Goal: Transaction & Acquisition: Purchase product/service

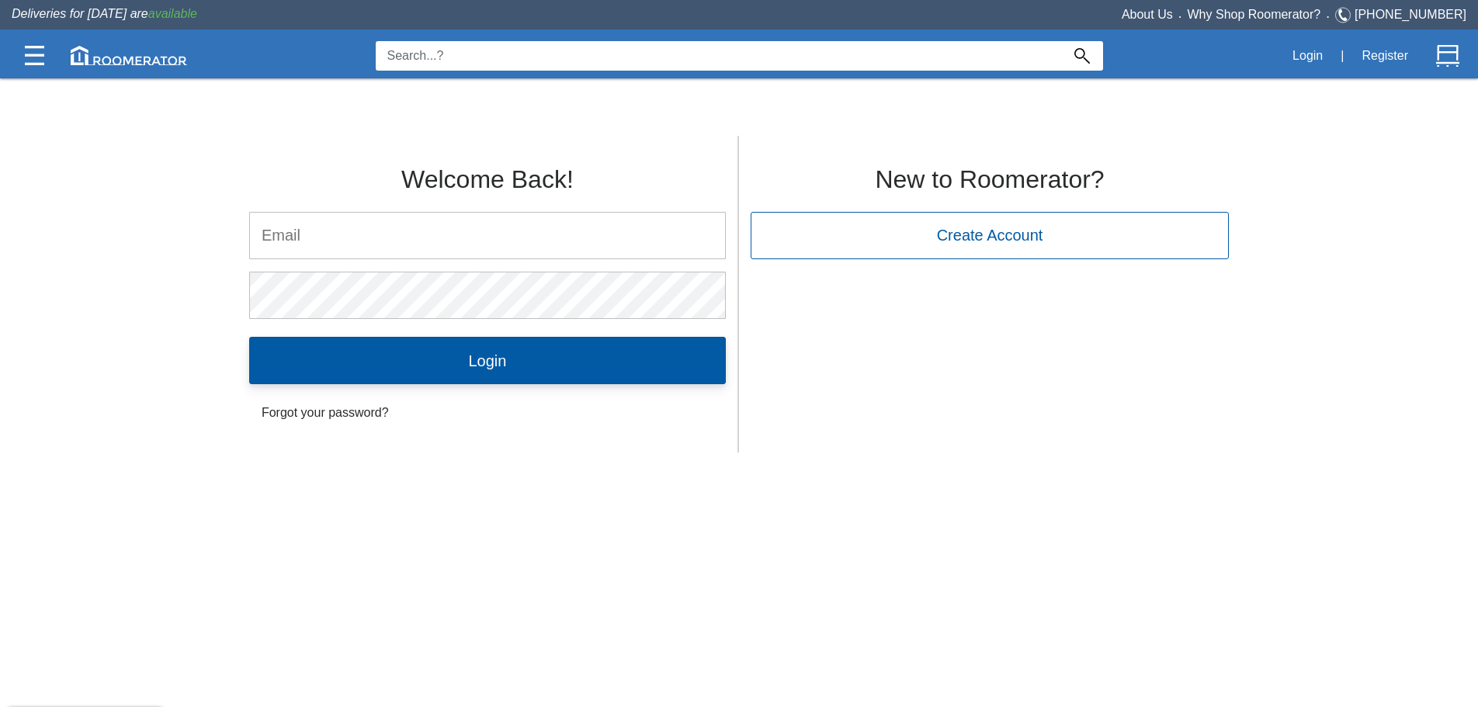
type input "[EMAIL_ADDRESS][DOMAIN_NAME]"
click at [456, 158] on input "Login" at bounding box center [487, 360] width 477 height 47
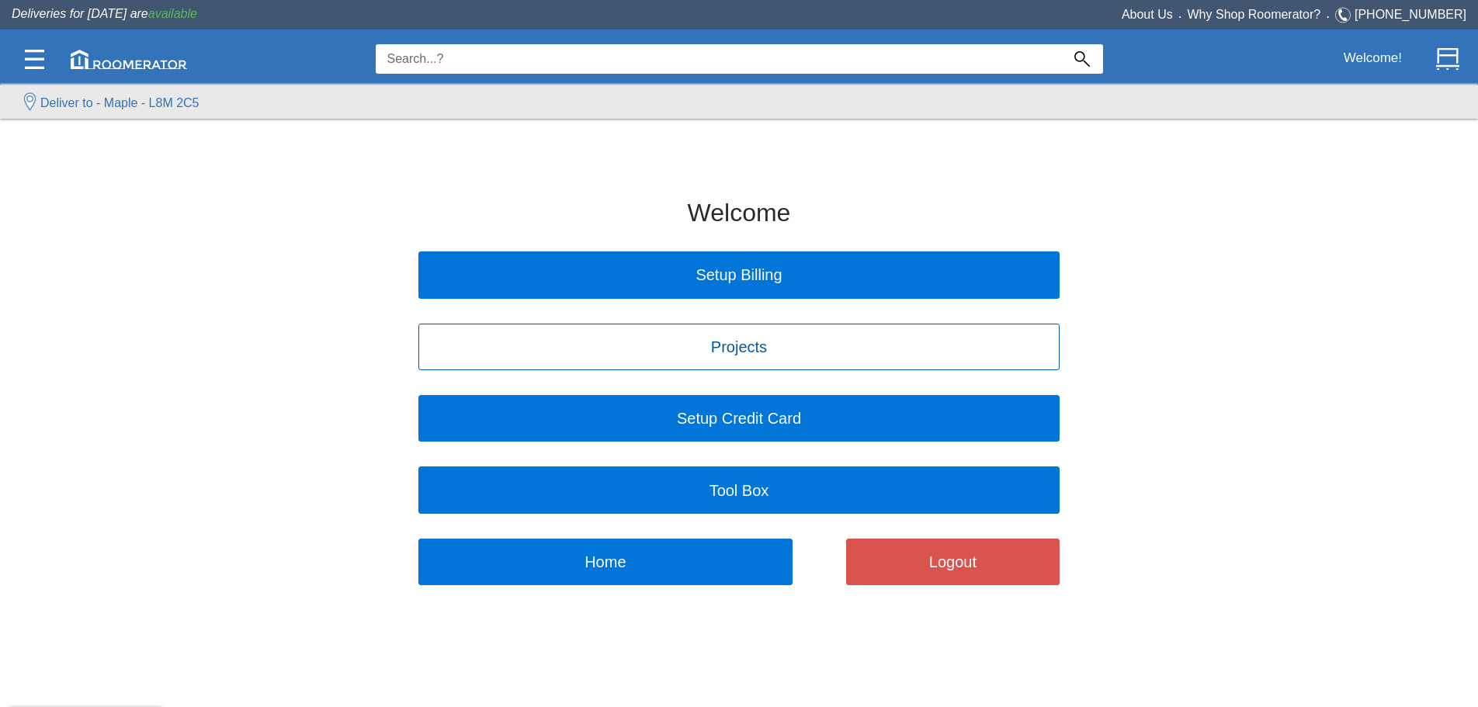
click at [113, 100] on label "Deliver to - Maple - L8M 2C5" at bounding box center [119, 103] width 159 height 19
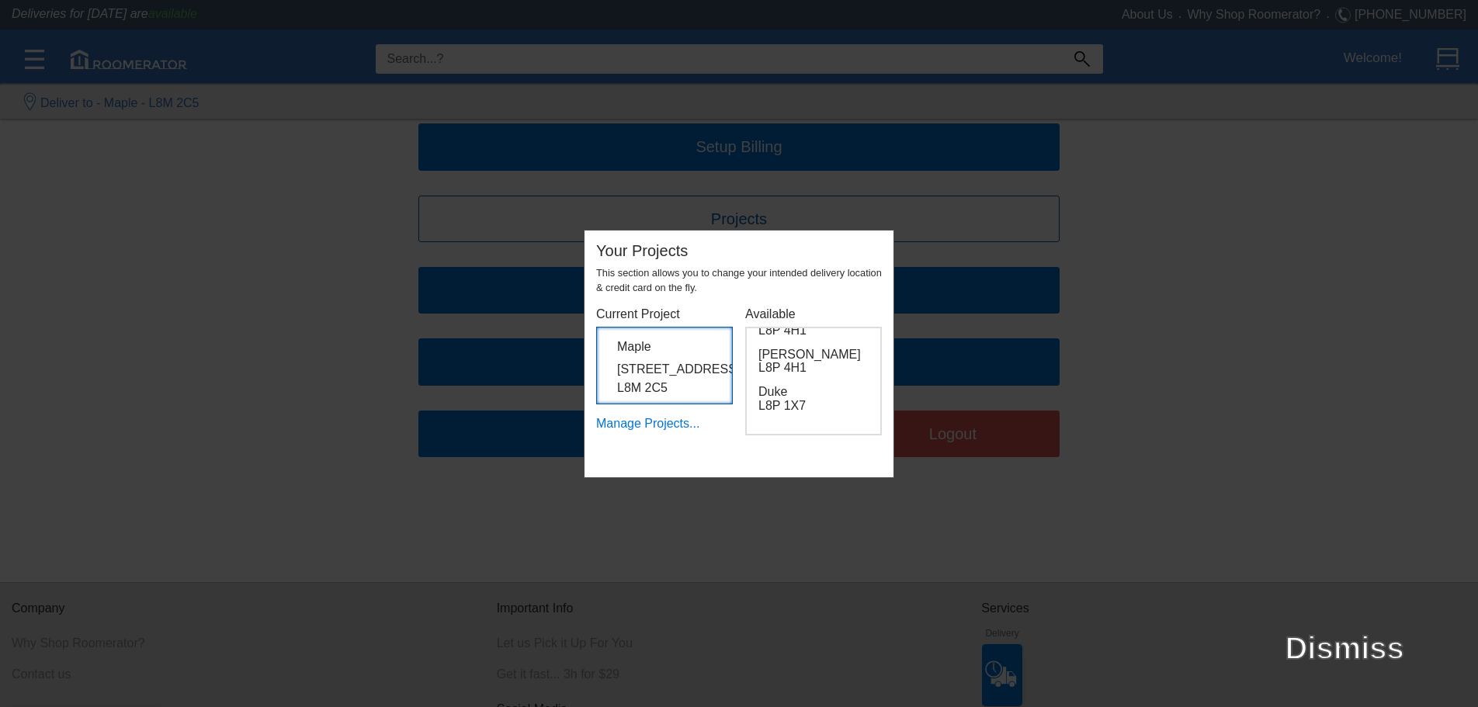
scroll to position [255, 0]
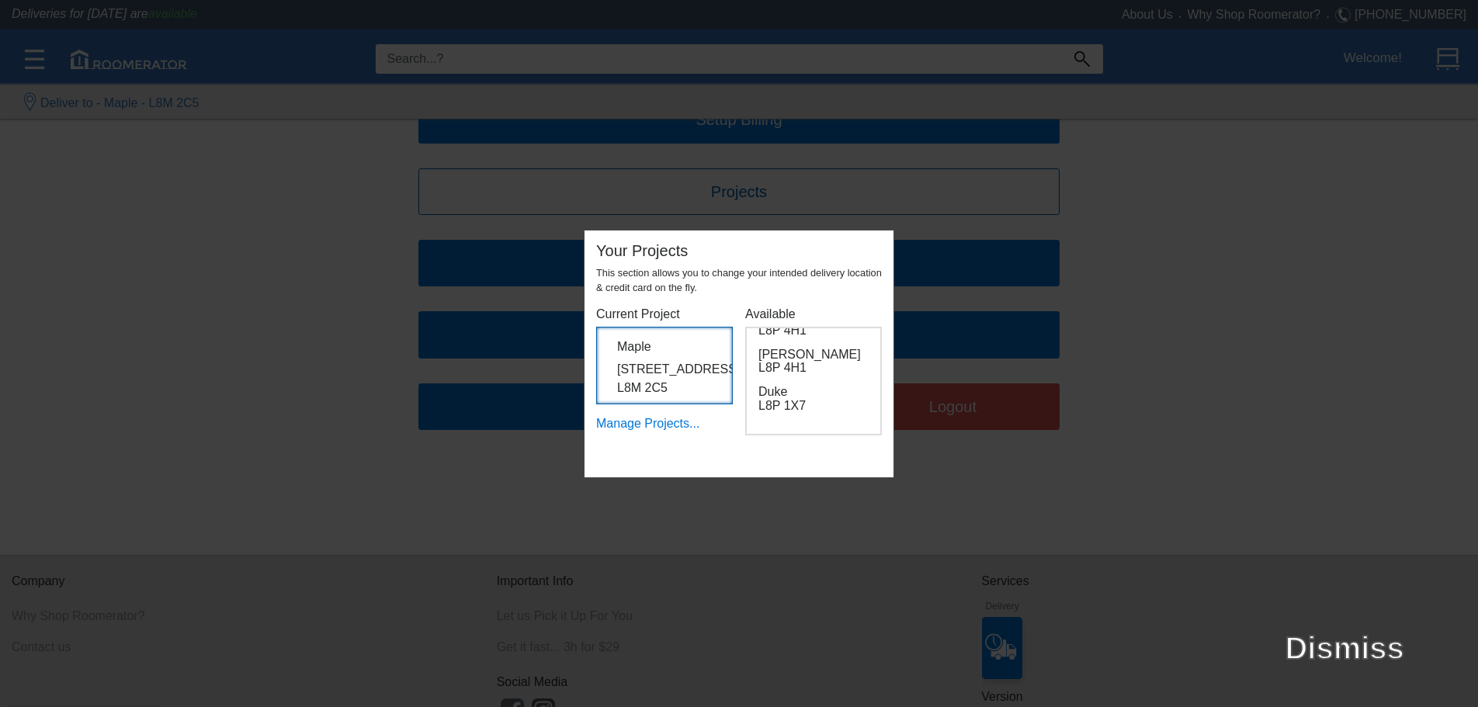
click at [456, 158] on h6 "Manage Projects..." at bounding box center [664, 417] width 137 height 26
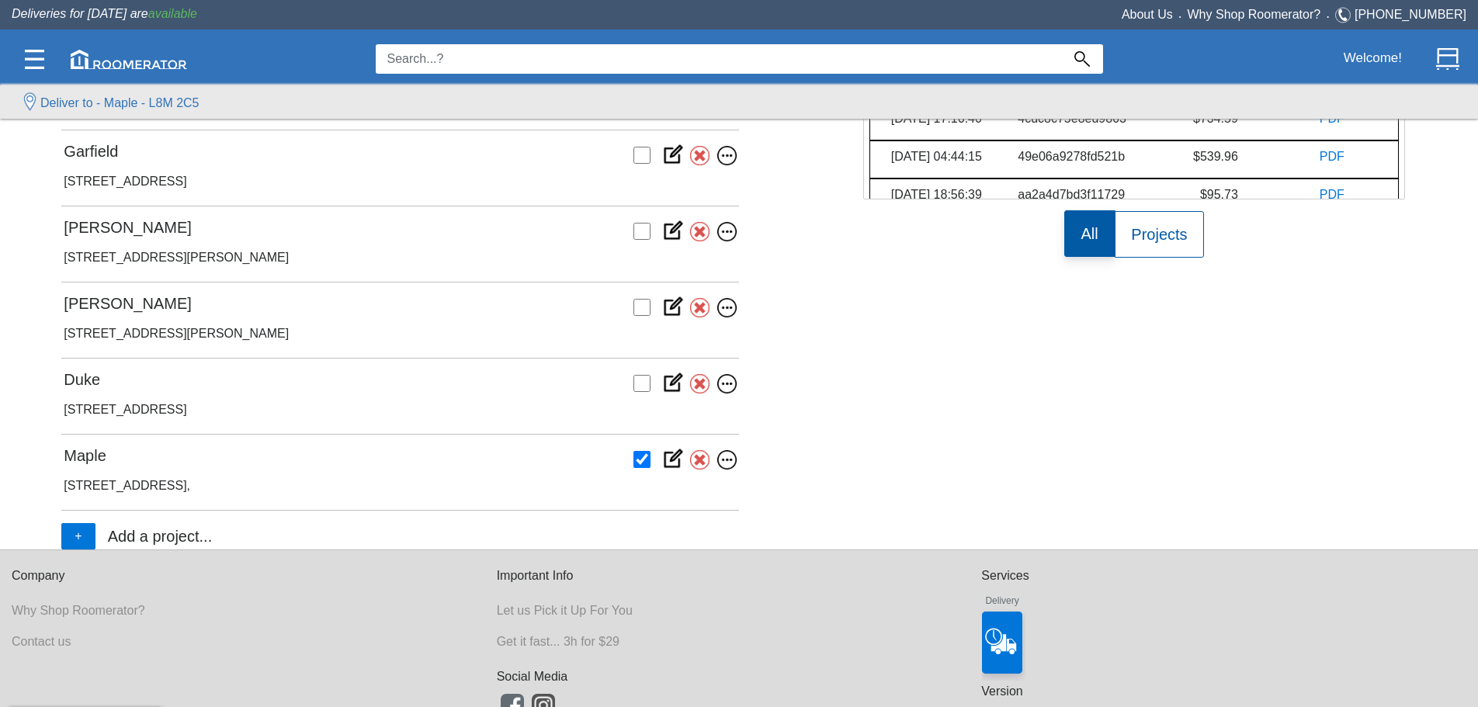
scroll to position [543, 0]
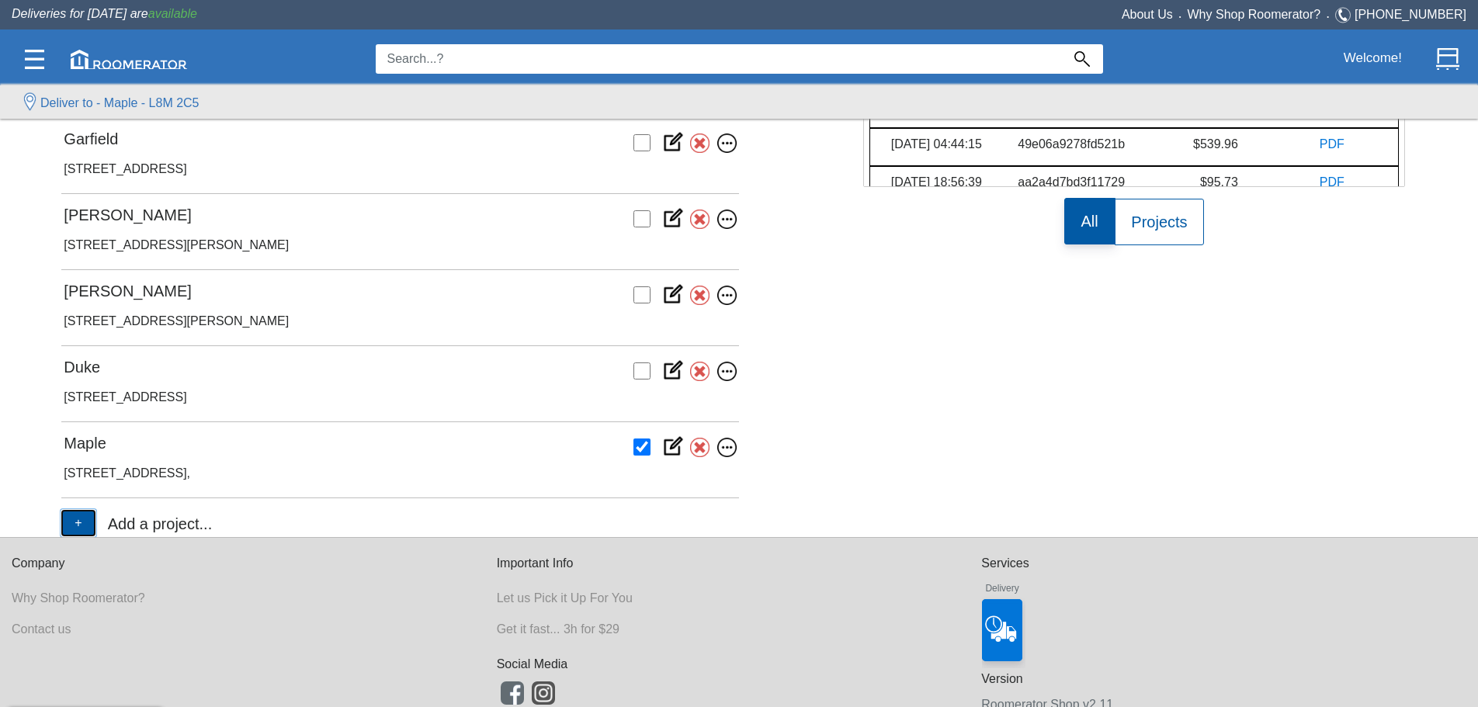
click at [84, 158] on button "+" at bounding box center [77, 523] width 33 height 26
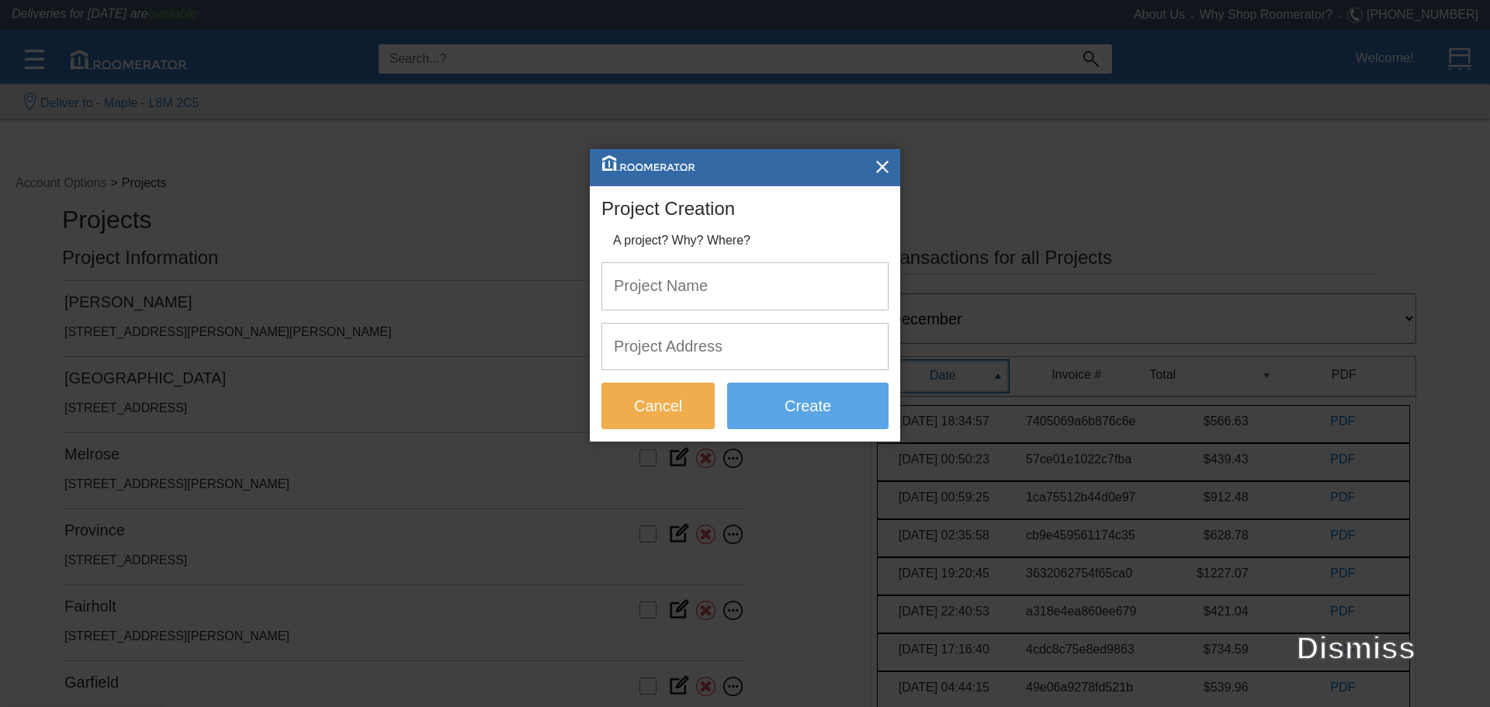
click at [456, 158] on input "text" at bounding box center [745, 286] width 286 height 46
type input "Connaught"
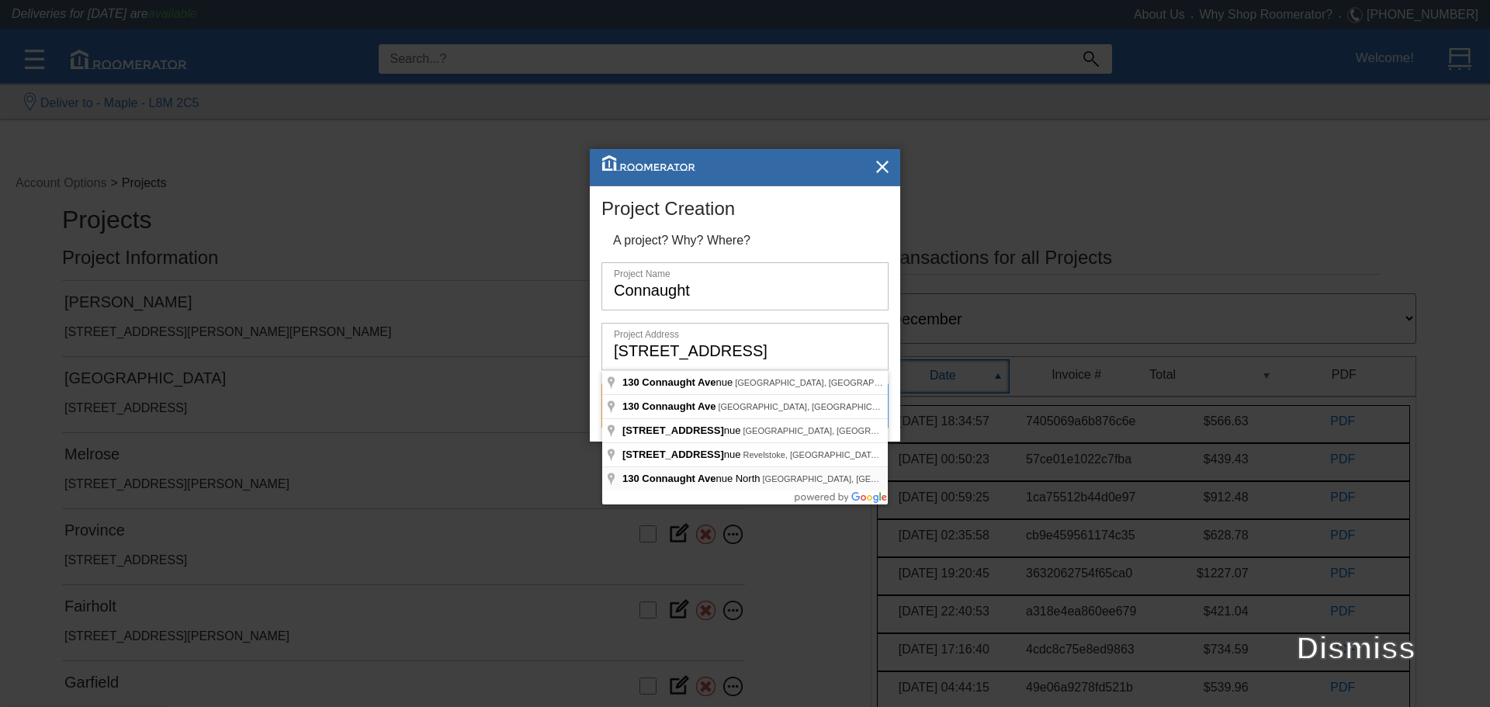
type input "[STREET_ADDRESS][PERSON_NAME]"
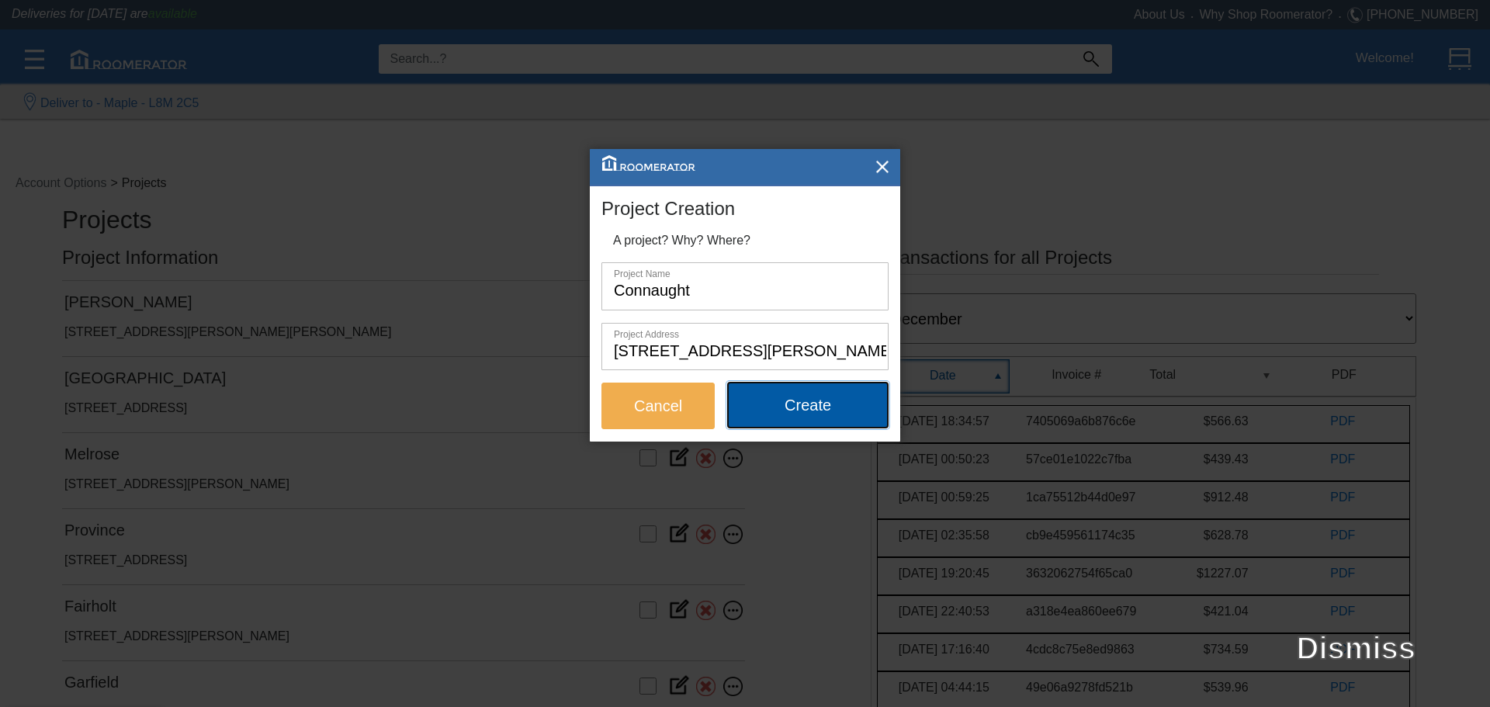
click at [456, 158] on button "Create" at bounding box center [807, 405] width 161 height 47
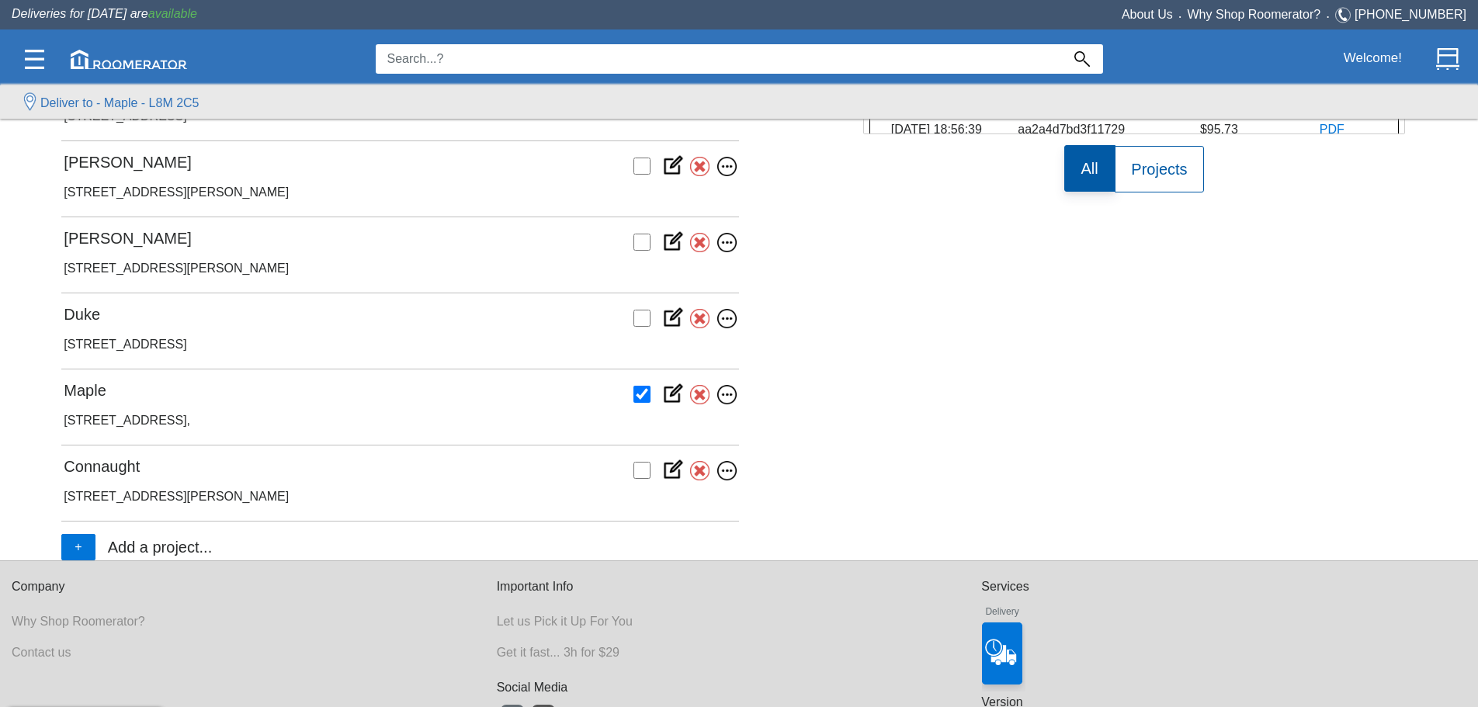
scroll to position [658, 0]
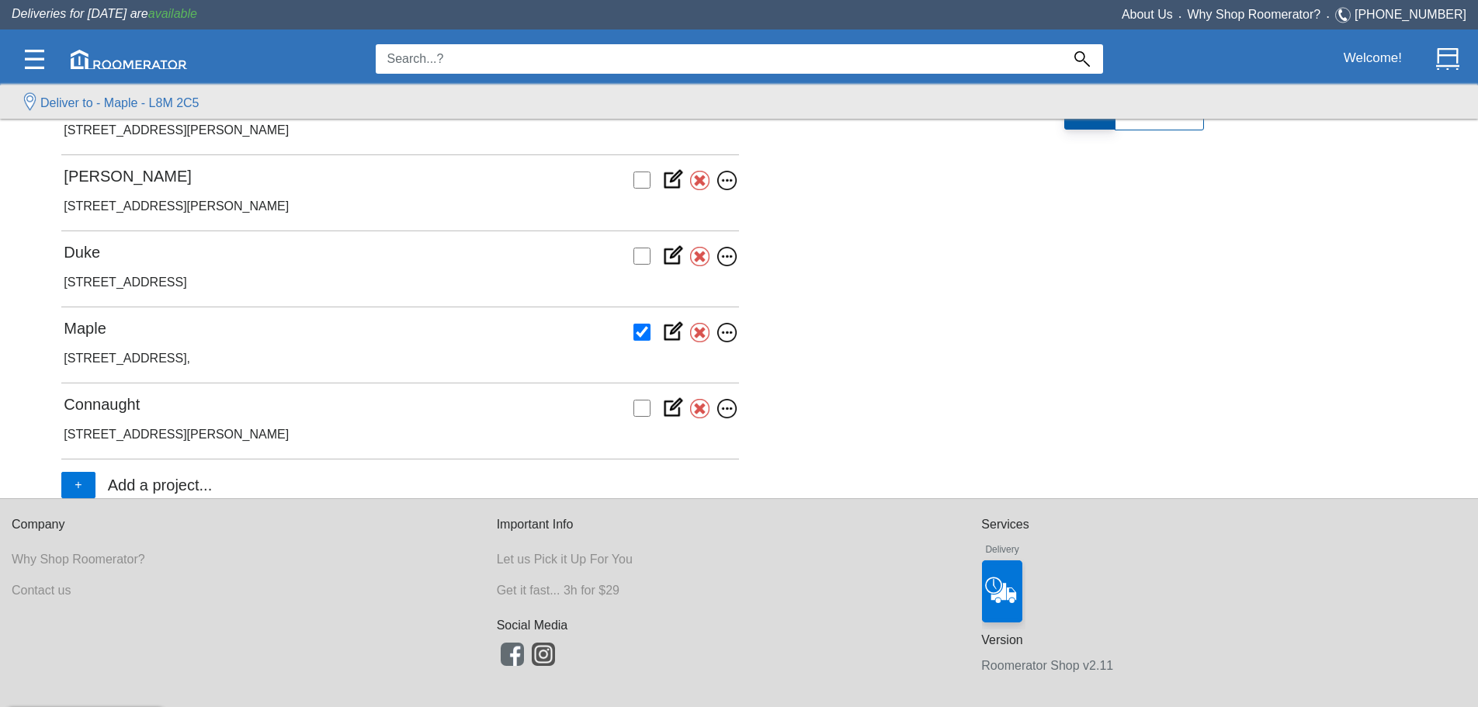
click at [456, 158] on input "checkbox" at bounding box center [641, 408] width 17 height 17
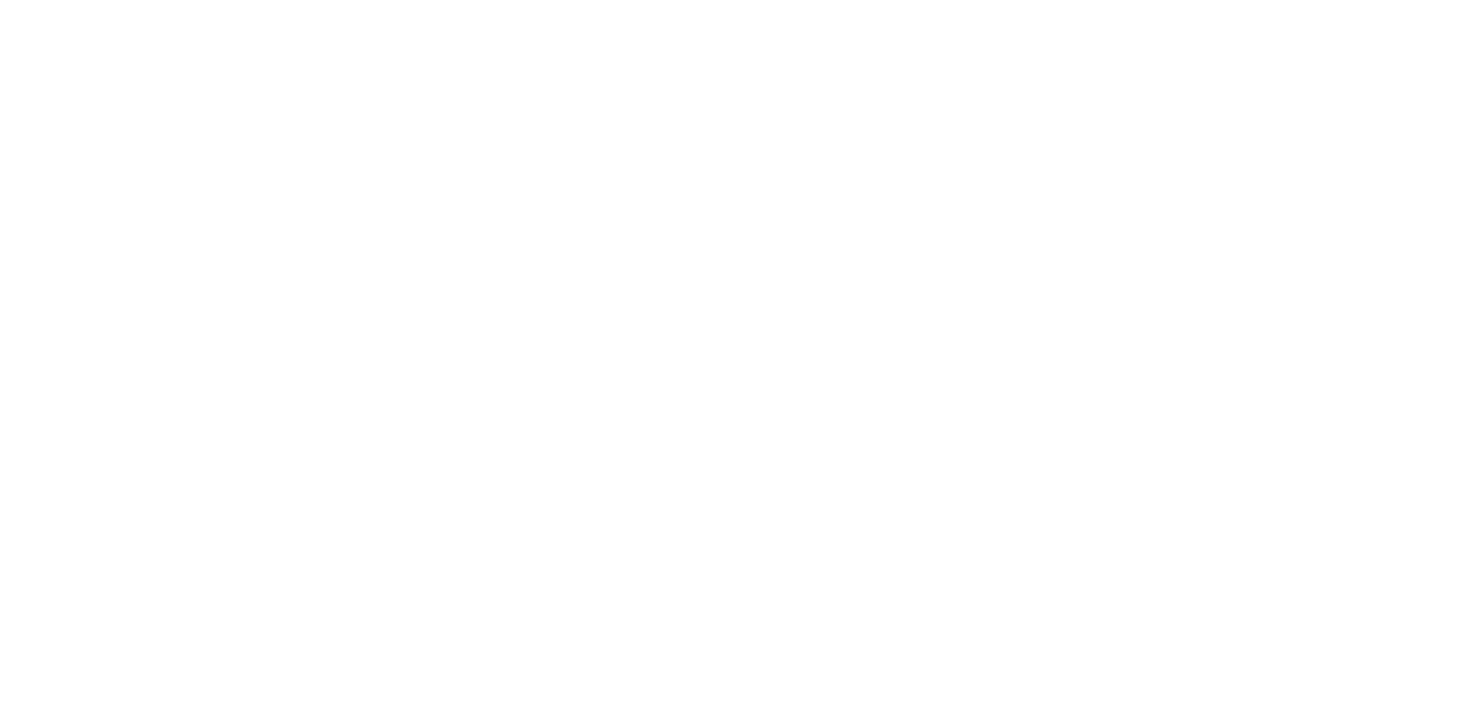
scroll to position [0, 0]
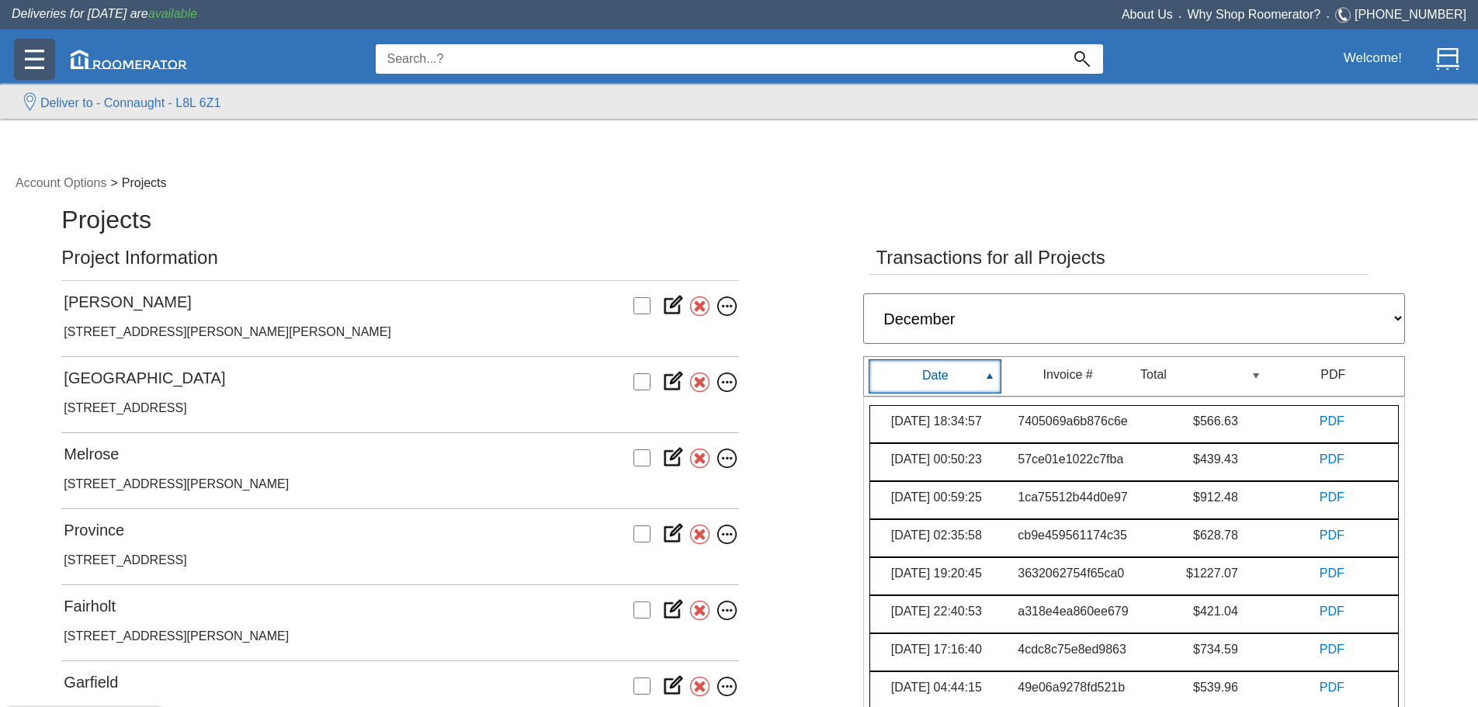
click at [29, 50] on img at bounding box center [34, 59] width 19 height 19
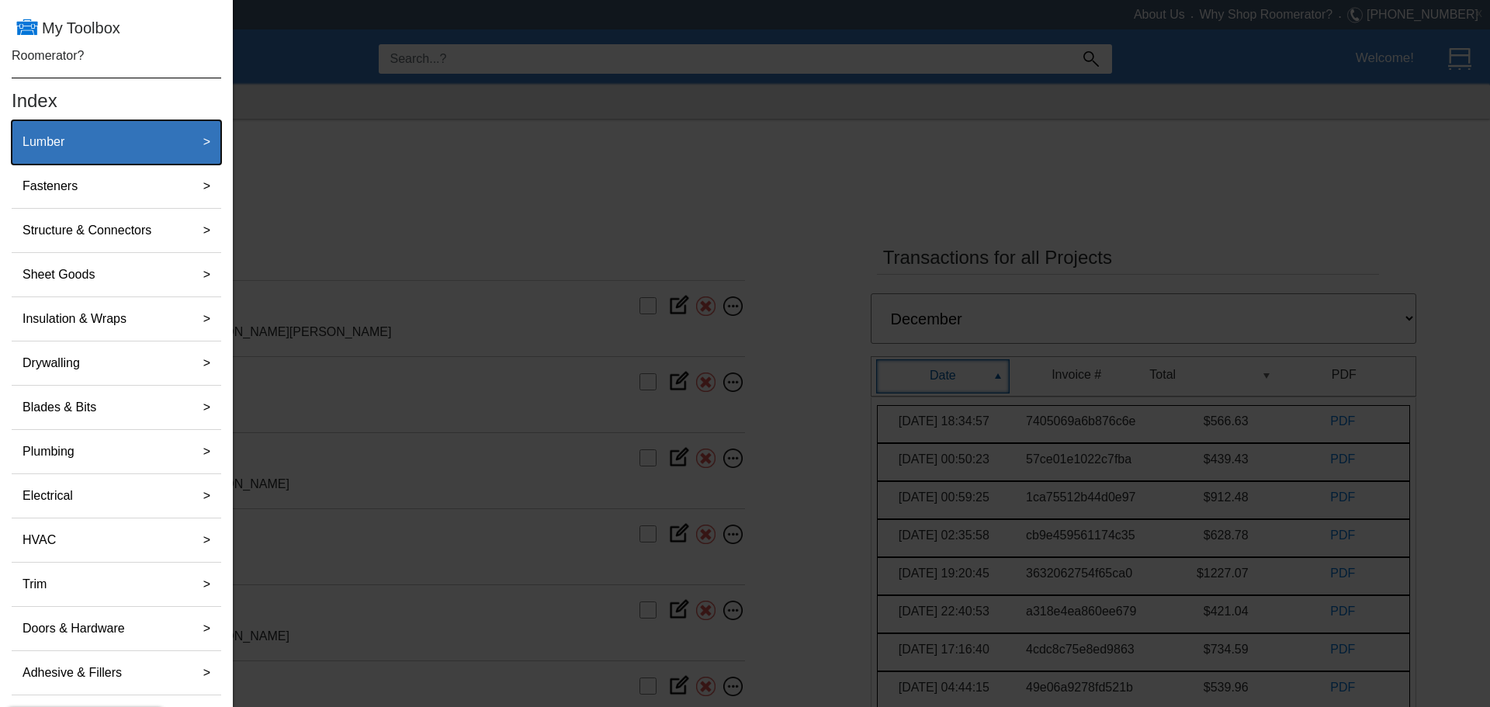
click at [68, 140] on label "Lumber" at bounding box center [43, 142] width 54 height 31
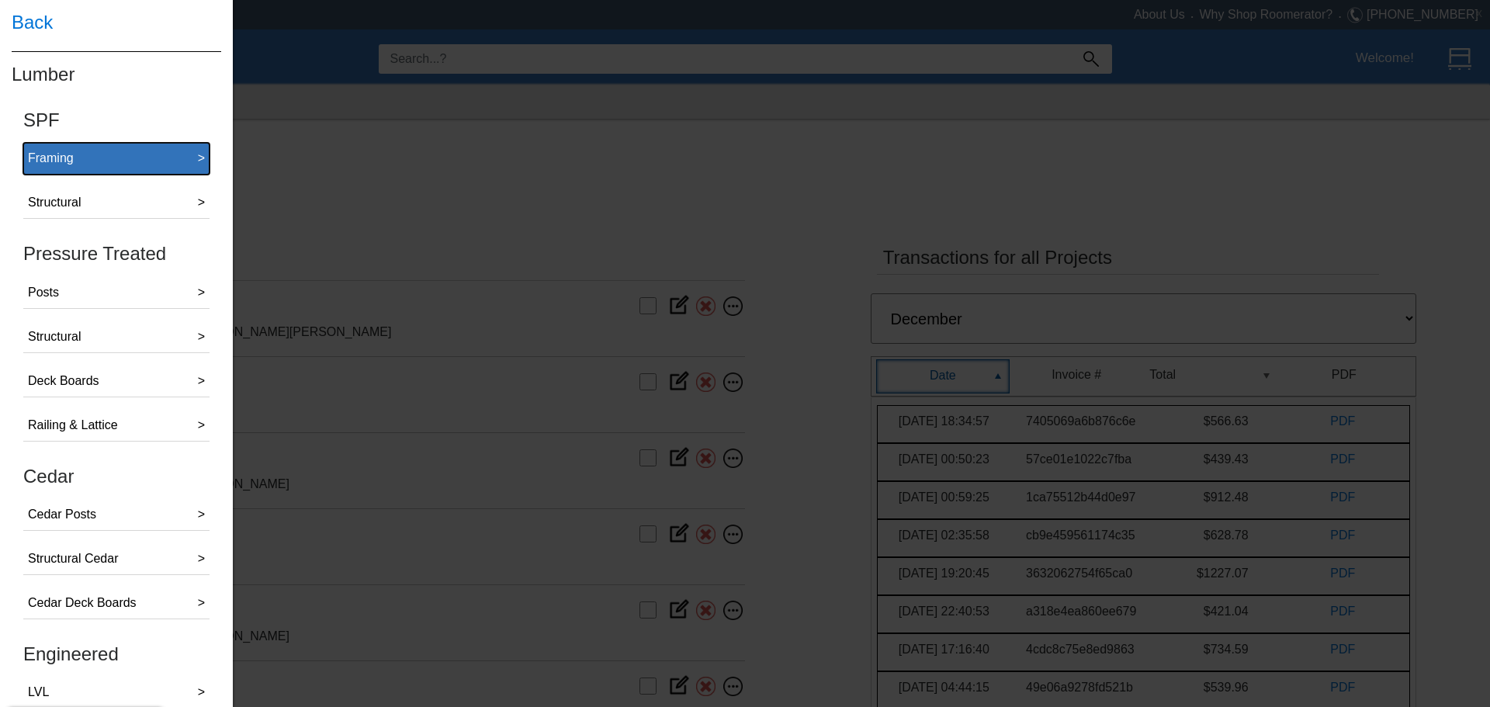
click at [80, 158] on button "Framing >" at bounding box center [116, 159] width 186 height 32
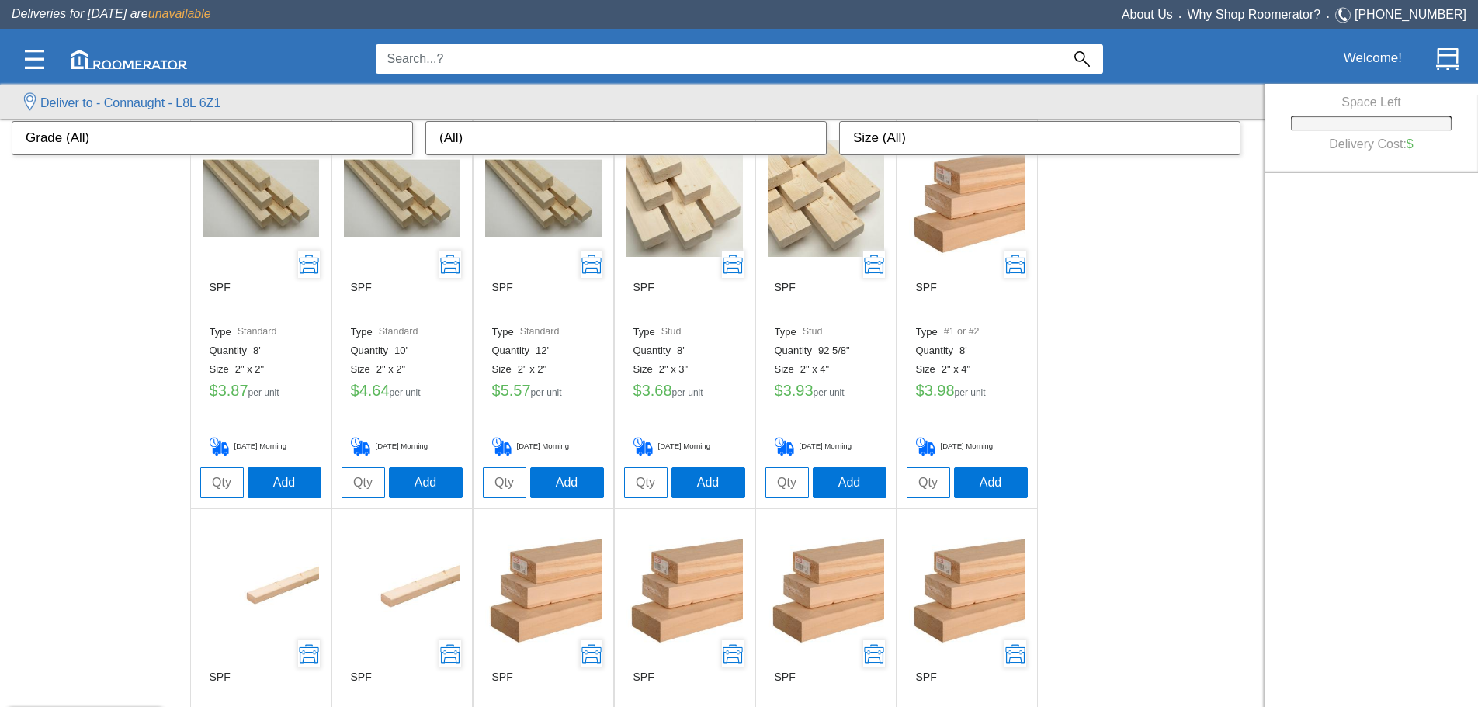
scroll to position [1242, 0]
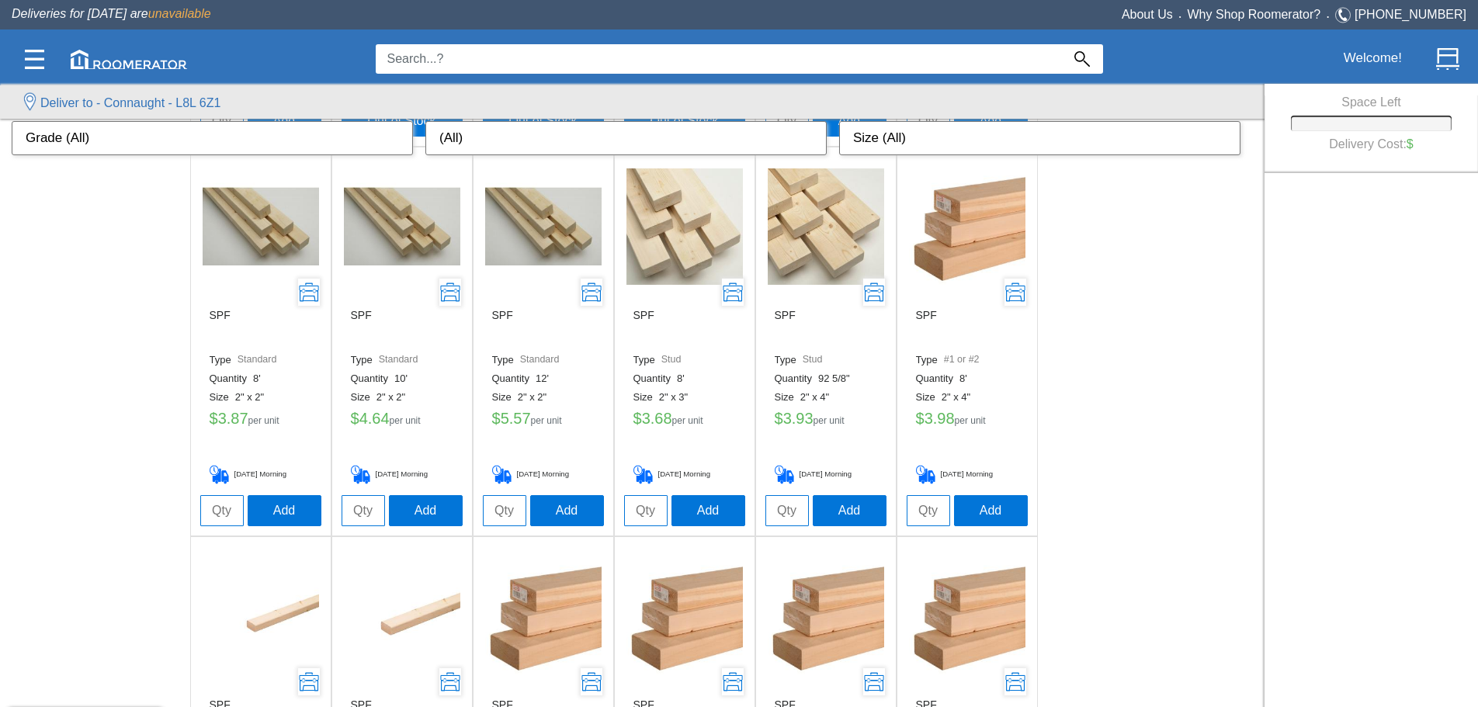
click at [456, 158] on input "tel" at bounding box center [645, 510] width 43 height 31
type input "60"
click at [456, 158] on button "Add" at bounding box center [708, 509] width 74 height 31
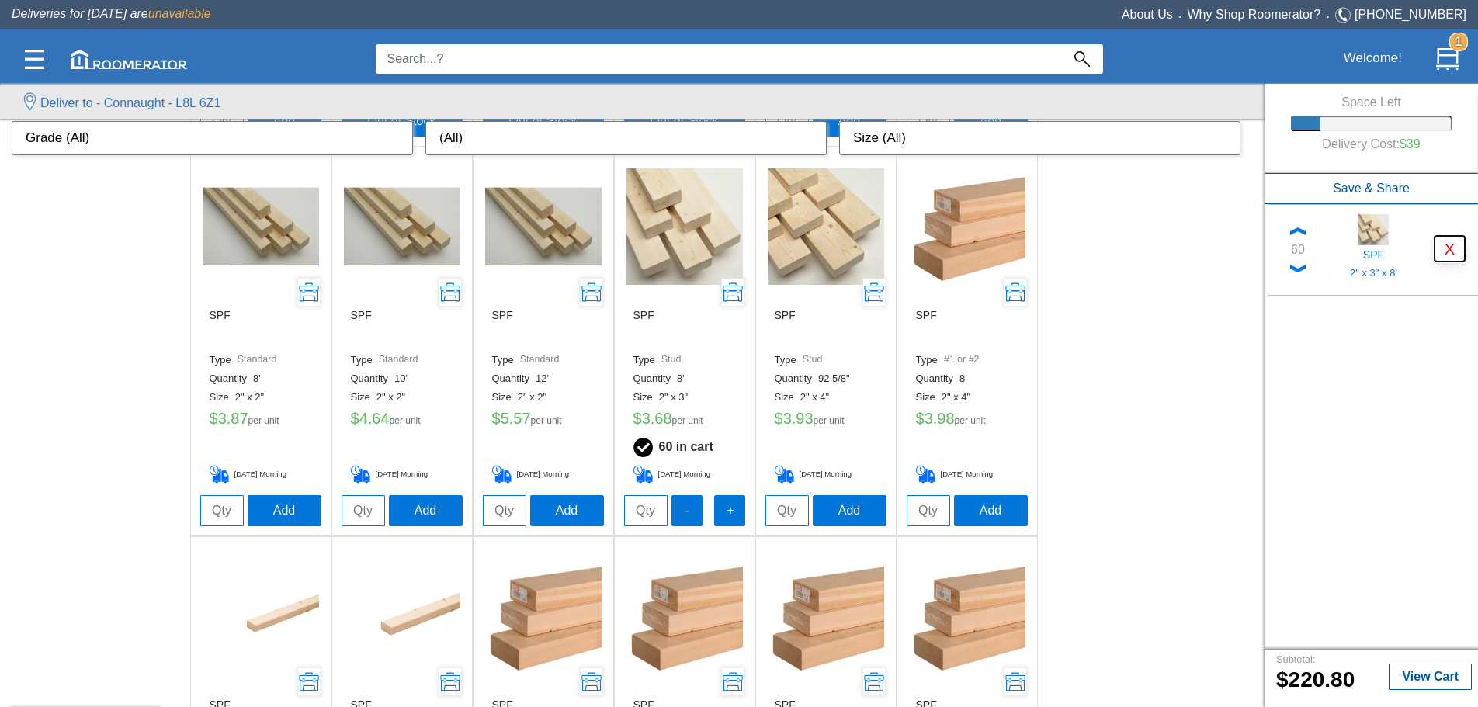
click at [456, 158] on button "X" at bounding box center [1449, 249] width 30 height 26
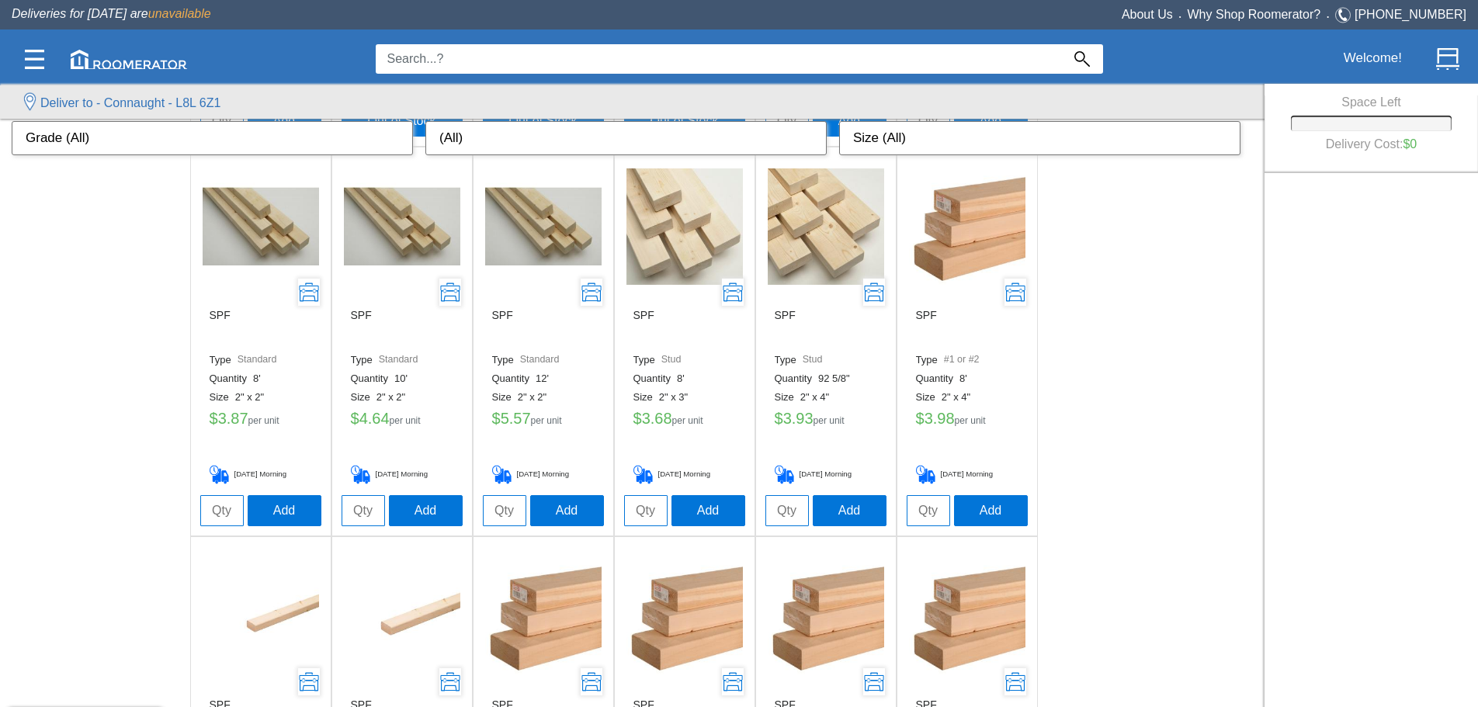
click at [456, 158] on input "tel" at bounding box center [928, 510] width 43 height 31
type input "60"
click at [456, 158] on button "Add" at bounding box center [991, 509] width 74 height 31
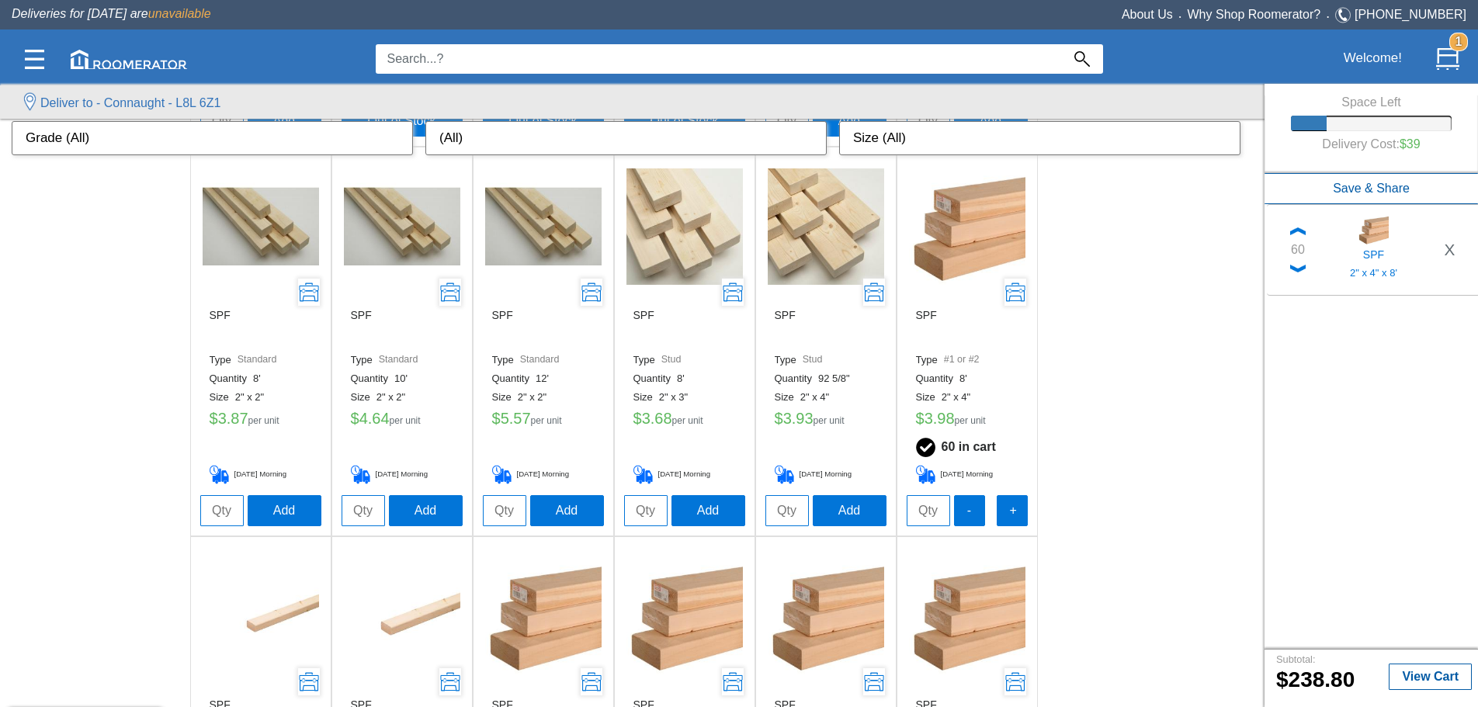
click at [234, 158] on input "tel" at bounding box center [221, 510] width 43 height 31
type input "20"
click at [261, 158] on button "Add" at bounding box center [285, 509] width 74 height 31
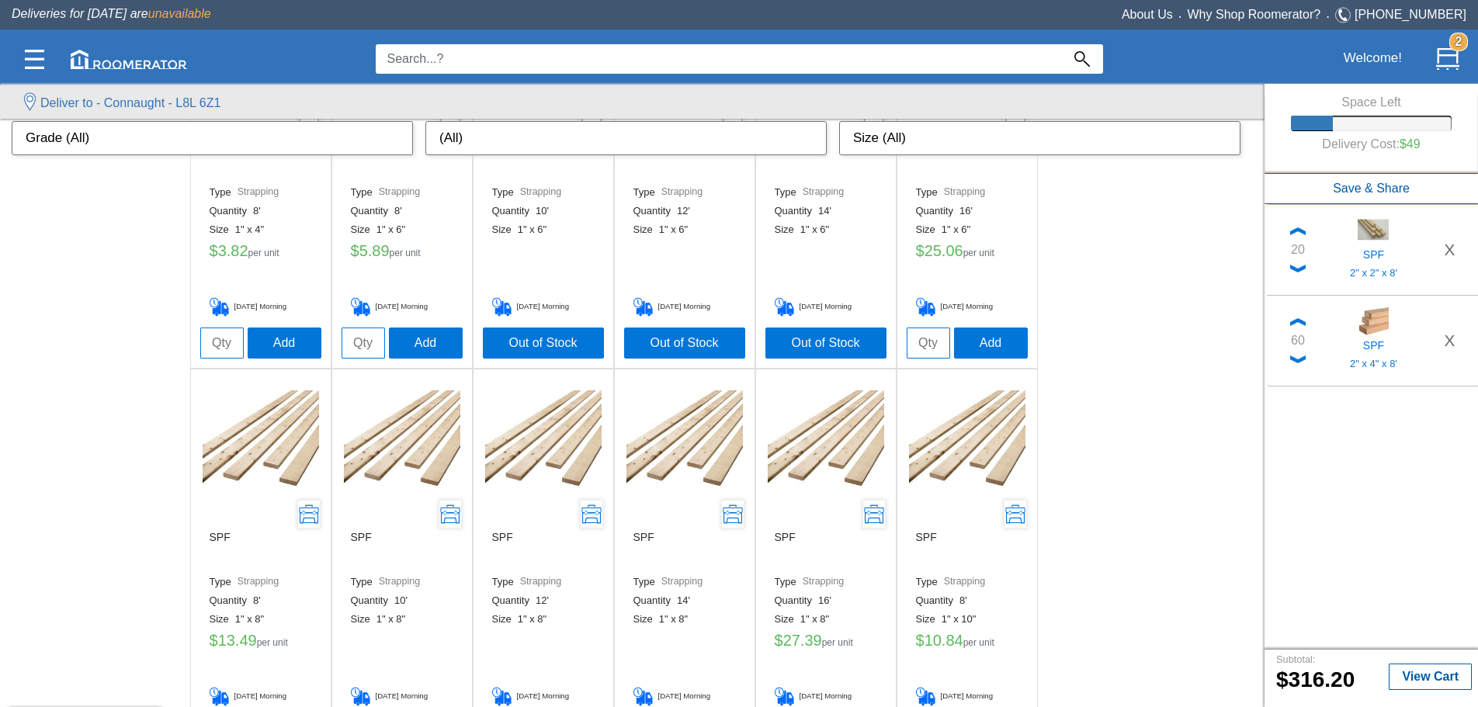
scroll to position [776, 0]
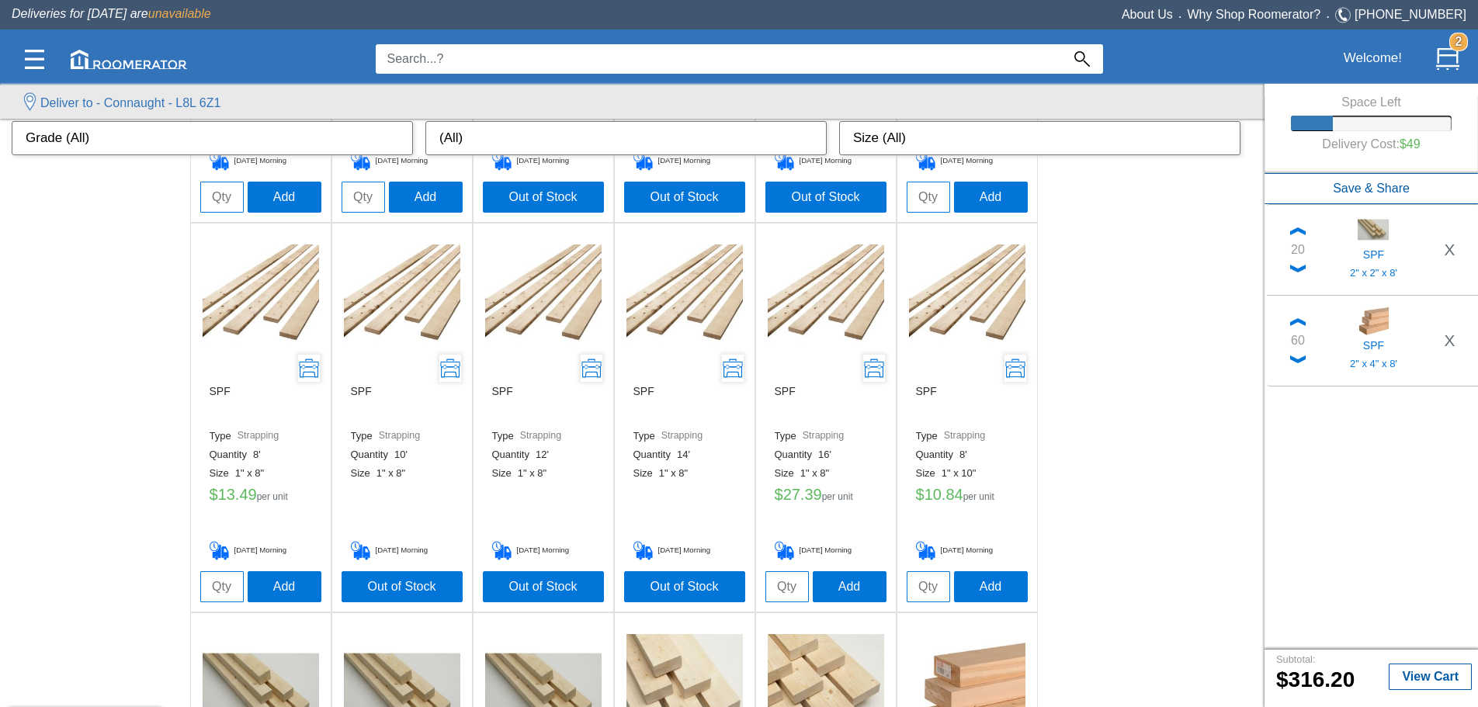
click at [207, 158] on input "tel" at bounding box center [221, 586] width 43 height 31
type input "2"
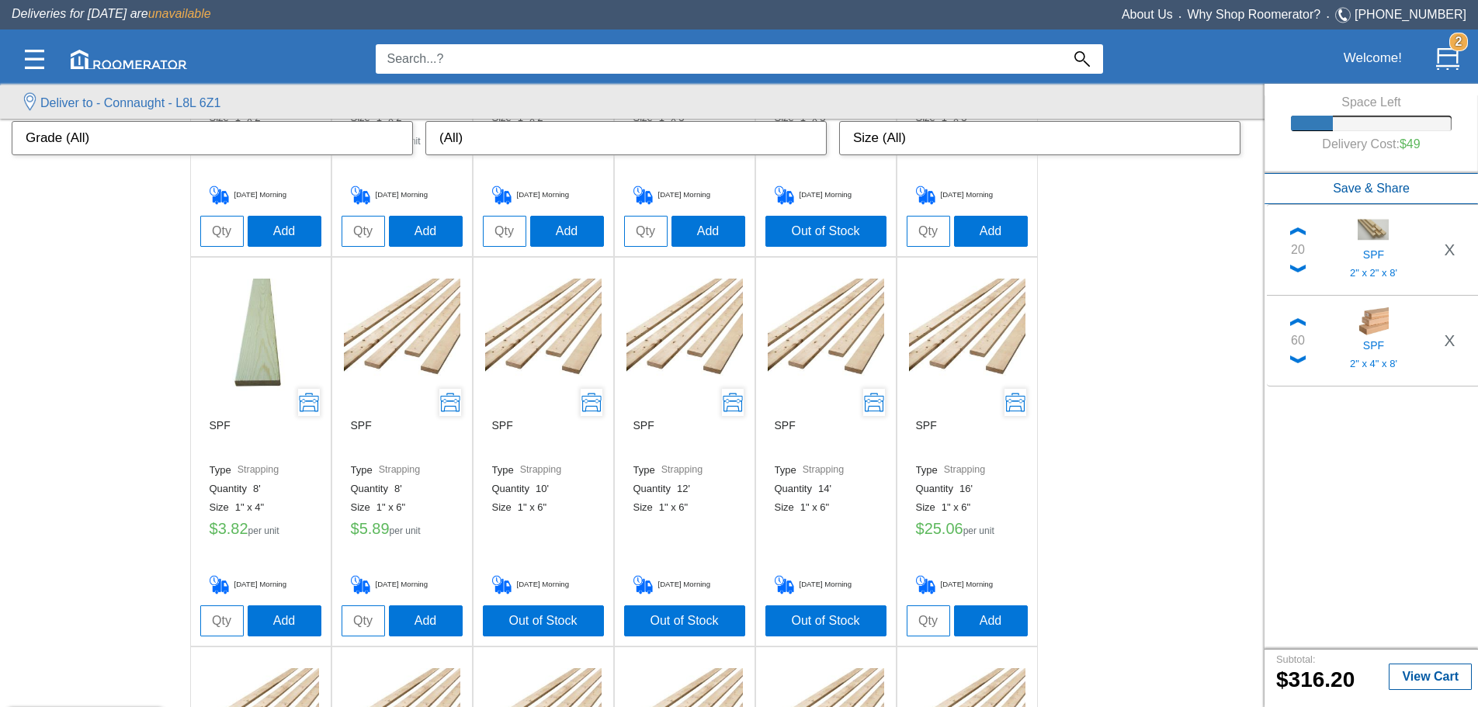
scroll to position [388, 0]
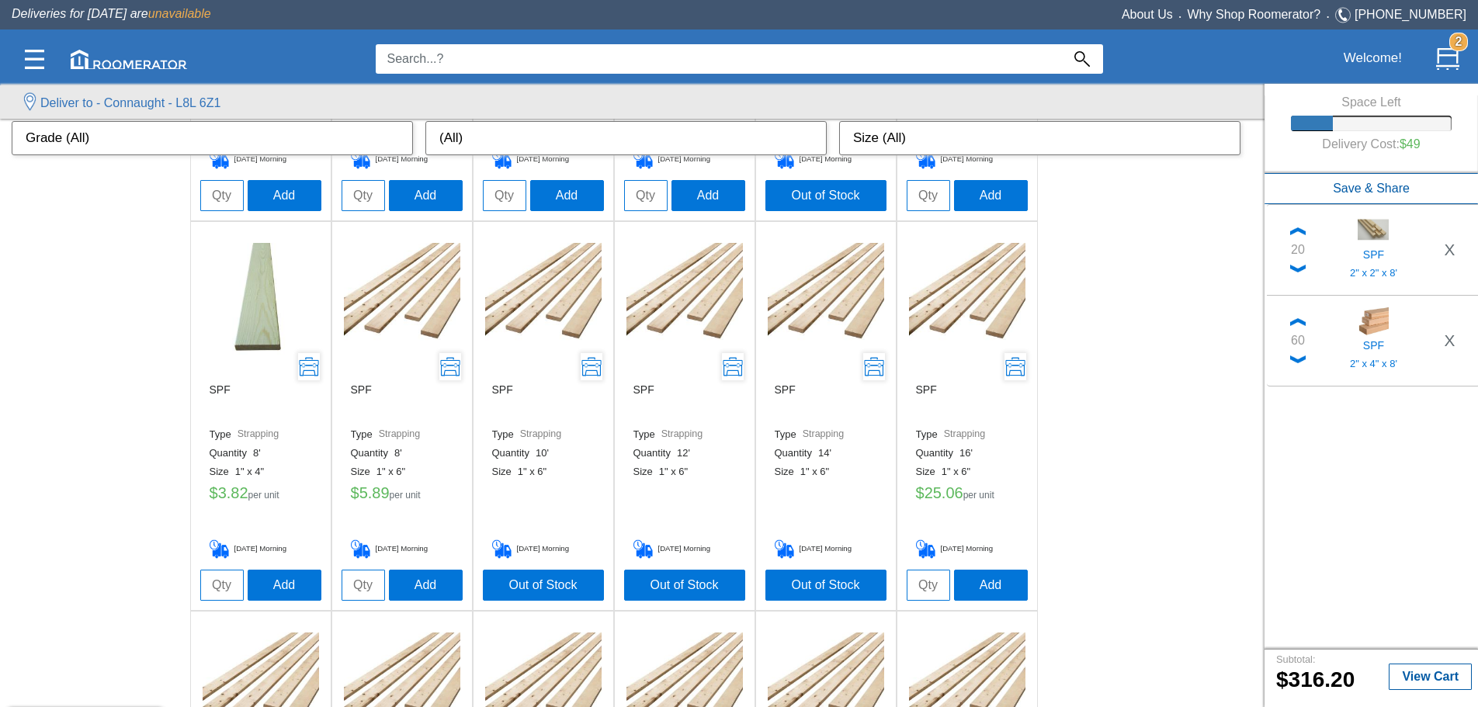
click at [223, 158] on div "SPF Type Strapping Quantity 8' Size 1" x 4" $ 3.82 per unit [DATE] Morning" at bounding box center [260, 470] width 121 height 199
click at [217, 158] on input "tel" at bounding box center [221, 585] width 43 height 31
type input "20"
click at [291, 158] on button "Add" at bounding box center [285, 584] width 74 height 31
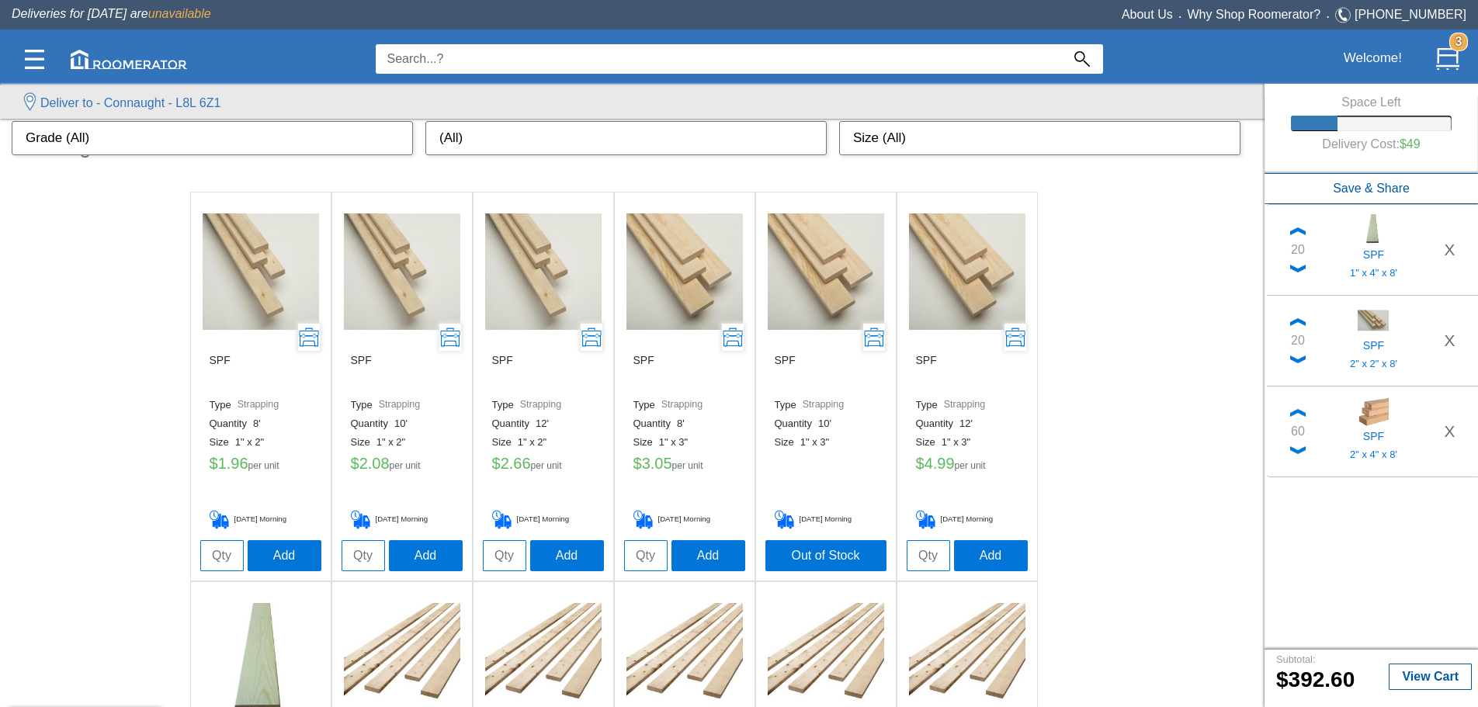
scroll to position [0, 0]
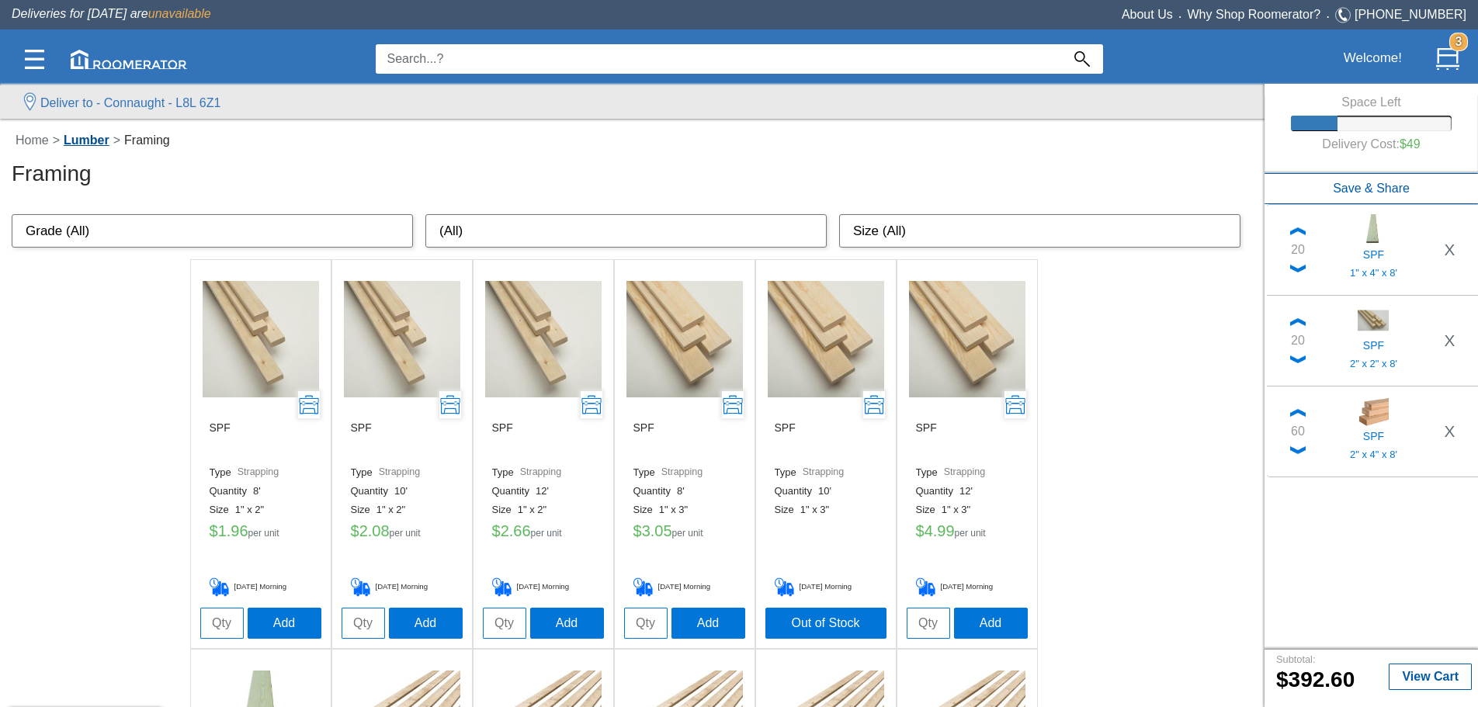
click at [92, 140] on link "Lumber" at bounding box center [87, 139] width 54 height 13
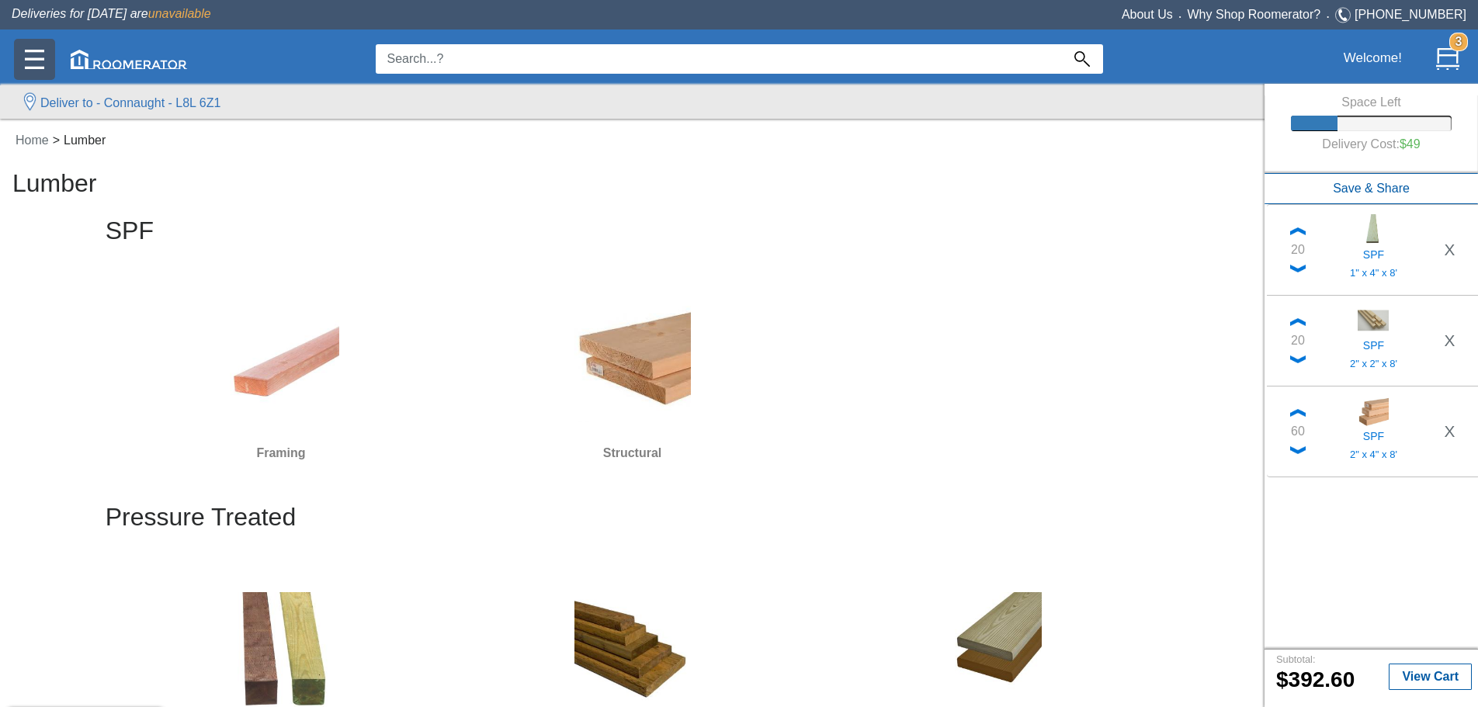
click at [40, 64] on img at bounding box center [34, 59] width 19 height 19
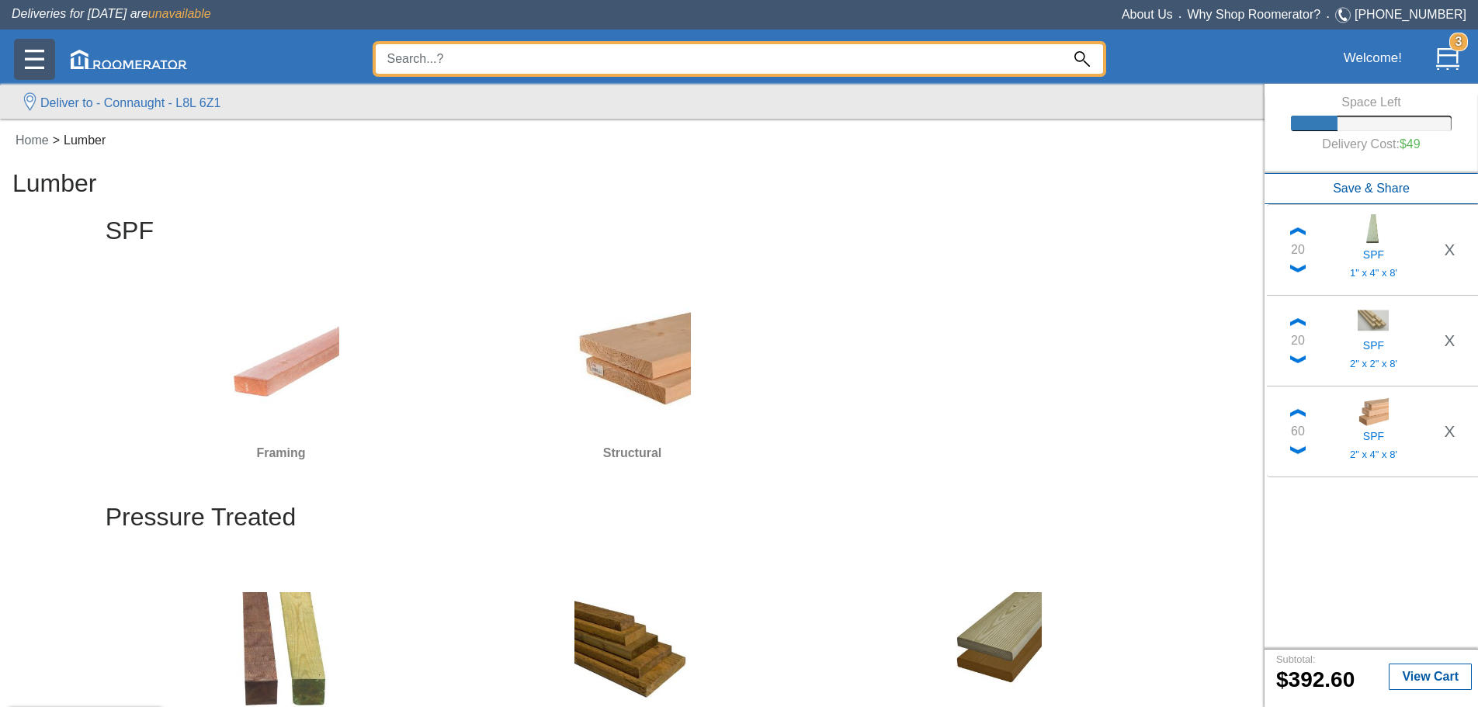
click at [441, 53] on input at bounding box center [718, 58] width 685 height 29
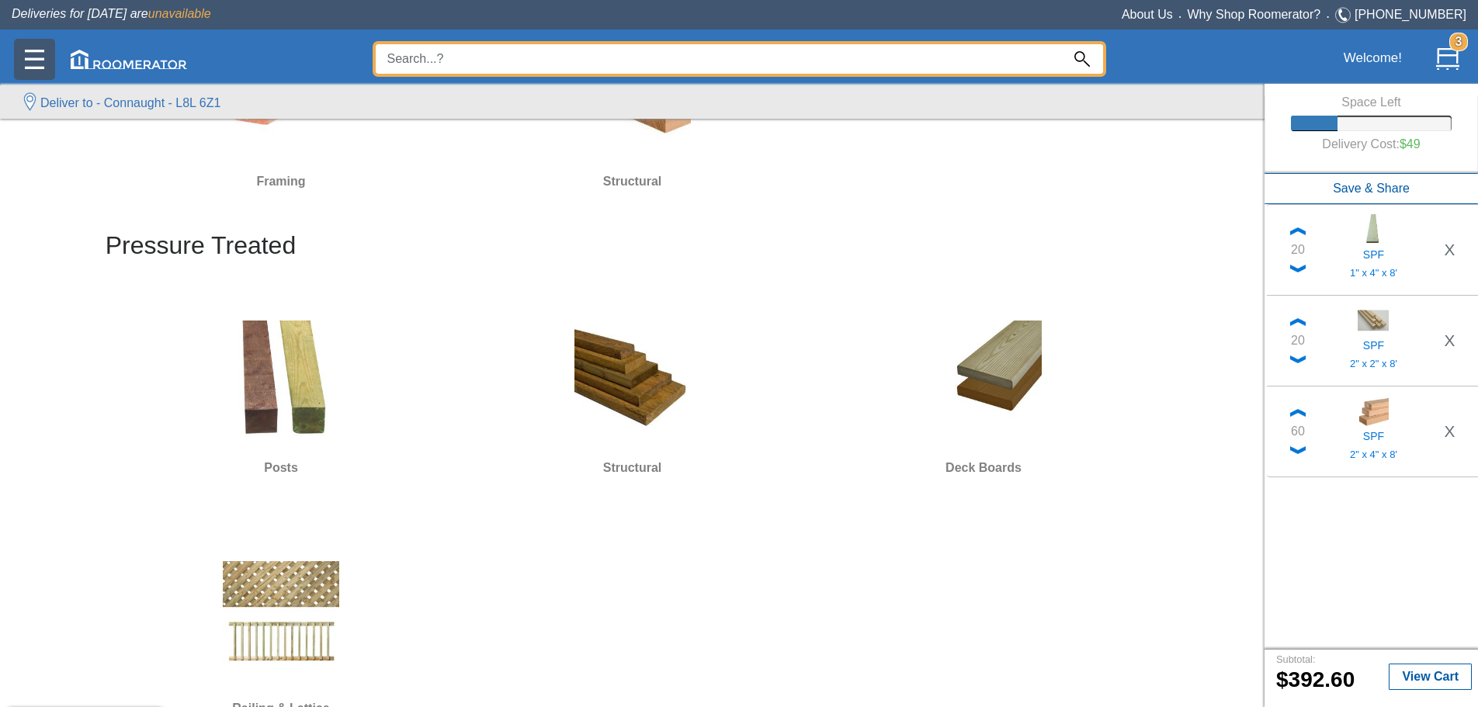
scroll to position [233, 0]
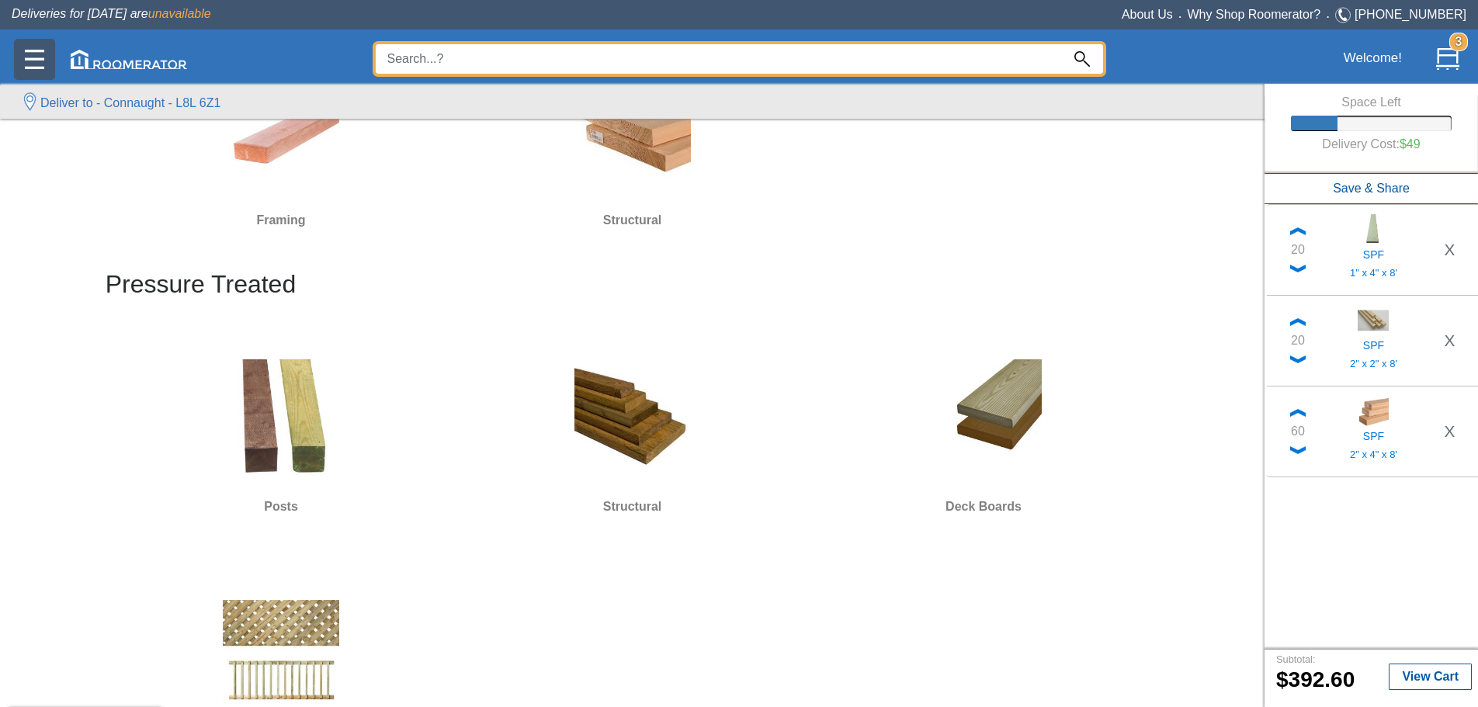
click at [267, 158] on div at bounding box center [739, 392] width 1478 height 629
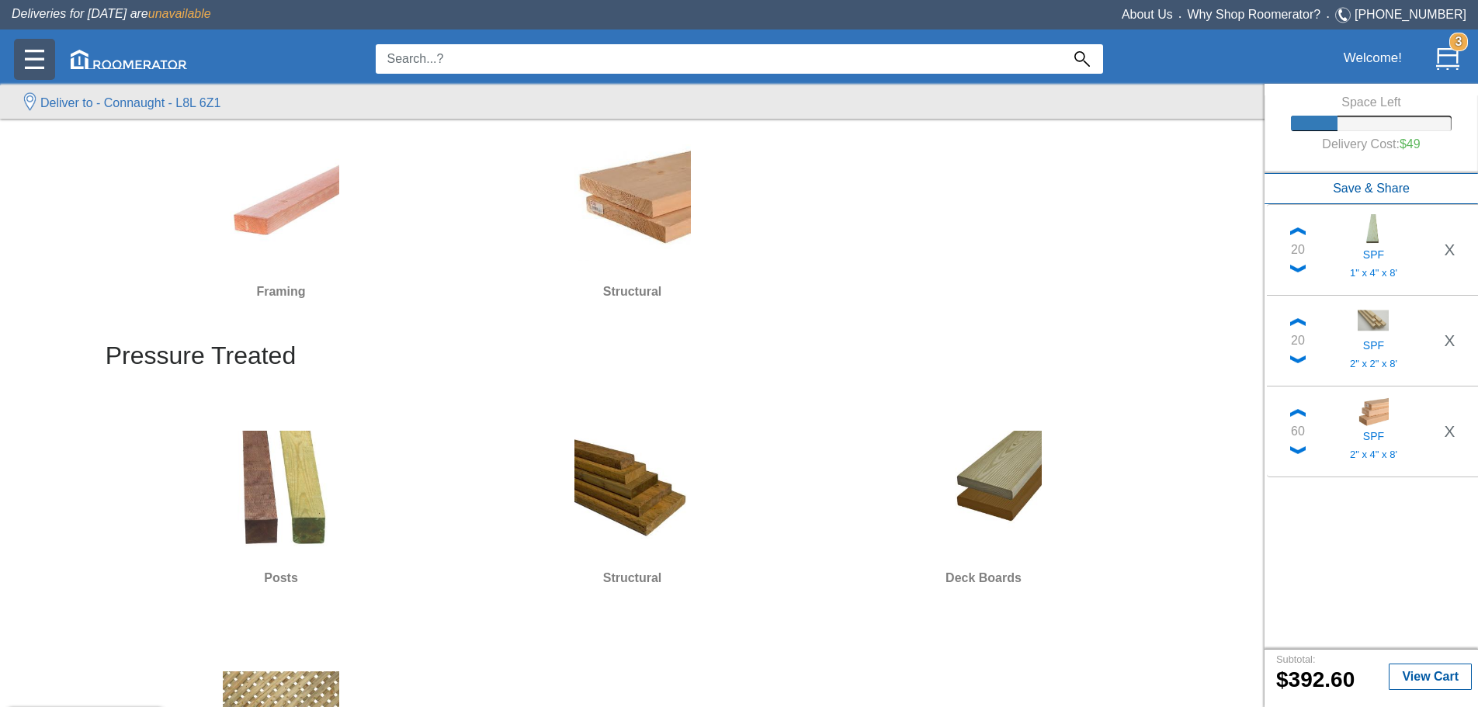
scroll to position [78, 0]
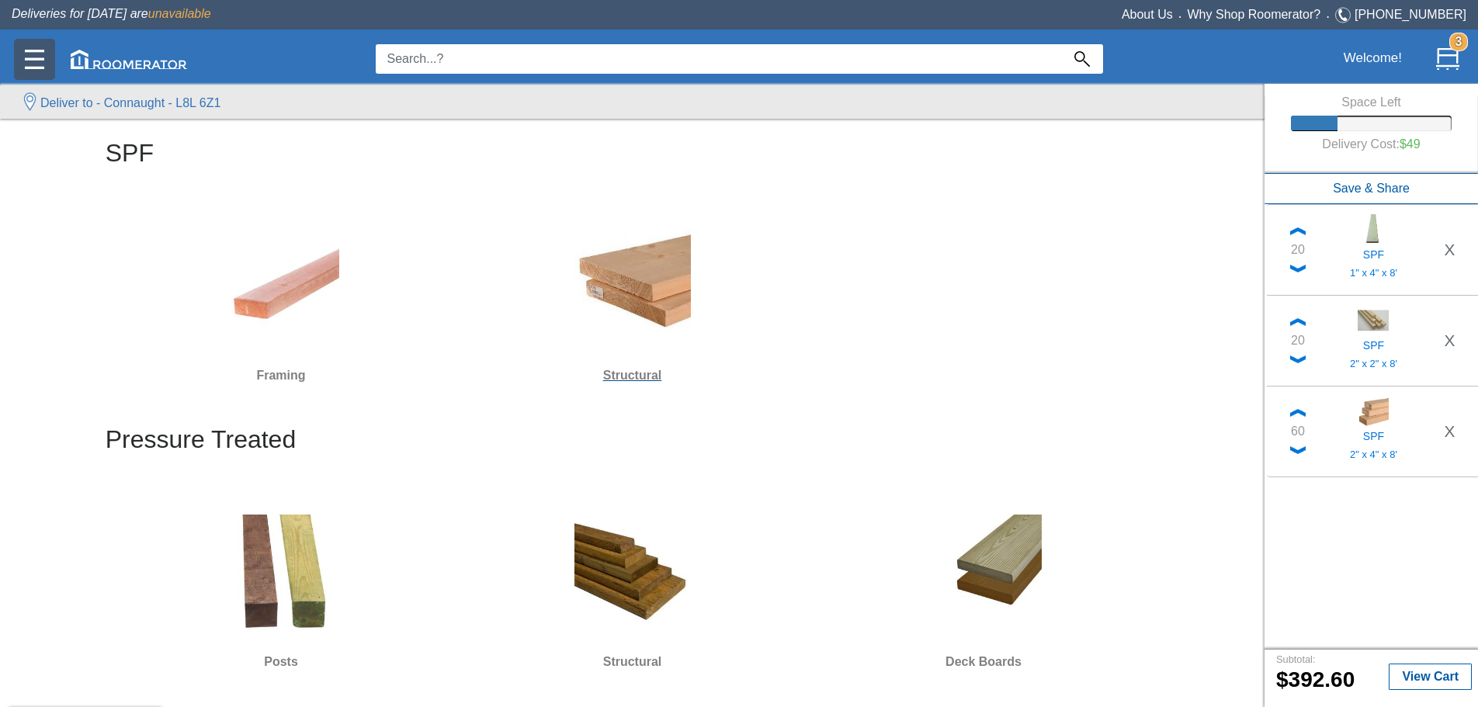
click at [456, 158] on h6 "Structural" at bounding box center [632, 376] width 339 height 20
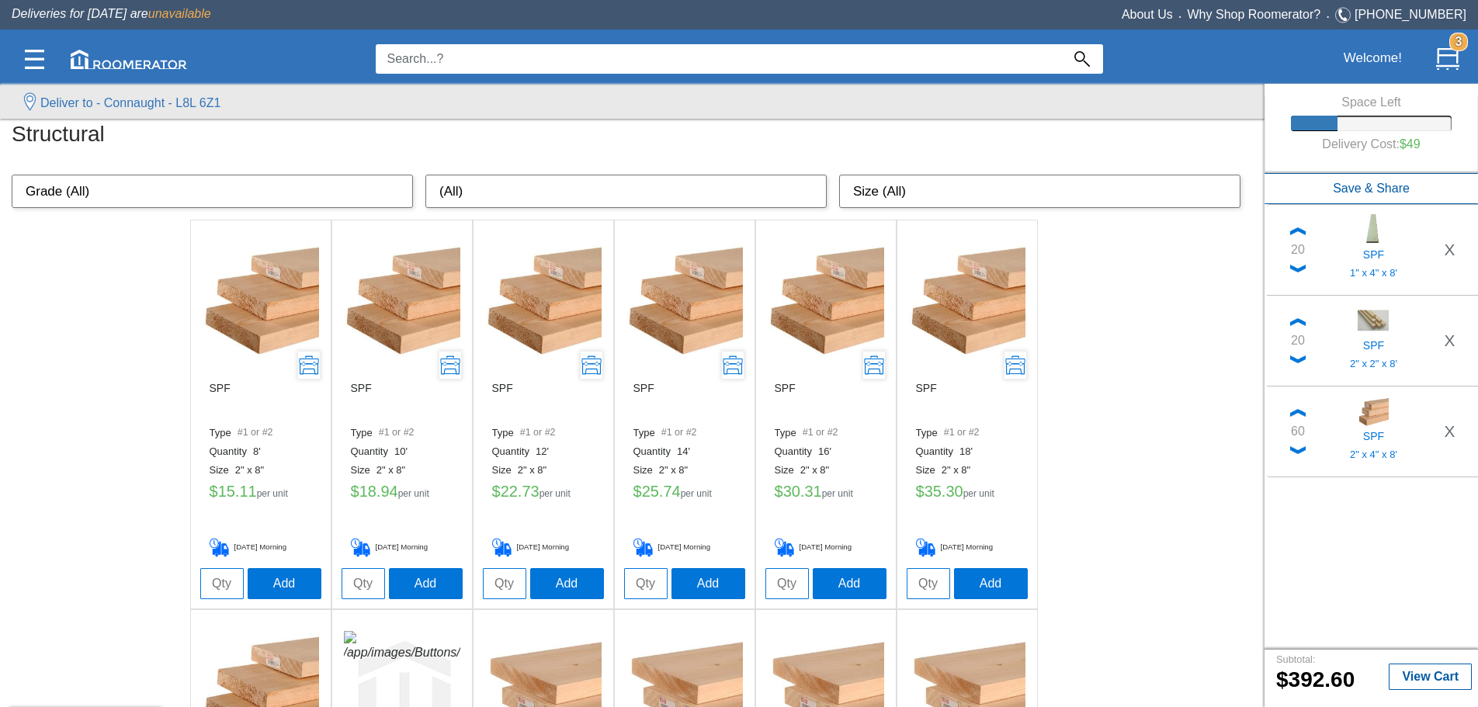
scroll to position [78, 0]
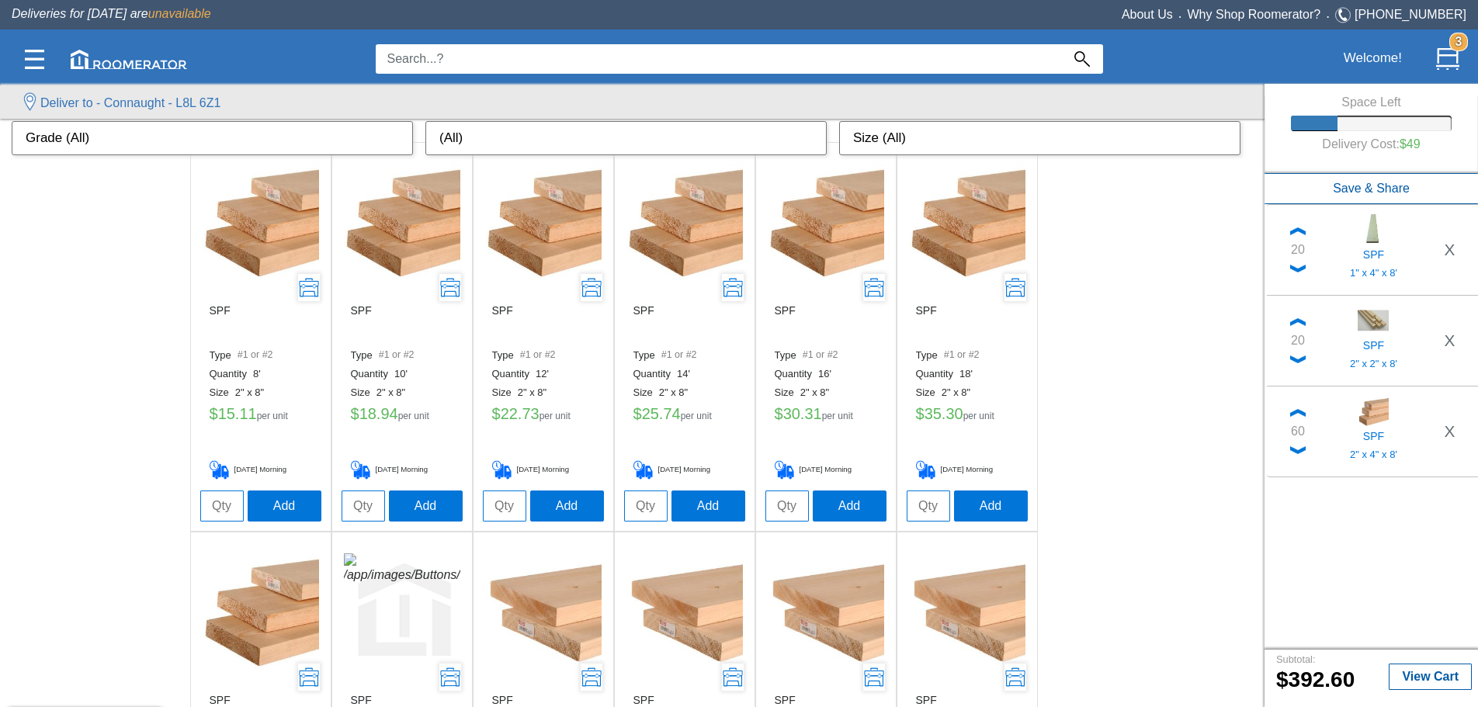
click at [456, 158] on input "tel" at bounding box center [504, 506] width 43 height 31
click at [353, 158] on input "tel" at bounding box center [362, 506] width 43 height 31
type input "6"
click at [435, 158] on button "Add" at bounding box center [426, 505] width 74 height 31
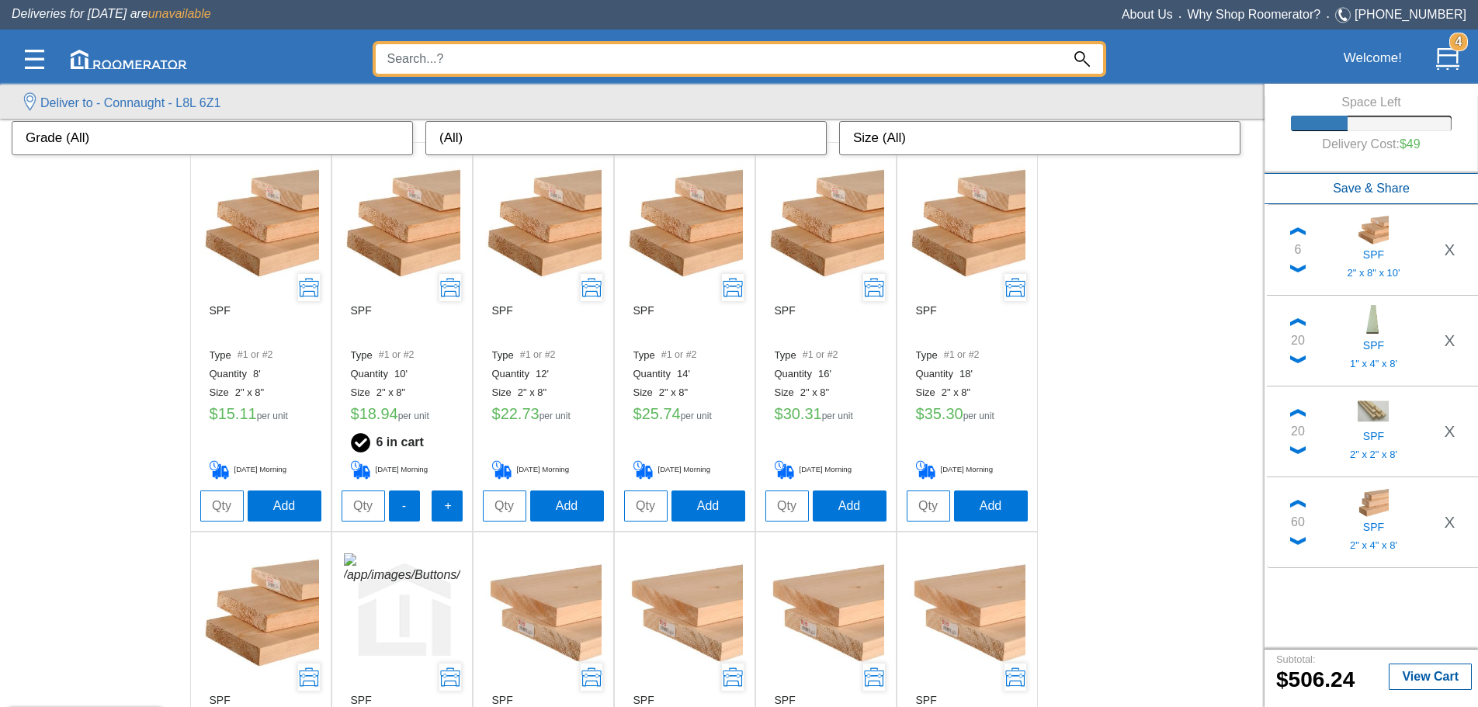
click at [431, 50] on input at bounding box center [718, 58] width 685 height 29
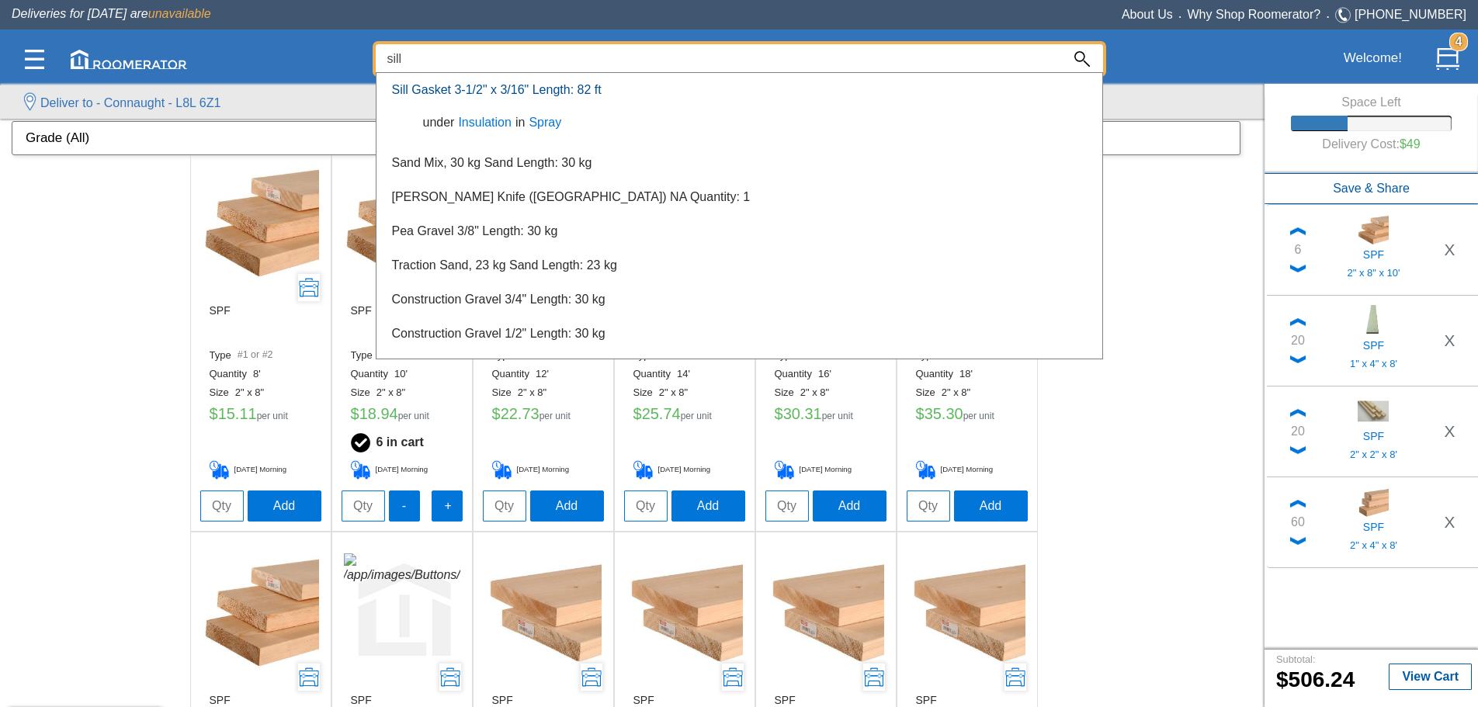
type input "sill"
click at [456, 94] on link "Sill Gasket 3-1/2" x 3/16" Length: 82 ft" at bounding box center [497, 89] width 210 height 13
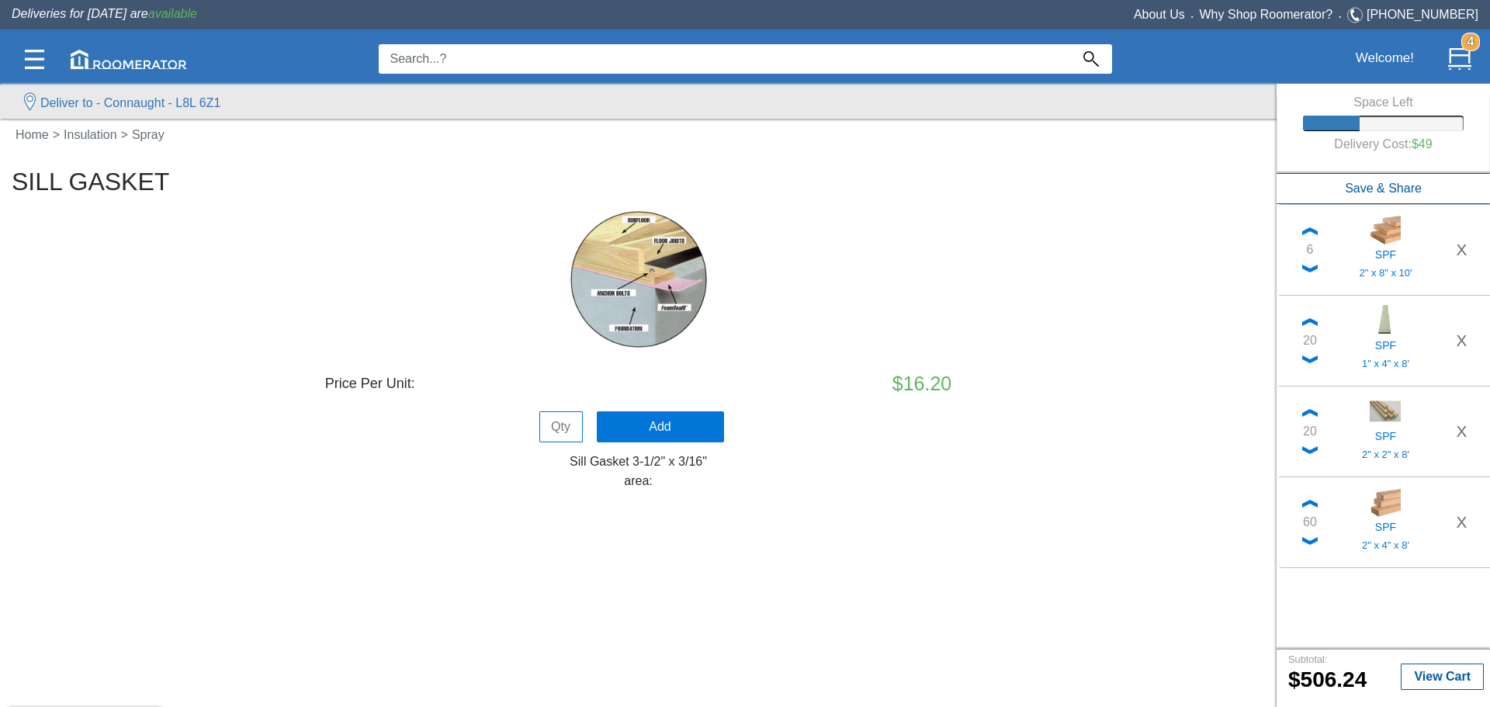
click at [456, 158] on input "tel" at bounding box center [560, 426] width 43 height 31
type input "1"
click at [456, 158] on button "Add" at bounding box center [660, 426] width 127 height 31
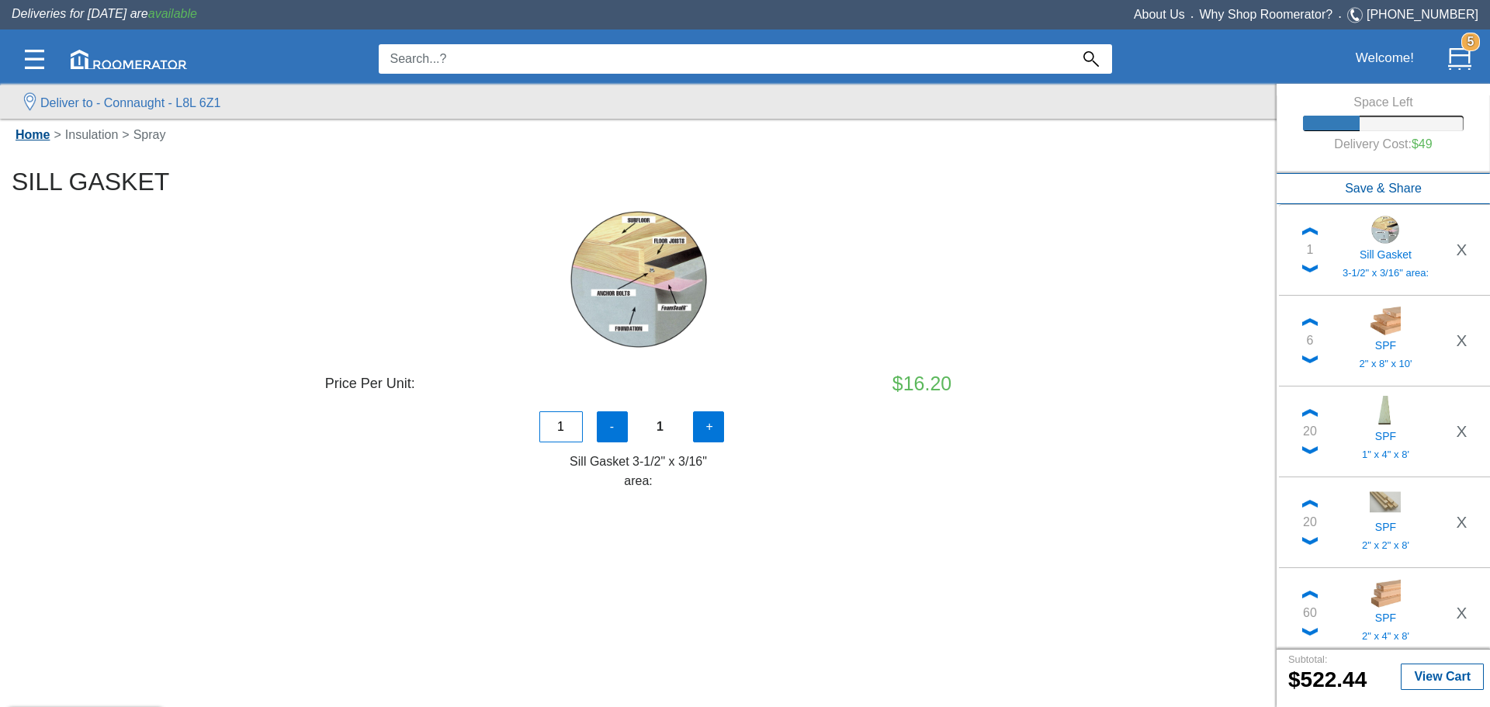
click at [32, 133] on link "Home" at bounding box center [33, 134] width 42 height 13
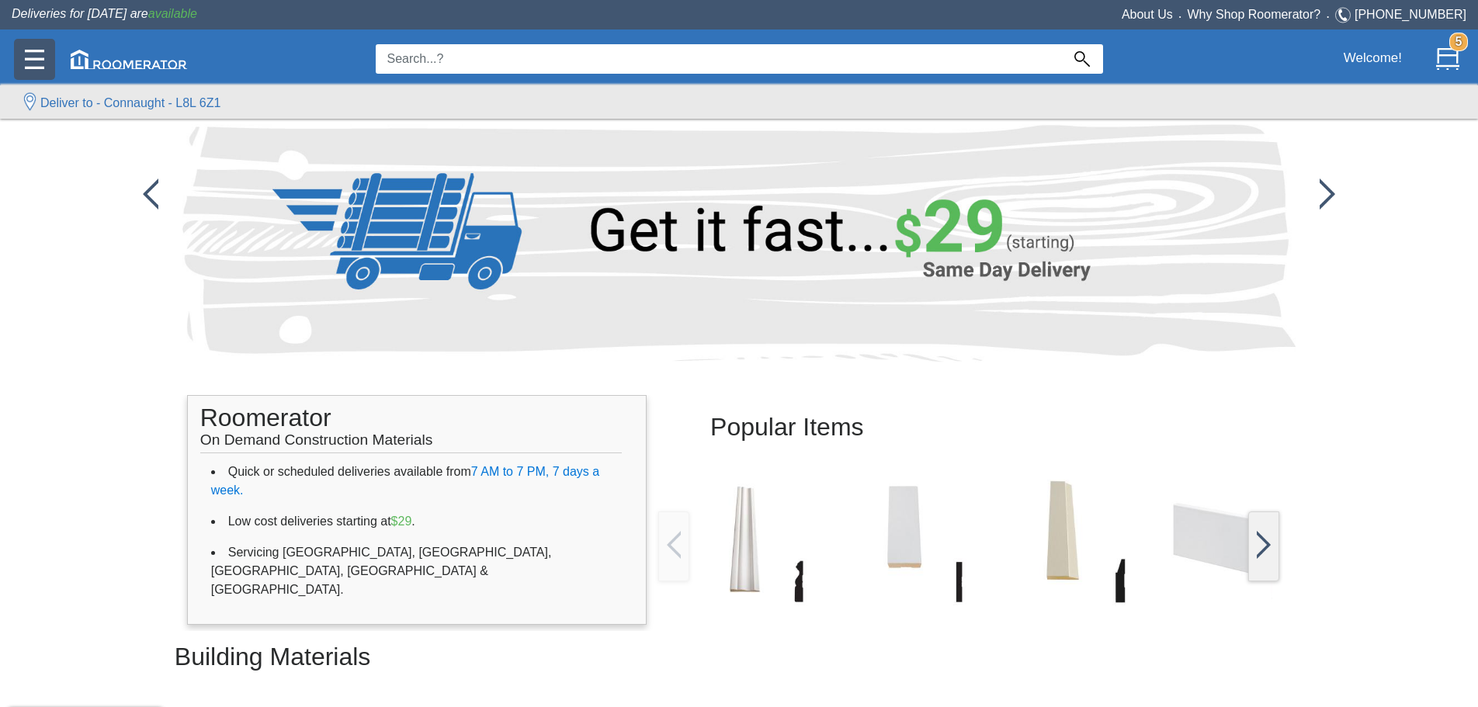
click at [33, 54] on img at bounding box center [34, 59] width 19 height 19
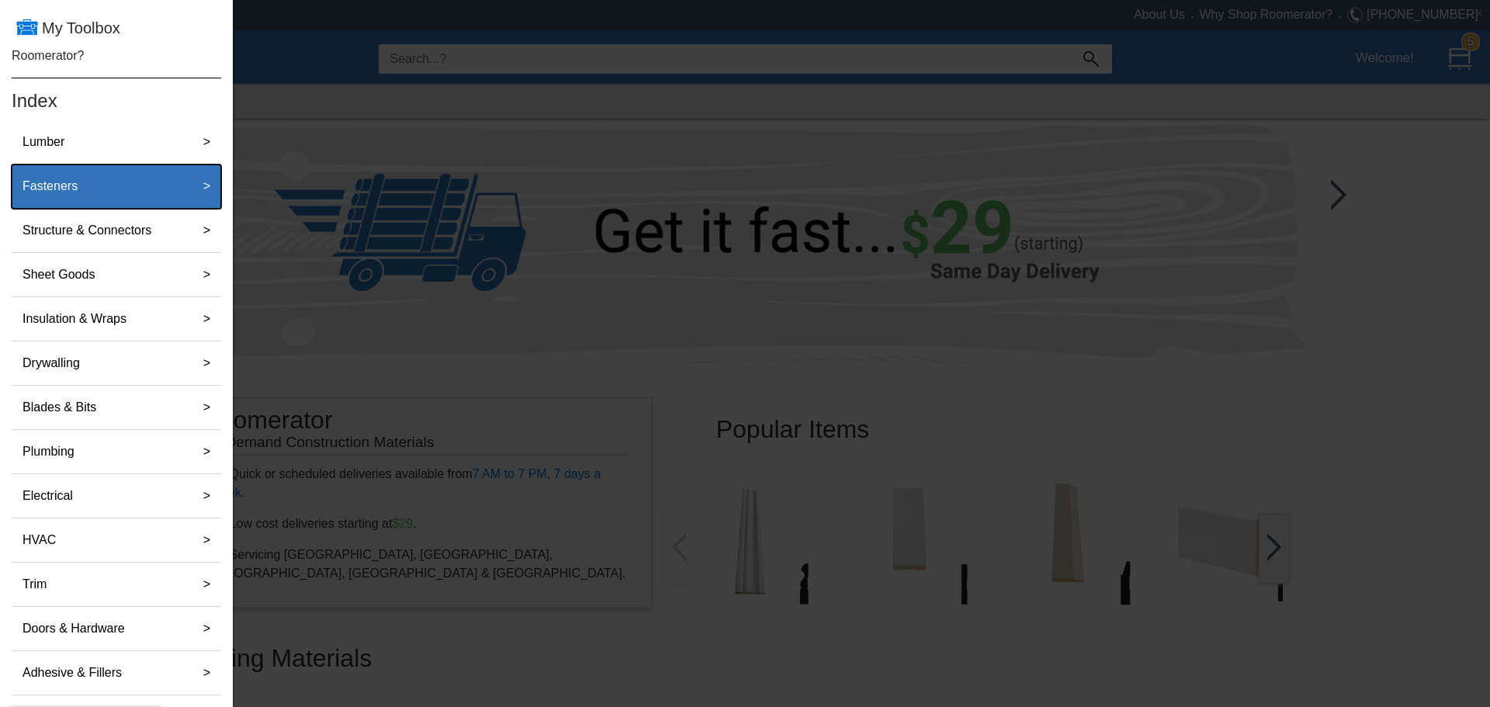
click at [92, 158] on div "Fasteners" at bounding box center [99, 186] width 167 height 31
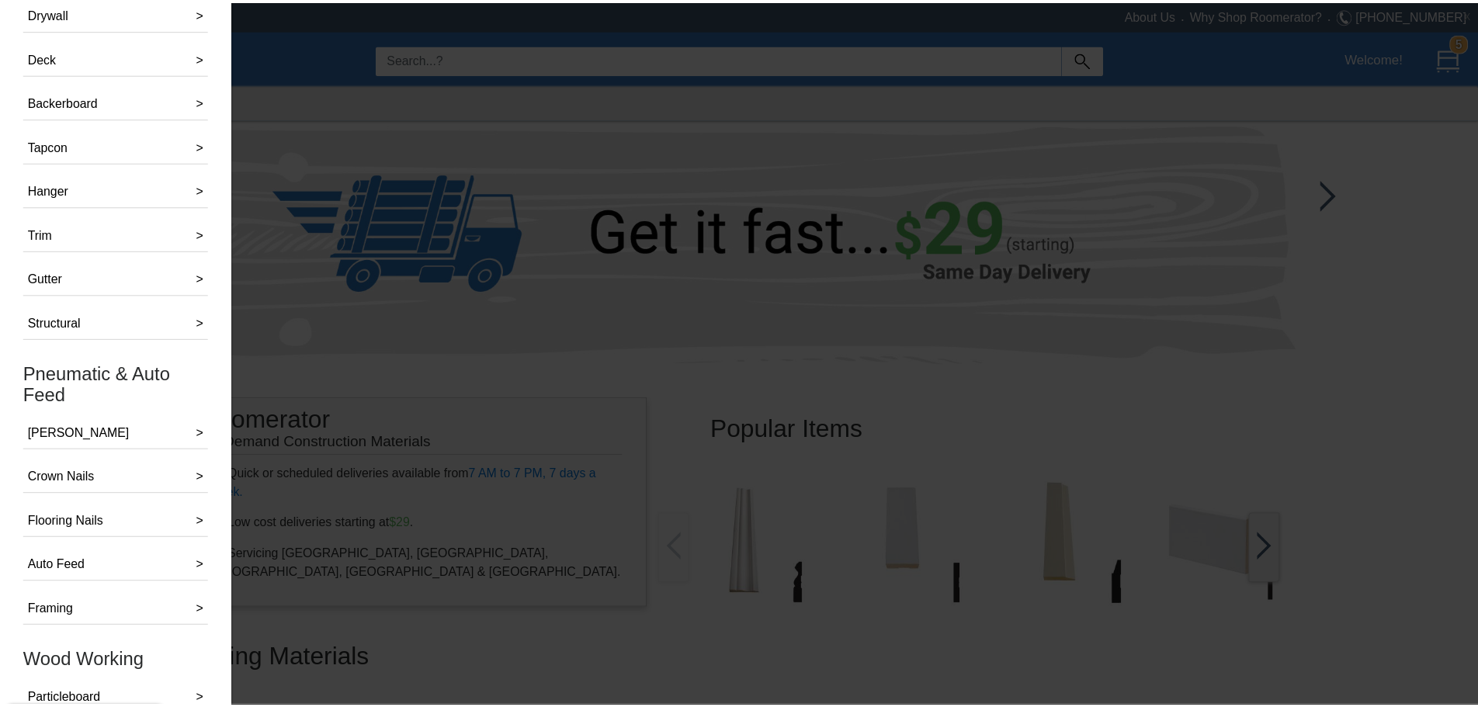
scroll to position [310, 0]
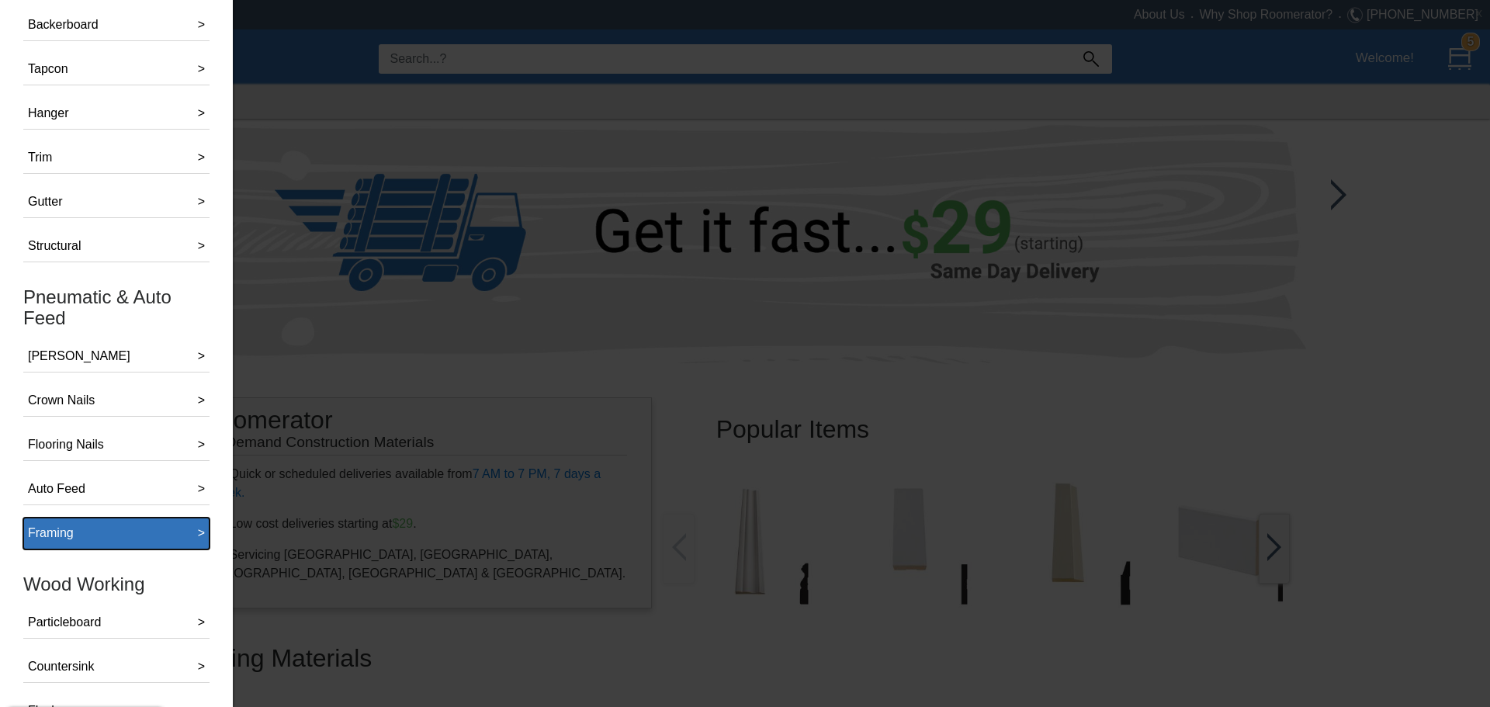
click at [82, 158] on button "Framing >" at bounding box center [116, 534] width 186 height 32
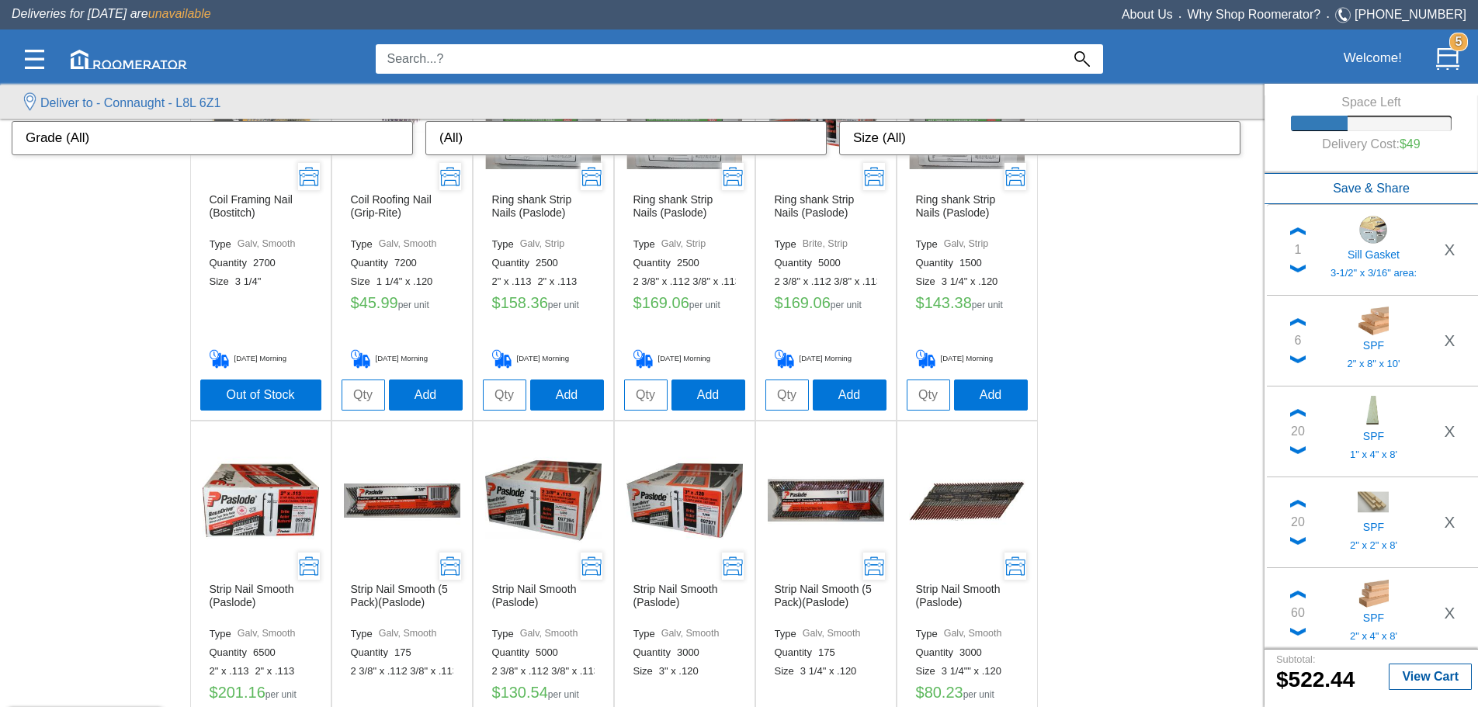
scroll to position [1319, 0]
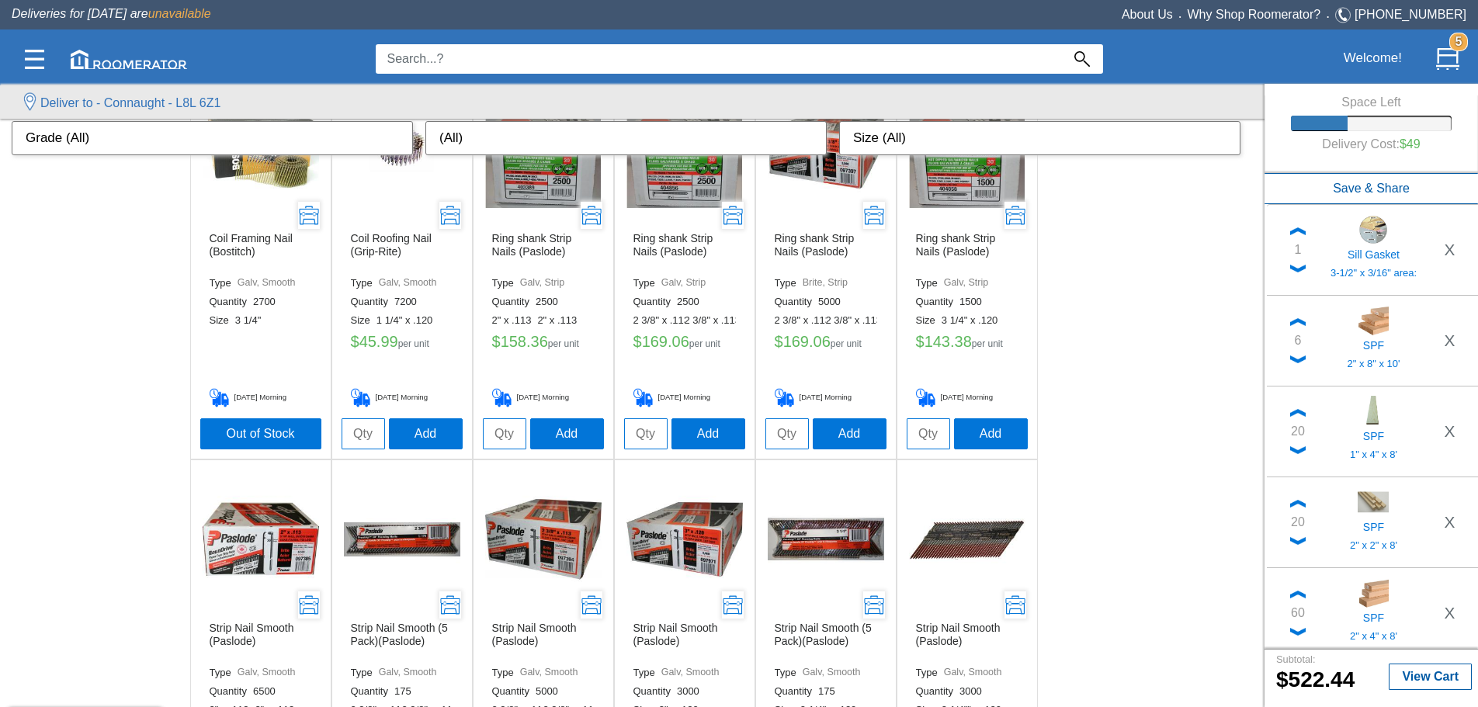
click at [456, 158] on input "tel" at bounding box center [928, 433] width 43 height 31
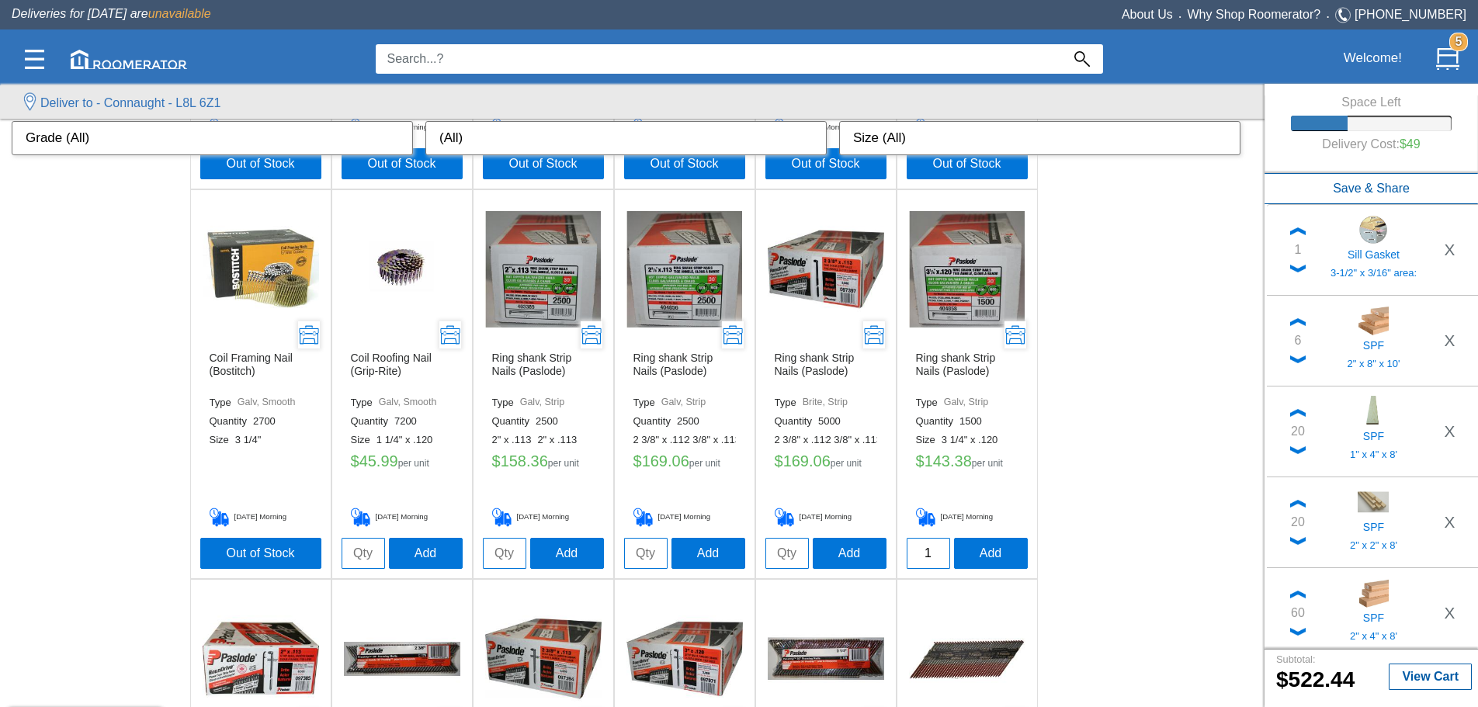
scroll to position [1163, 0]
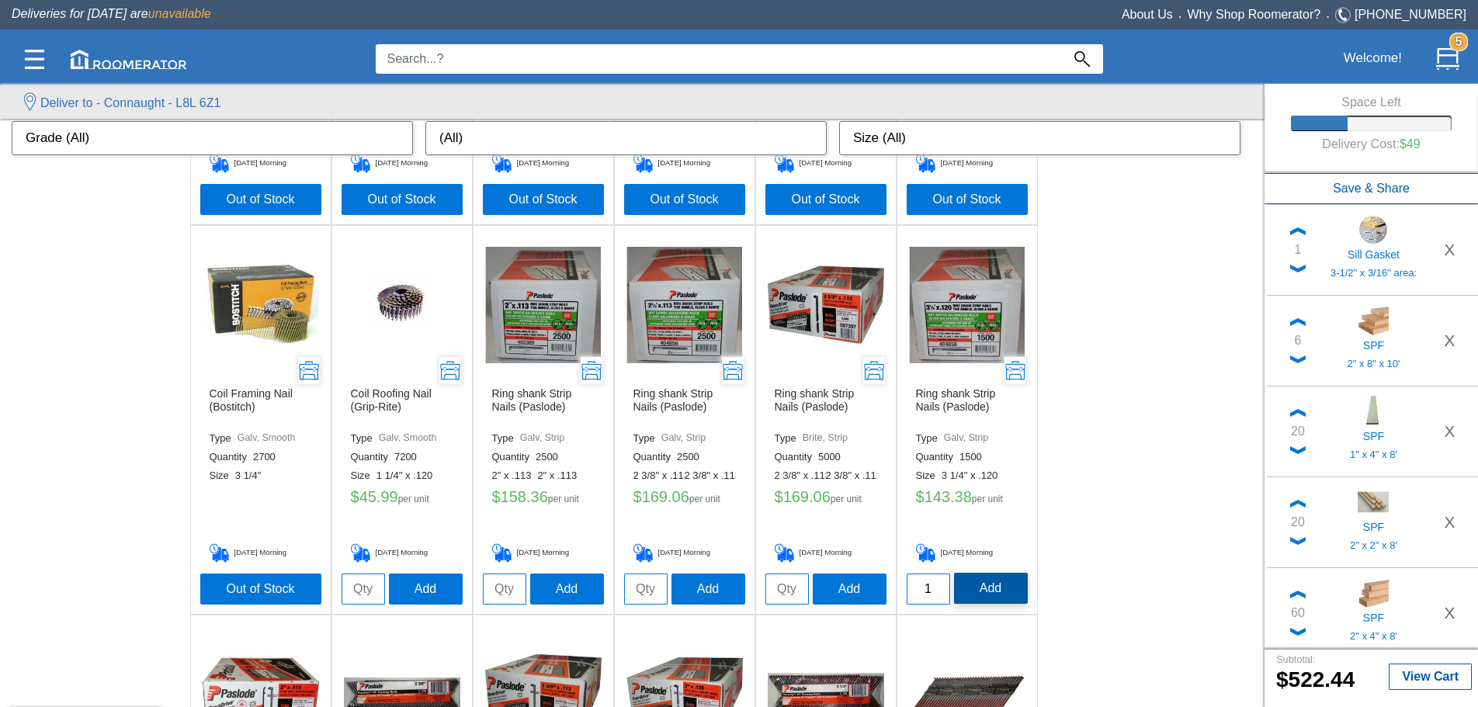
type input "1"
click at [456, 158] on button "Add" at bounding box center [991, 588] width 74 height 31
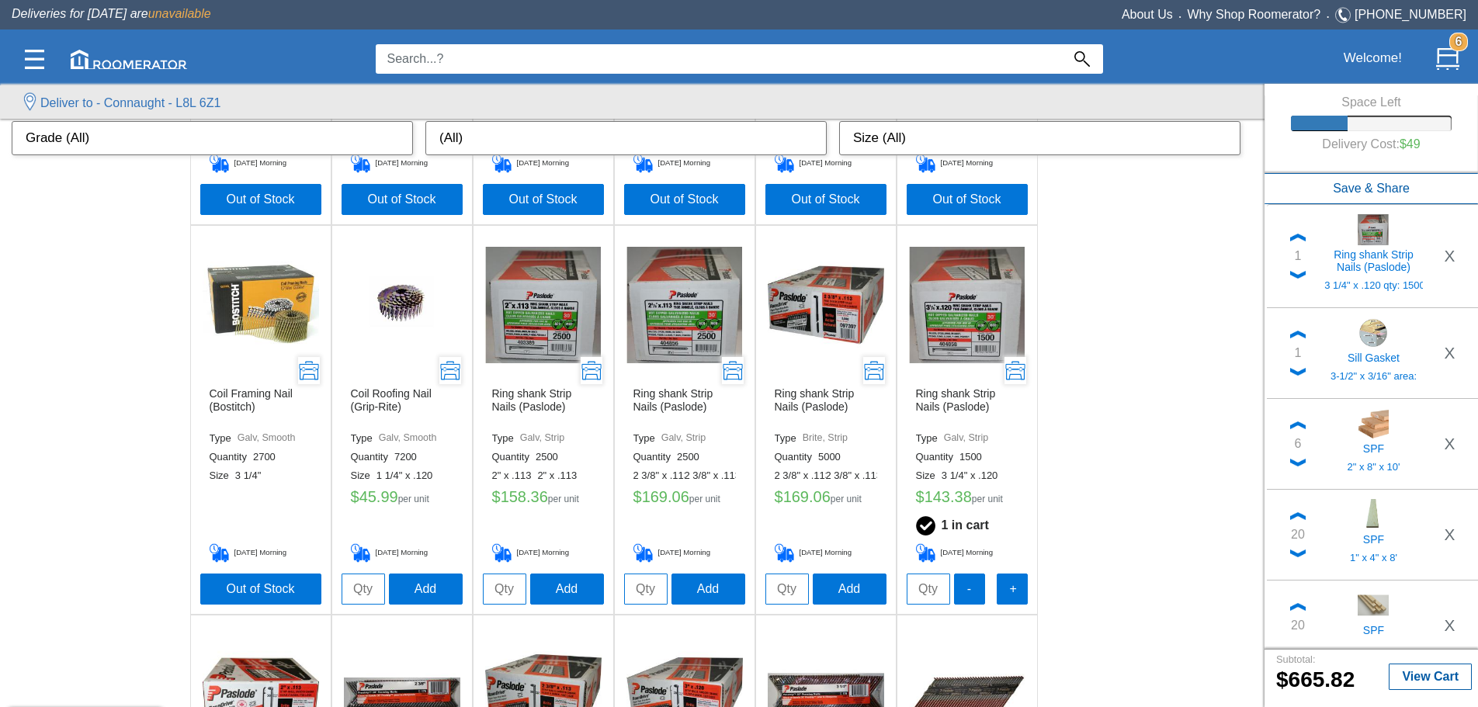
click at [456, 158] on img at bounding box center [826, 305] width 116 height 116
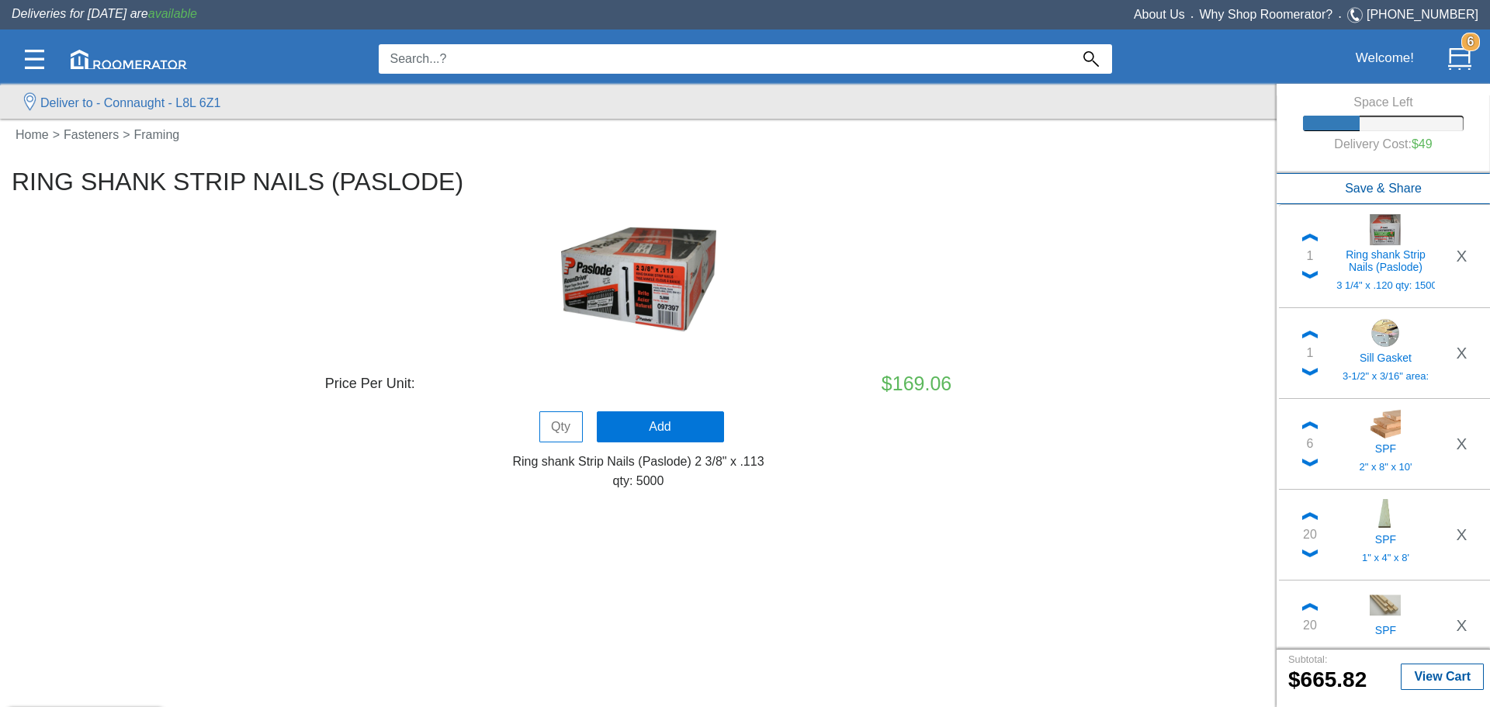
click at [456, 158] on div "Ring shank Strip Nails (Paslode) Price Per Unit: $169.06 Add Ring shank Strip N…" at bounding box center [638, 328] width 1253 height 320
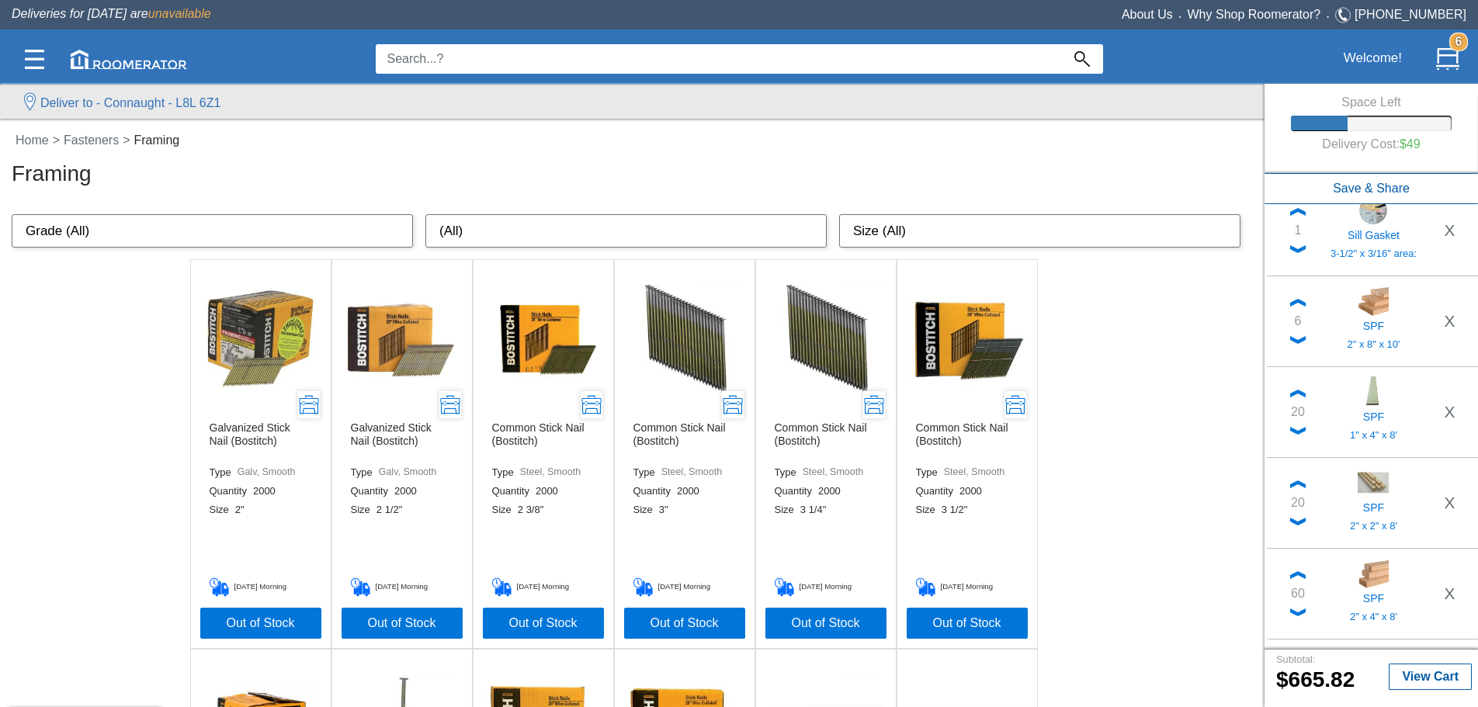
click at [400, 50] on input at bounding box center [718, 58] width 685 height 29
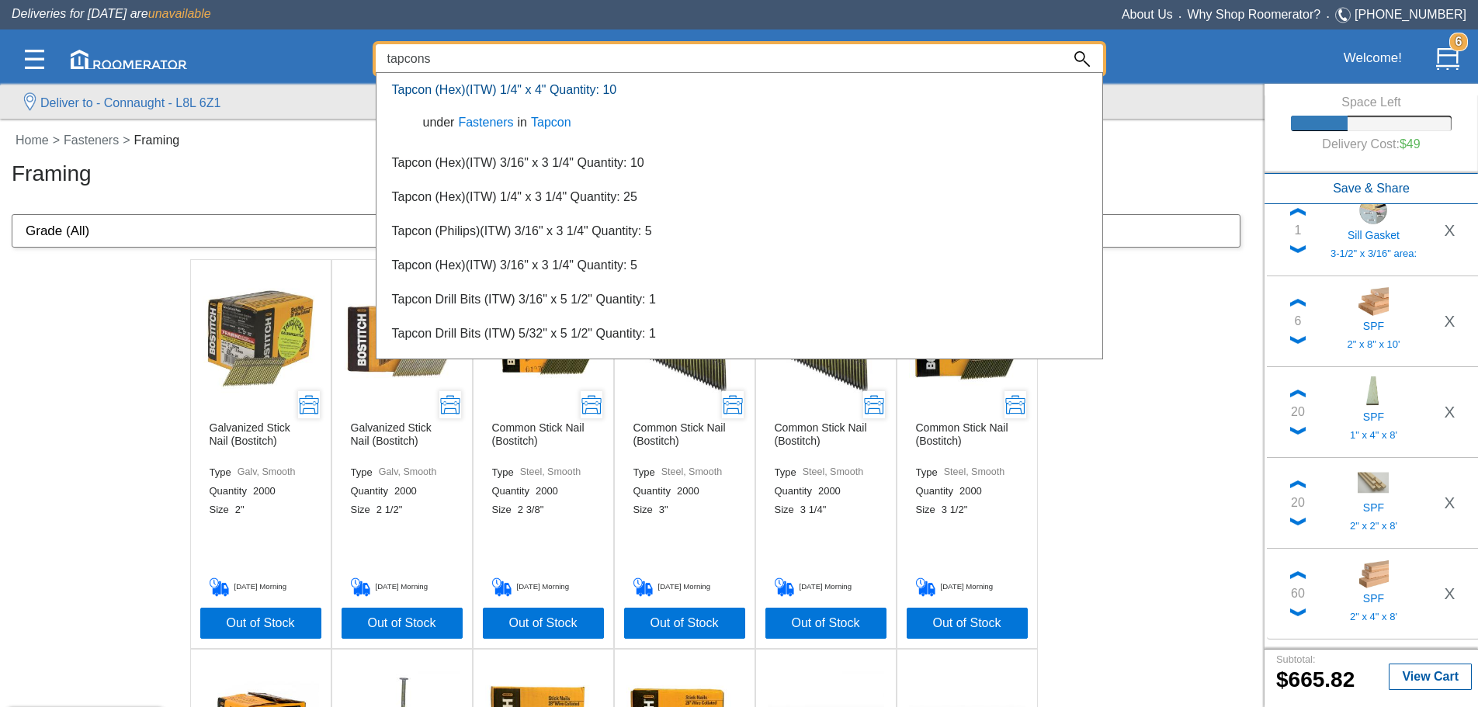
type input "tapcons"
click at [456, 88] on link "Tapcon (Hex)(ITW) 1/4" x 4" Quantity: 10" at bounding box center [504, 89] width 225 height 13
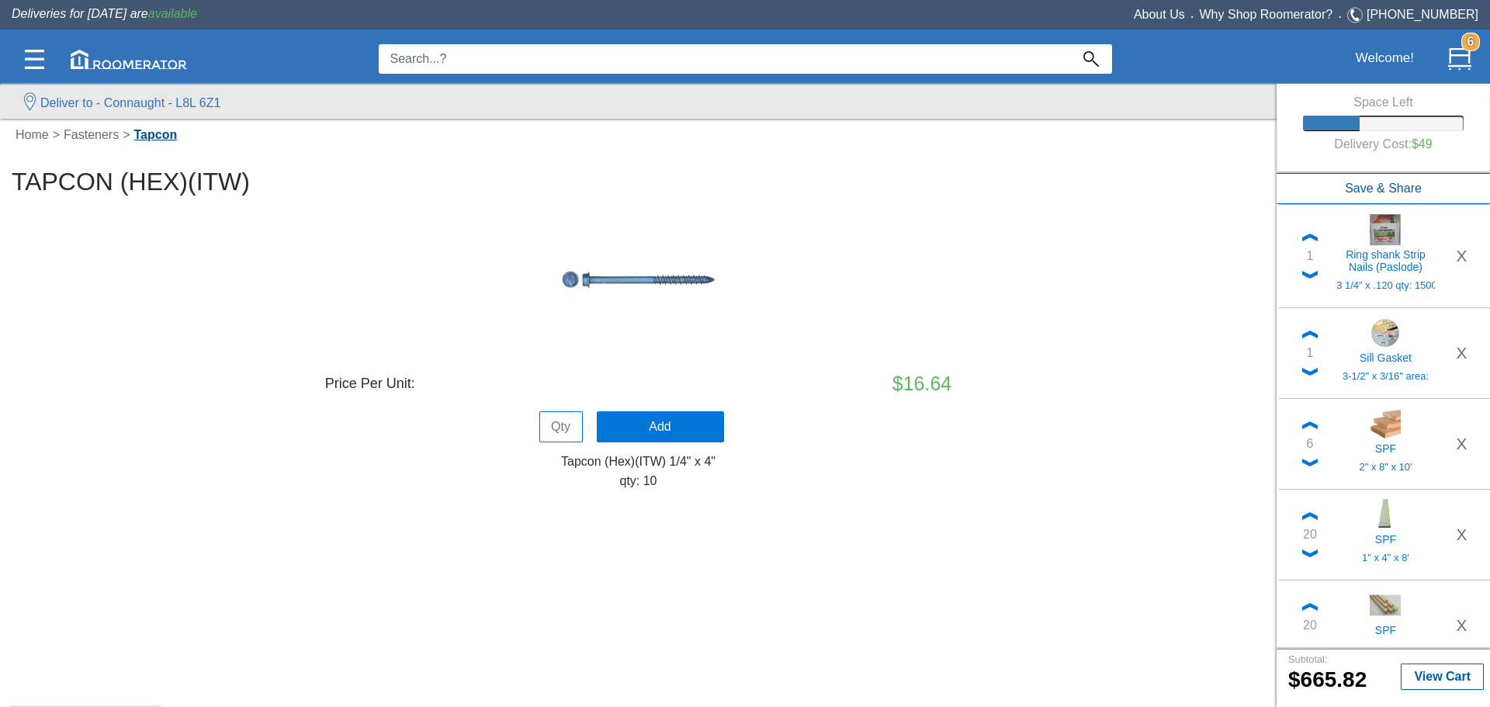
click at [157, 133] on link "Tapcon" at bounding box center [155, 134] width 51 height 13
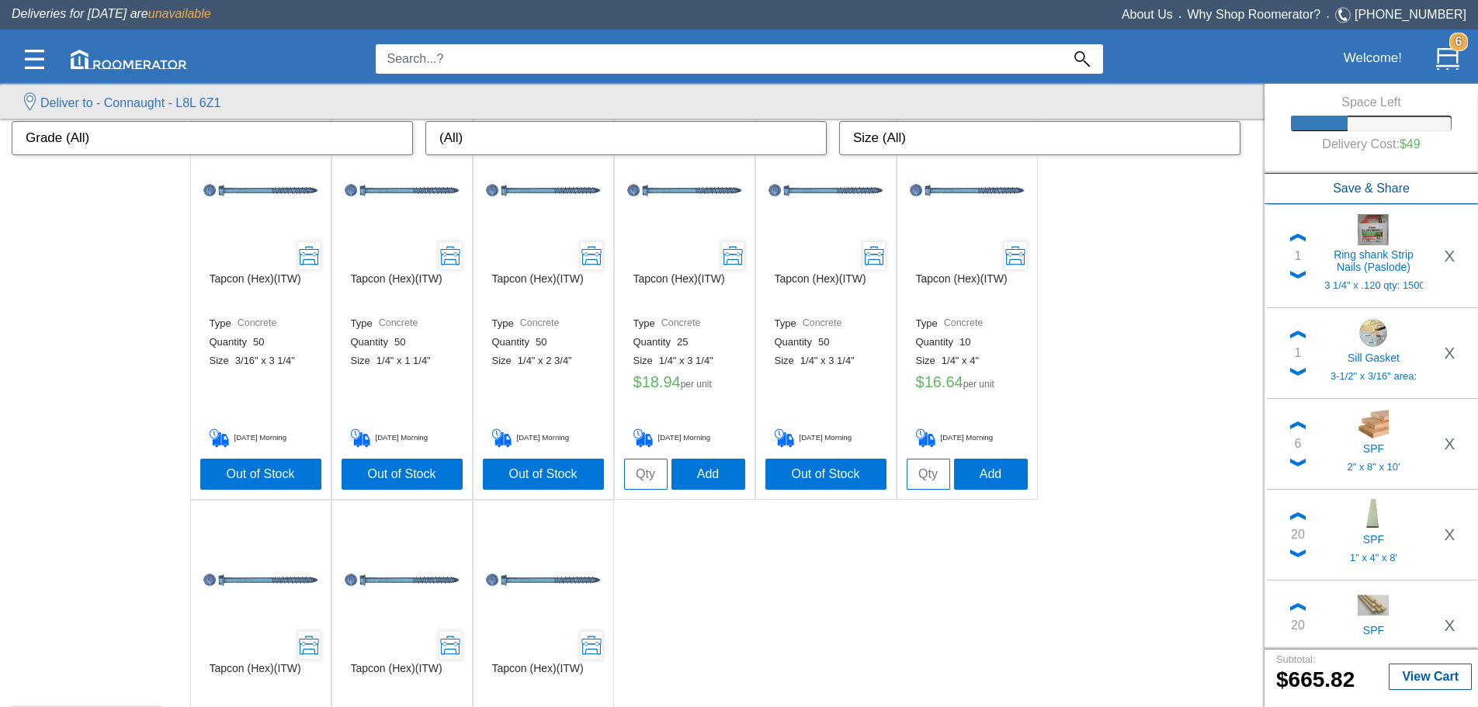
scroll to position [1239, 0]
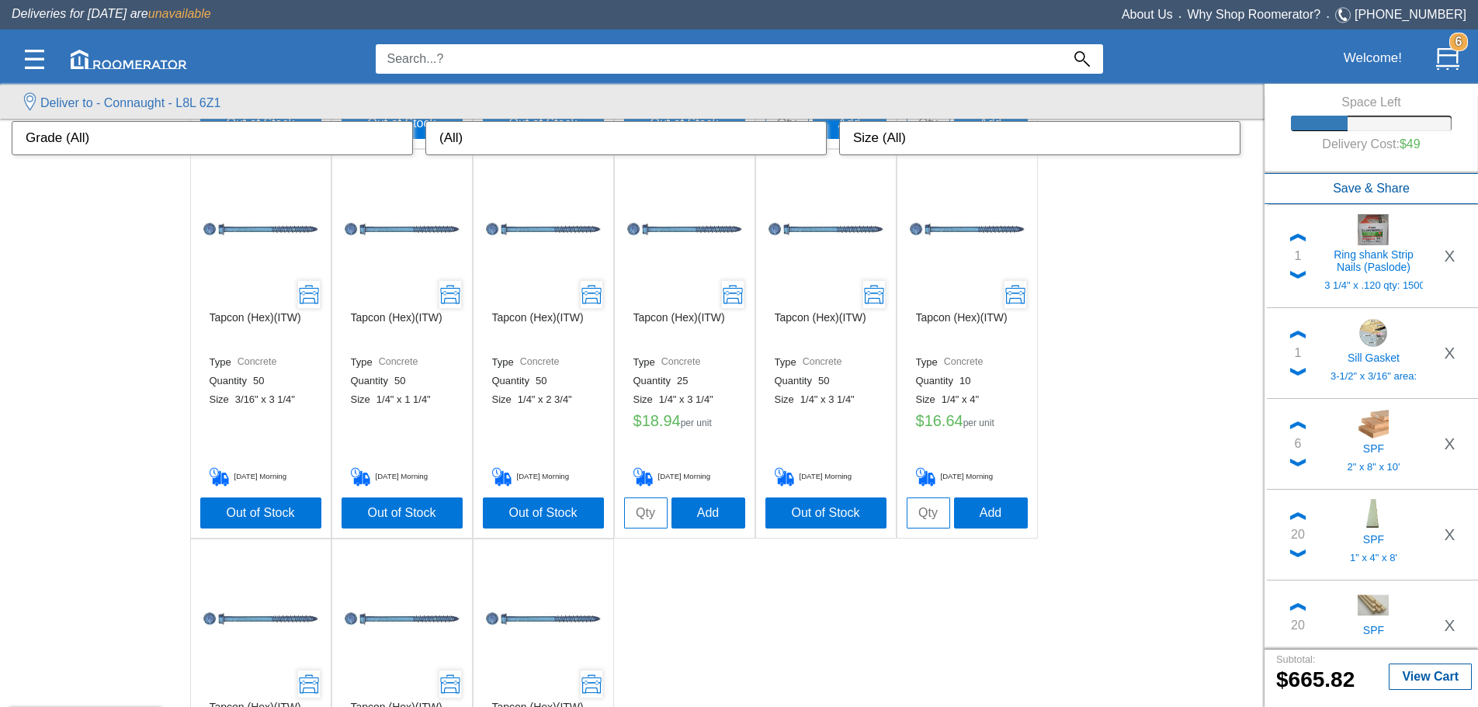
click at [456, 158] on input "tel" at bounding box center [645, 512] width 43 height 31
type input "2"
click at [456, 158] on button "Add" at bounding box center [708, 512] width 74 height 31
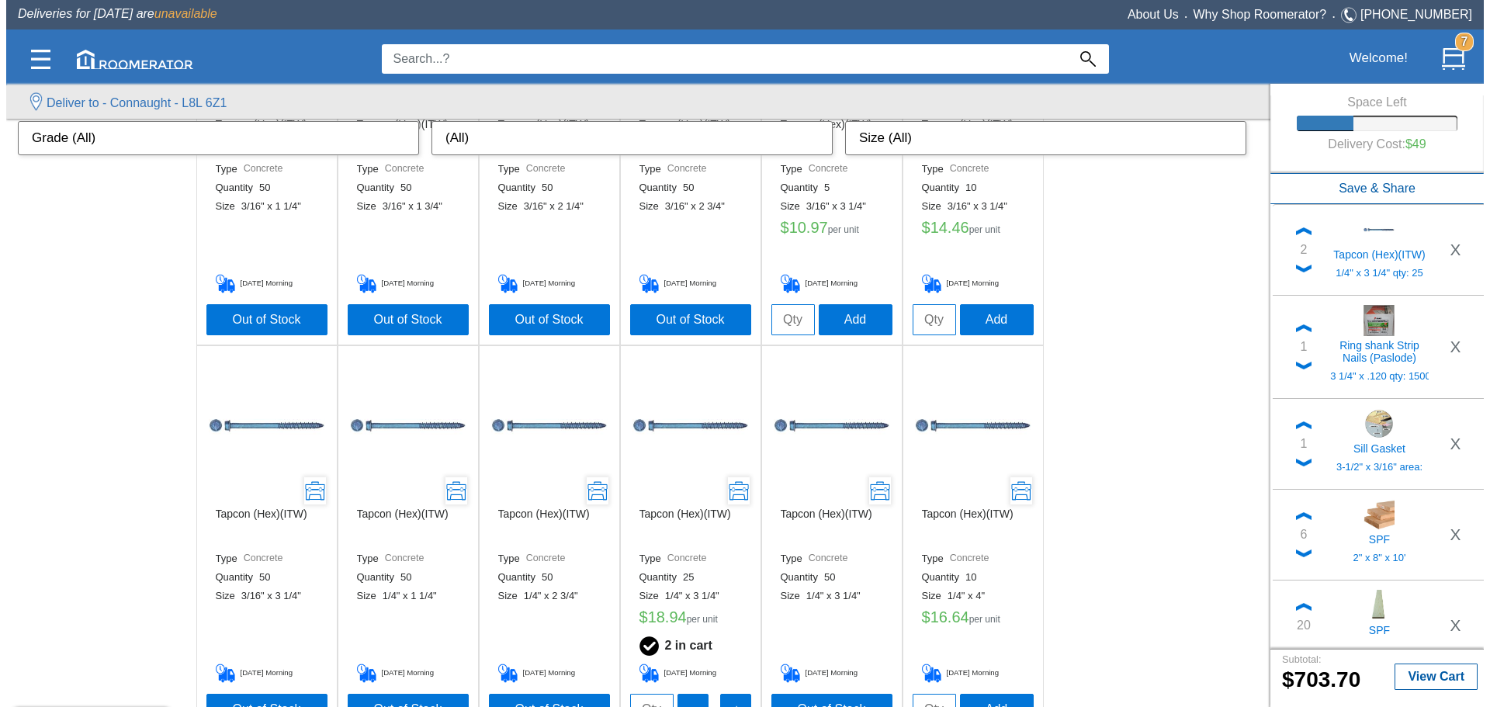
scroll to position [1007, 0]
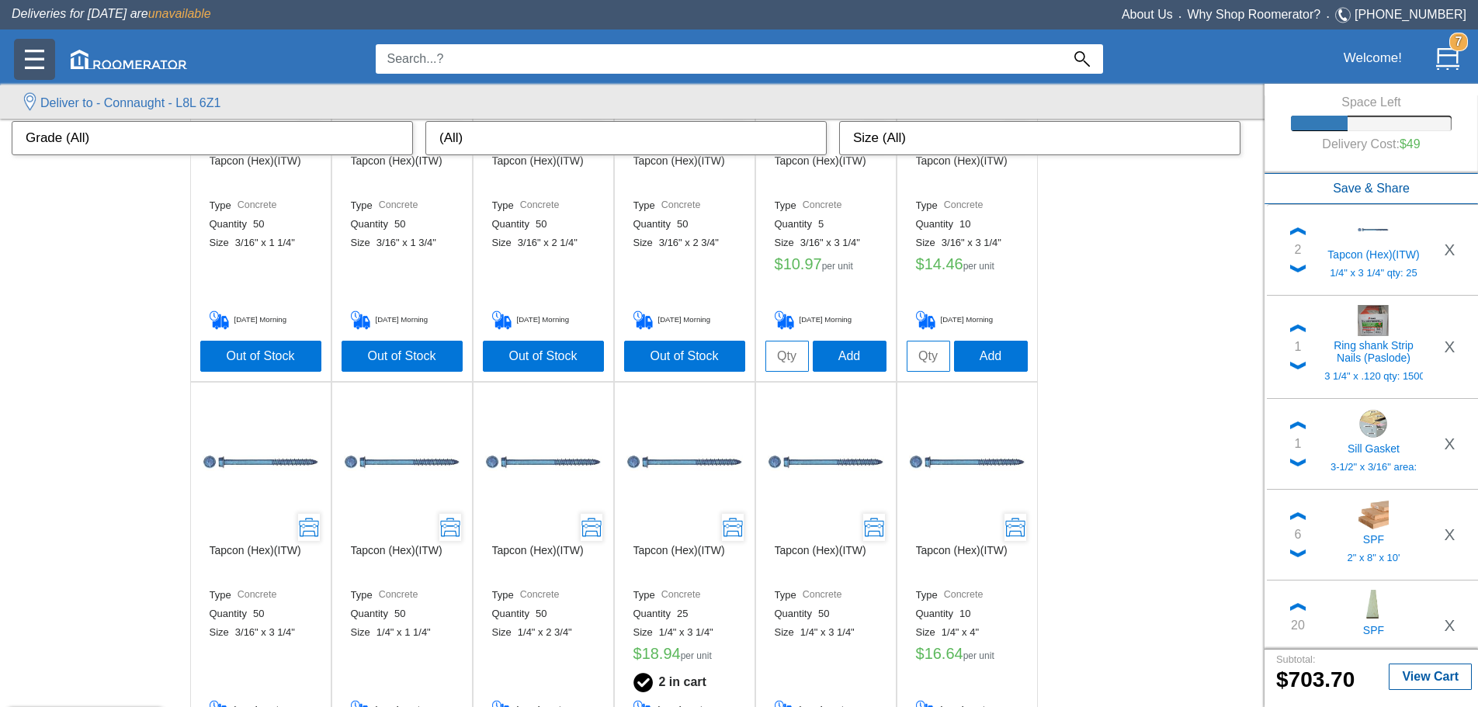
click at [42, 63] on img at bounding box center [34, 59] width 19 height 19
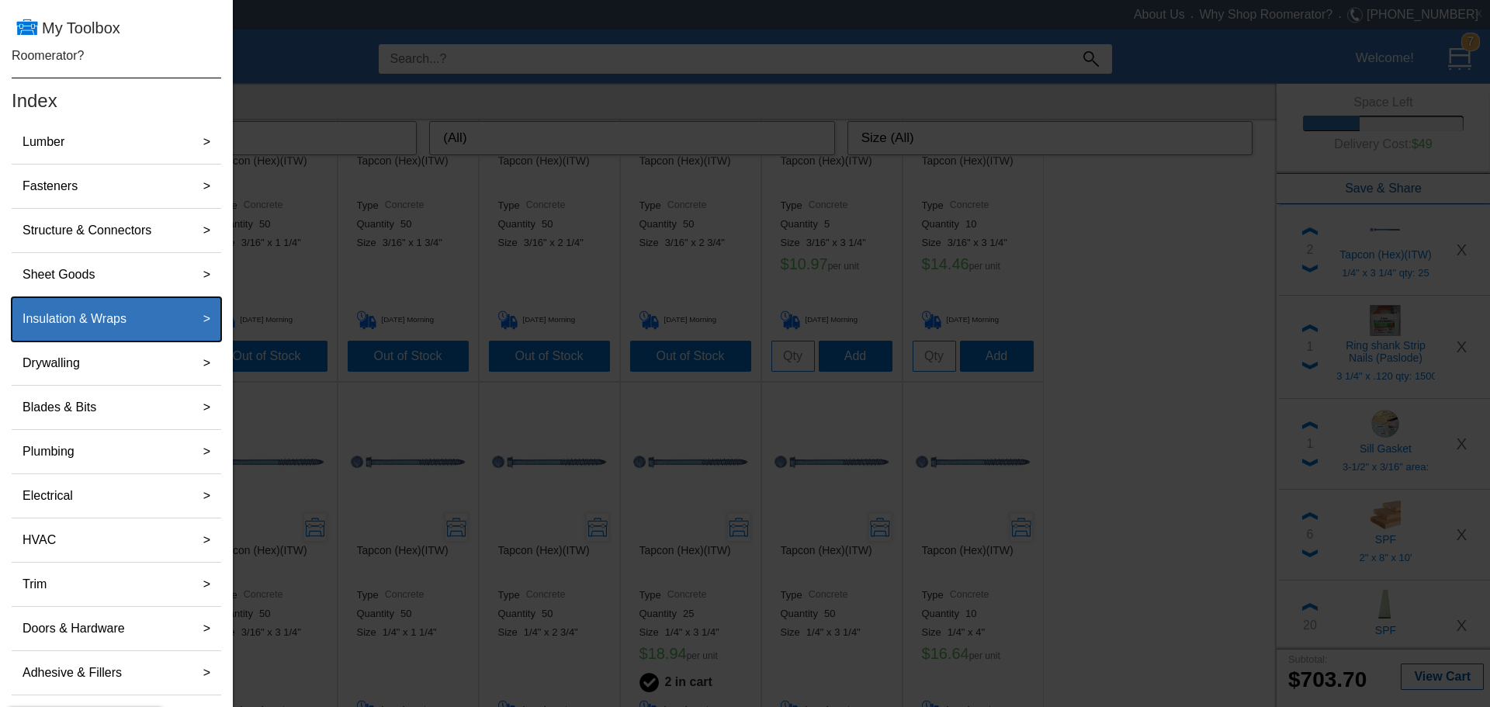
click at [95, 158] on label "Insulation & Wraps" at bounding box center [74, 318] width 116 height 31
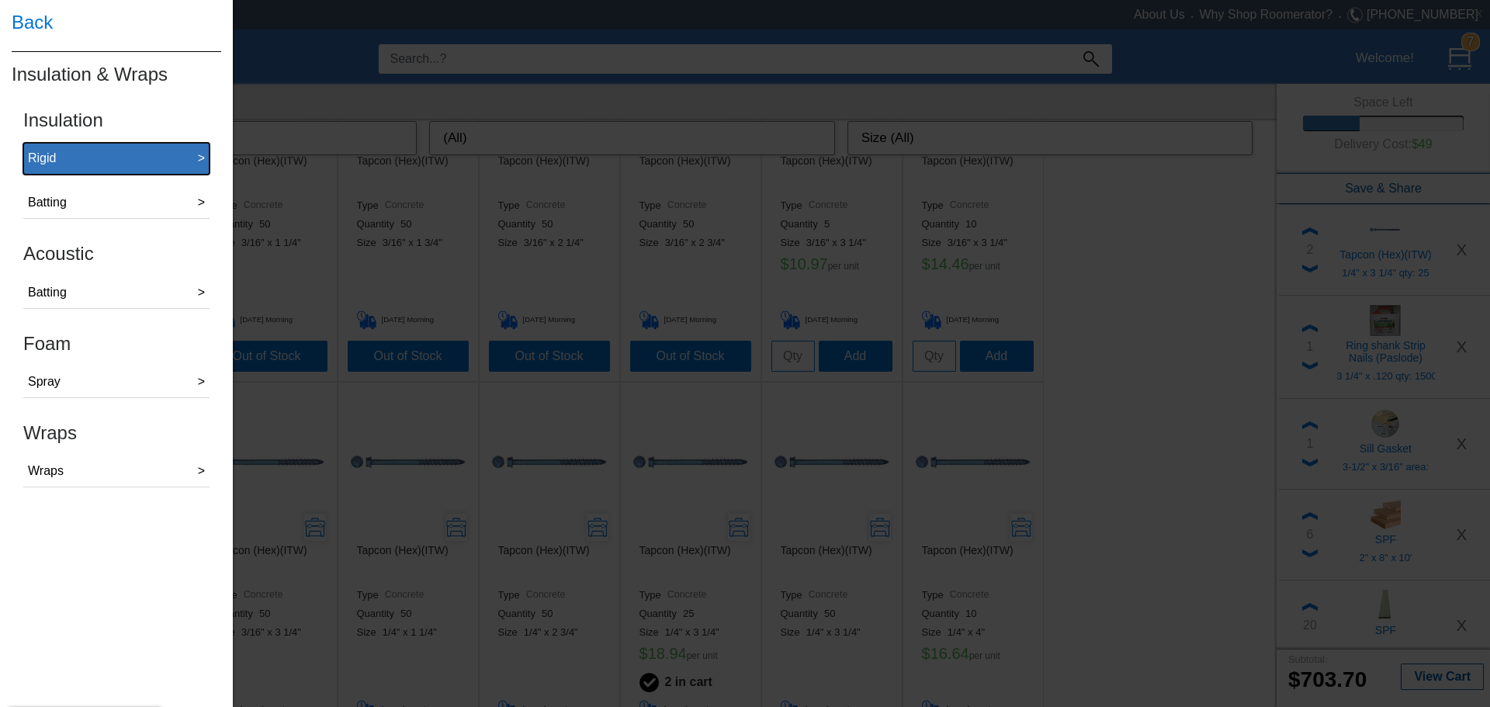
click at [68, 153] on button "Rigid >" at bounding box center [116, 159] width 186 height 32
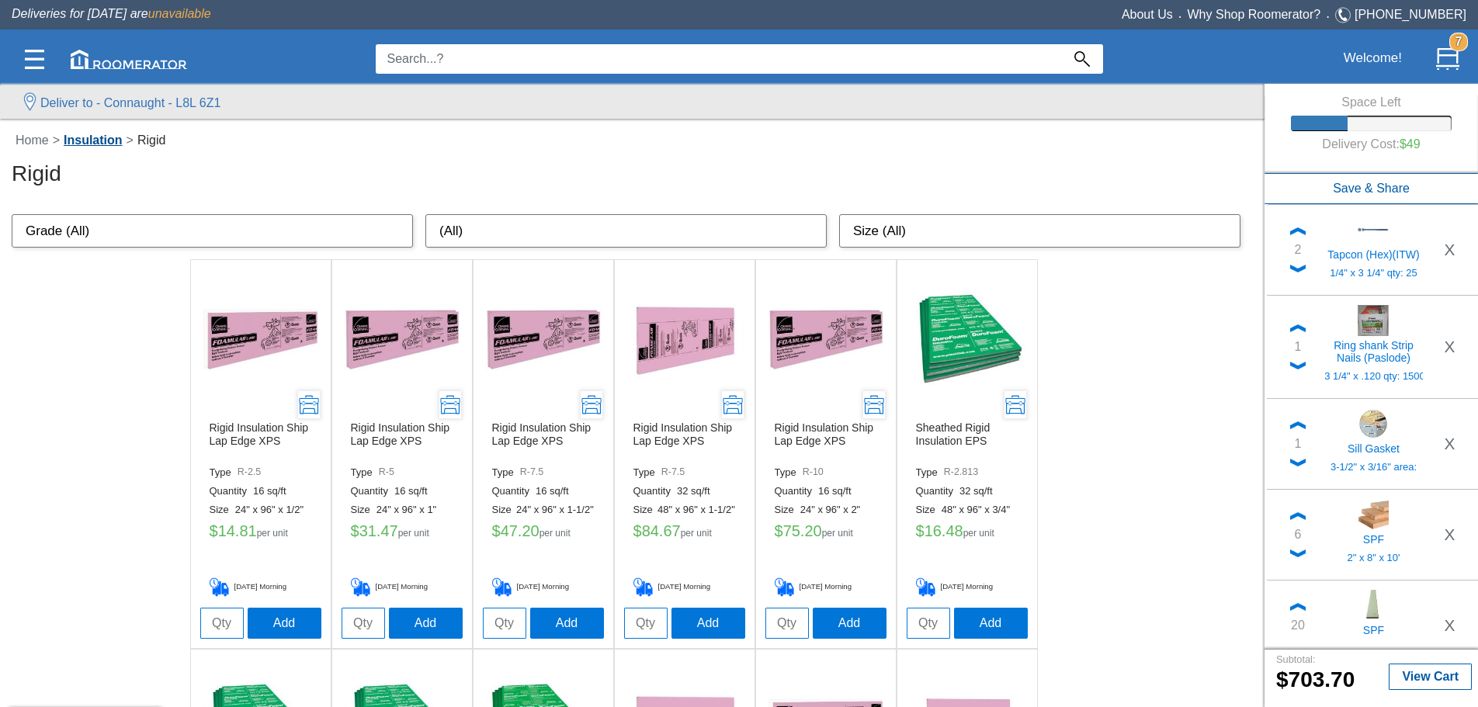
click at [103, 137] on link "Insulation" at bounding box center [93, 139] width 67 height 13
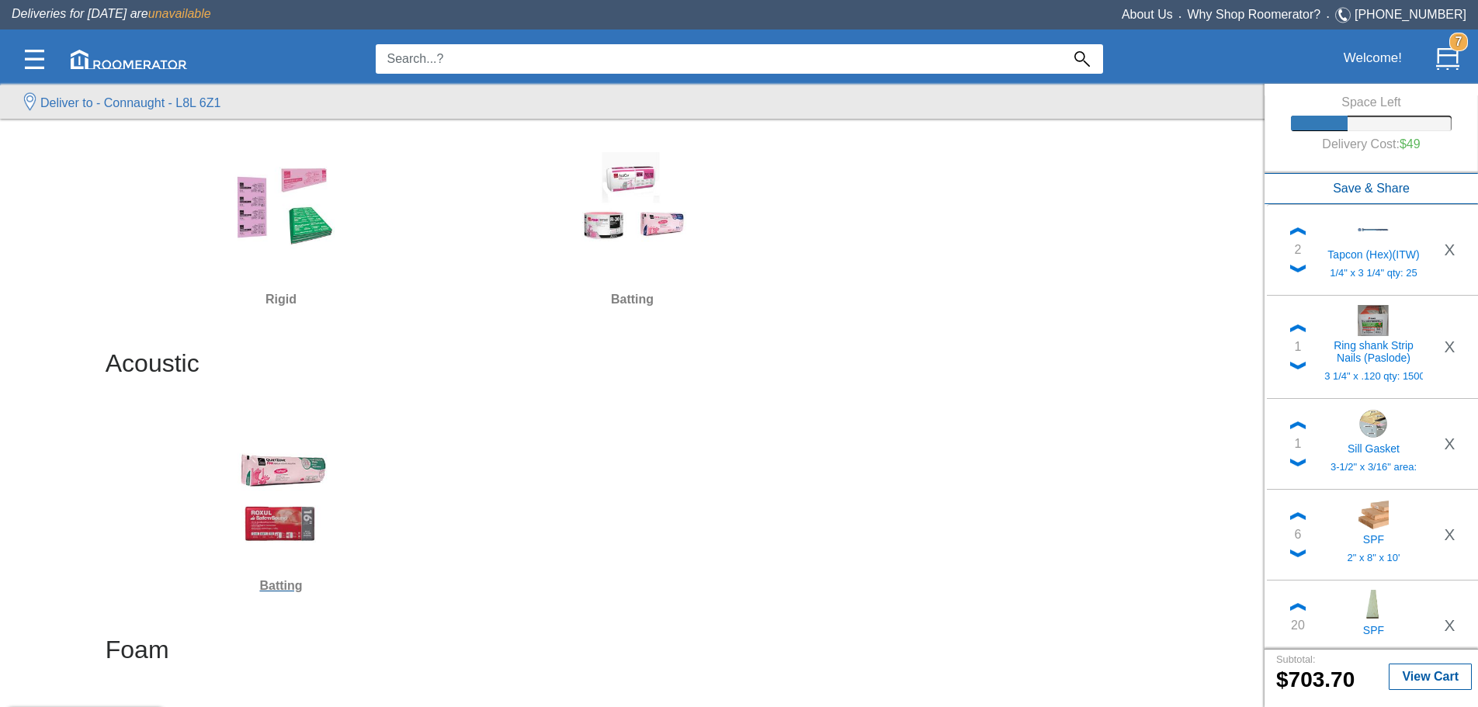
scroll to position [155, 0]
click at [286, 158] on h6 "Batting" at bounding box center [281, 584] width 339 height 20
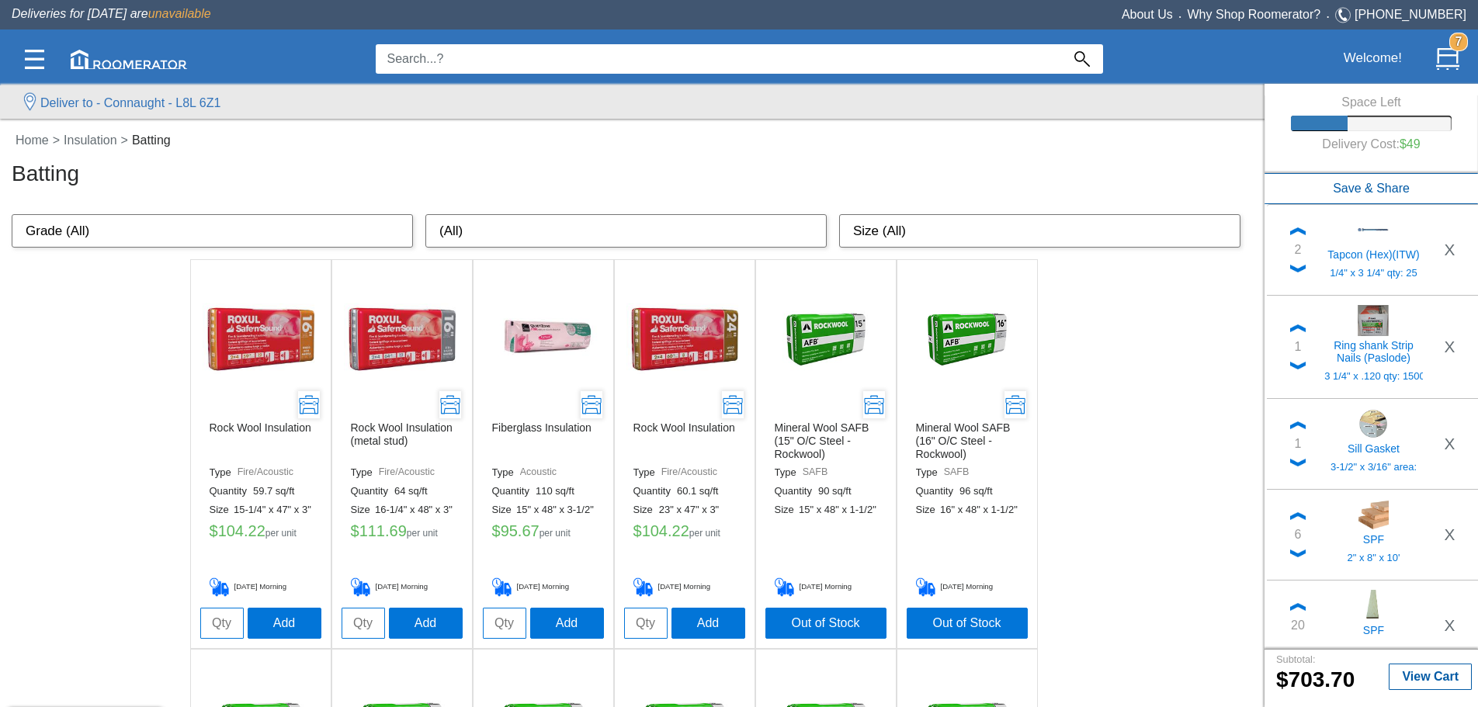
scroll to position [78, 0]
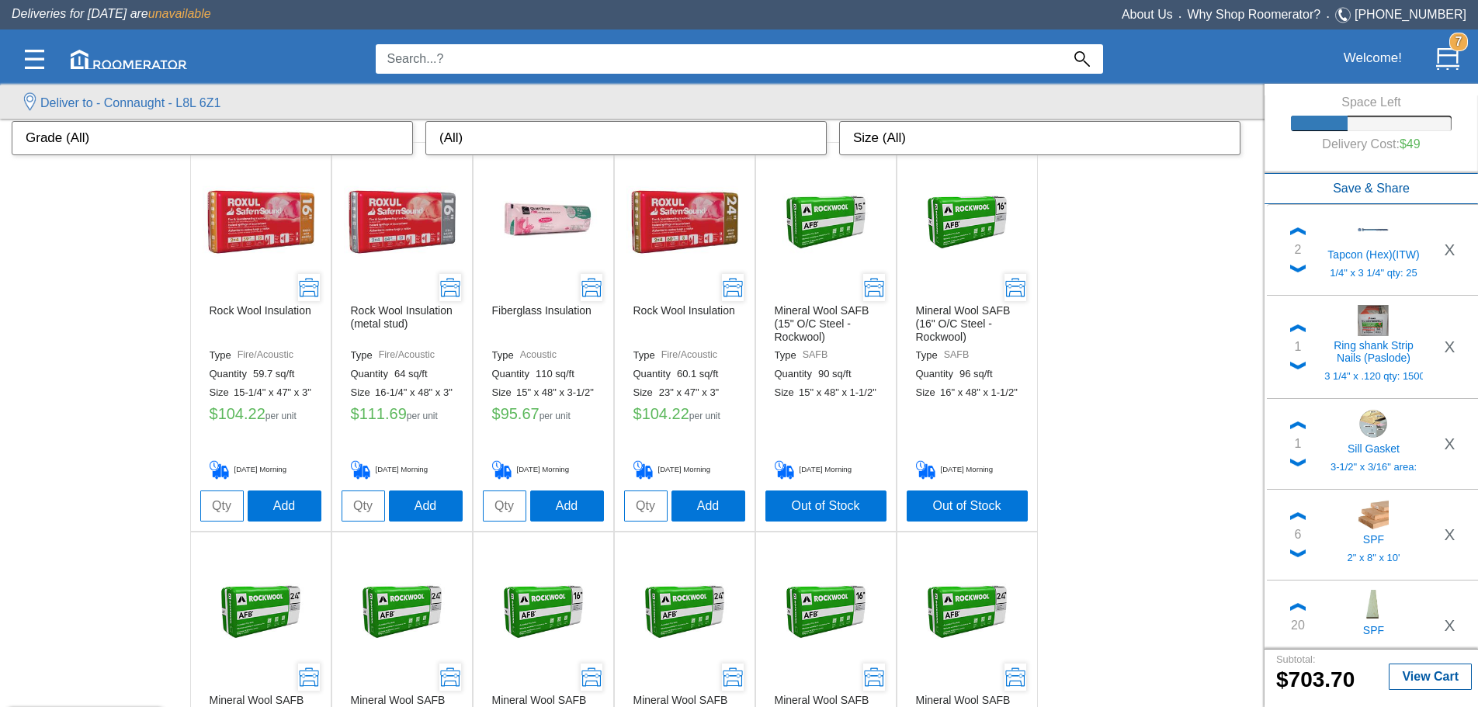
click at [247, 158] on img at bounding box center [261, 222] width 116 height 116
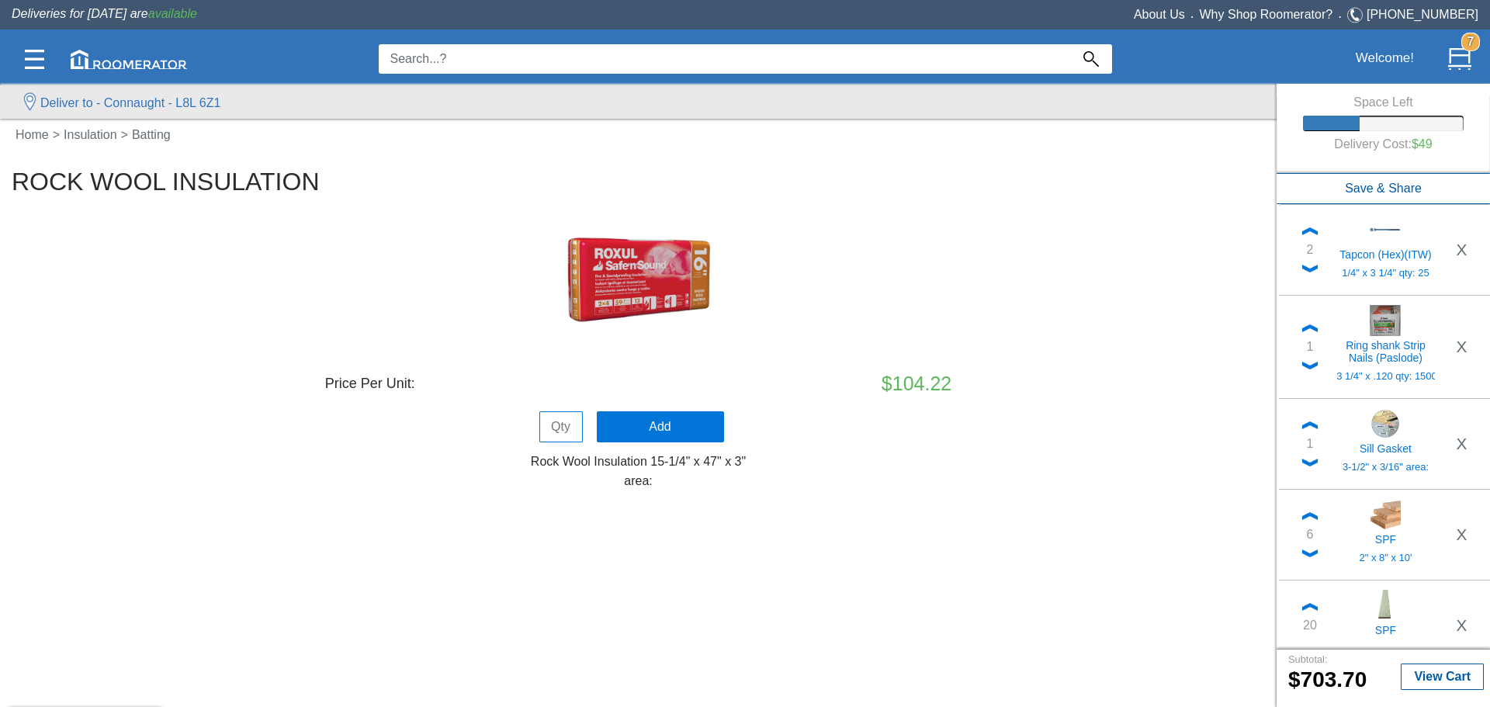
click at [456, 158] on input "tel" at bounding box center [560, 426] width 43 height 31
click at [456, 158] on h6 "area:" at bounding box center [638, 481] width 1253 height 14
click at [456, 158] on img at bounding box center [638, 279] width 155 height 155
click at [456, 158] on input "tel" at bounding box center [560, 426] width 43 height 31
type input "2"
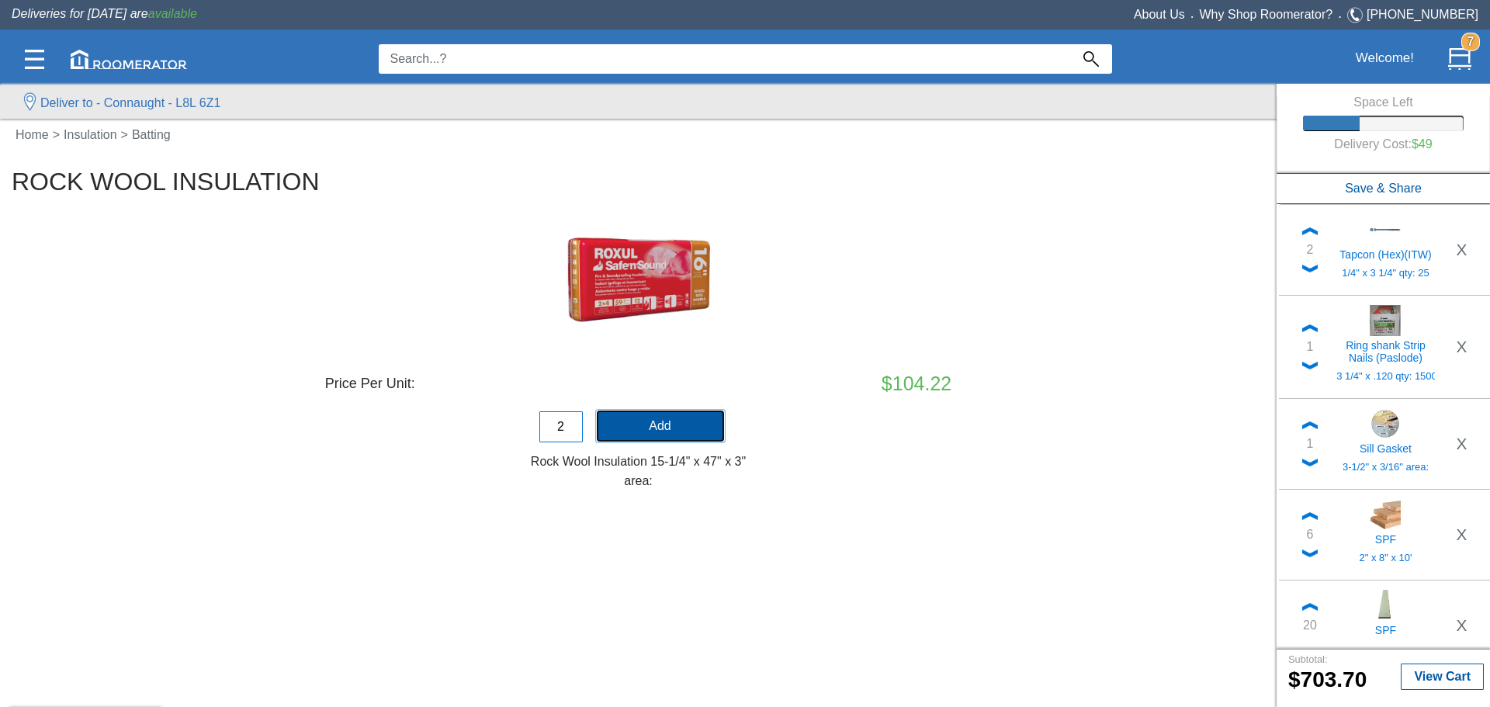
click at [456, 158] on button "Add" at bounding box center [660, 426] width 127 height 31
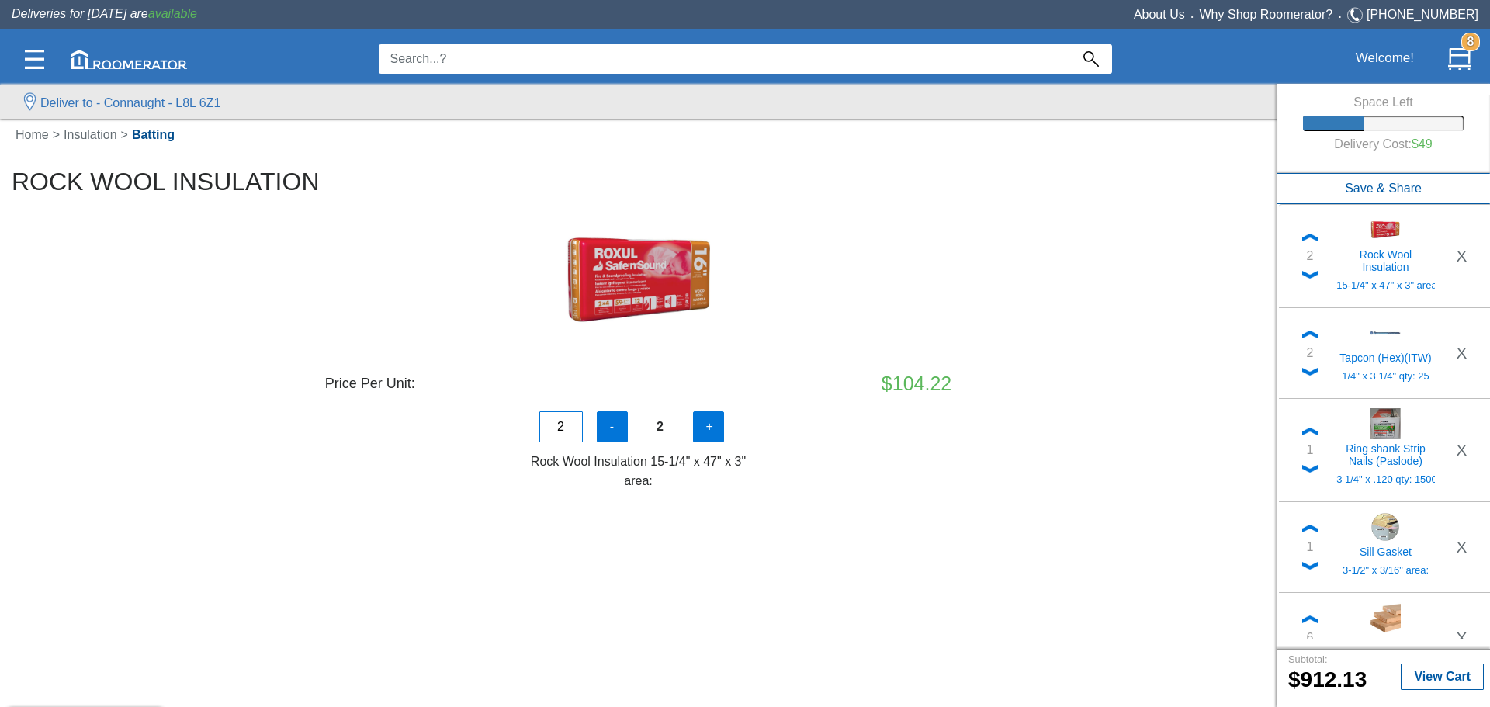
click at [166, 133] on link "Batting" at bounding box center [153, 134] width 50 height 13
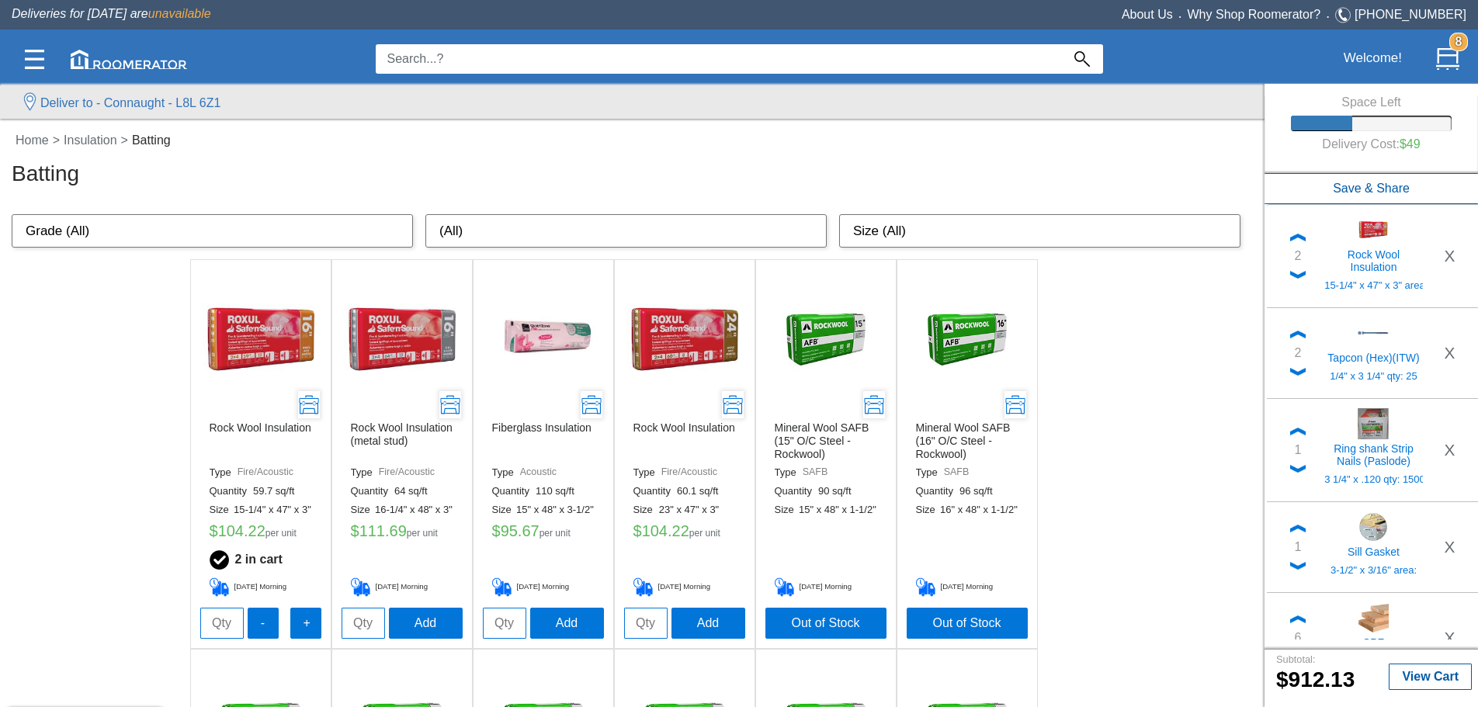
click at [112, 129] on nav "Home > Insulation > Batting Batting" at bounding box center [630, 162] width 1260 height 85
click at [100, 137] on link "Insulation" at bounding box center [93, 139] width 67 height 13
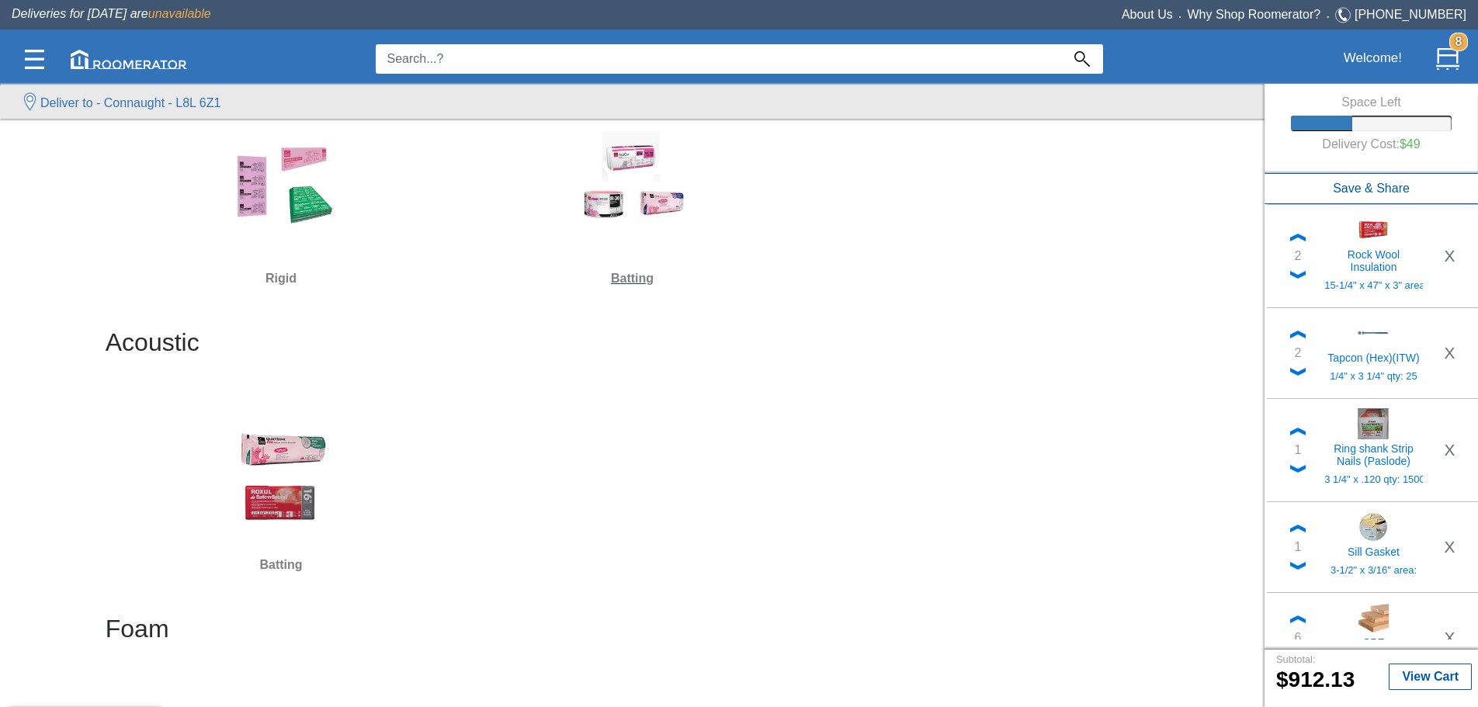
scroll to position [78, 0]
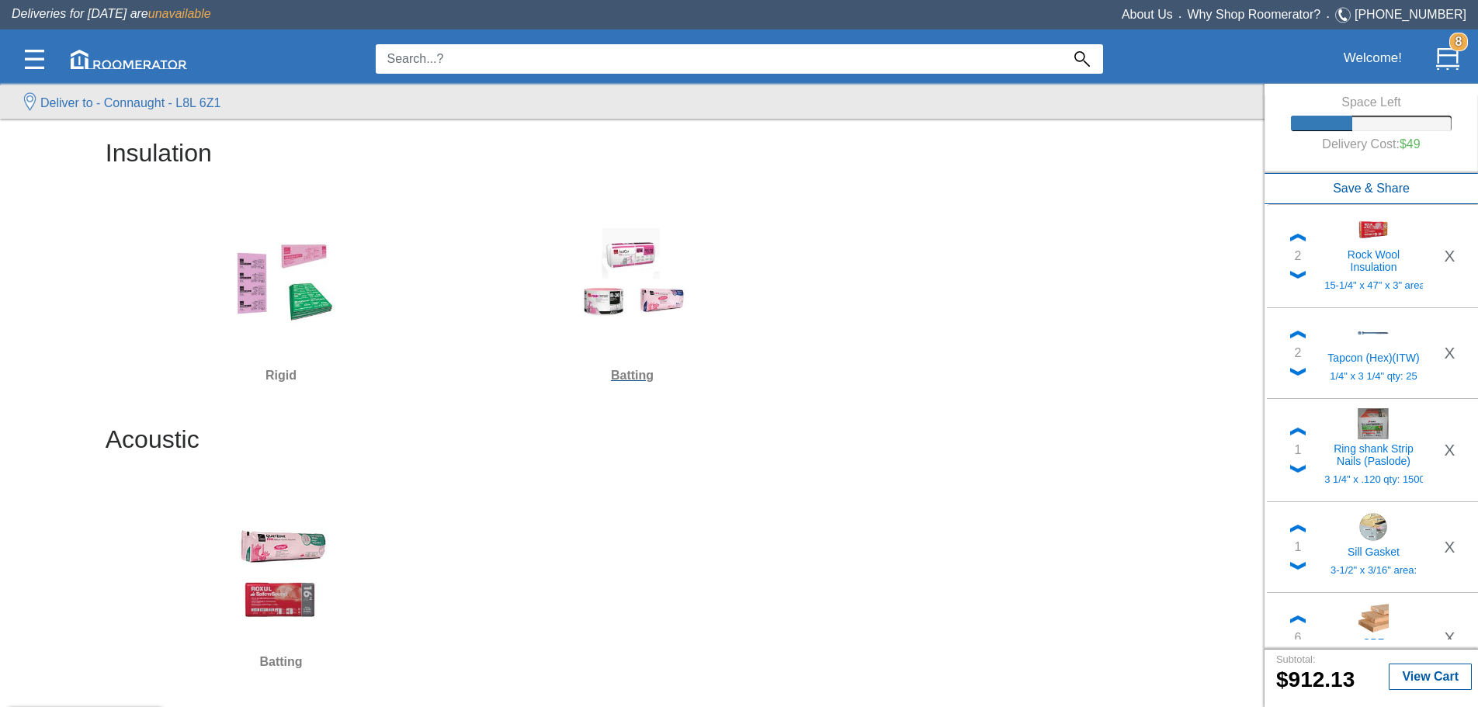
click at [456, 158] on h6 "Batting" at bounding box center [632, 376] width 339 height 20
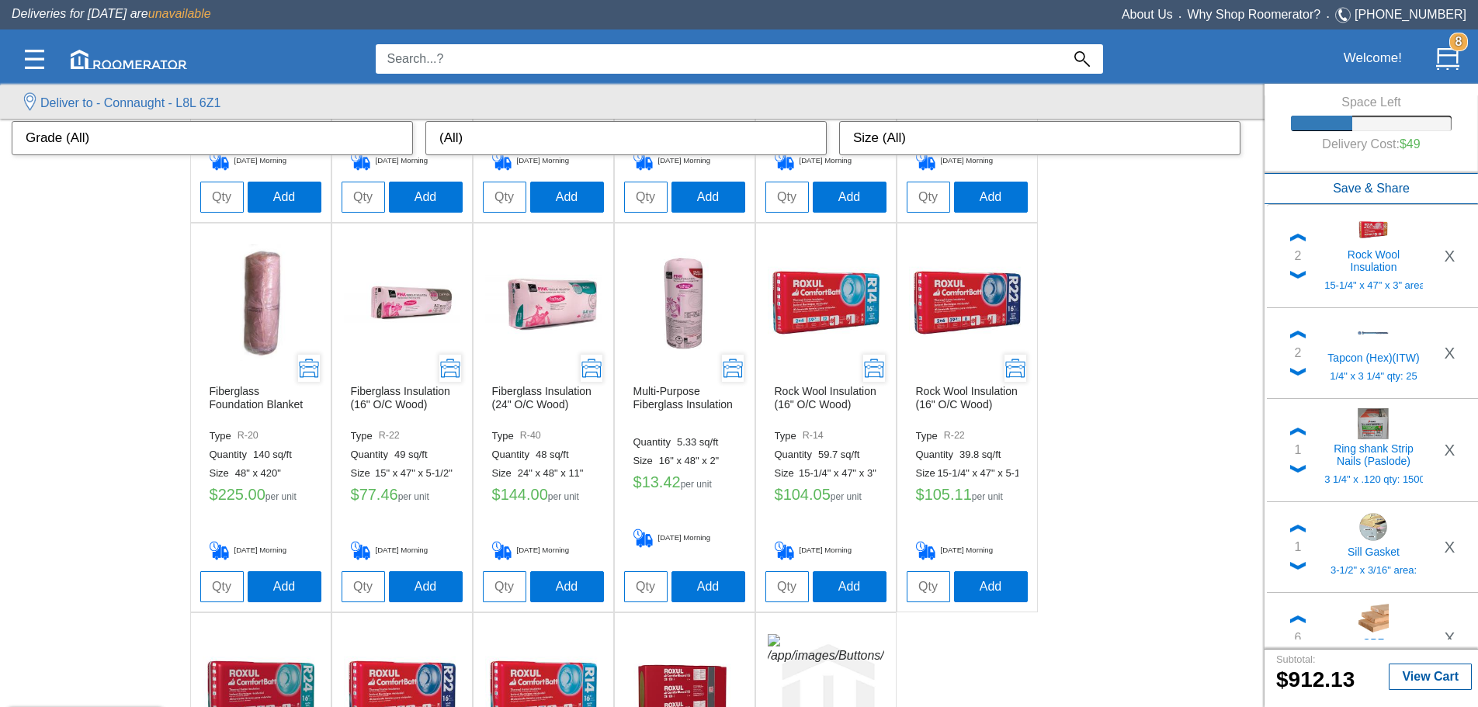
scroll to position [388, 0]
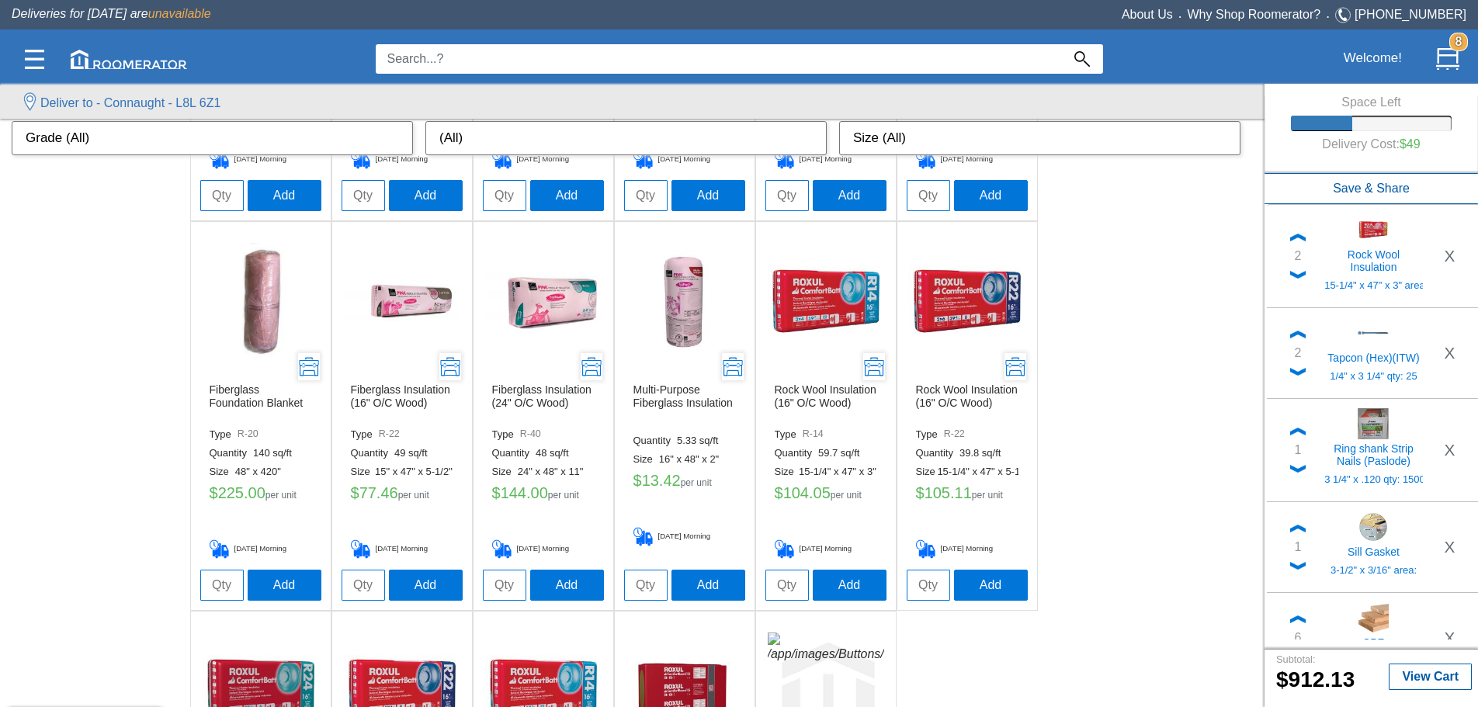
click at [456, 158] on input "tel" at bounding box center [786, 585] width 43 height 31
type input "6"
drag, startPoint x: 792, startPoint y: 585, endPoint x: 778, endPoint y: 584, distance: 14.0
click at [456, 158] on input "6" at bounding box center [786, 585] width 43 height 31
type input "7"
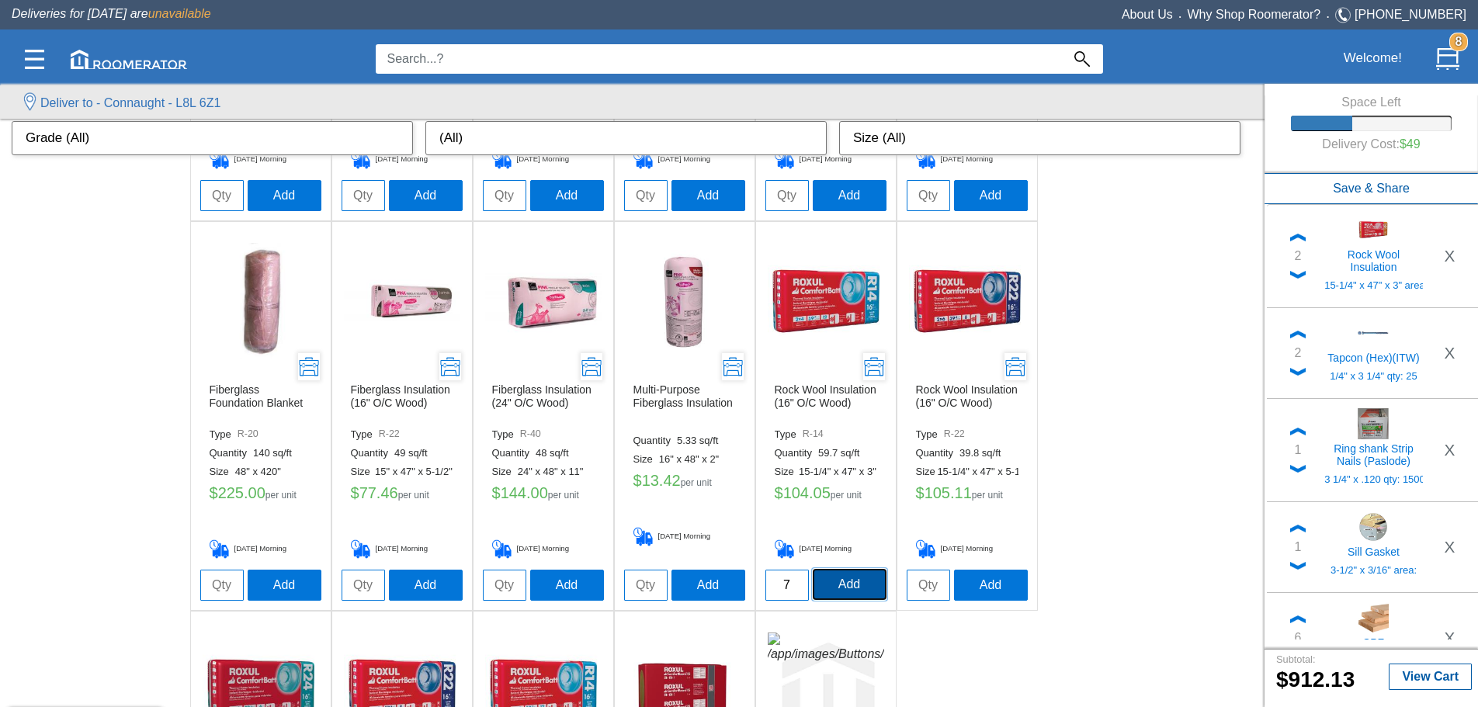
click at [456, 158] on button "Add" at bounding box center [850, 584] width 74 height 31
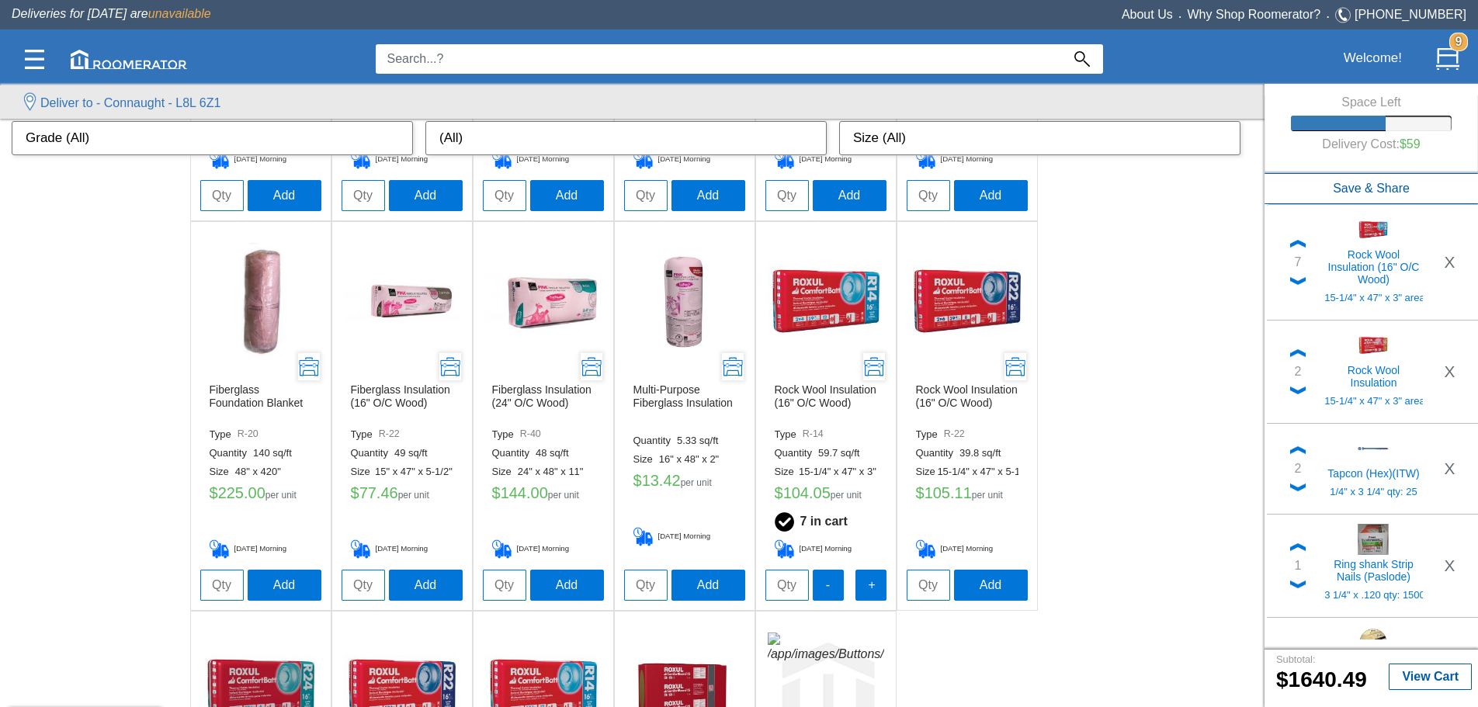
click at [456, 158] on div "Fiberglass Insulation (16" O/C Wood) Type R-12 Quantity 40 sq/ft Size 15" x 35"…" at bounding box center [632, 416] width 1264 height 1169
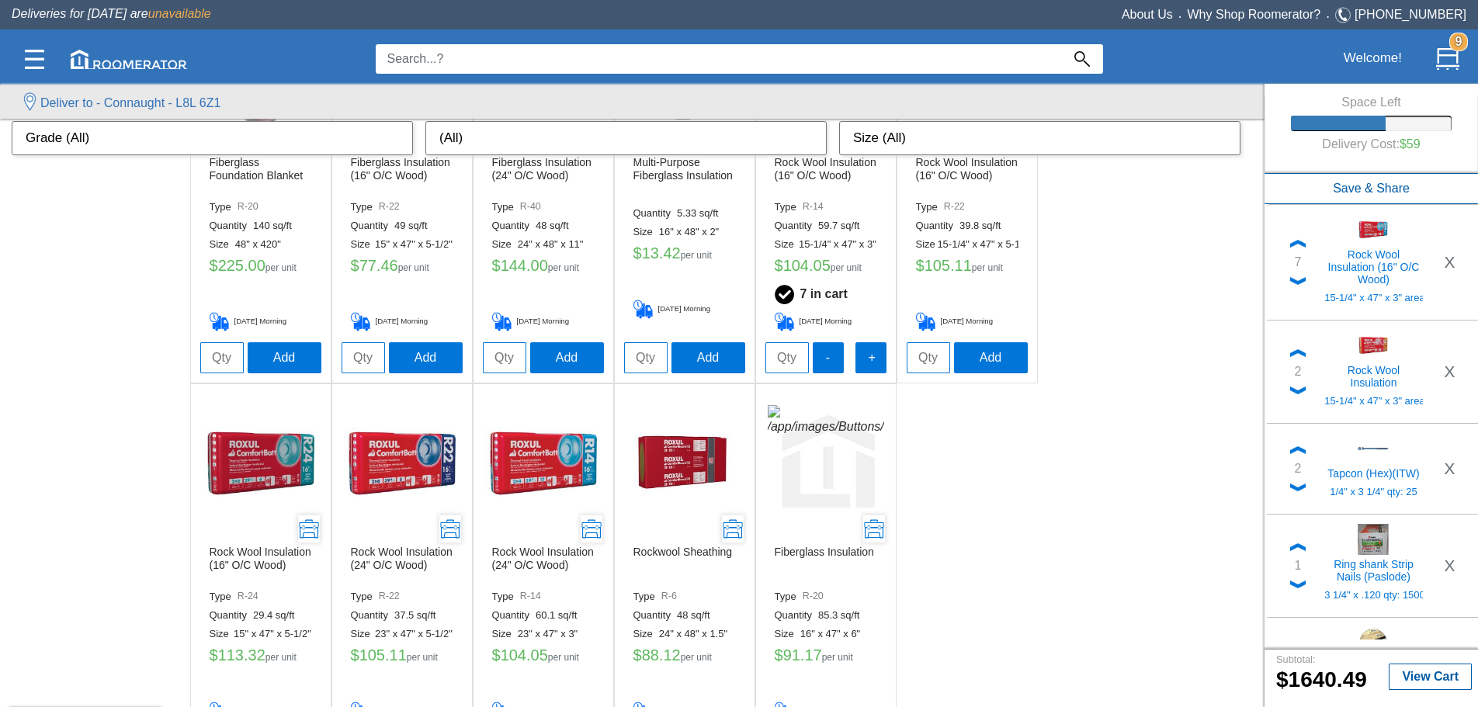
scroll to position [693, 0]
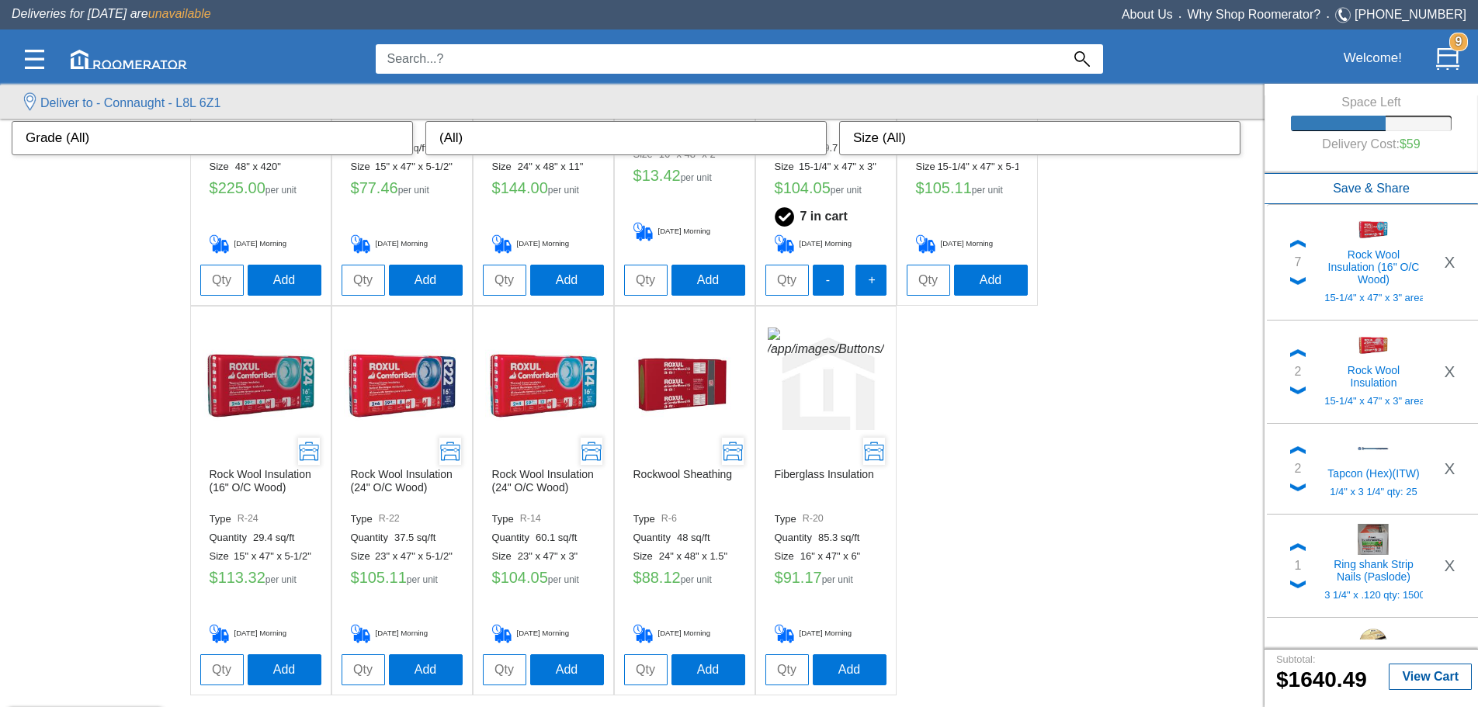
click at [456, 158] on ul "Fiberglass Insulation (16" O/C Wood) Type R-12 Quantity 40 sq/ft Size 15" x 35"…" at bounding box center [632, 111] width 885 height 1169
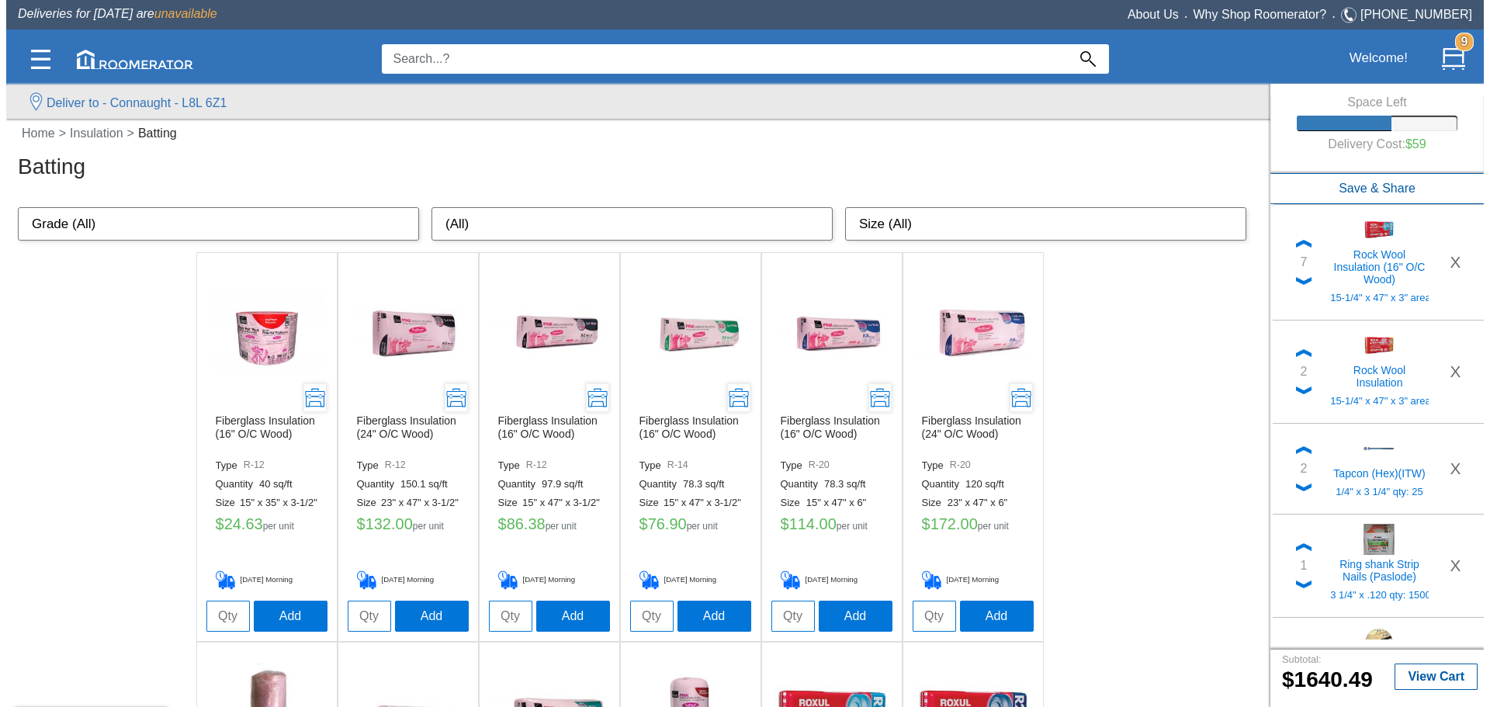
scroll to position [0, 0]
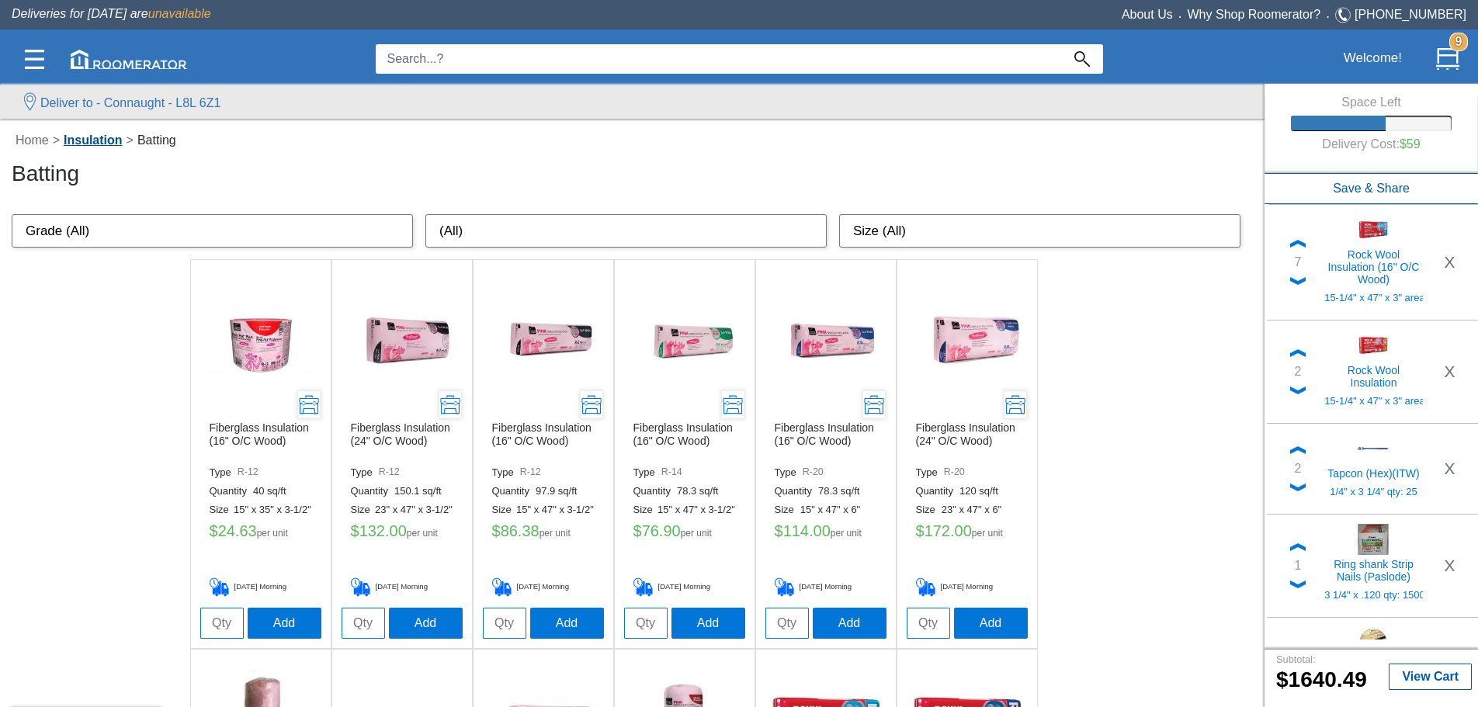
click at [99, 138] on link "Insulation" at bounding box center [93, 139] width 67 height 13
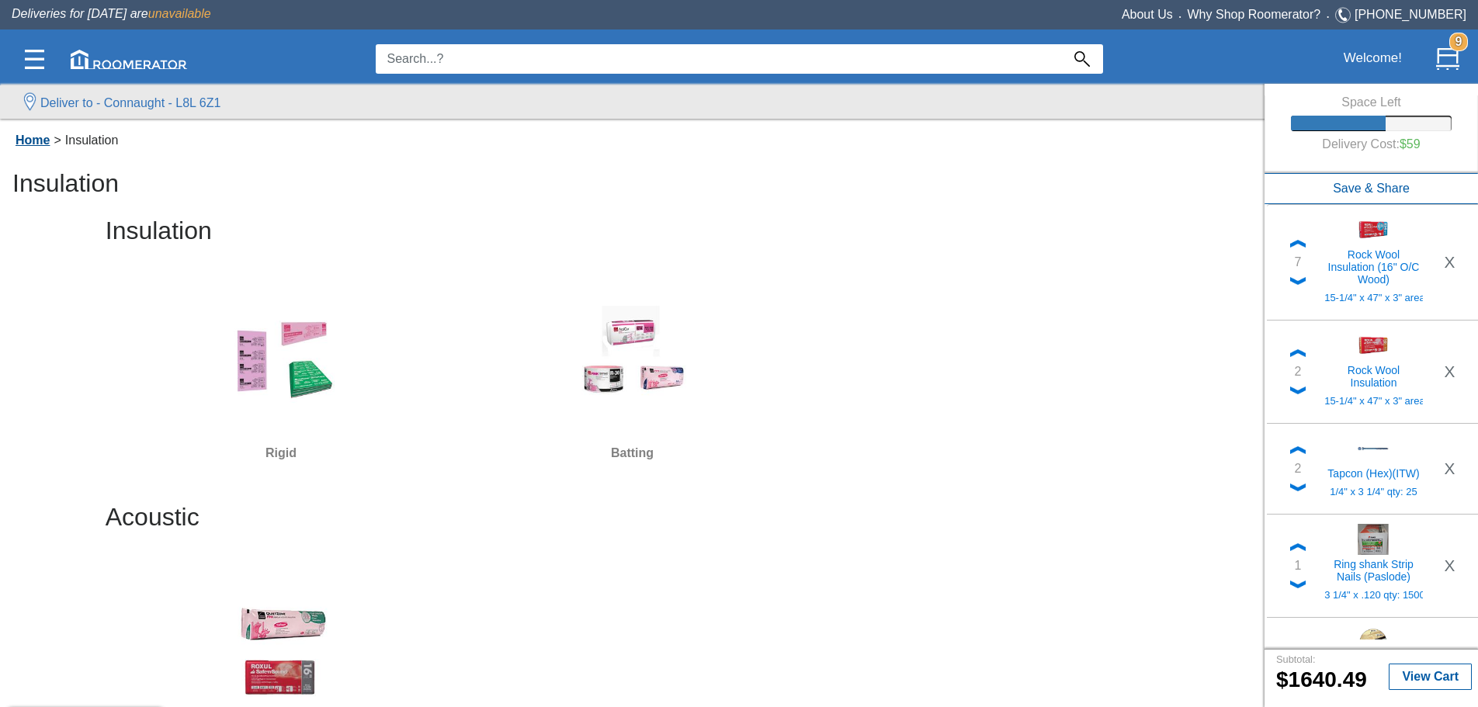
click at [29, 142] on link "Home" at bounding box center [33, 139] width 42 height 13
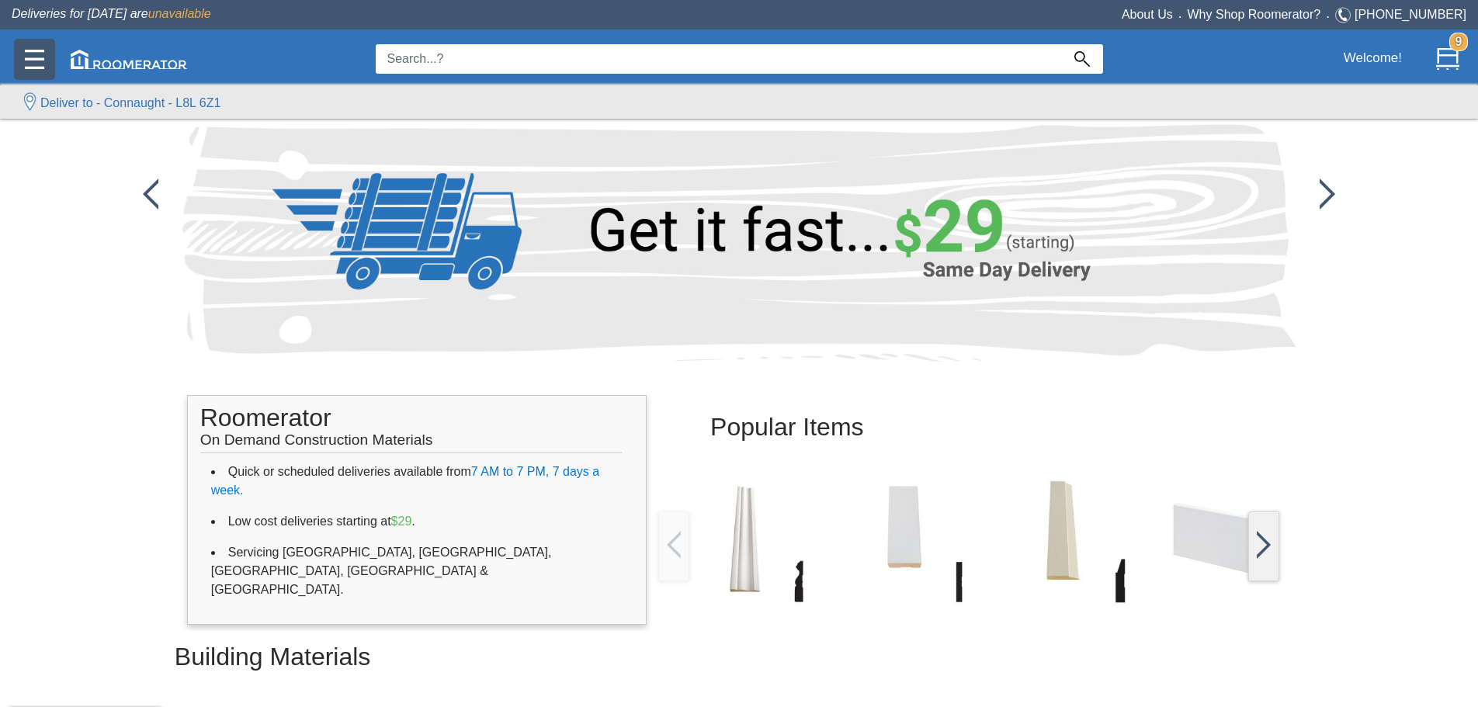
click at [31, 55] on img at bounding box center [34, 59] width 19 height 19
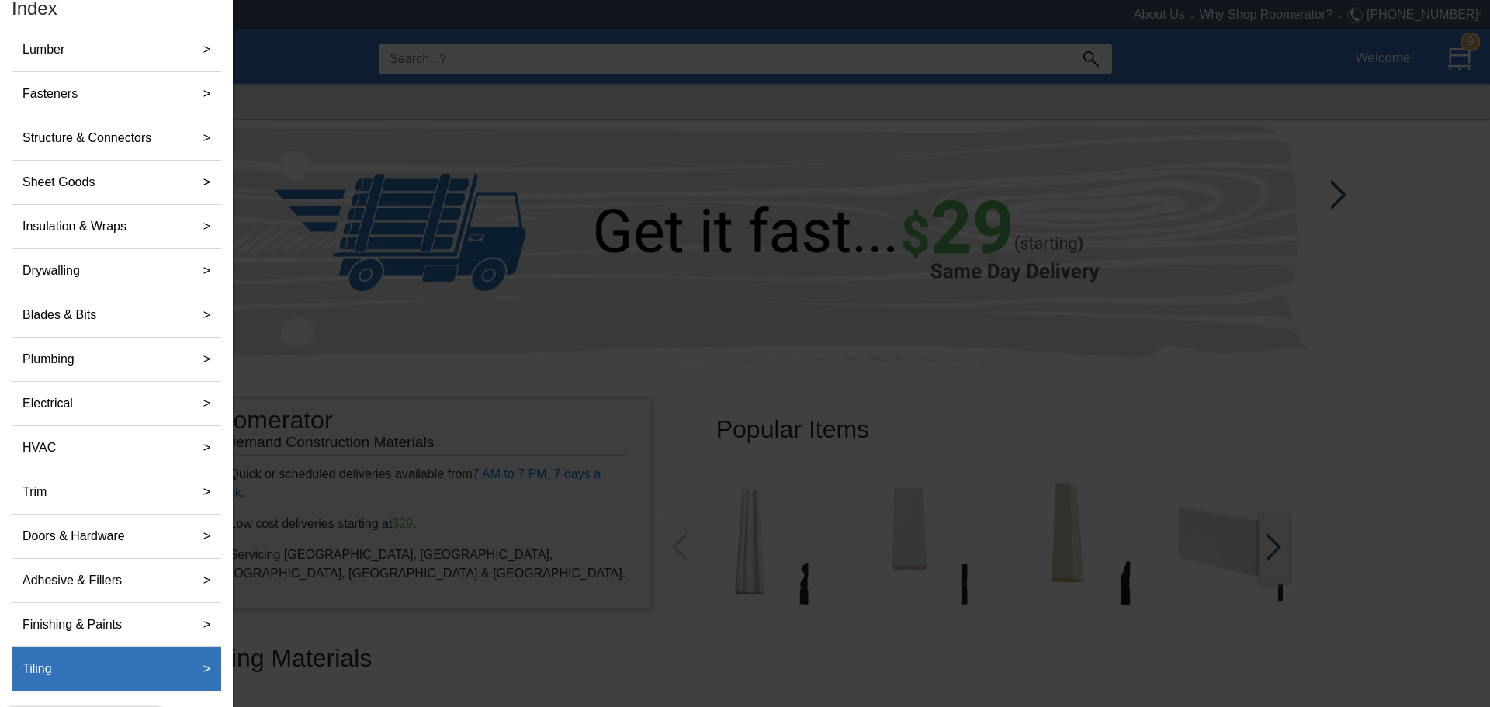
scroll to position [165, 0]
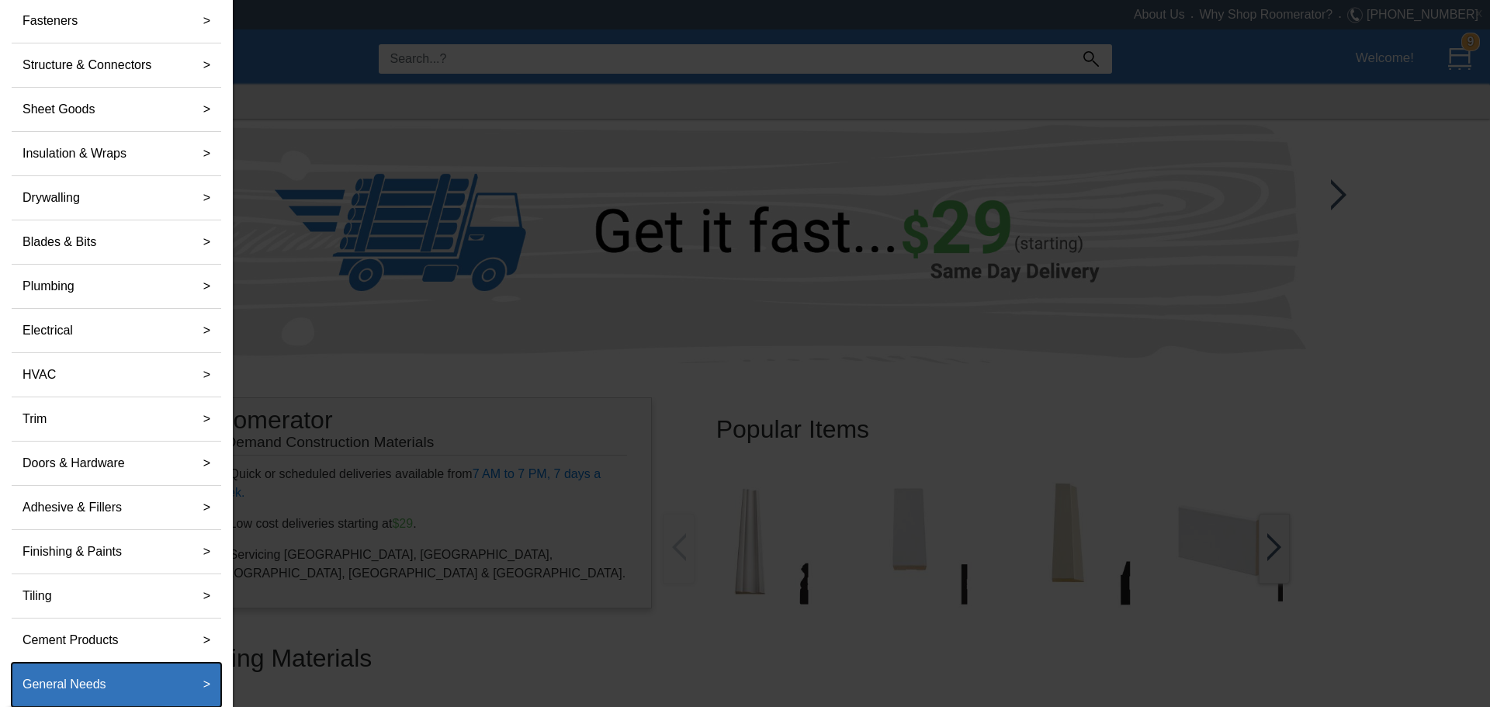
click at [100, 158] on label "General Needs" at bounding box center [64, 684] width 96 height 31
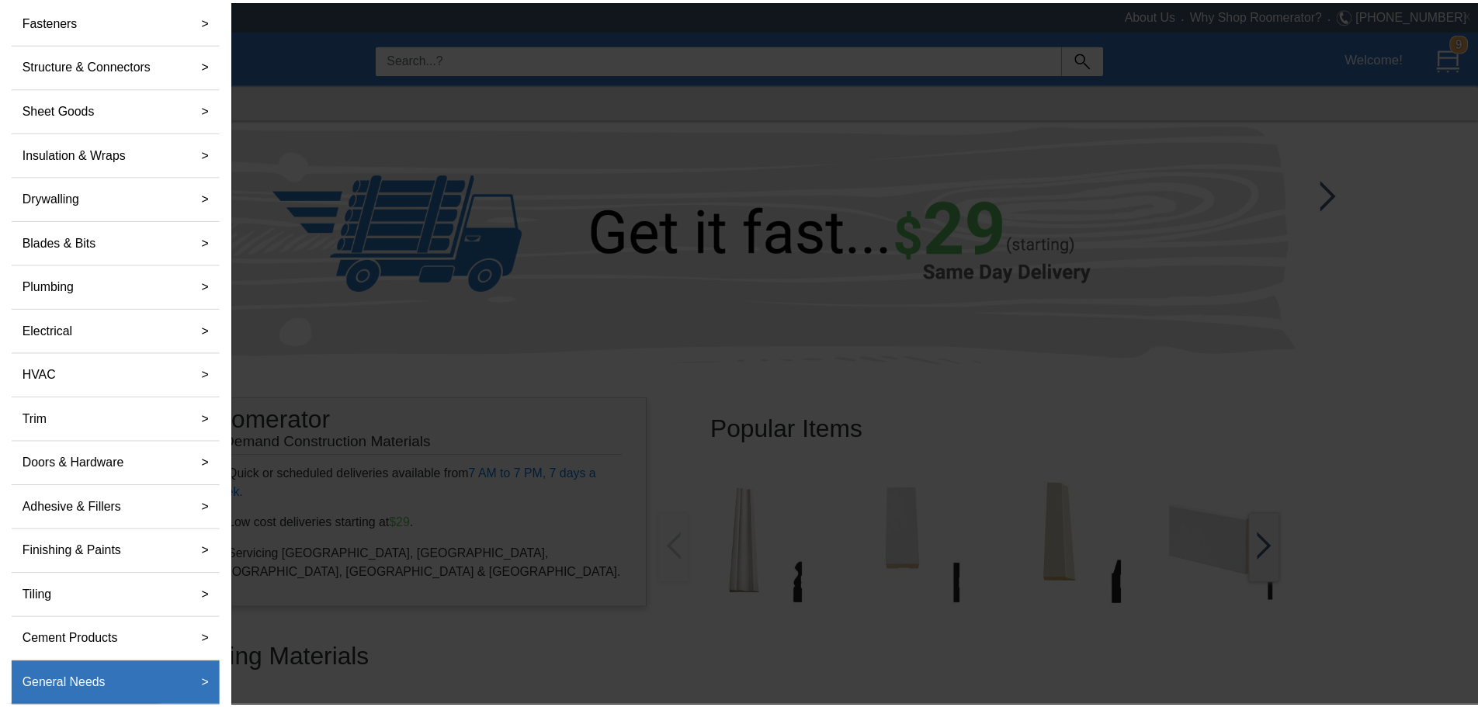
scroll to position [0, 0]
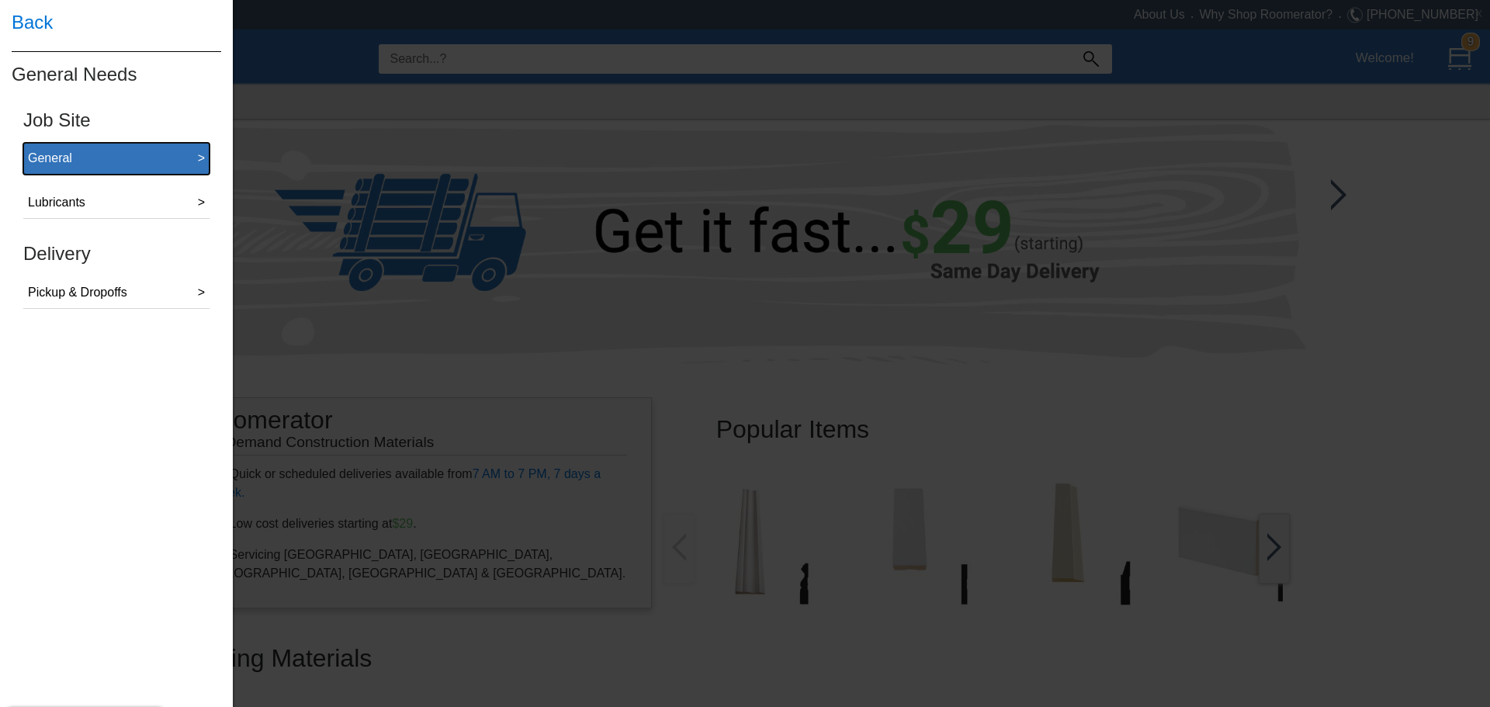
click at [78, 158] on button "General >" at bounding box center [116, 159] width 186 height 32
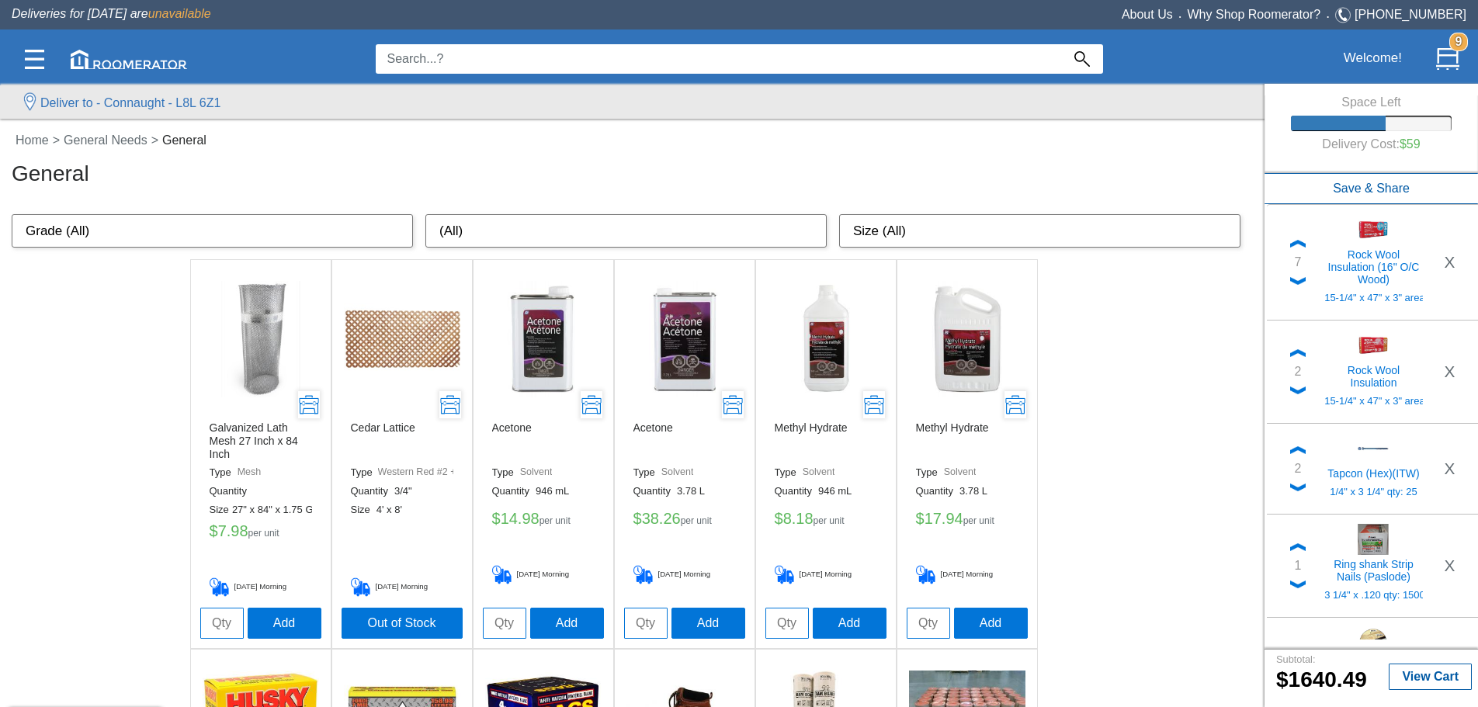
click at [445, 58] on input at bounding box center [718, 58] width 685 height 29
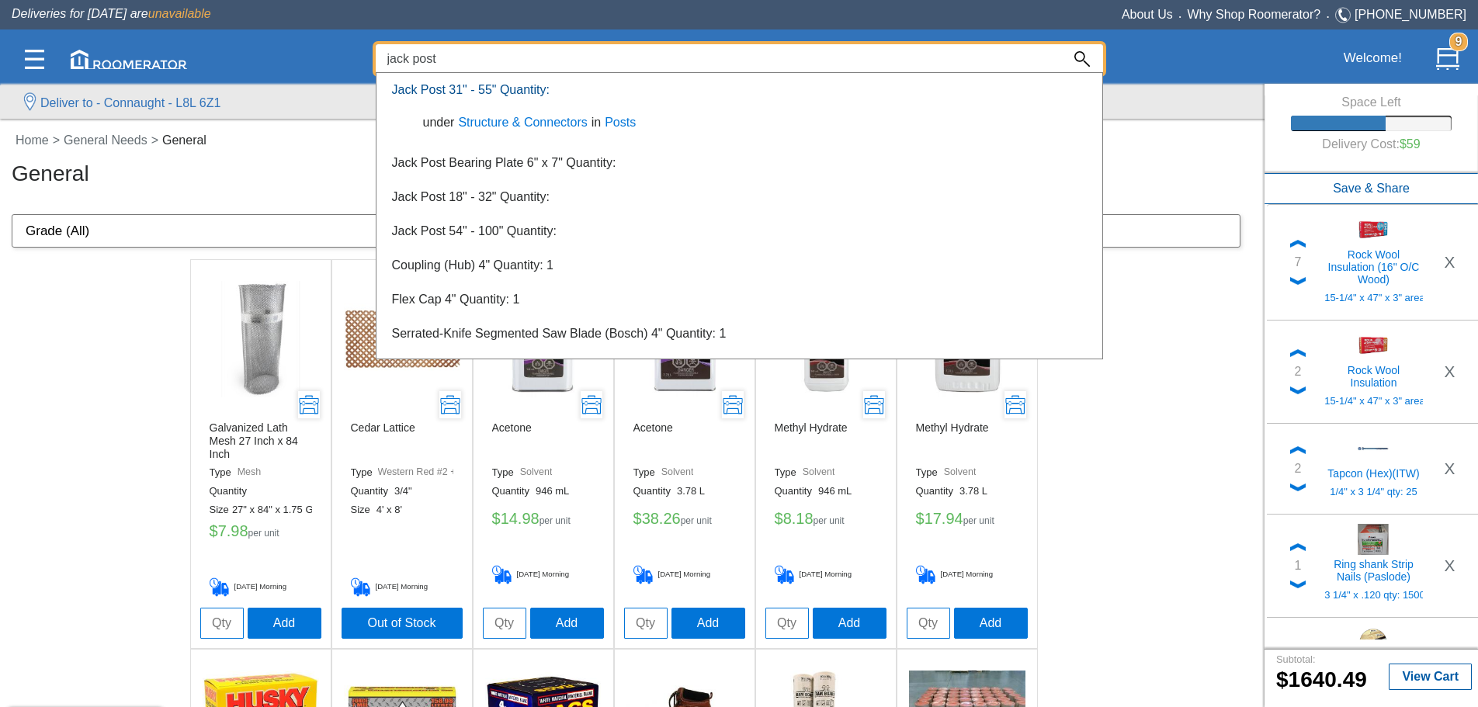
type input "jack post"
click at [456, 88] on link "Jack Post 31" - 55" Quantity:" at bounding box center [471, 89] width 158 height 13
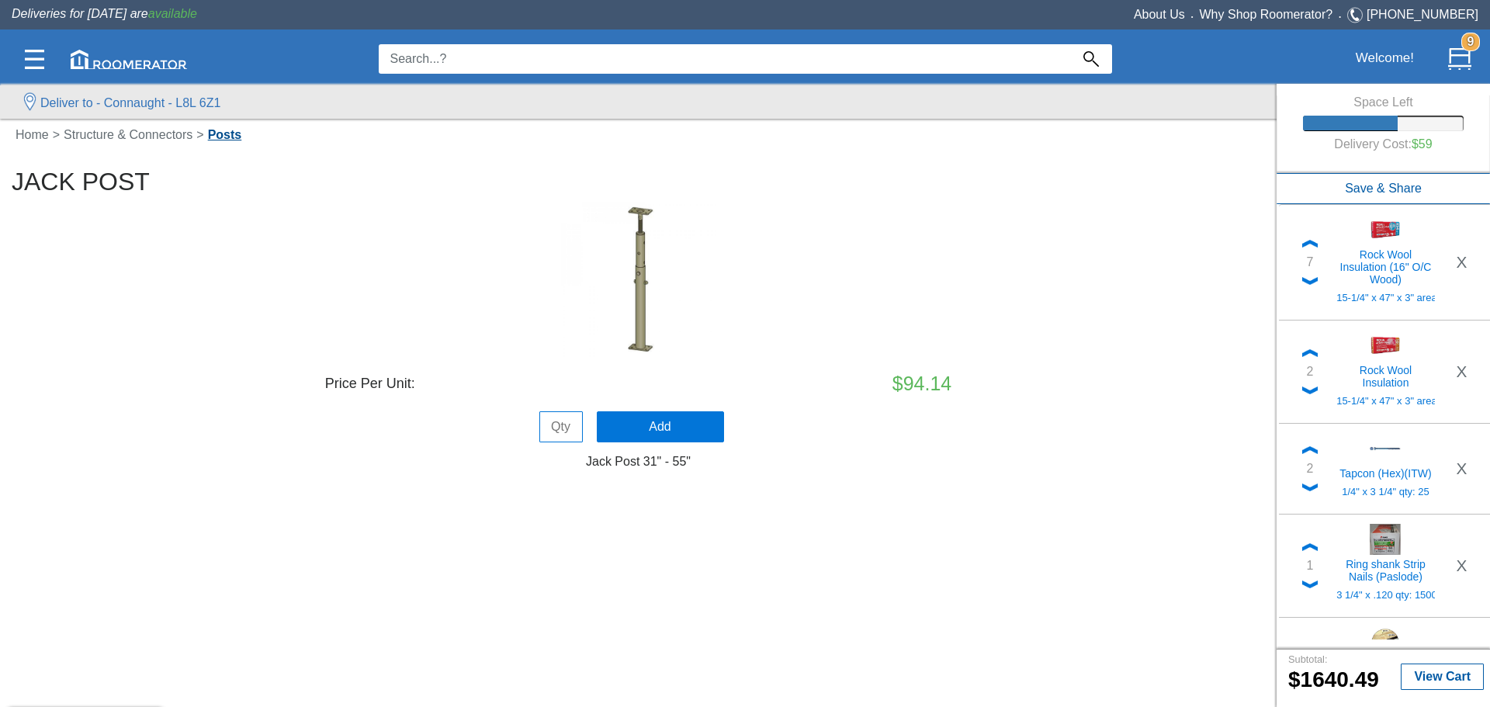
click at [227, 131] on link "Posts" at bounding box center [225, 134] width 42 height 13
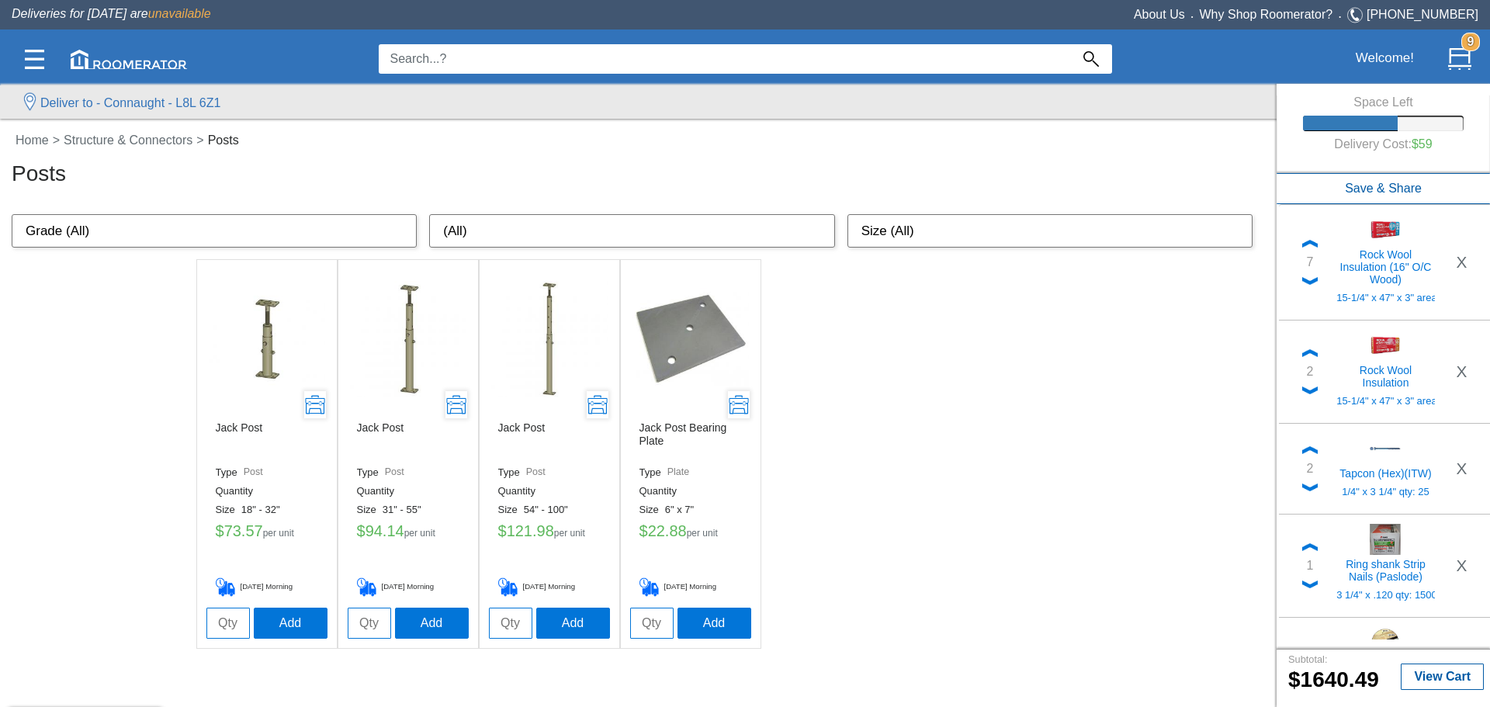
click at [456, 158] on input "tel" at bounding box center [510, 623] width 43 height 31
type input "2"
click at [456, 158] on button "Add" at bounding box center [573, 622] width 74 height 31
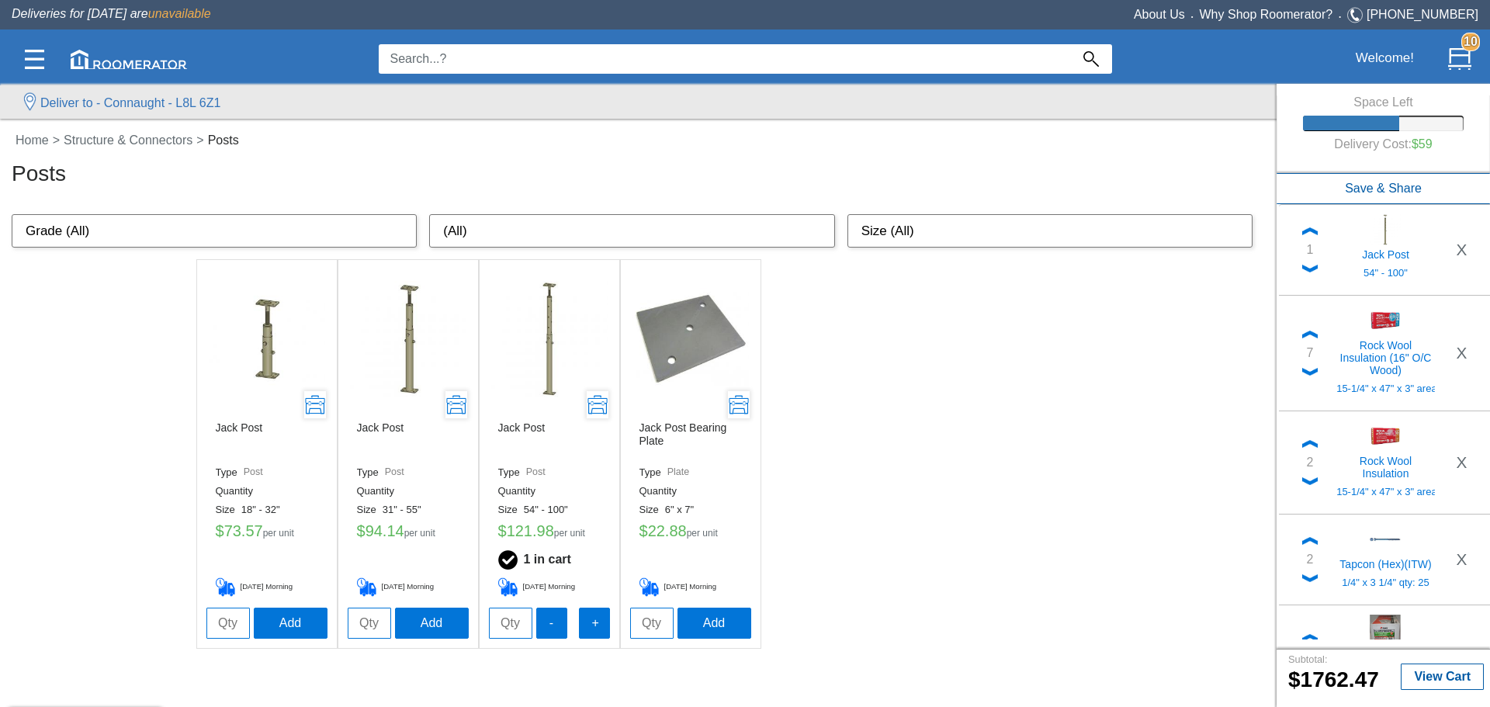
click at [456, 158] on ul "Jack Post Type Post Quantity Size 18" - 32" $ 73.57 per unit [DATE] Morning Add…" at bounding box center [638, 454] width 885 height 390
click at [455, 67] on input at bounding box center [725, 58] width 692 height 29
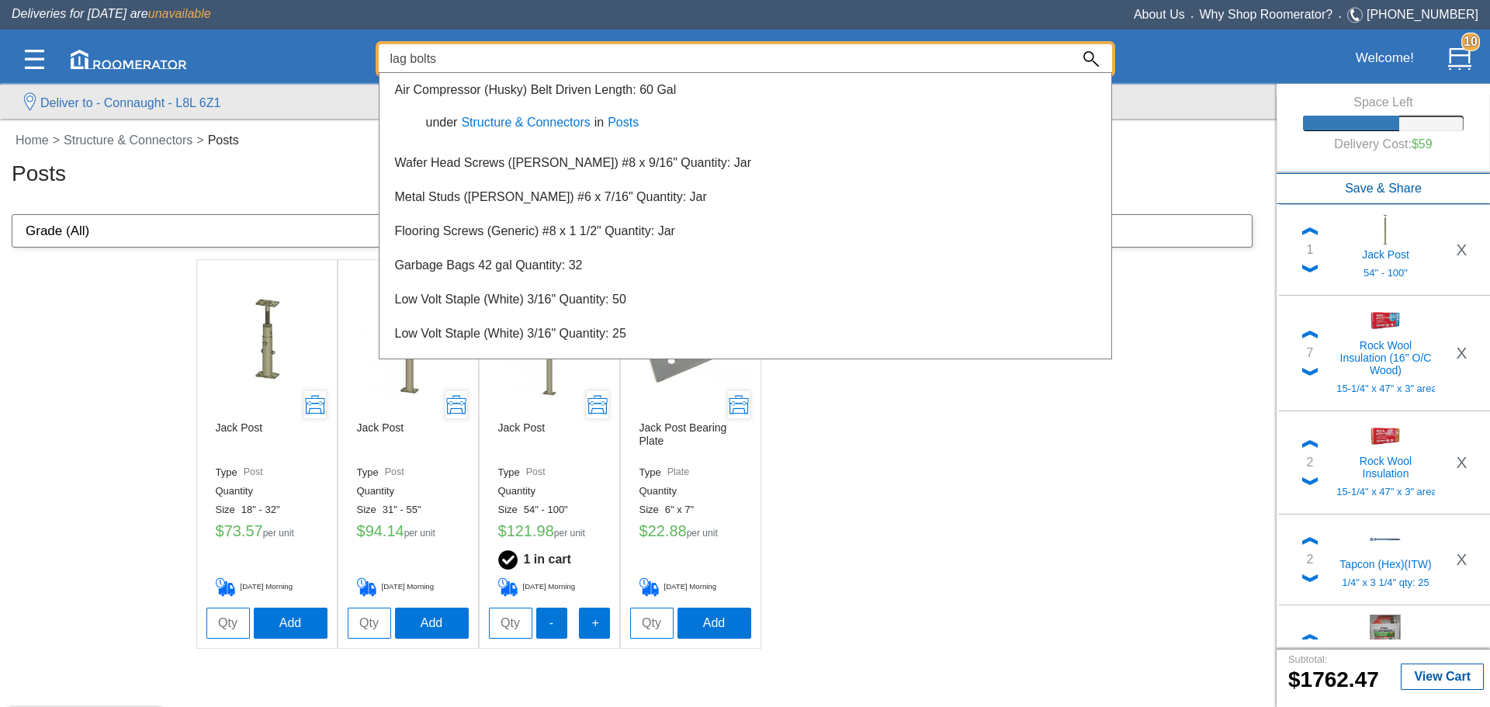
click at [453, 60] on input "lag bolts" at bounding box center [725, 58] width 692 height 29
click at [456, 57] on input "lag bolts" at bounding box center [725, 58] width 692 height 29
click at [456, 56] on img at bounding box center [1091, 59] width 16 height 16
click at [452, 51] on input "lag bolts" at bounding box center [725, 58] width 692 height 29
drag, startPoint x: 413, startPoint y: 53, endPoint x: 352, endPoint y: 50, distance: 60.6
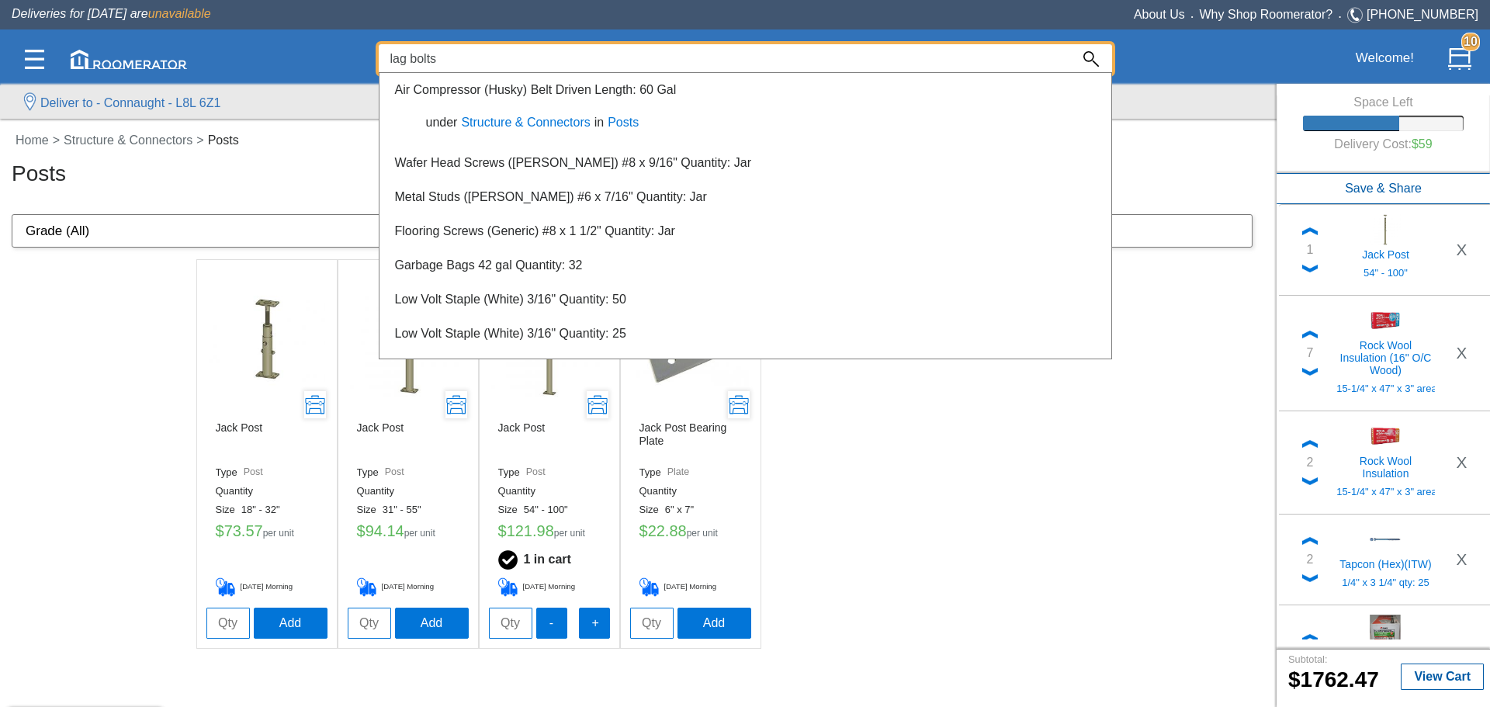
click at [352, 50] on div "lag bolts L8L Welcome! 10" at bounding box center [745, 59] width 1467 height 53
type input "bolts"
click at [140, 147] on div at bounding box center [745, 392] width 1490 height 629
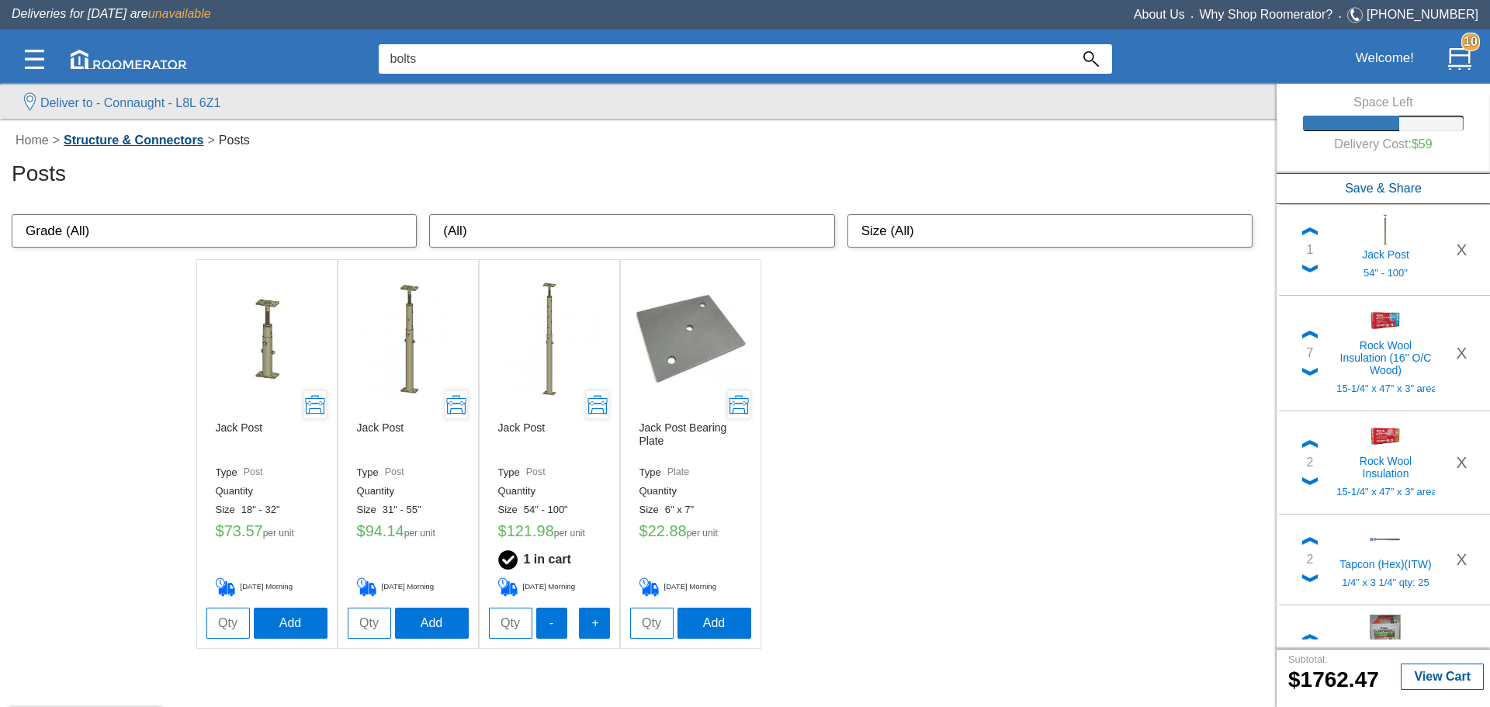
click at [140, 140] on link "Structure & Connectors" at bounding box center [133, 139] width 147 height 13
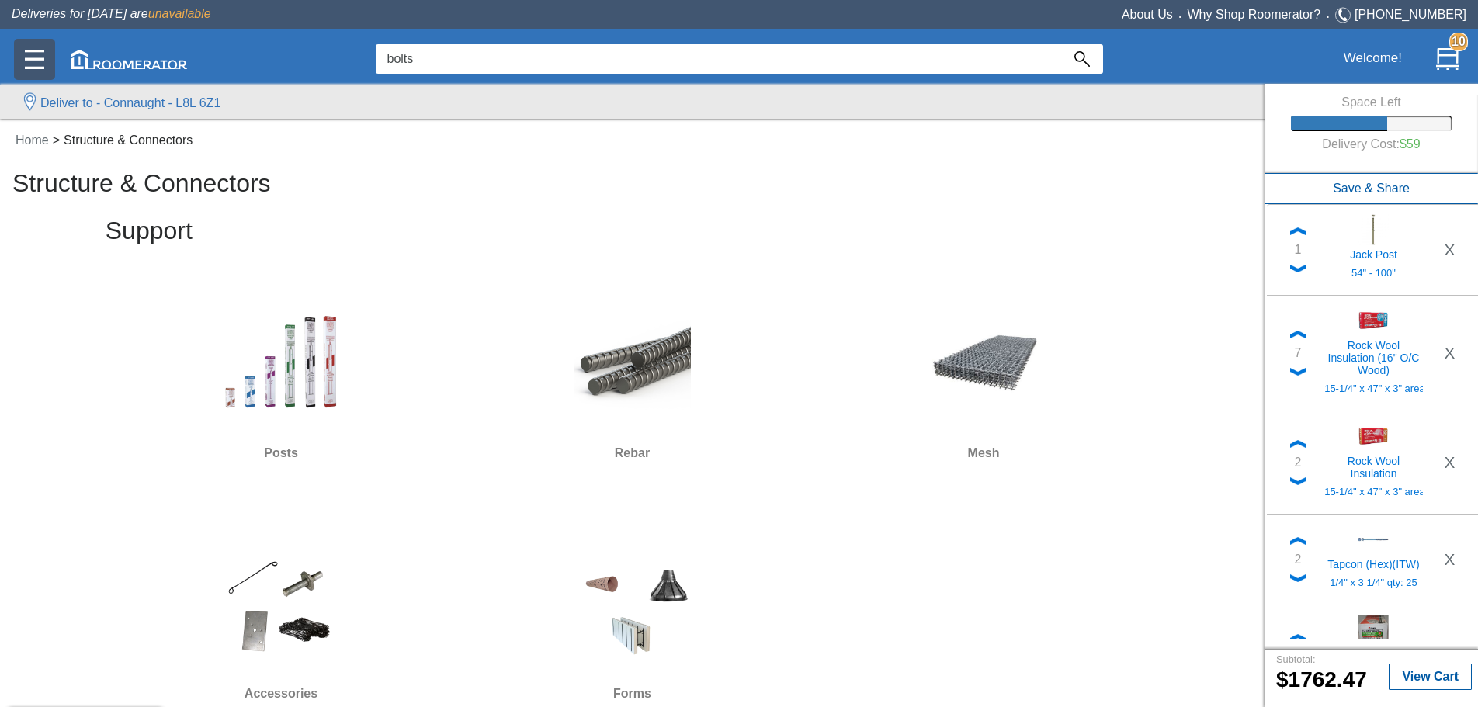
click at [23, 50] on div at bounding box center [34, 59] width 41 height 41
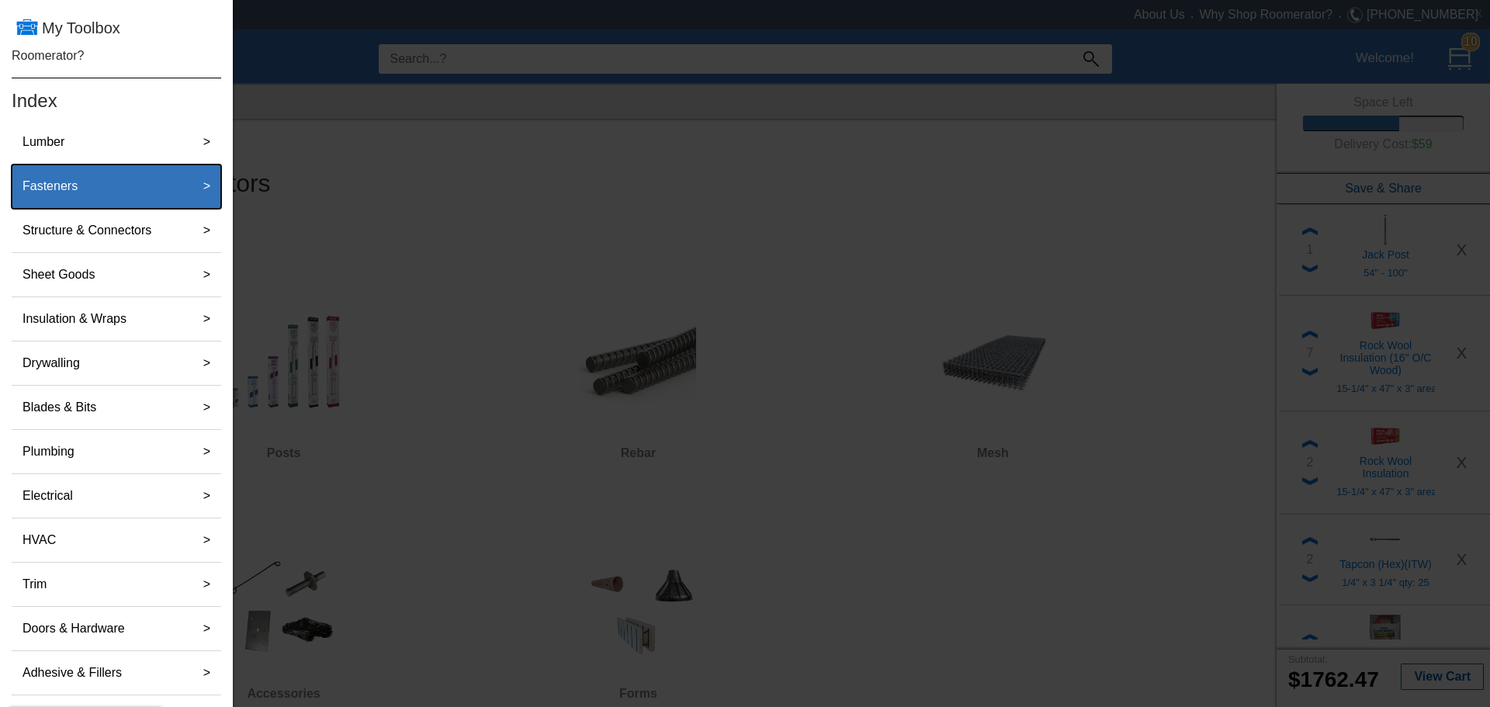
click at [70, 158] on label "Fasteners" at bounding box center [50, 186] width 68 height 31
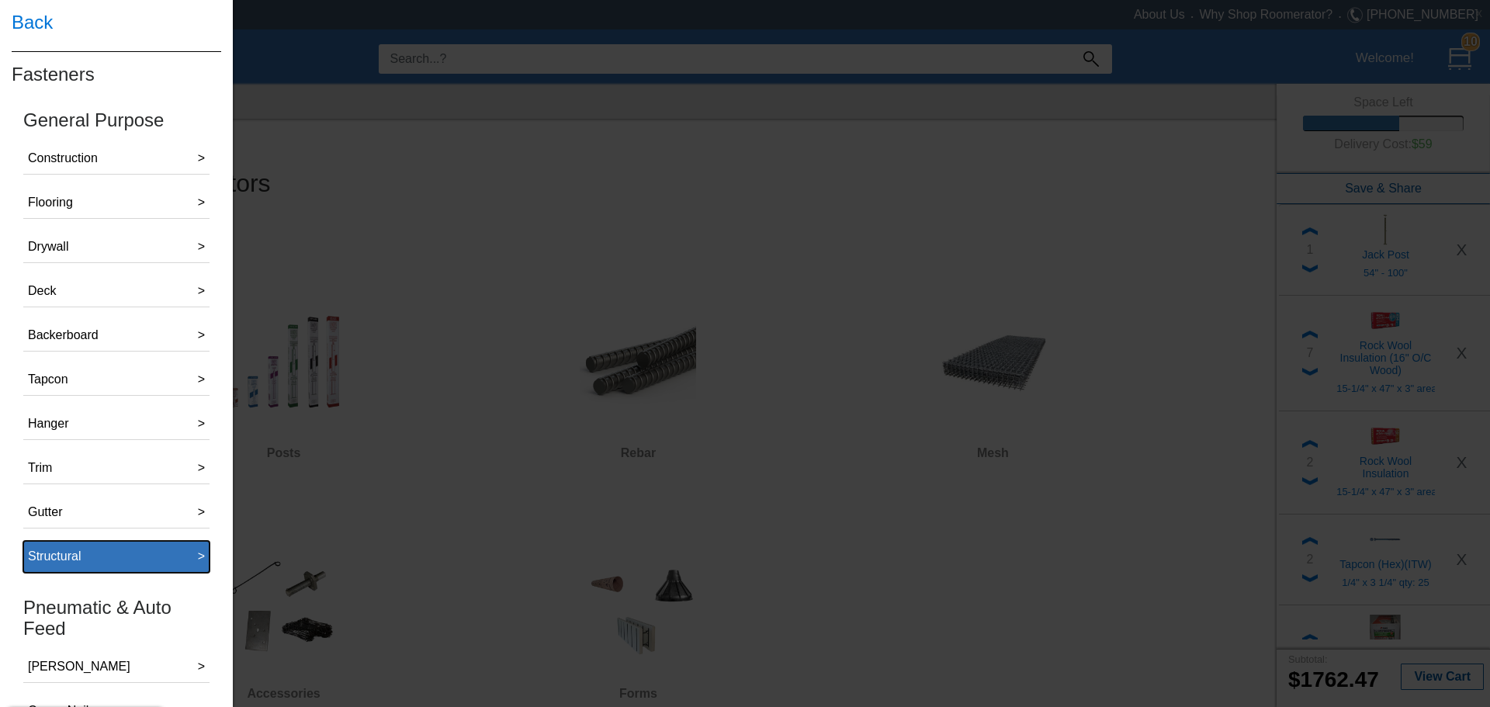
click at [93, 158] on button "Structural >" at bounding box center [116, 557] width 186 height 32
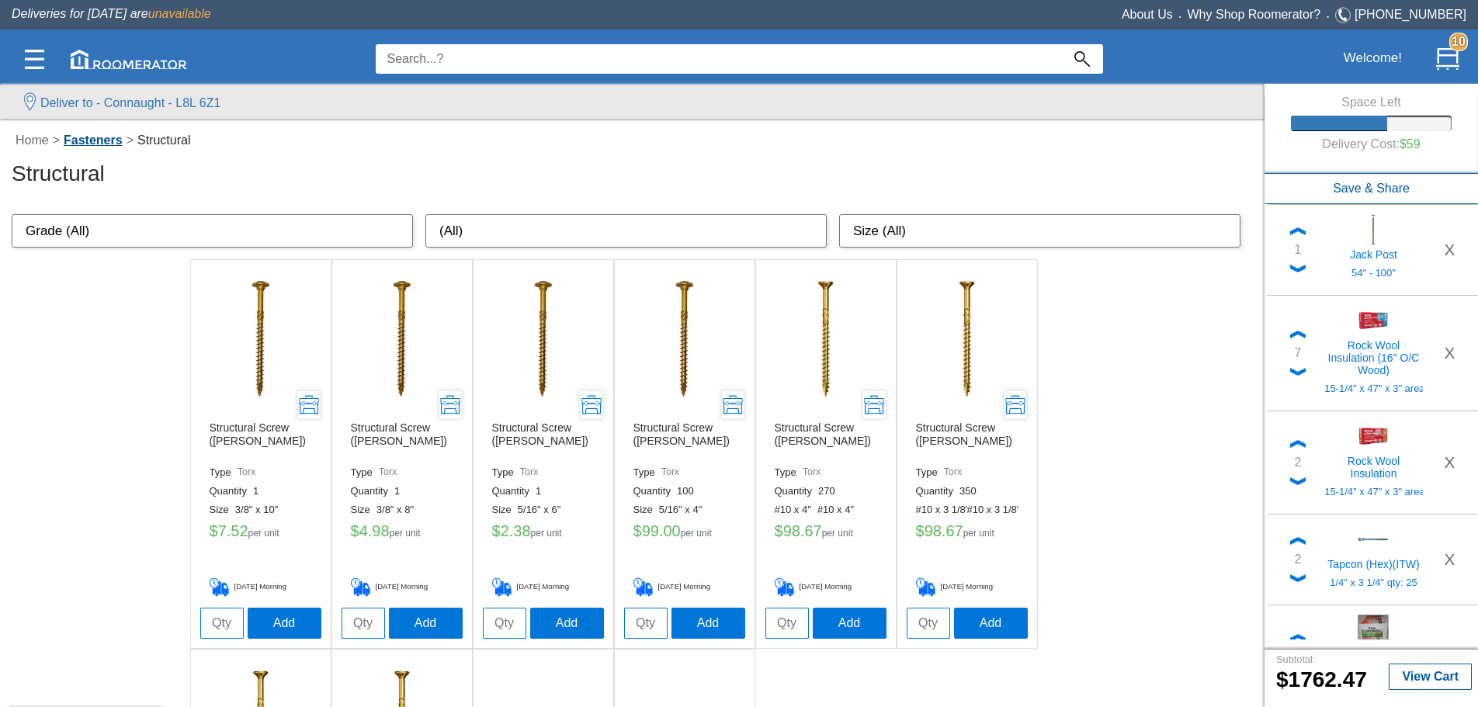
click at [103, 140] on link "Fasteners" at bounding box center [93, 139] width 67 height 13
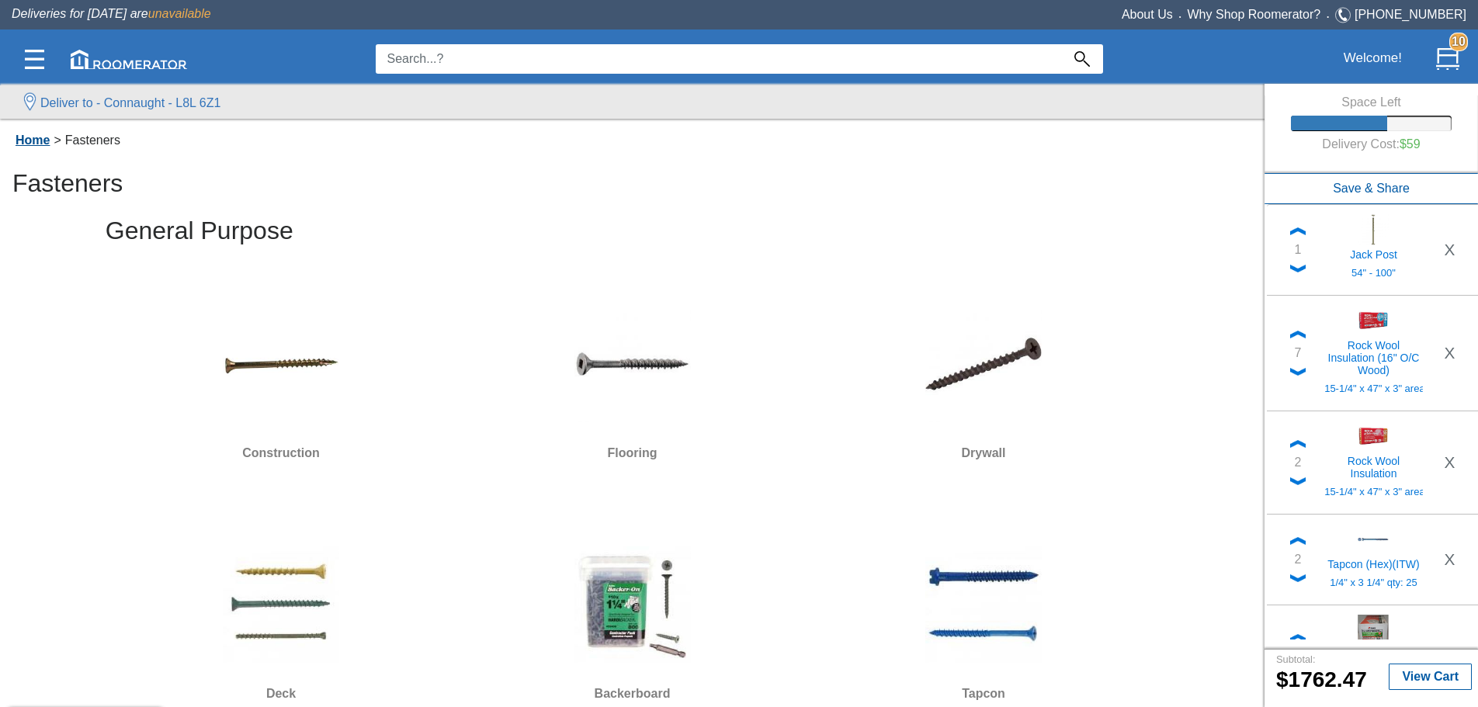
click at [33, 144] on link "Home" at bounding box center [33, 139] width 42 height 13
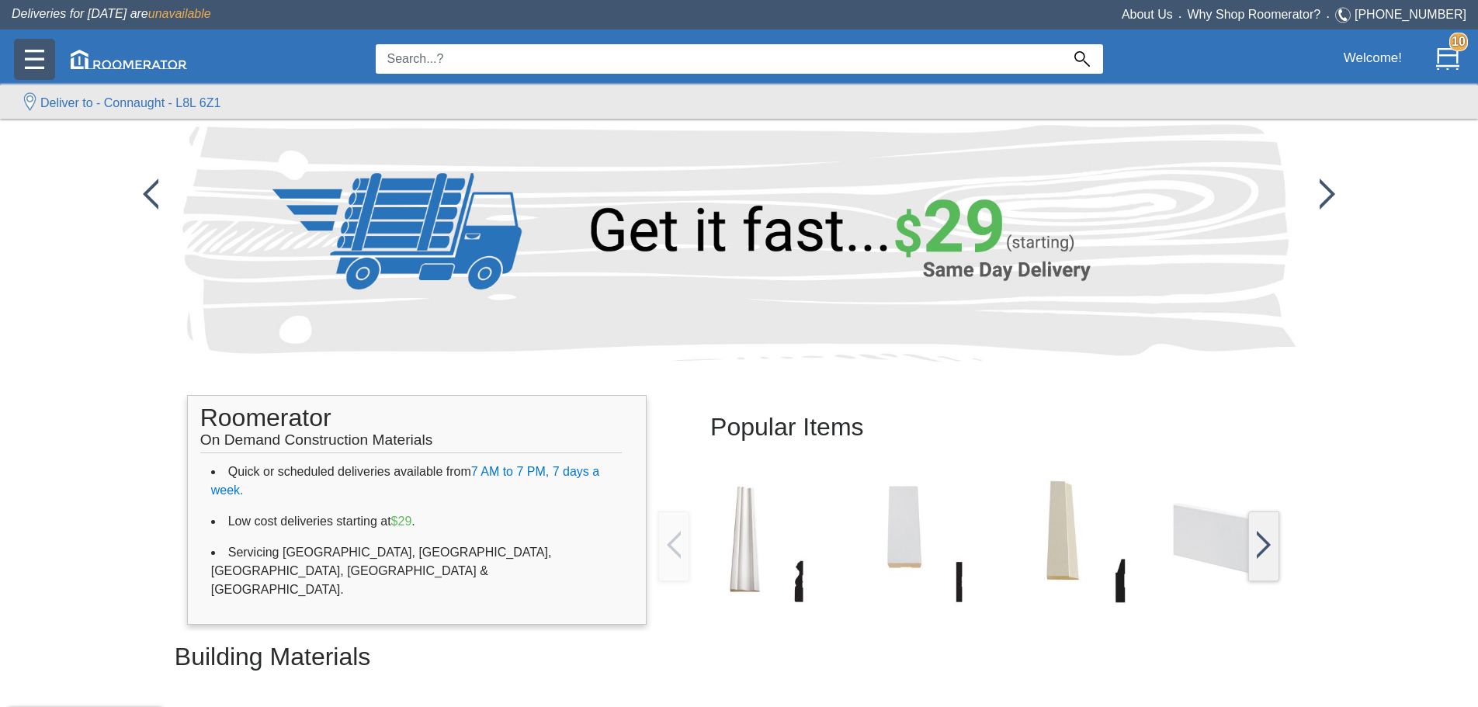
click at [43, 61] on img at bounding box center [34, 59] width 19 height 19
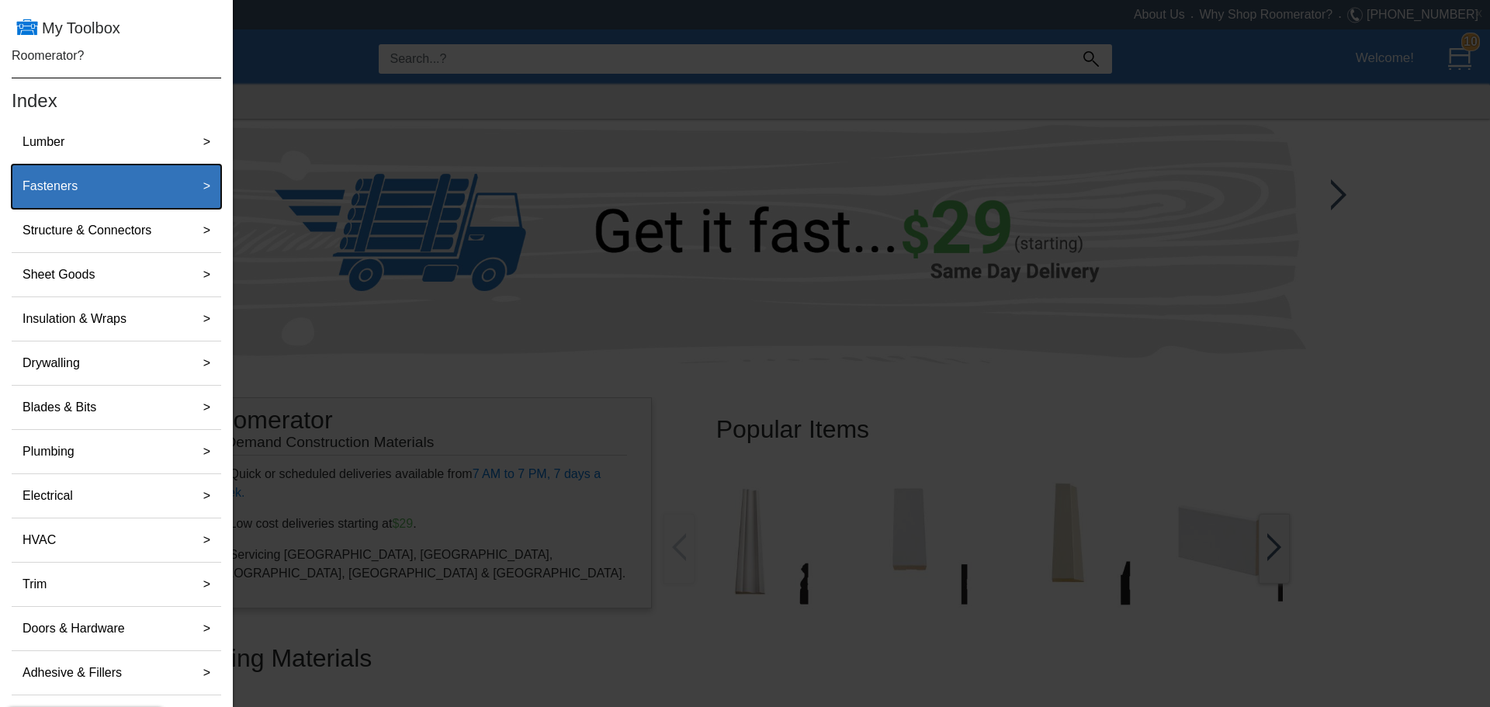
click at [85, 158] on div "Fasteners" at bounding box center [99, 186] width 167 height 31
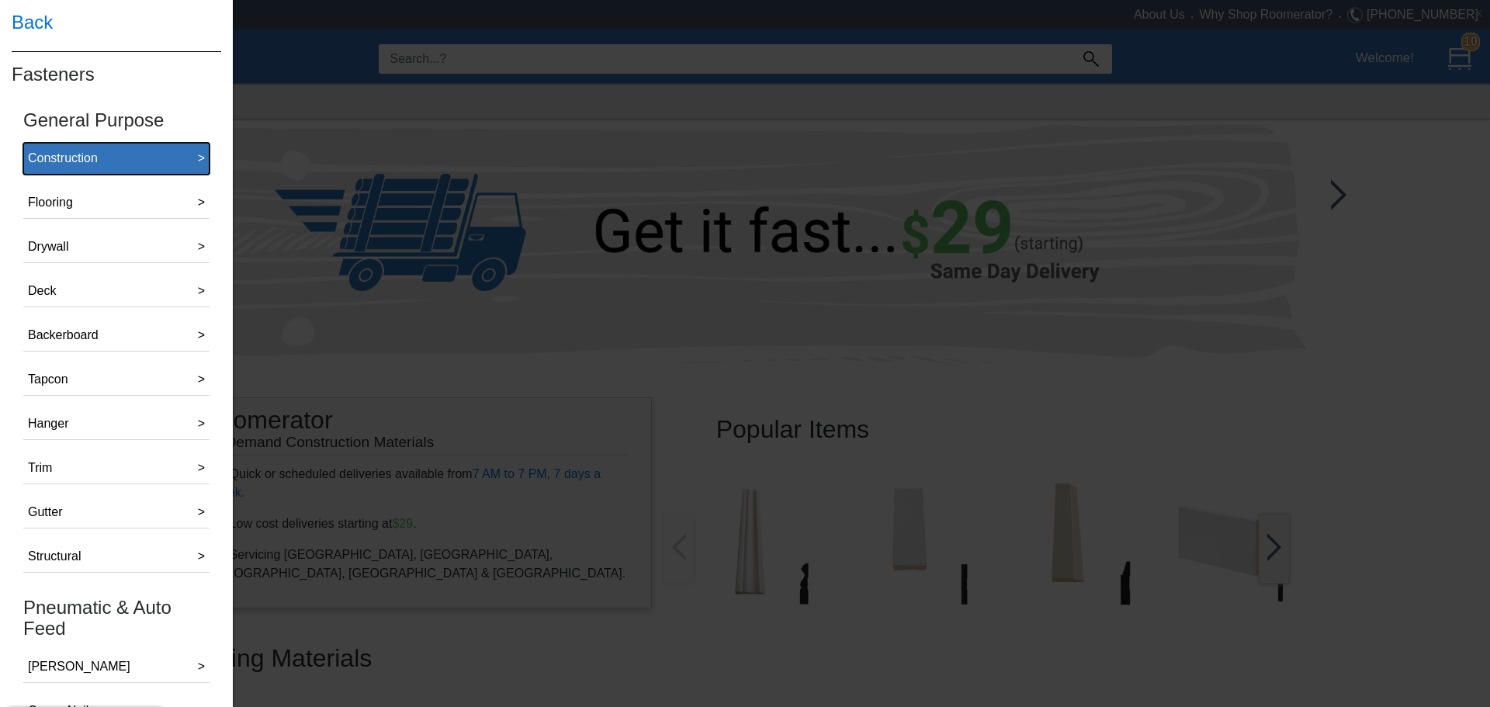
click at [91, 158] on div "Construction" at bounding box center [63, 158] width 70 height 19
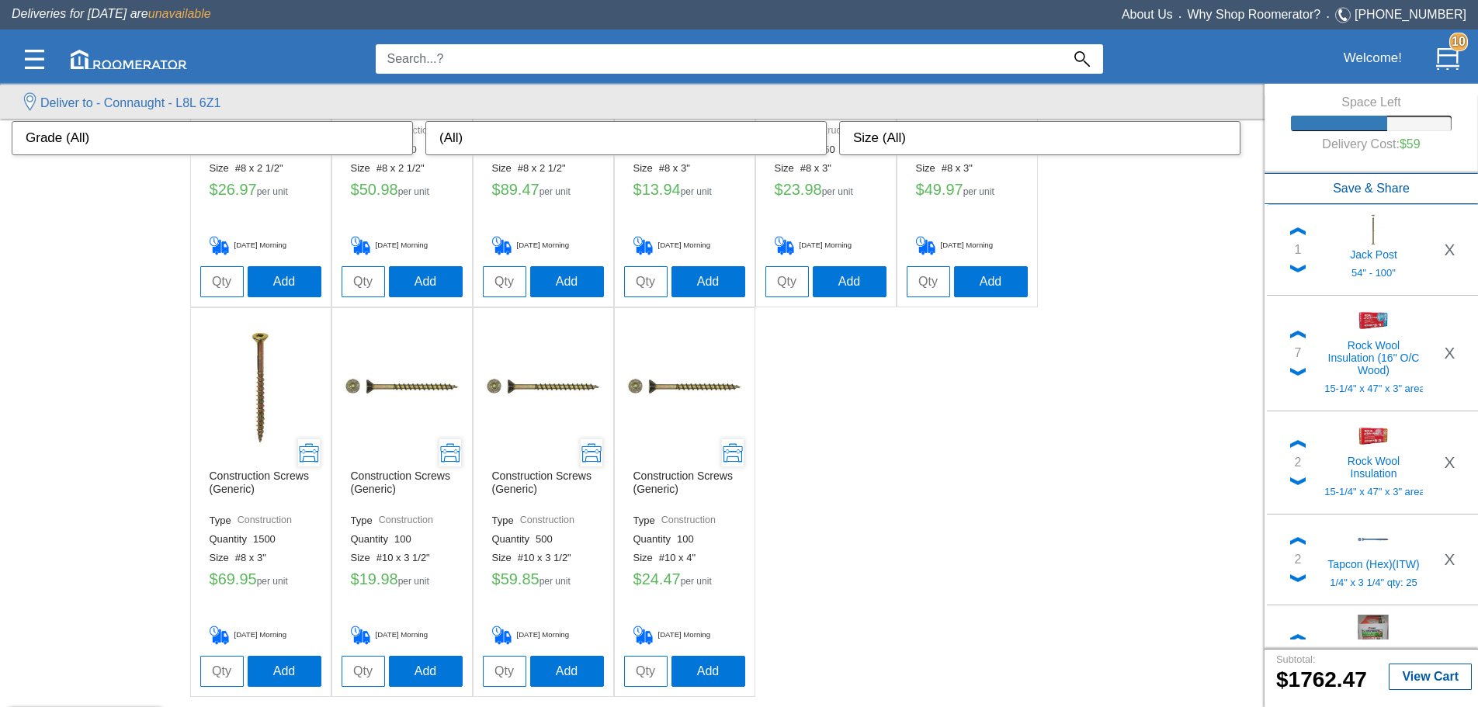
scroll to position [1083, 0]
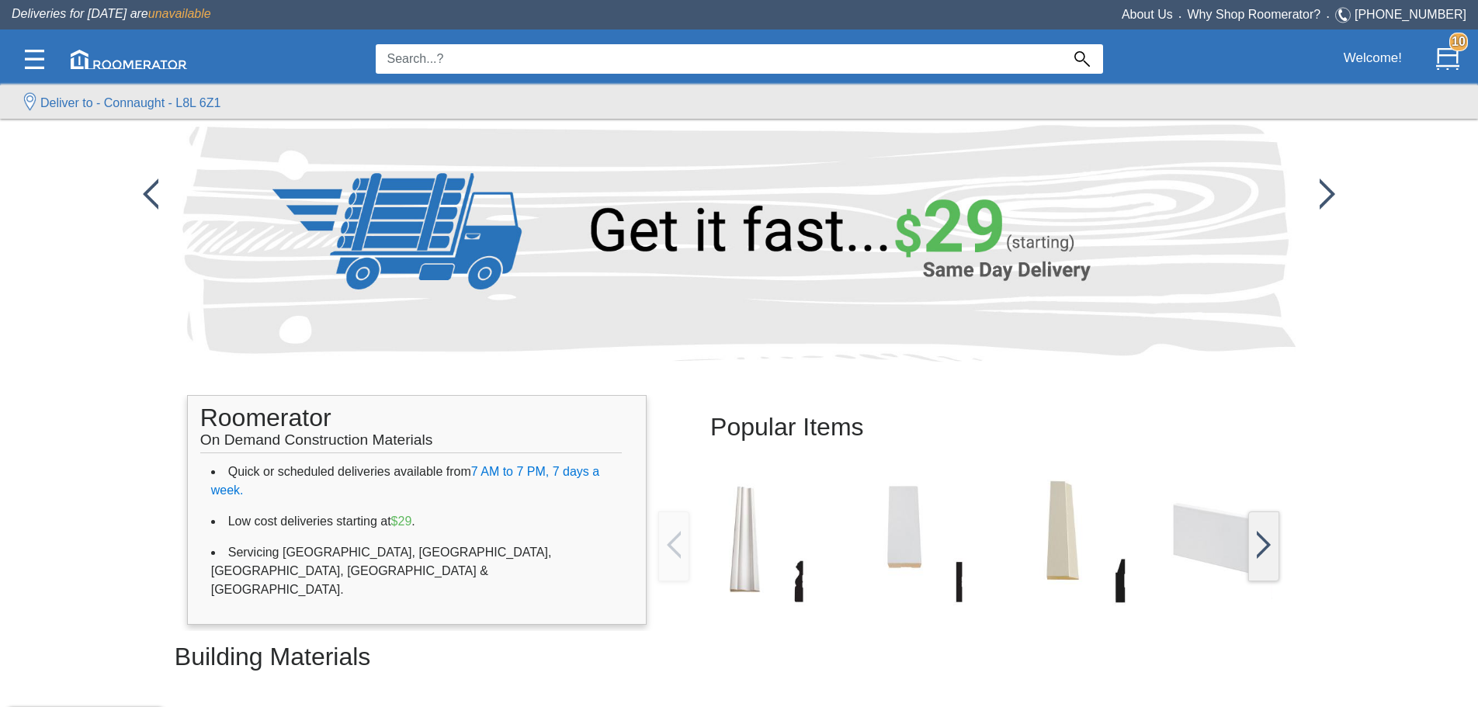
click at [17, 36] on div at bounding box center [194, 59] width 364 height 46
click at [23, 48] on div at bounding box center [34, 59] width 41 height 41
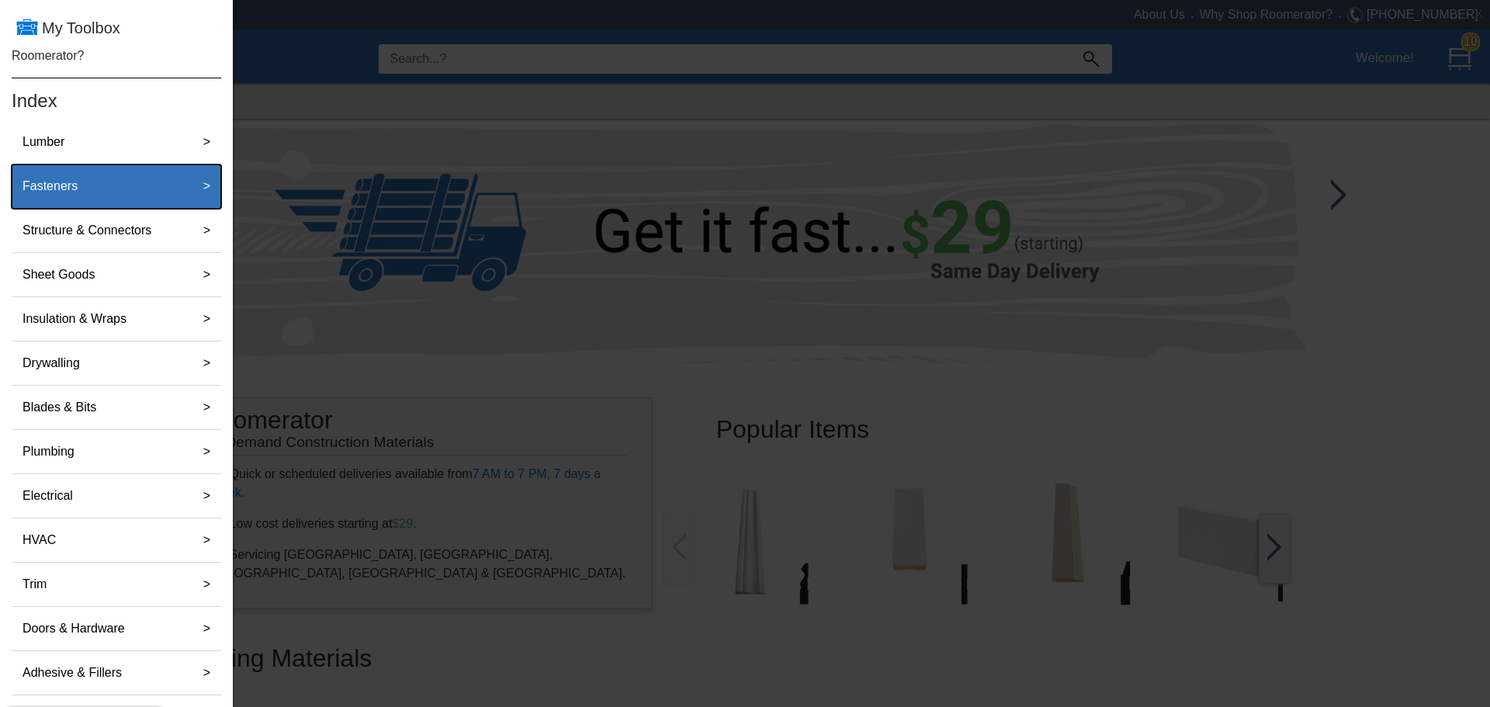
click at [88, 158] on div "Fasteners" at bounding box center [99, 186] width 167 height 31
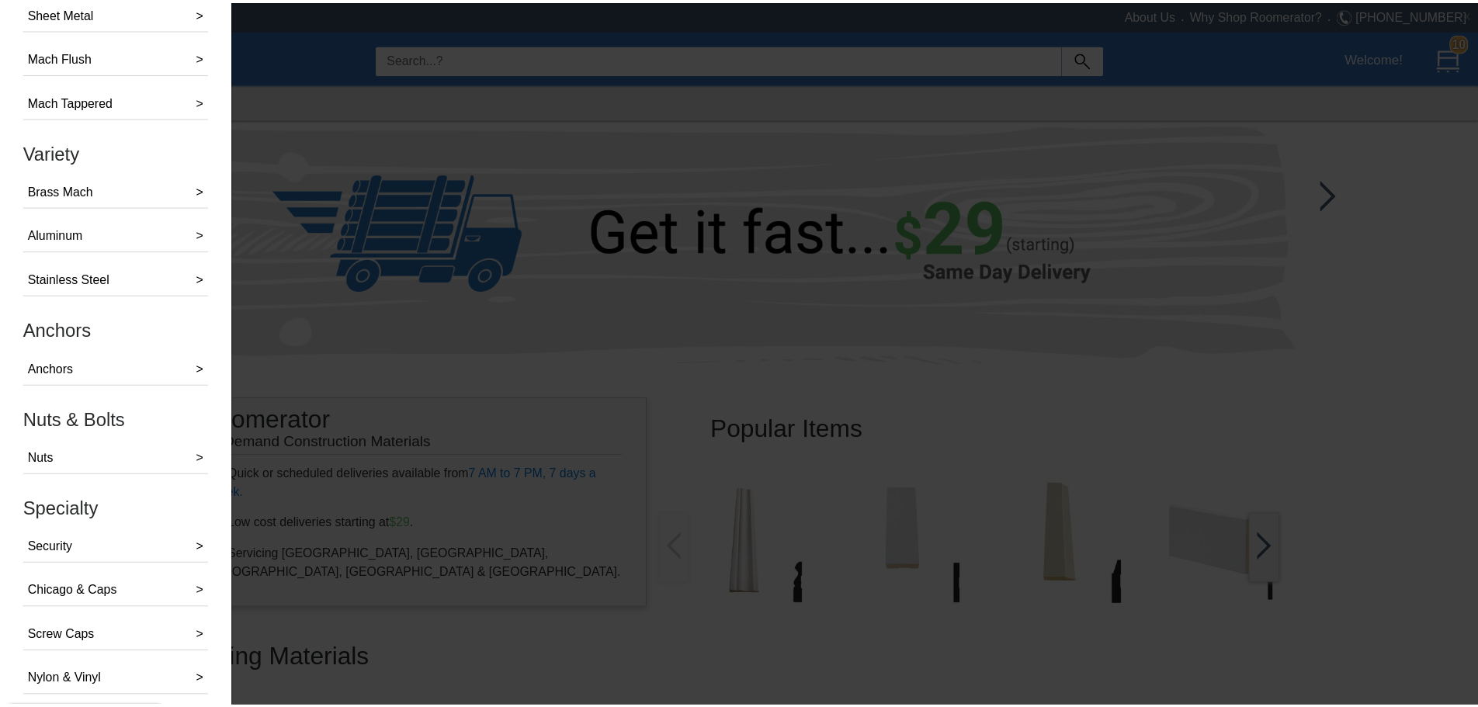
scroll to position [1334, 0]
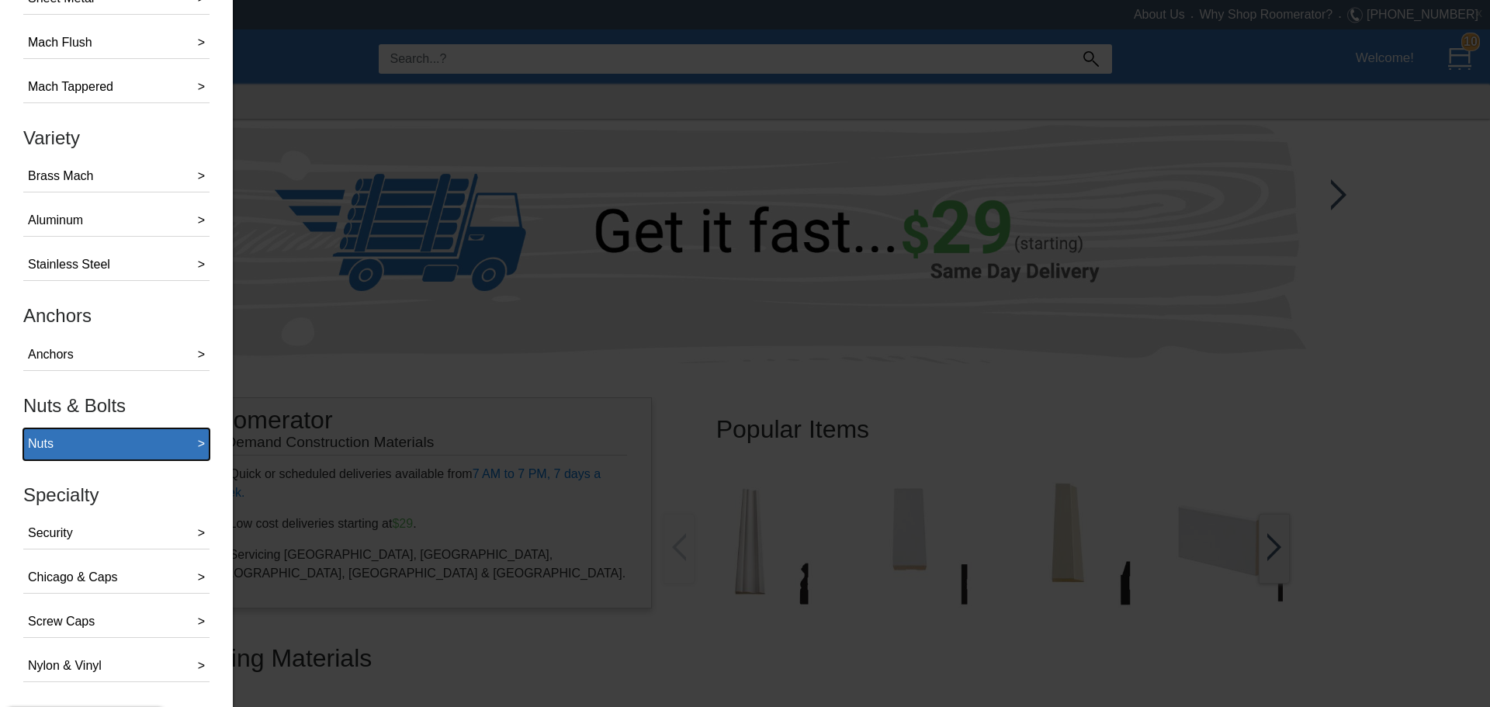
click at [52, 158] on div "Nuts" at bounding box center [41, 444] width 26 height 19
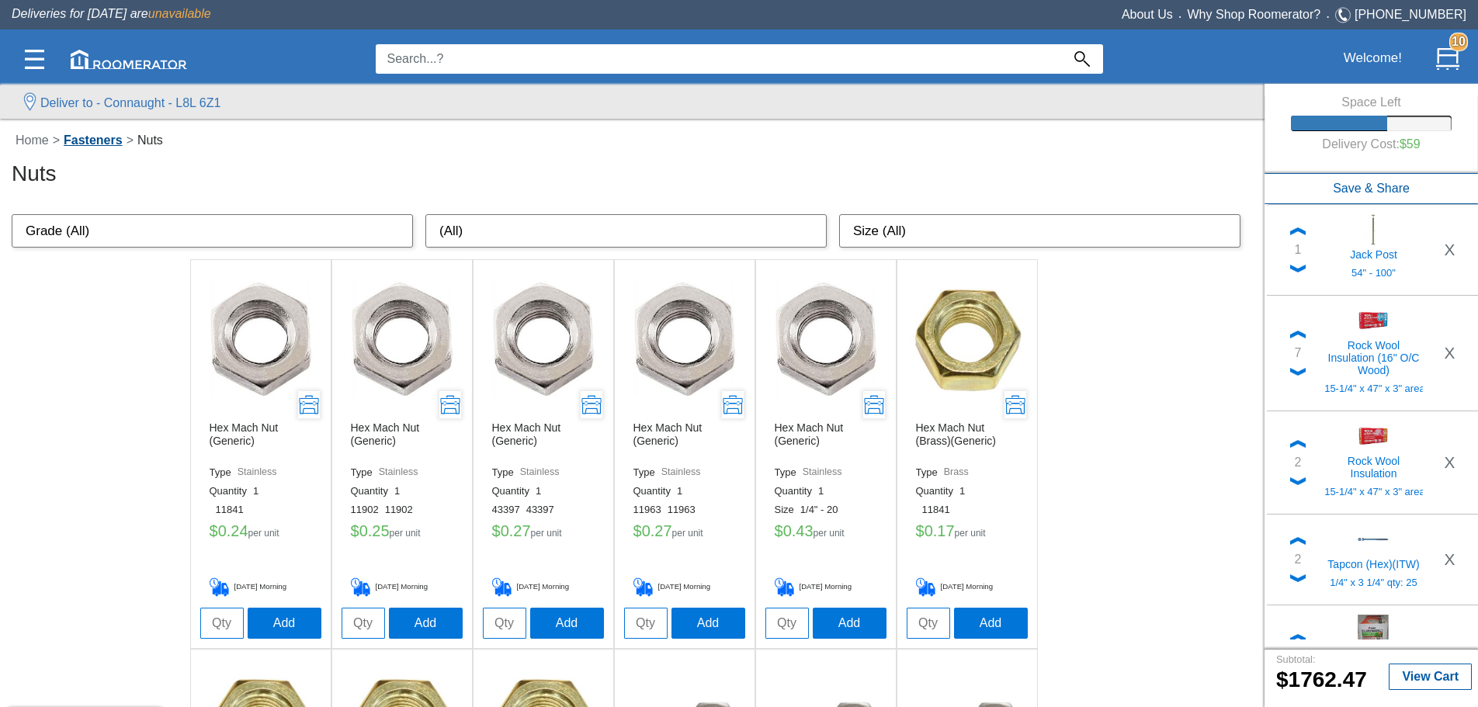
click at [106, 138] on link "Fasteners" at bounding box center [93, 139] width 67 height 13
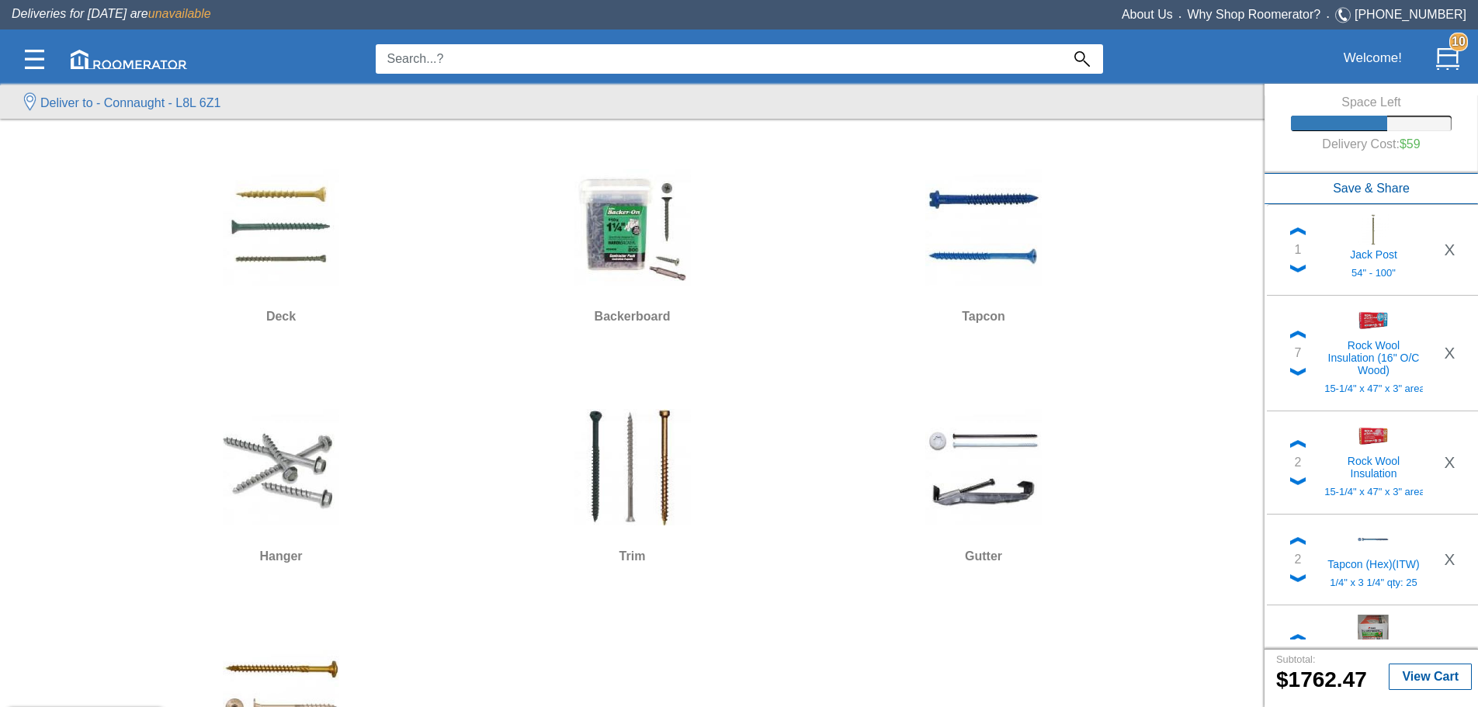
scroll to position [388, 0]
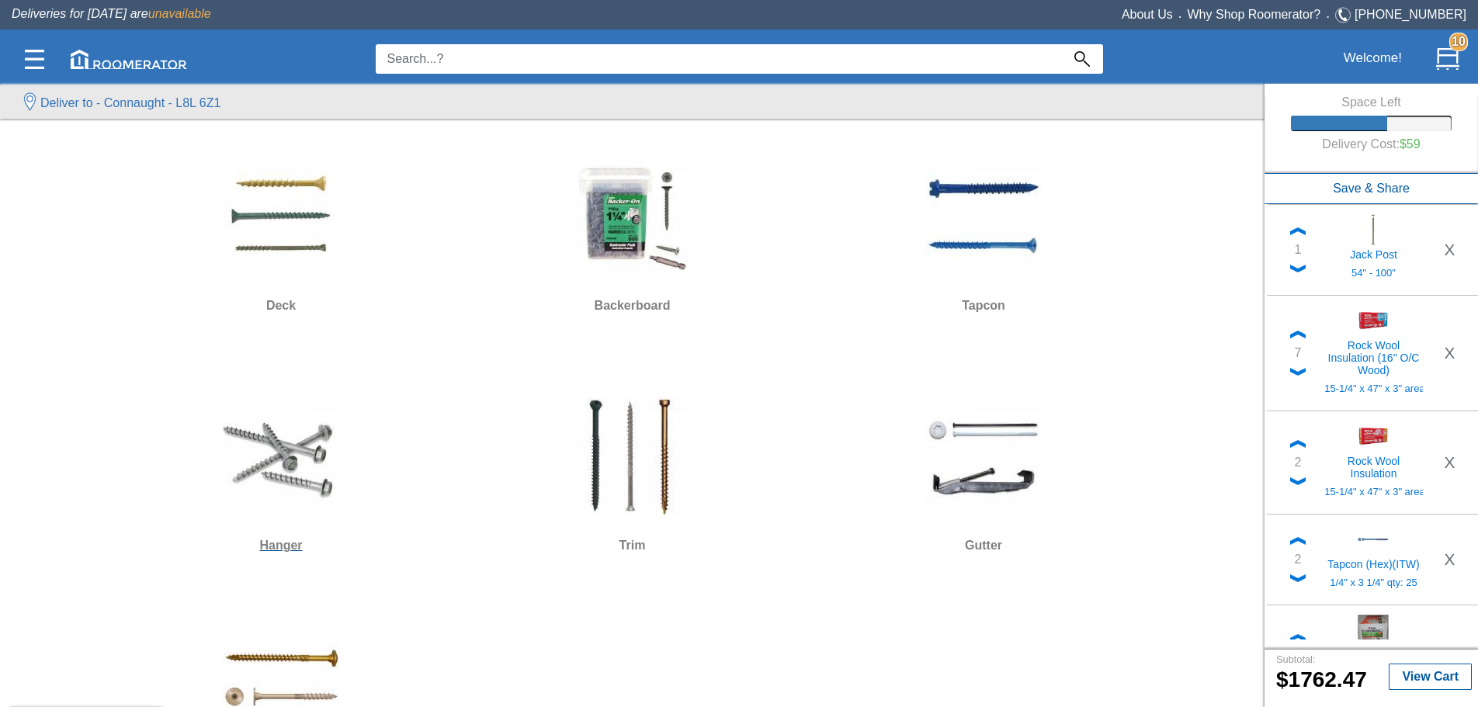
click at [295, 158] on h6 "Hanger" at bounding box center [281, 546] width 339 height 20
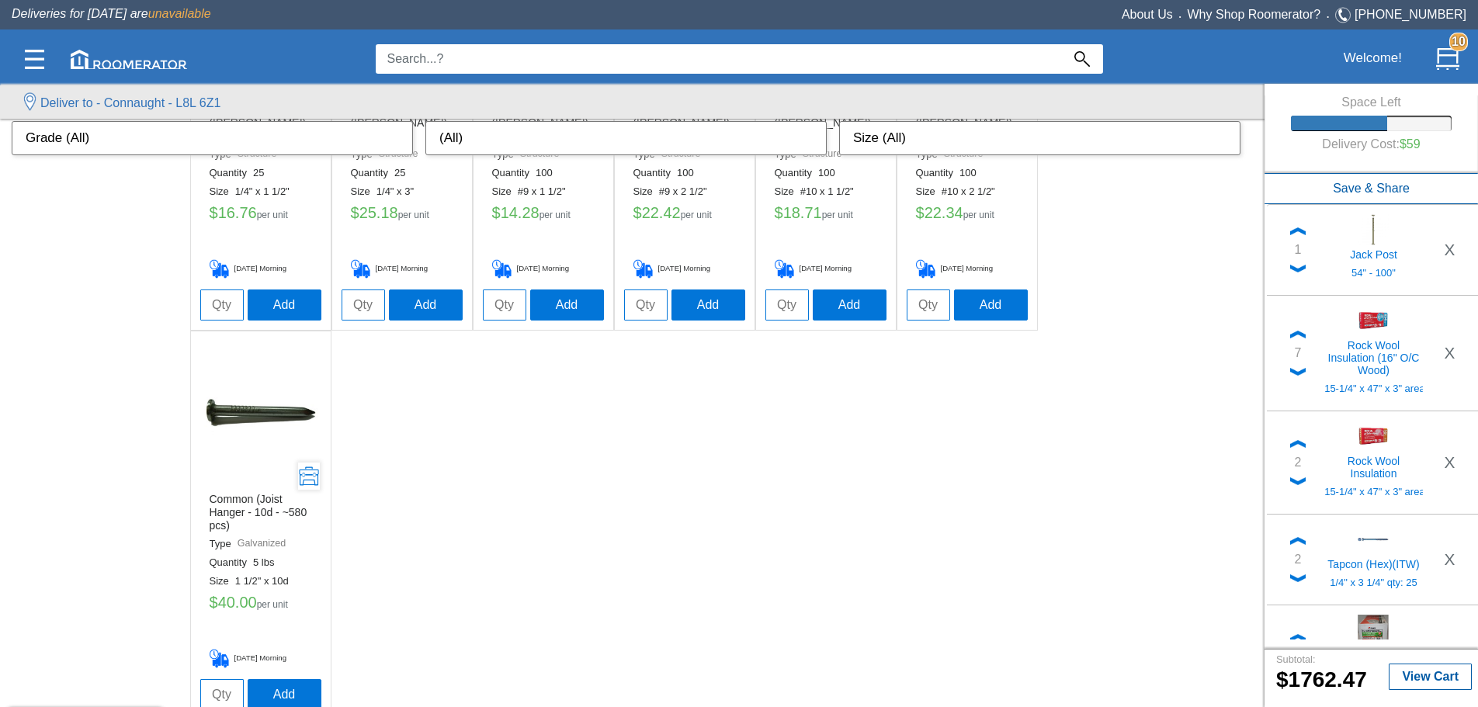
scroll to position [303, 0]
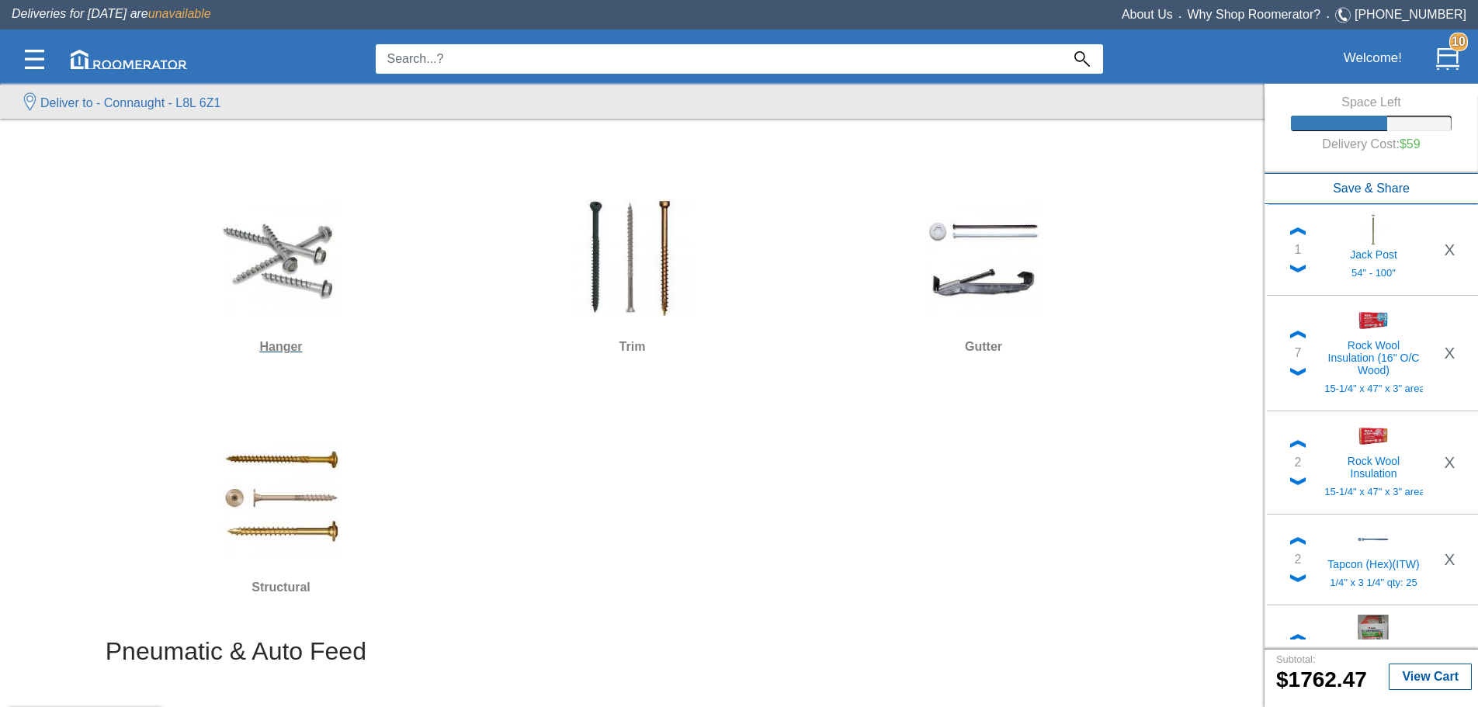
scroll to position [621, 0]
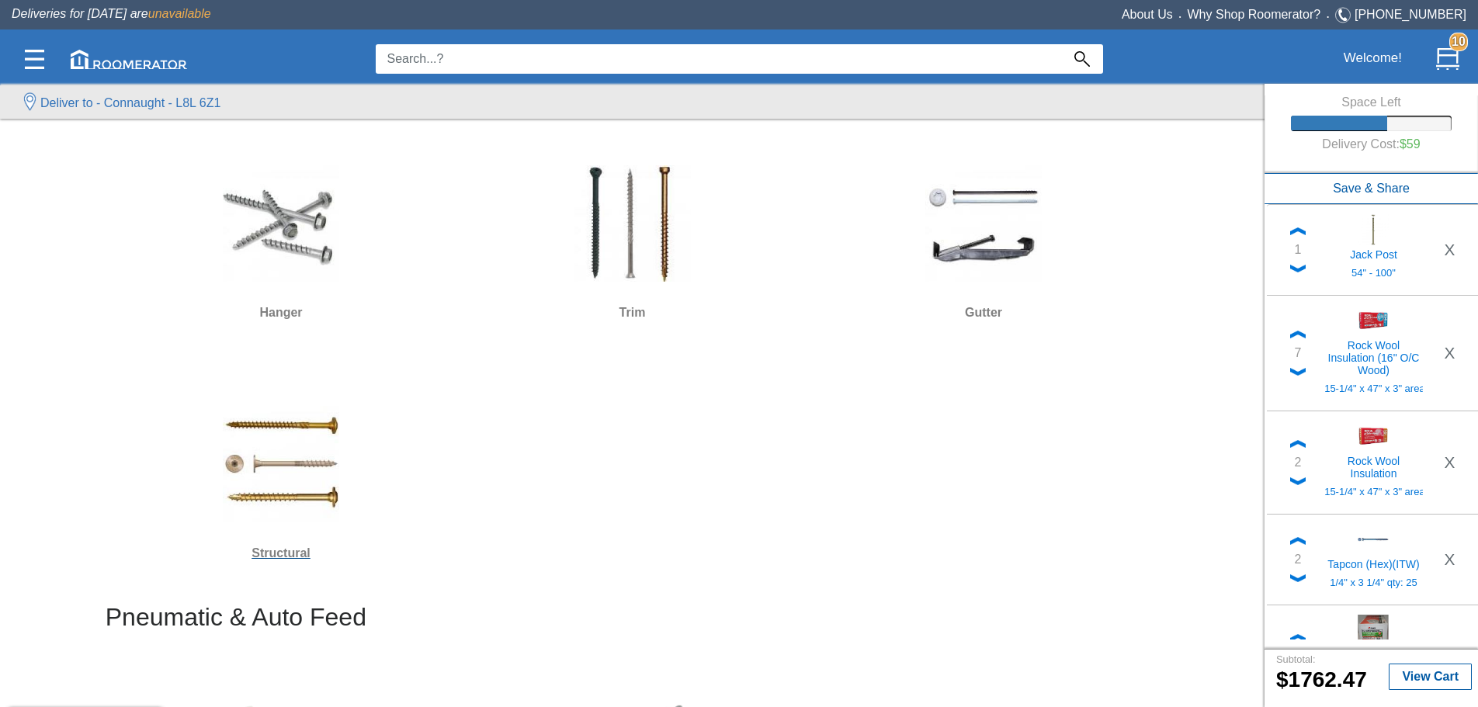
click at [310, 158] on img at bounding box center [281, 464] width 116 height 116
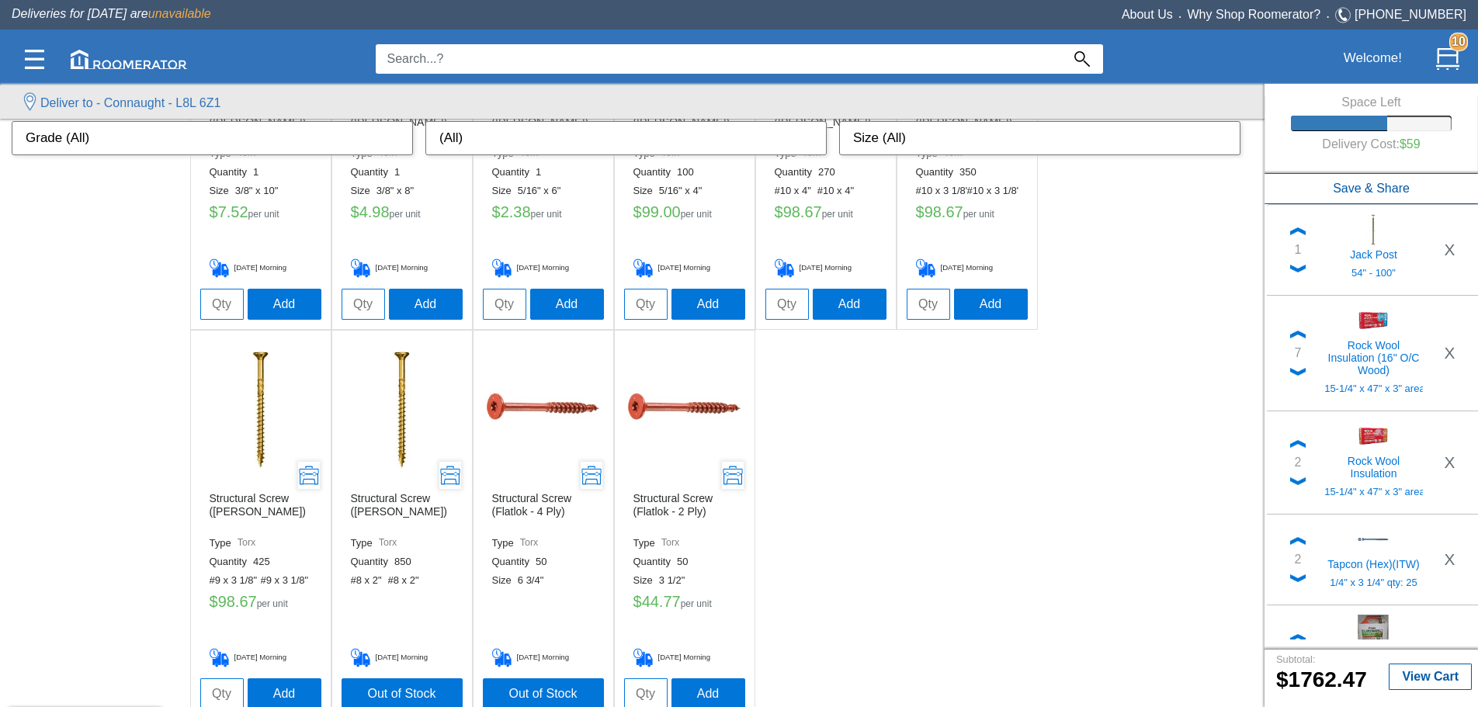
scroll to position [303, 0]
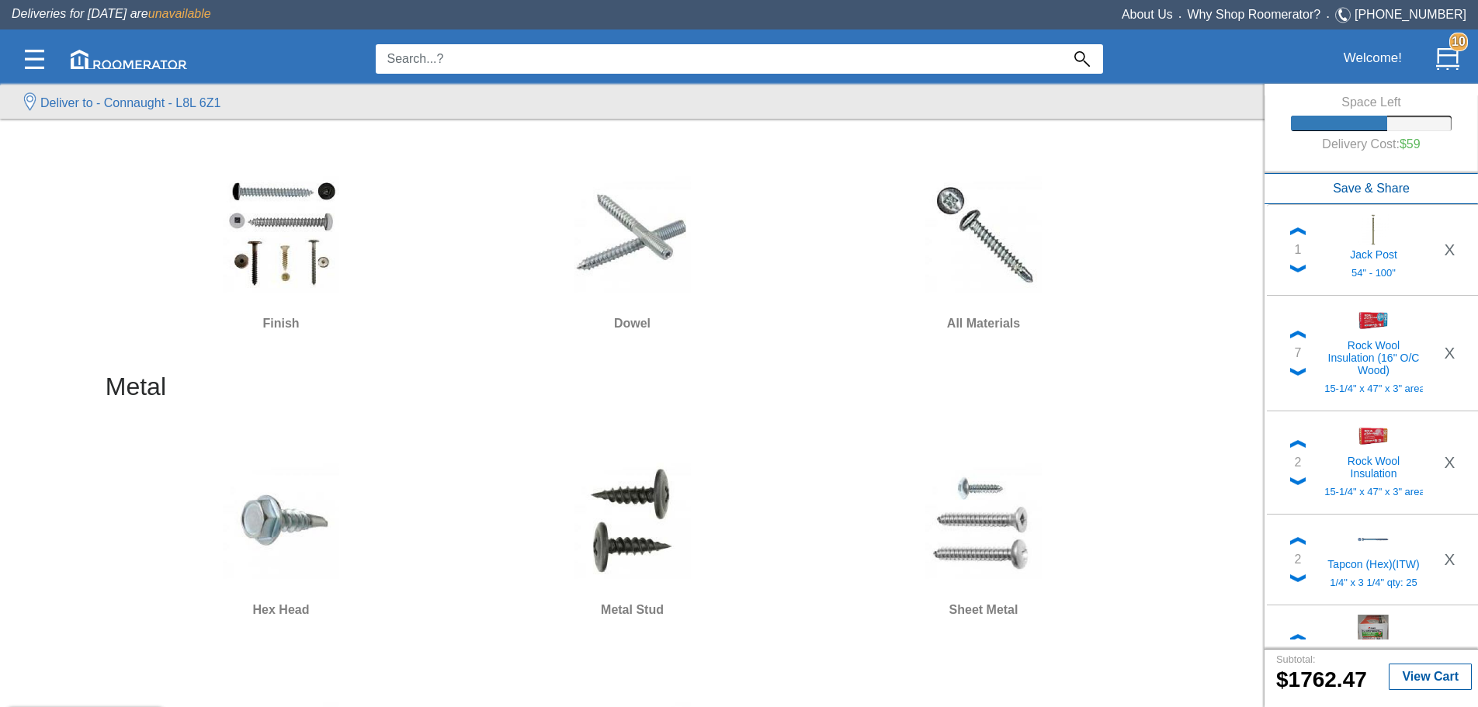
scroll to position [1940, 0]
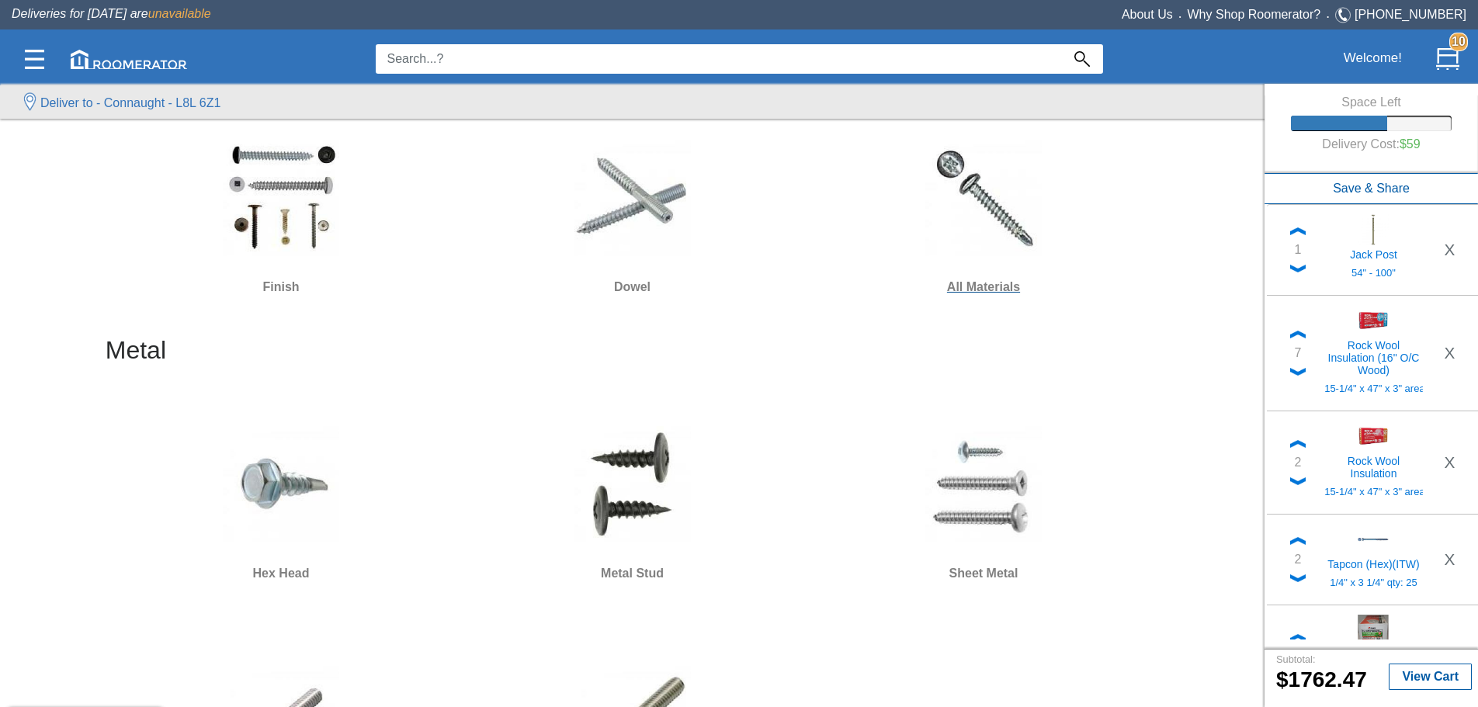
click at [456, 158] on h6 "All Materials" at bounding box center [983, 287] width 339 height 20
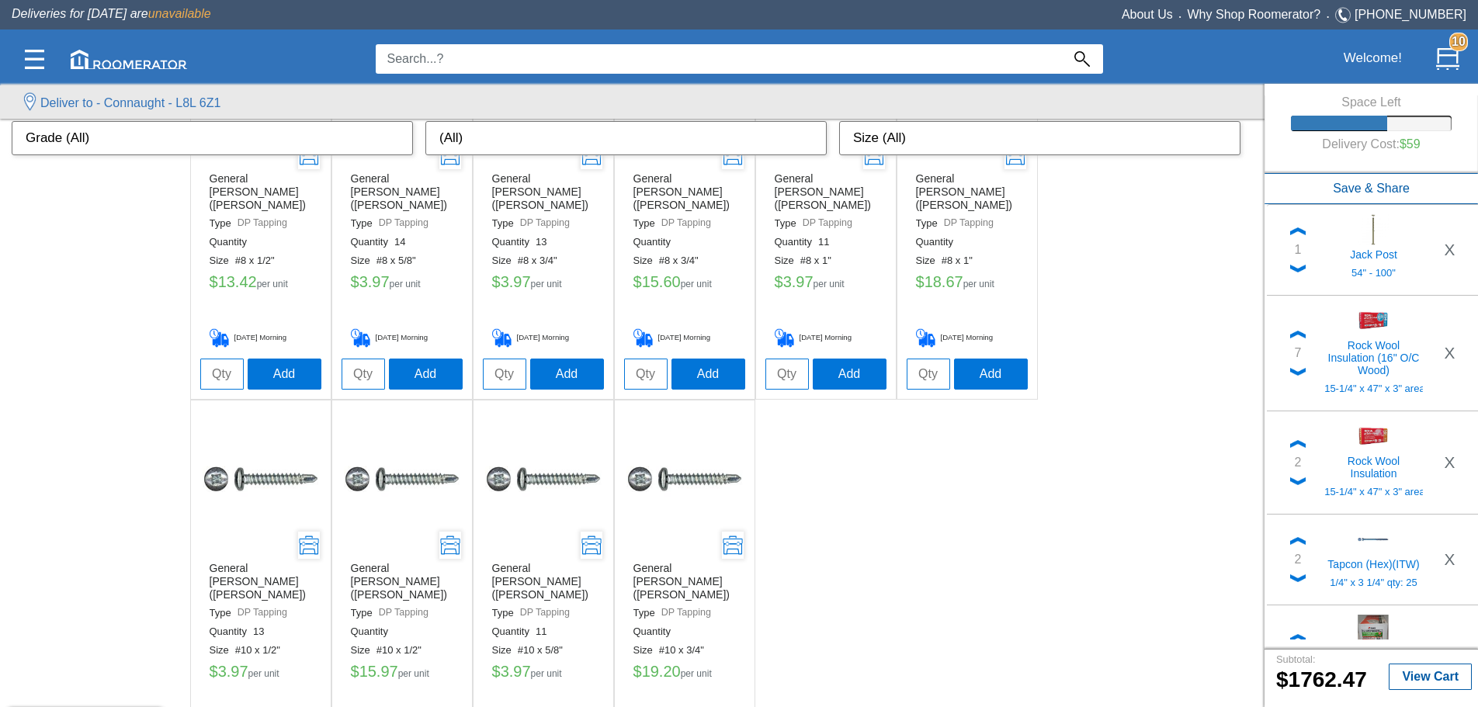
scroll to position [693, 0]
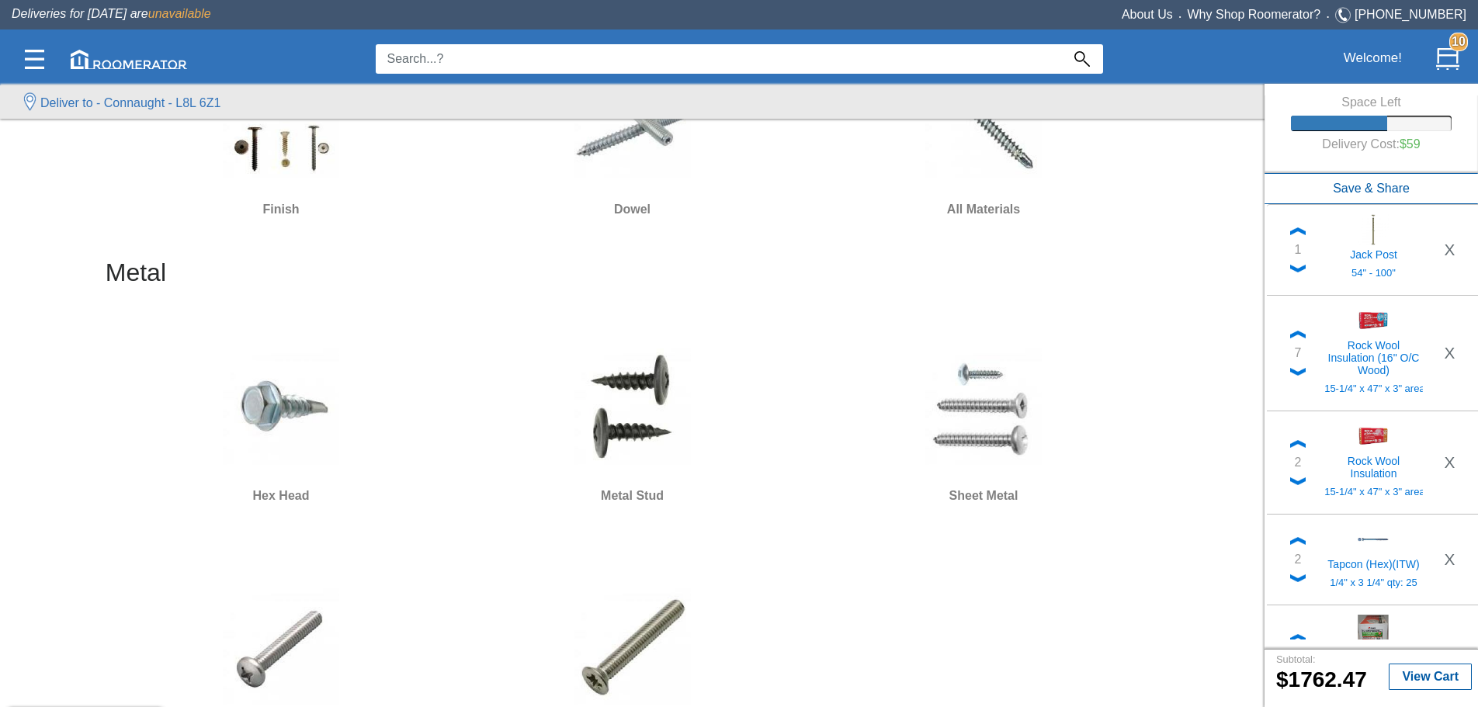
scroll to position [2173, 0]
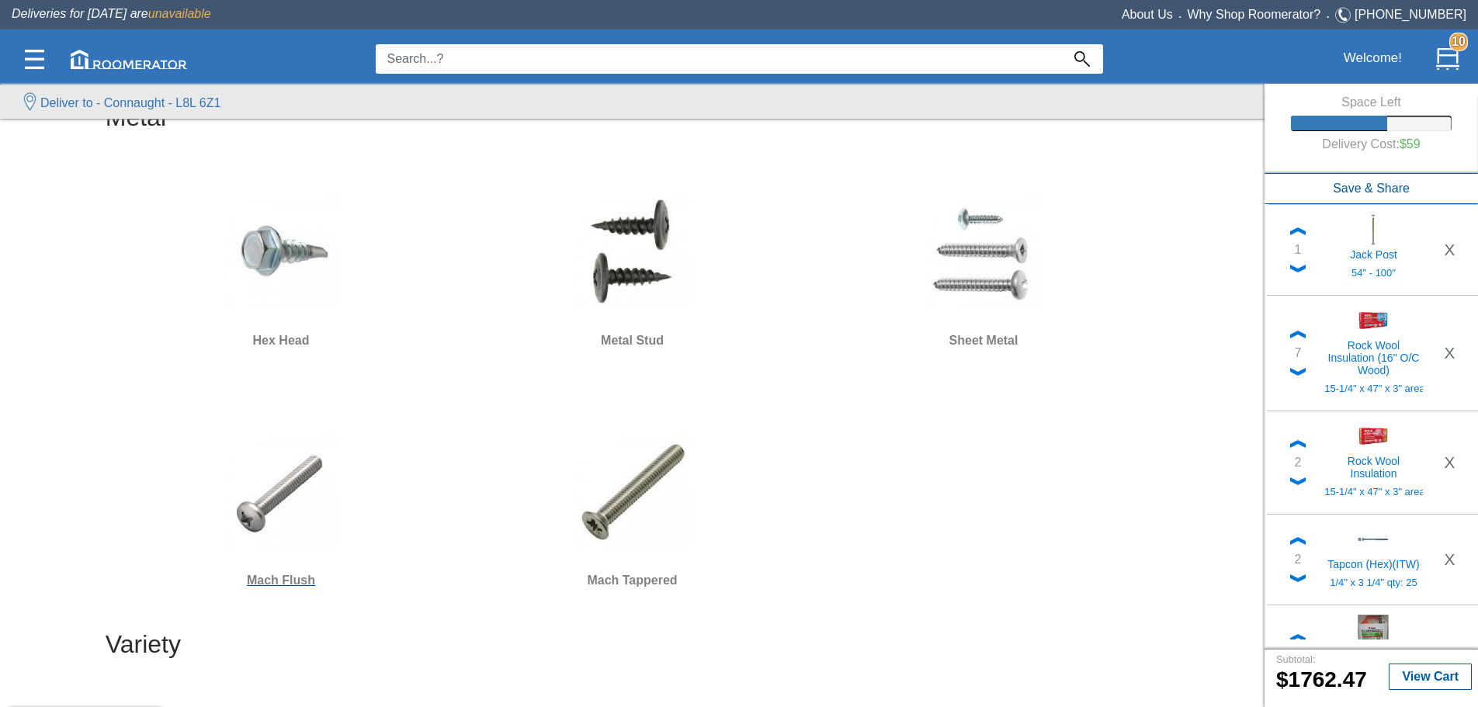
click at [279, 158] on h6 "Mach Flush" at bounding box center [281, 580] width 339 height 20
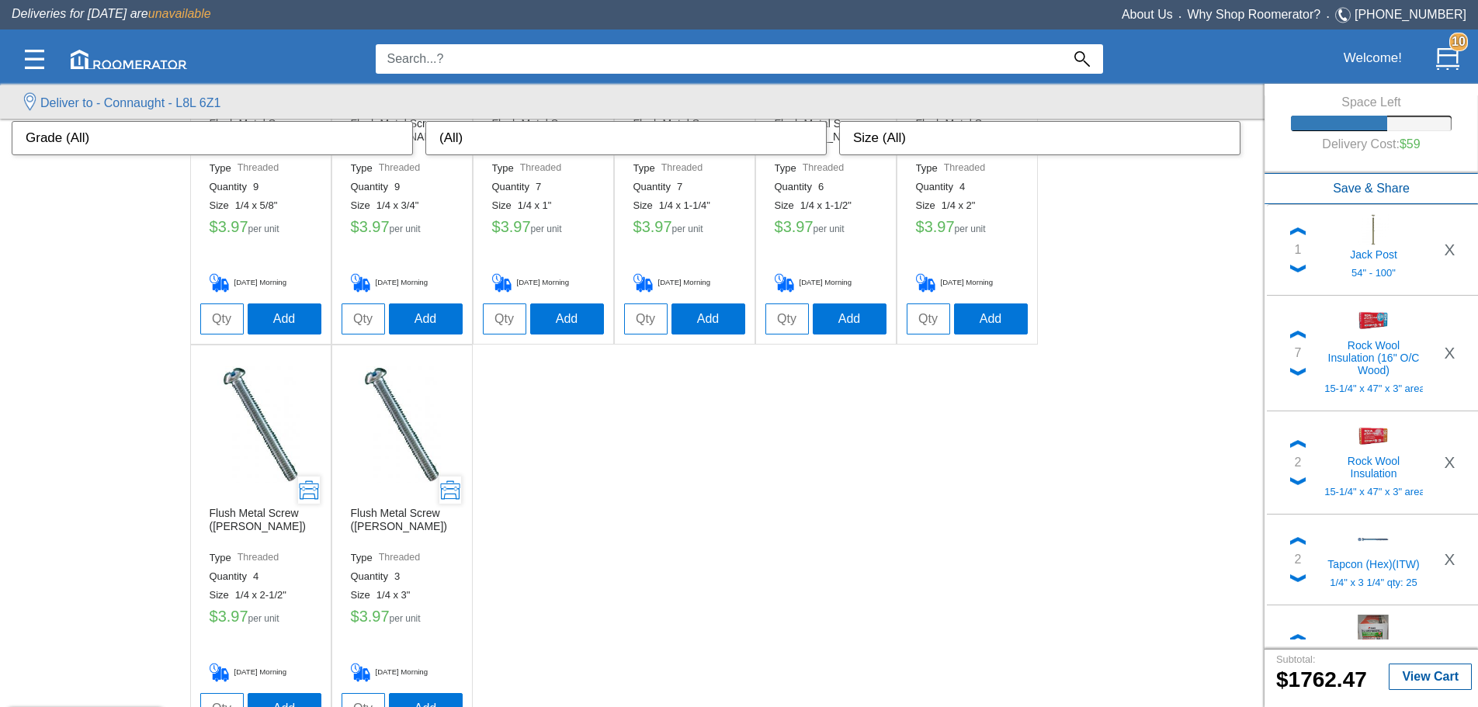
scroll to position [4200, 0]
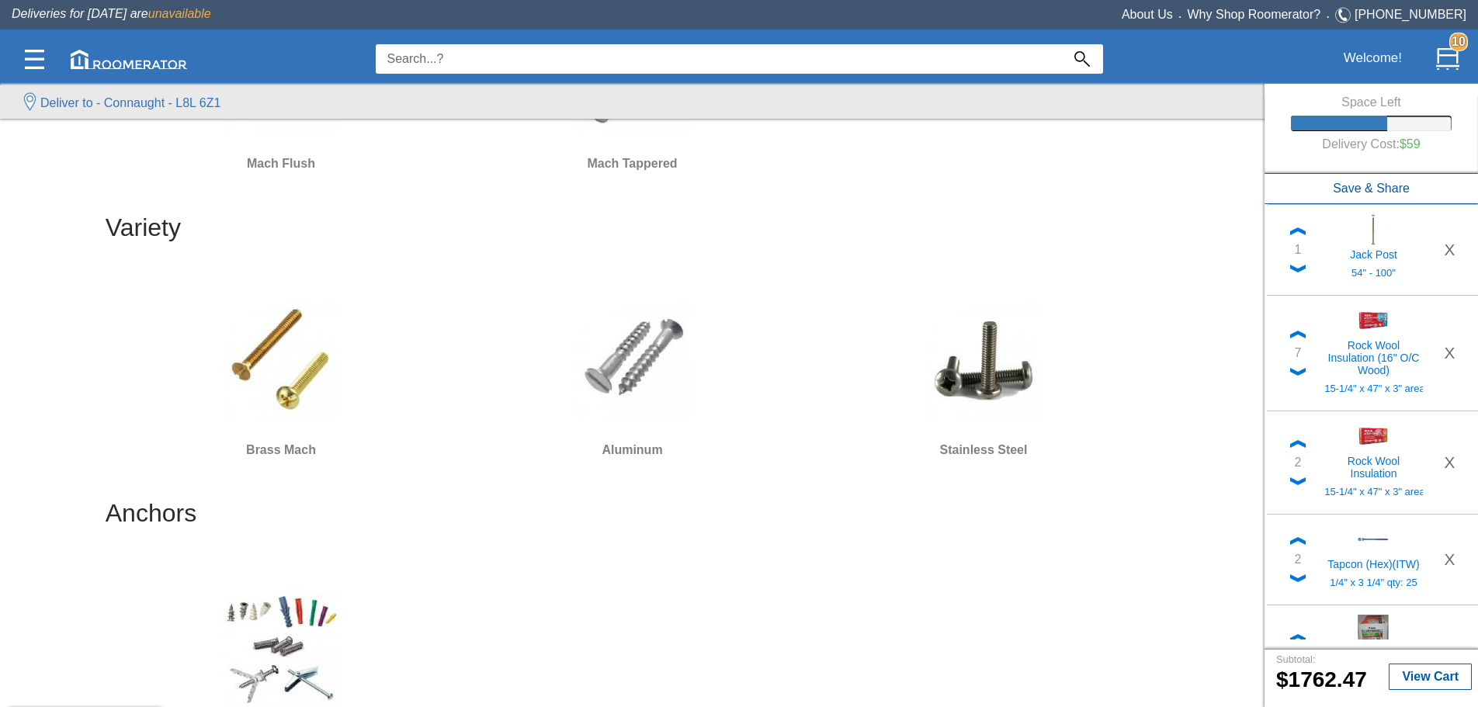
scroll to position [2639, 0]
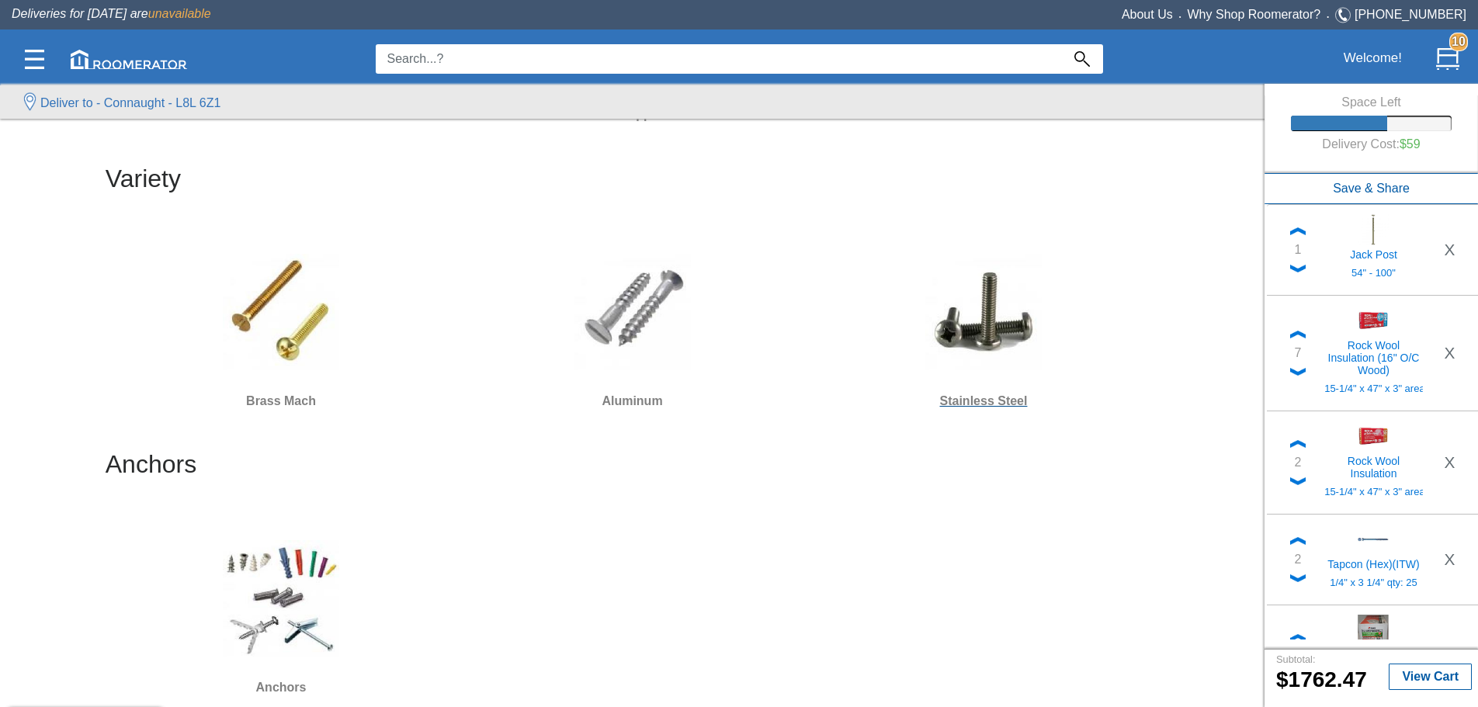
click at [456, 158] on h6 "Stainless Steel" at bounding box center [983, 401] width 339 height 20
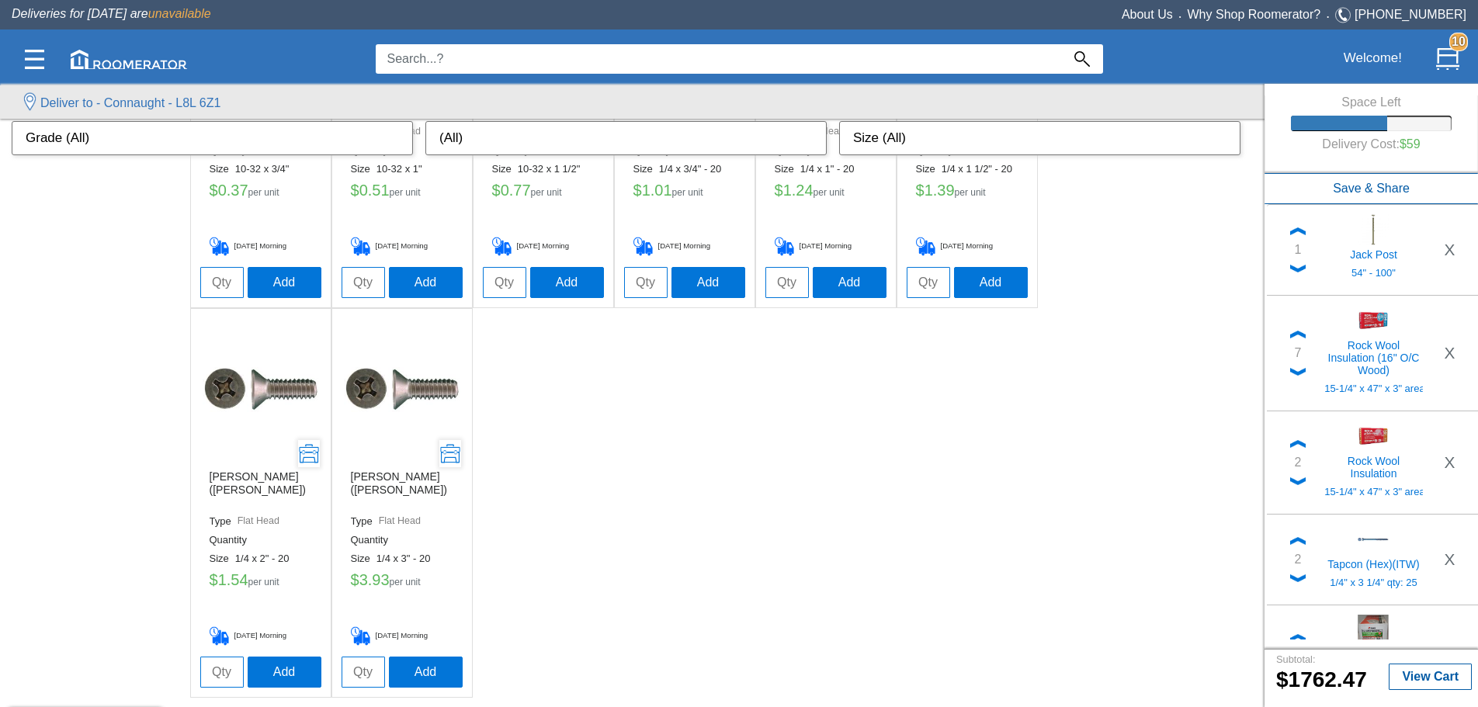
scroll to position [2641, 0]
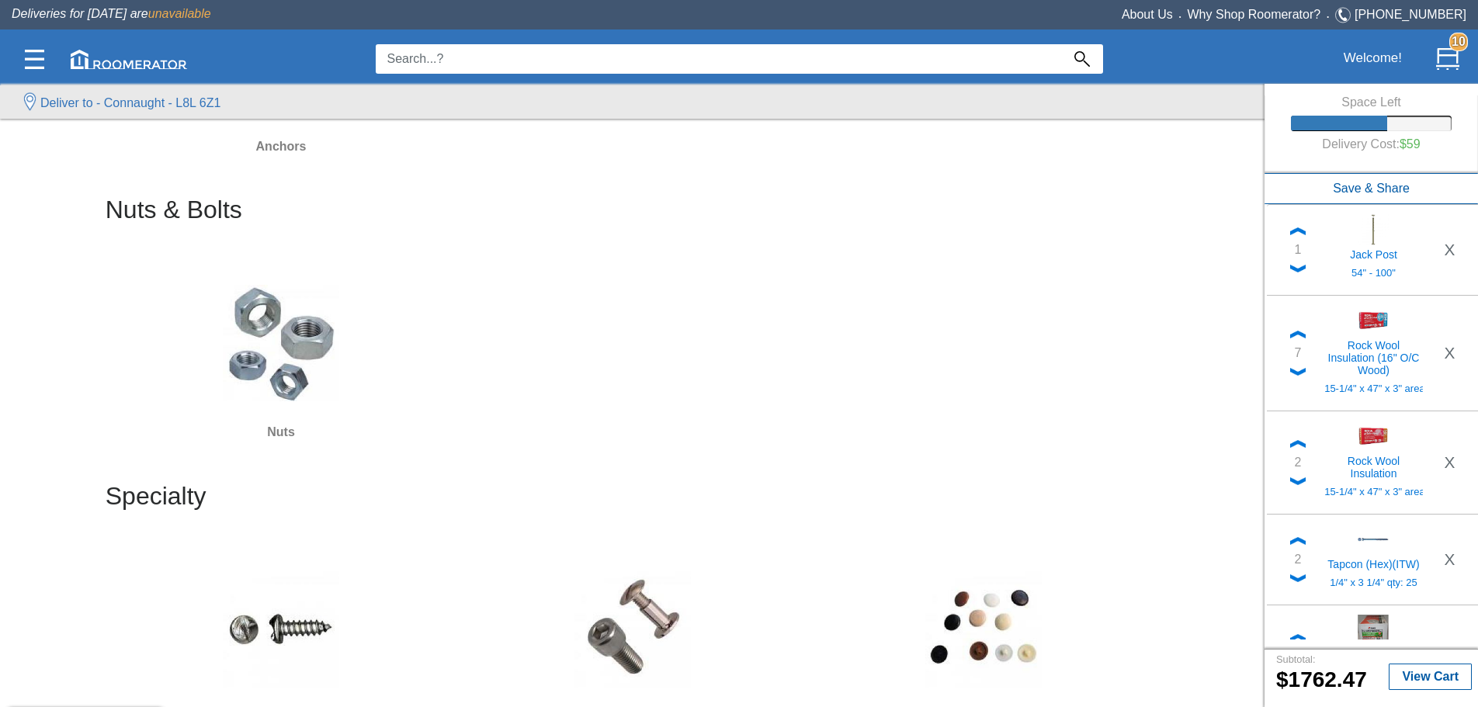
scroll to position [3182, 0]
click at [279, 158] on h6 "Nuts" at bounding box center [281, 430] width 339 height 20
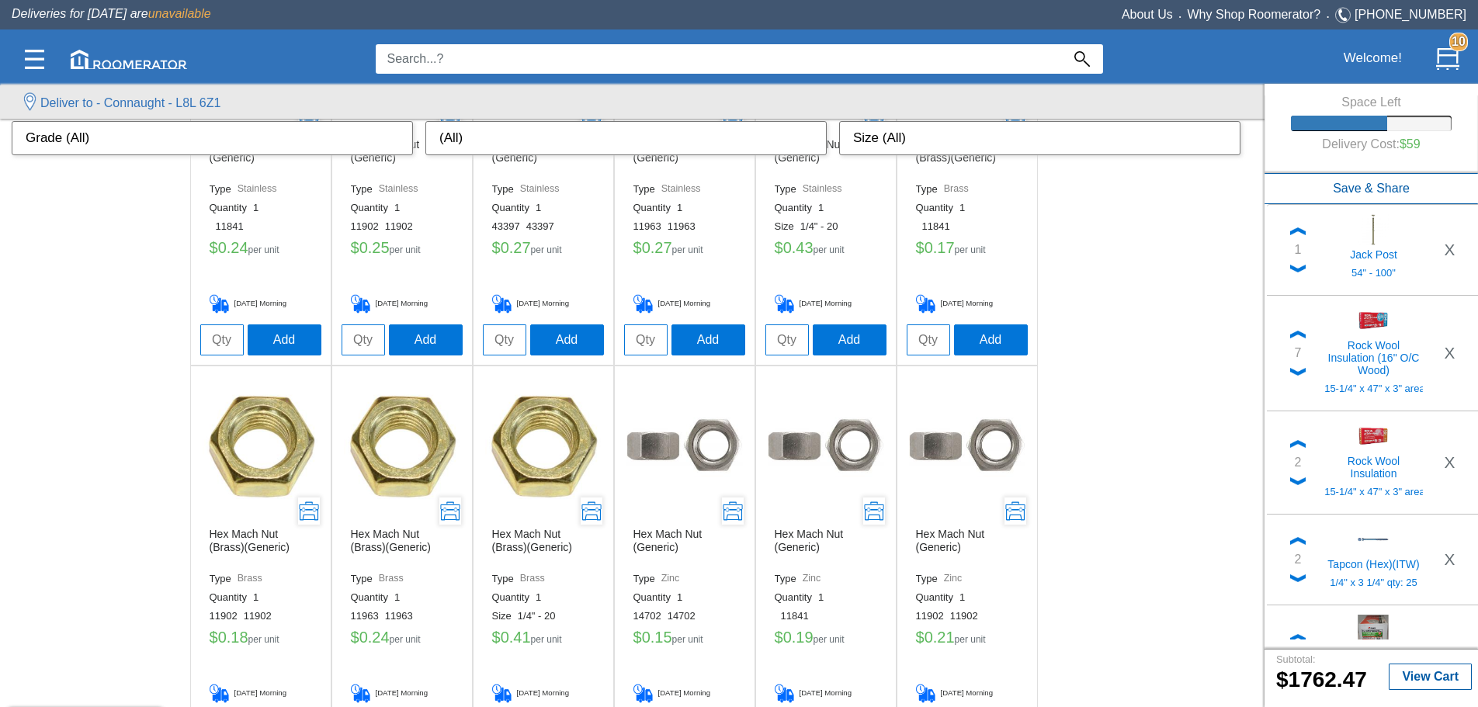
scroll to position [72, 0]
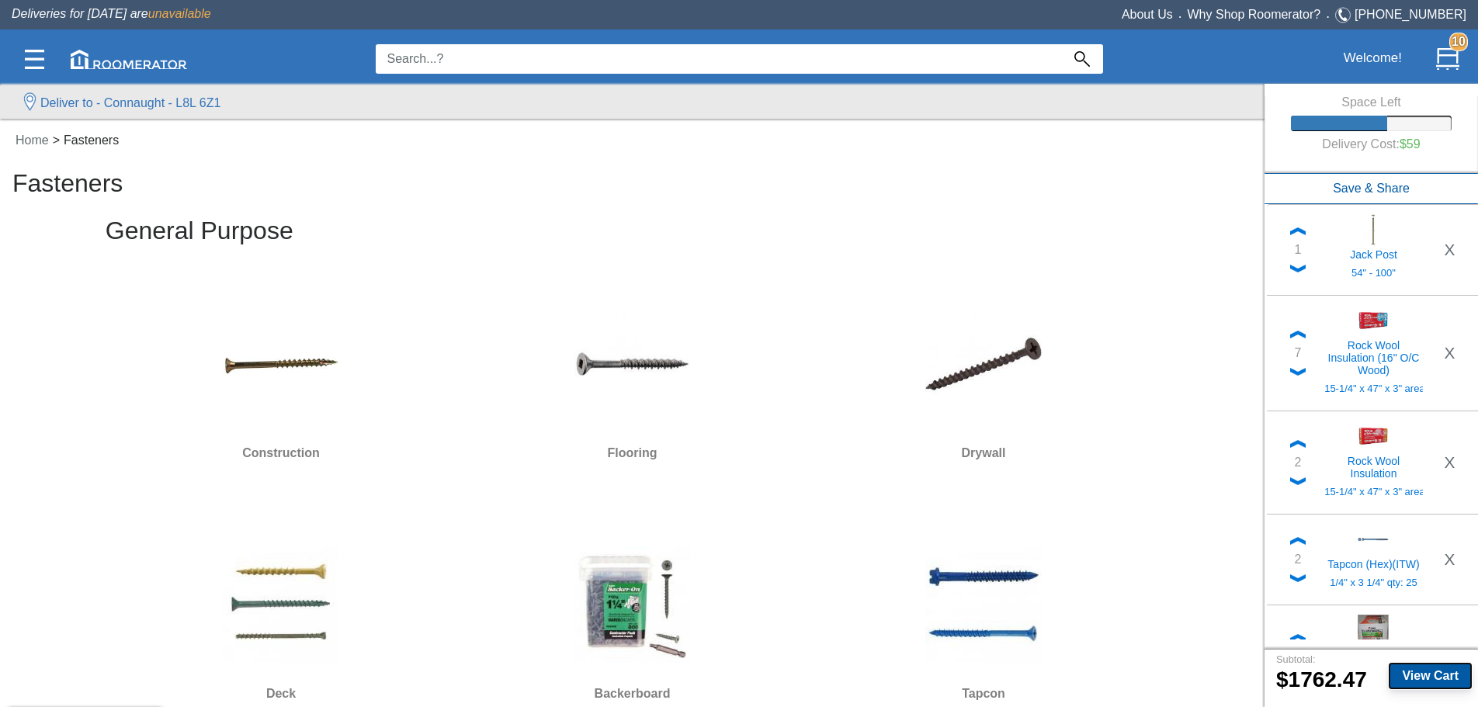
click at [456, 158] on button "View Cart" at bounding box center [1429, 676] width 83 height 26
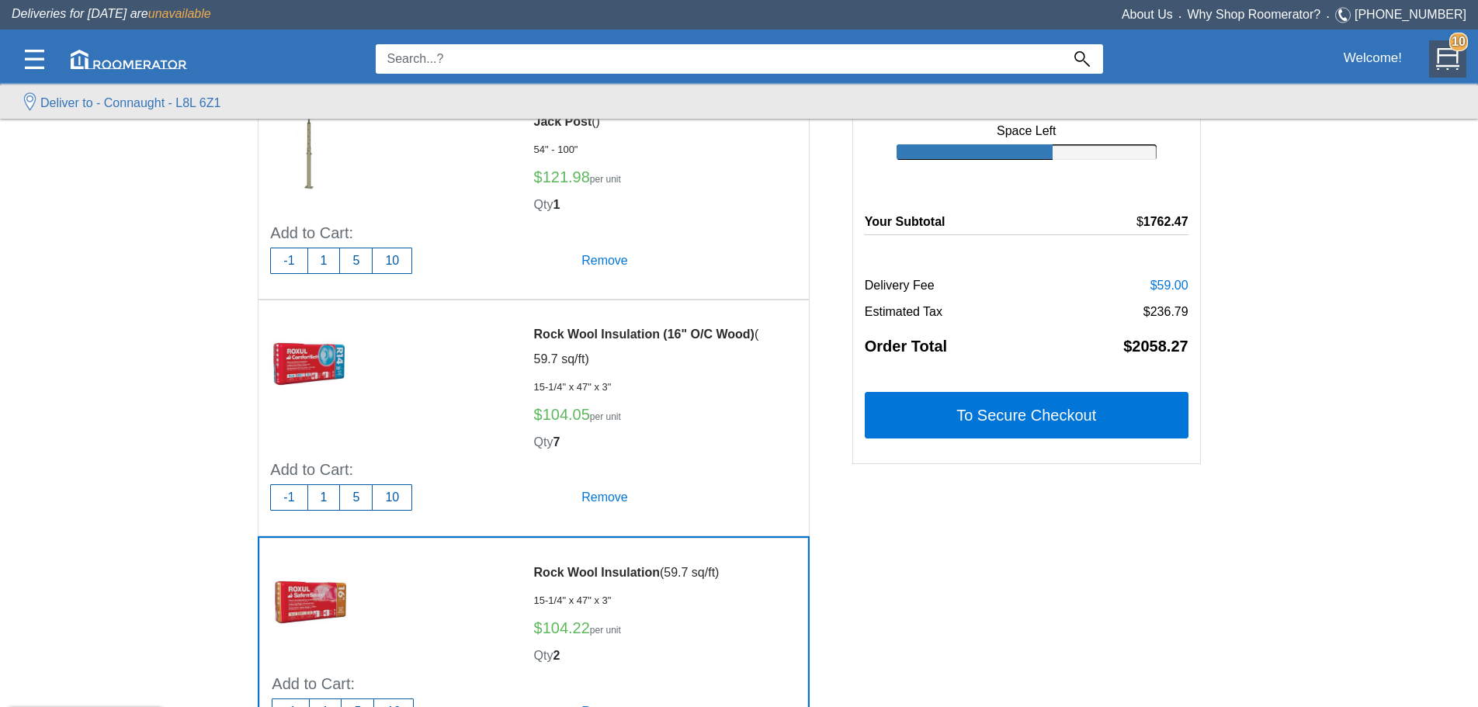
scroll to position [78, 0]
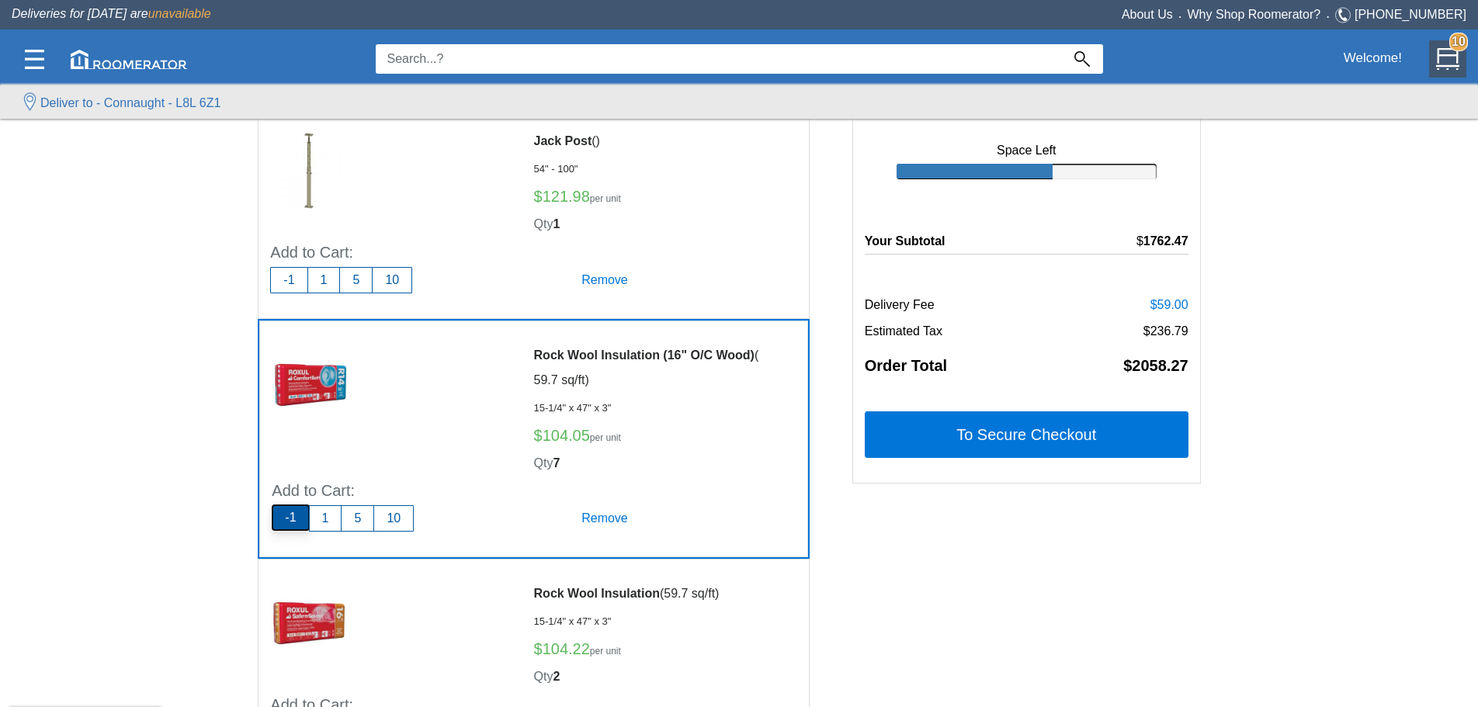
click at [286, 158] on button "-1" at bounding box center [290, 517] width 37 height 26
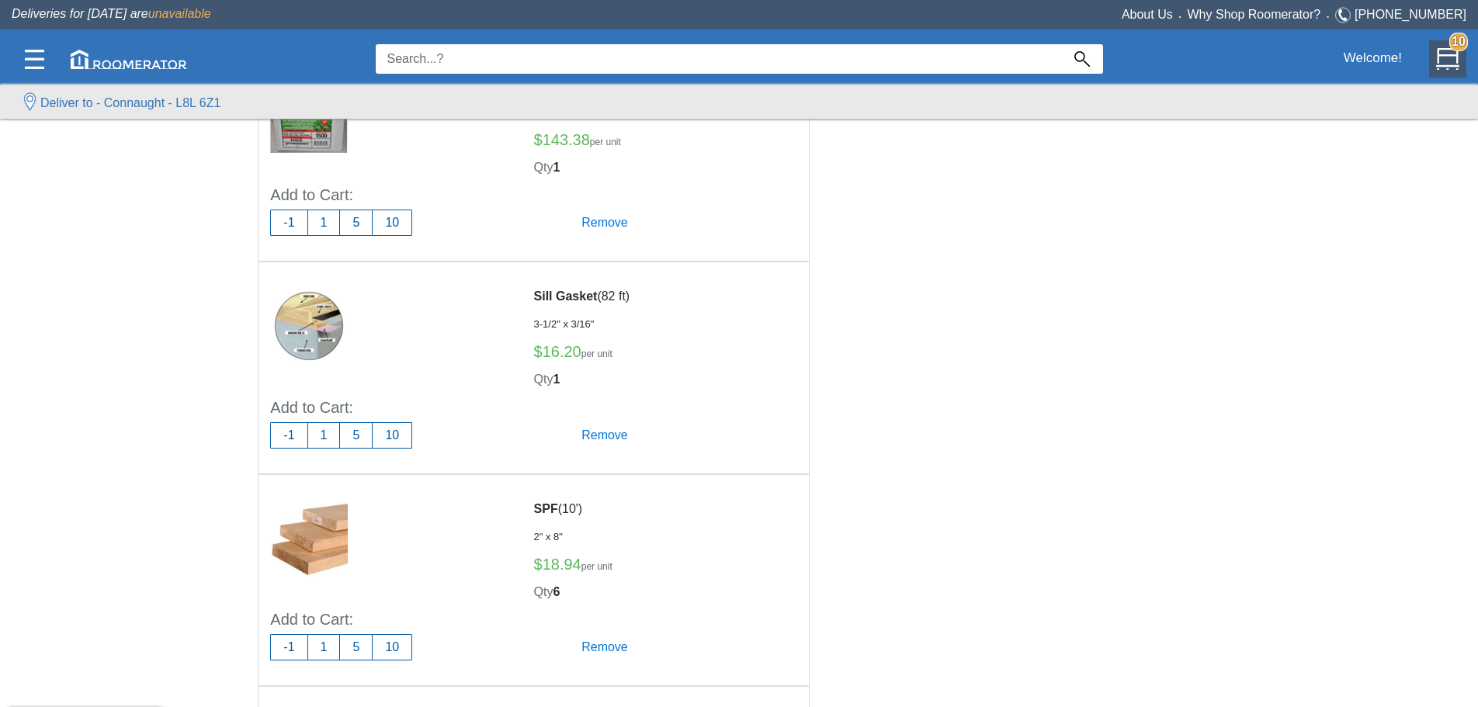
scroll to position [776, 0]
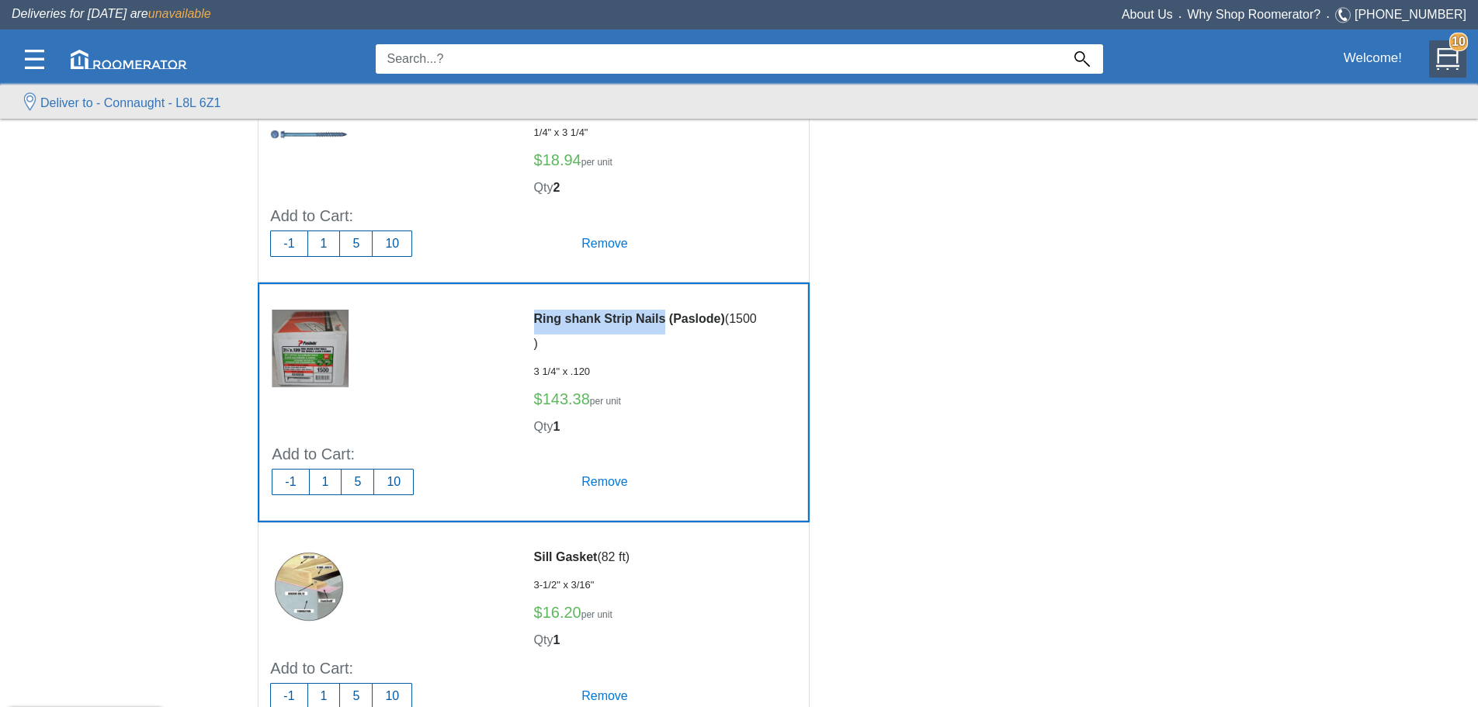
drag, startPoint x: 531, startPoint y: 316, endPoint x: 666, endPoint y: 315, distance: 135.0
click at [456, 158] on div "Ring shank Strip Nails (Paslode) ( 1500 ) 3 1/4" x .120 $ 143.38 per unit Qty 1" at bounding box center [647, 371] width 250 height 149
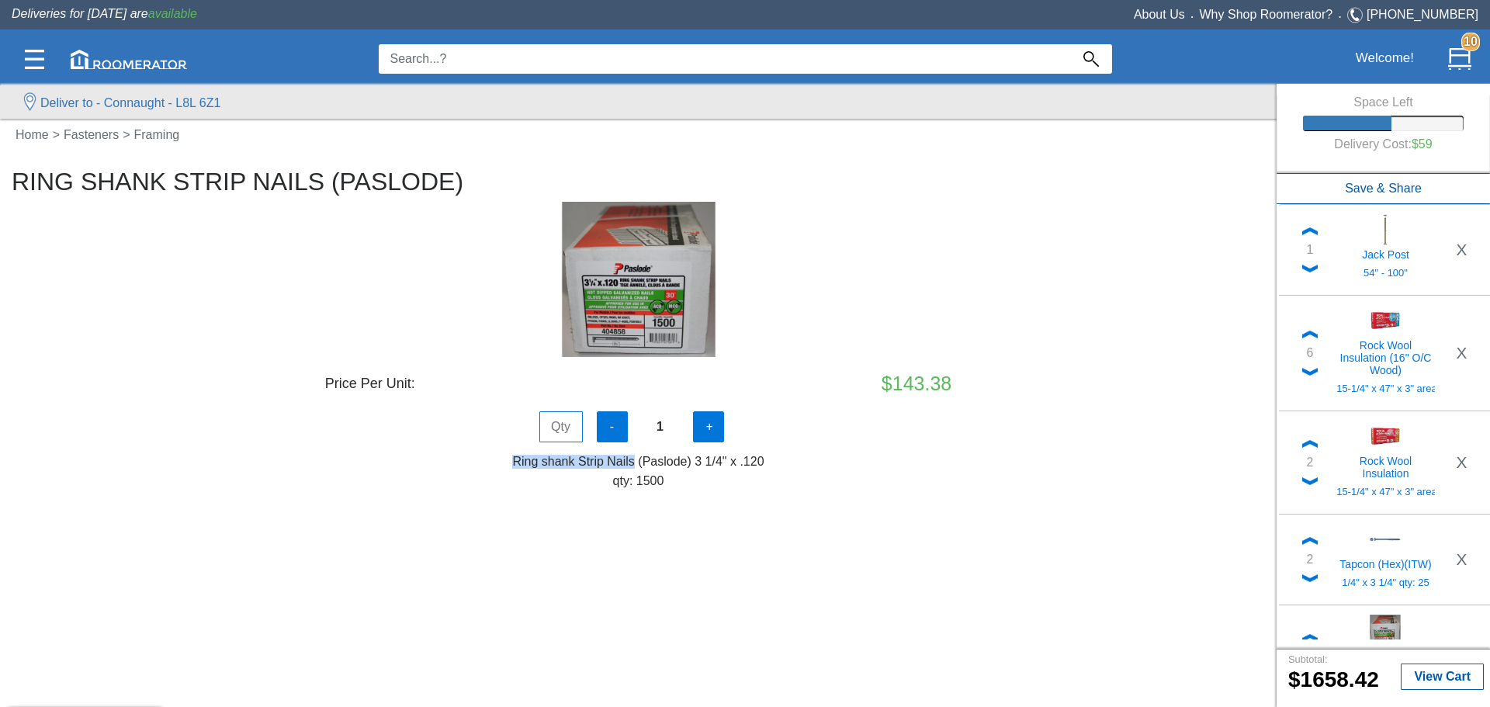
drag, startPoint x: 515, startPoint y: 461, endPoint x: 636, endPoint y: 466, distance: 121.2
click at [456, 158] on h6 "Ring shank Strip Nails (Paslode) 3 1/4" x .120" at bounding box center [638, 462] width 1253 height 14
copy h6 "Ring shank Strip Nails"
click at [456, 158] on div "- 1 +" at bounding box center [638, 432] width 627 height 43
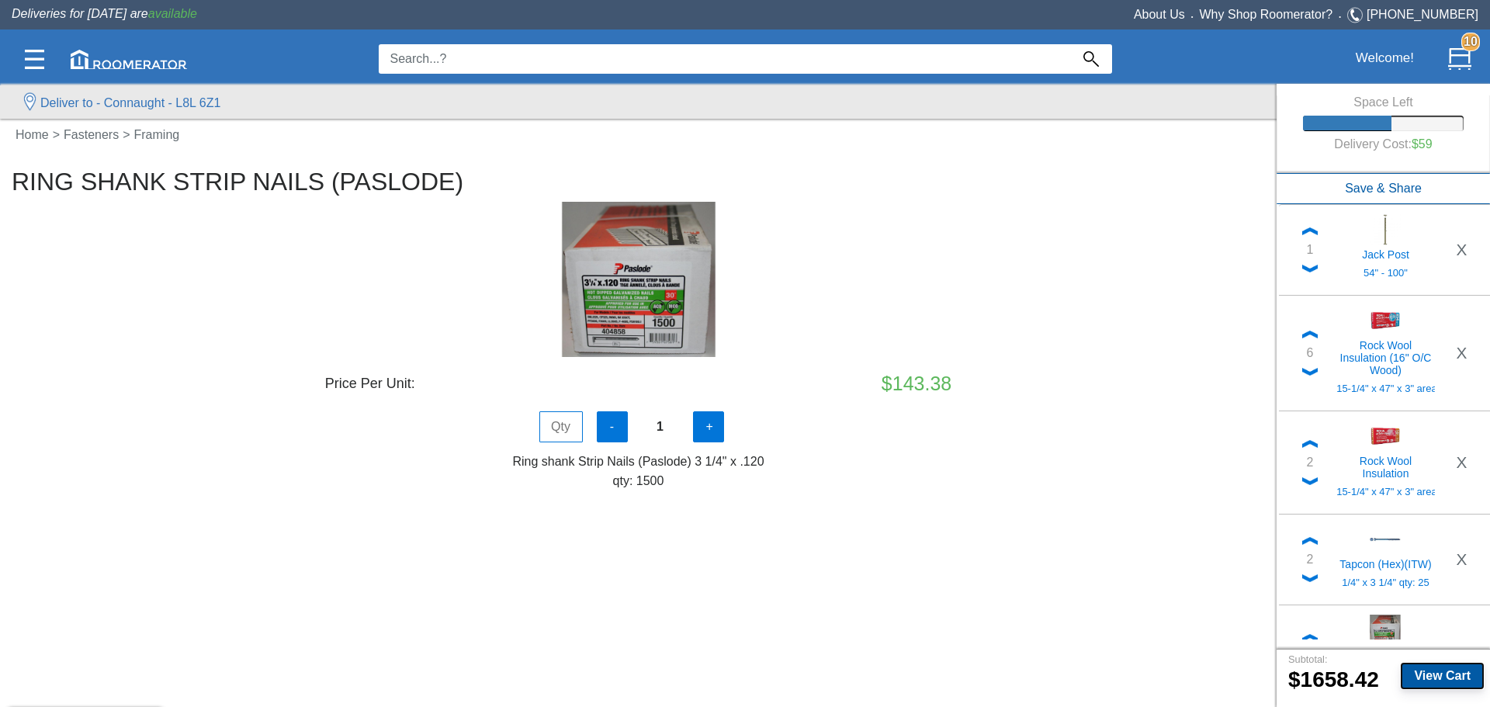
click at [456, 158] on b "View Cart" at bounding box center [1442, 675] width 57 height 13
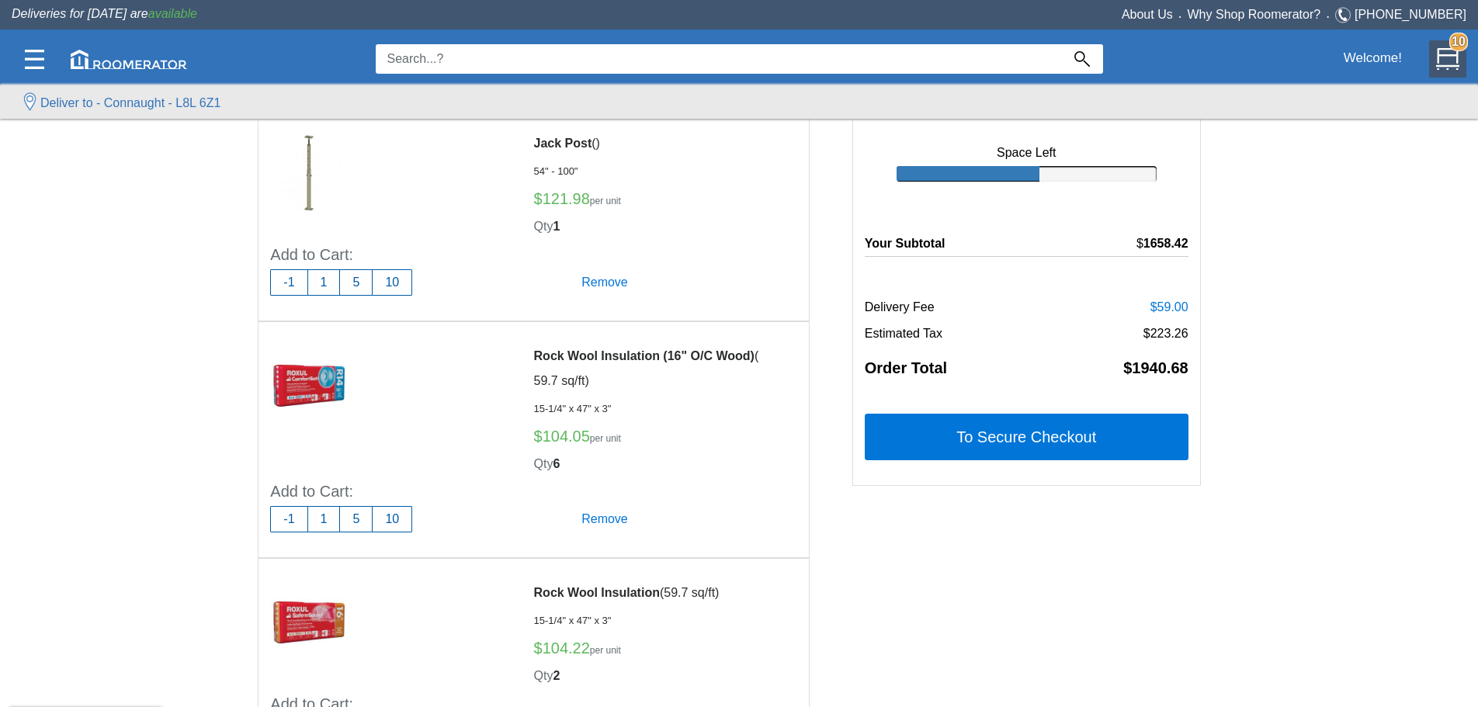
scroll to position [78, 0]
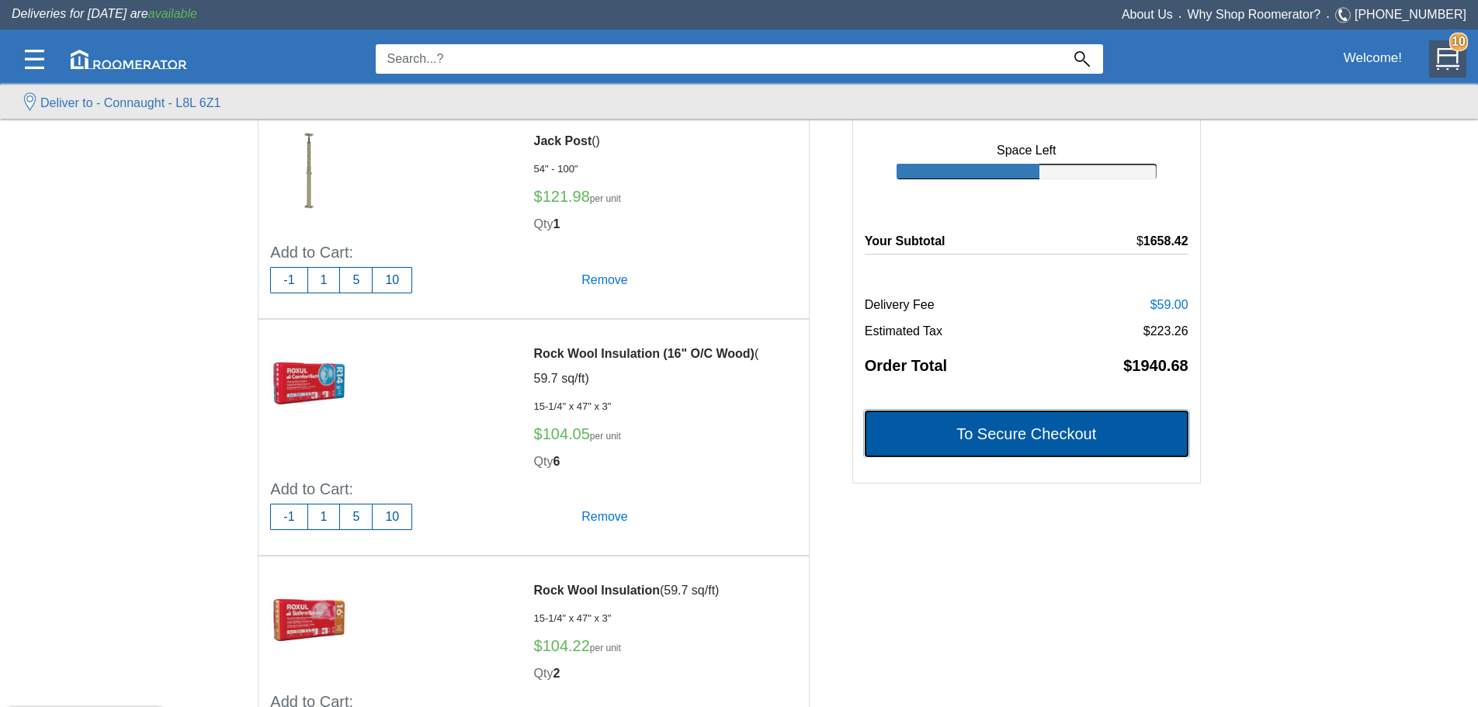
click at [456, 158] on button "To Secure Checkout" at bounding box center [1027, 434] width 324 height 47
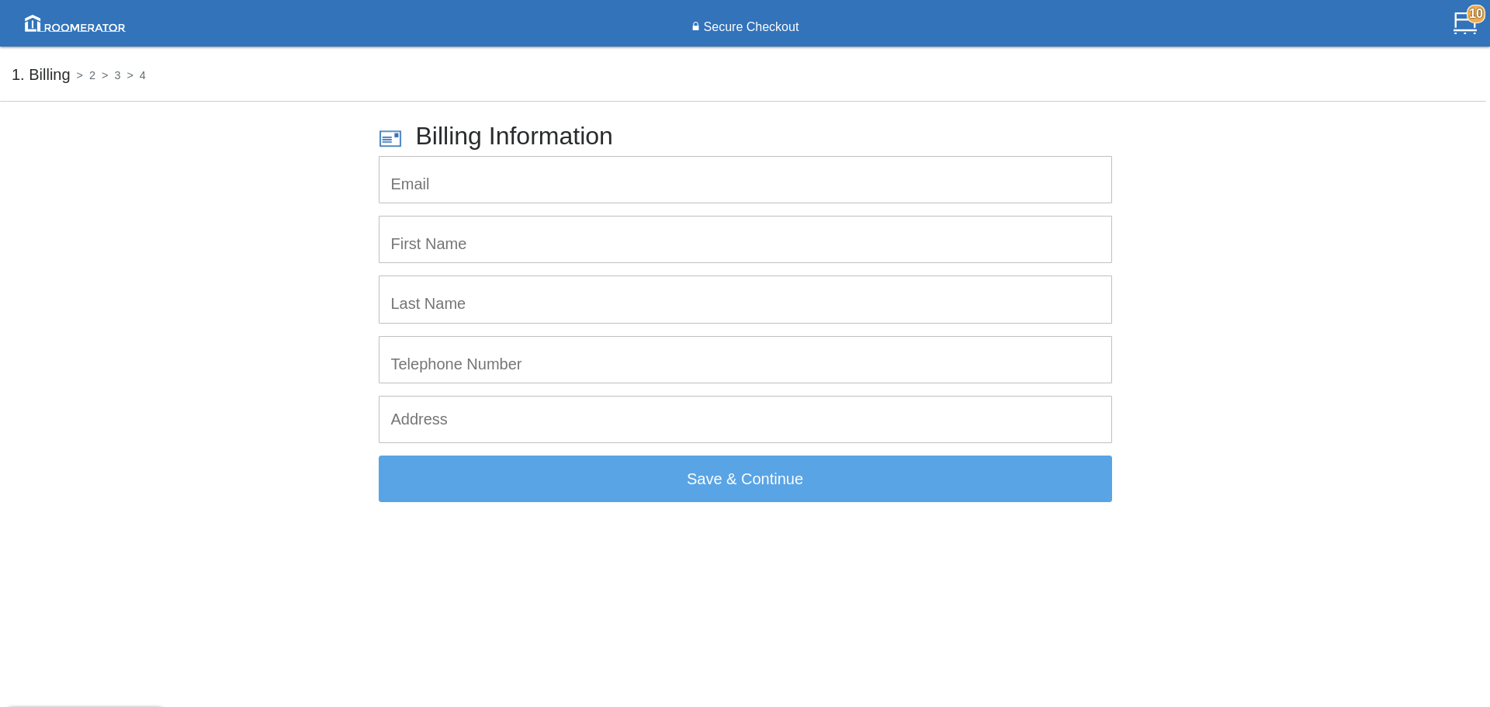
click at [455, 158] on input "email" at bounding box center [746, 180] width 732 height 46
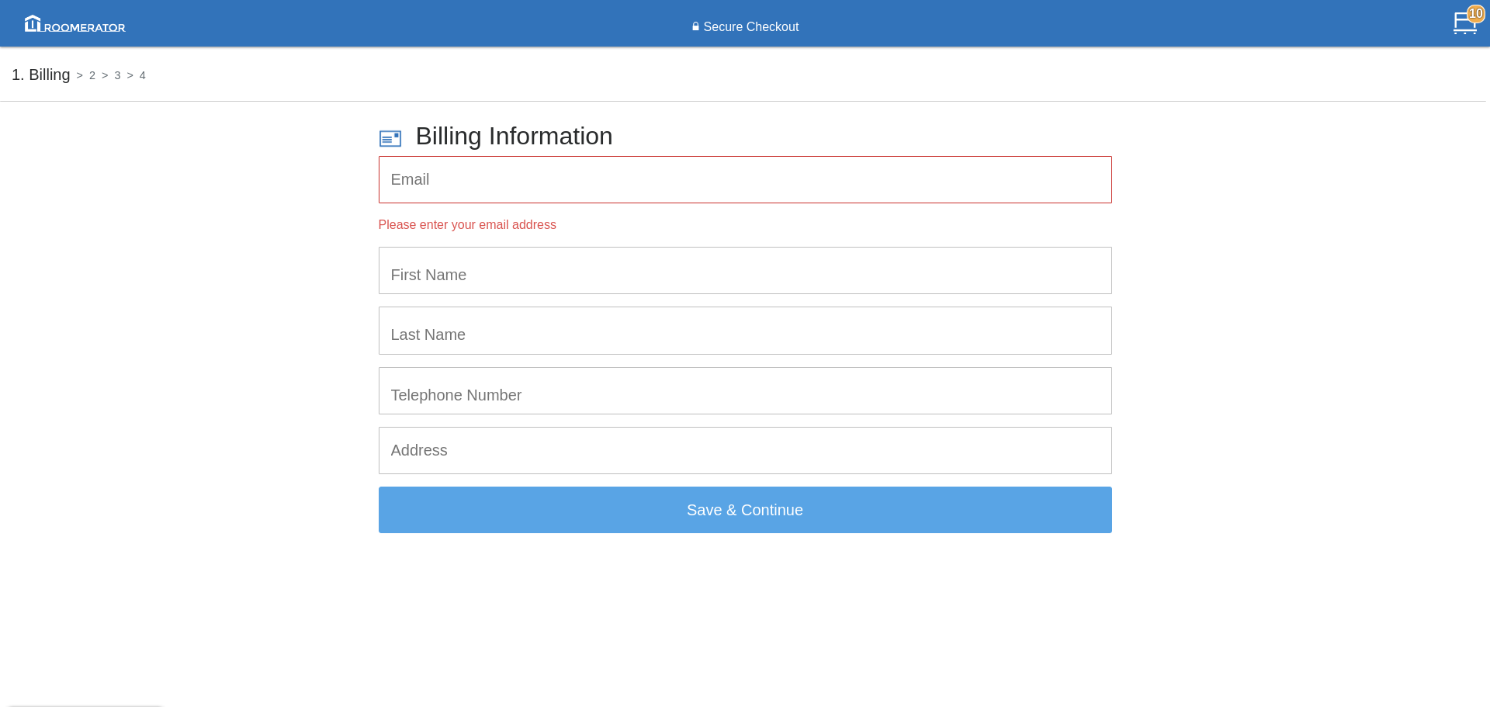
click at [456, 158] on input "email" at bounding box center [746, 180] width 732 height 46
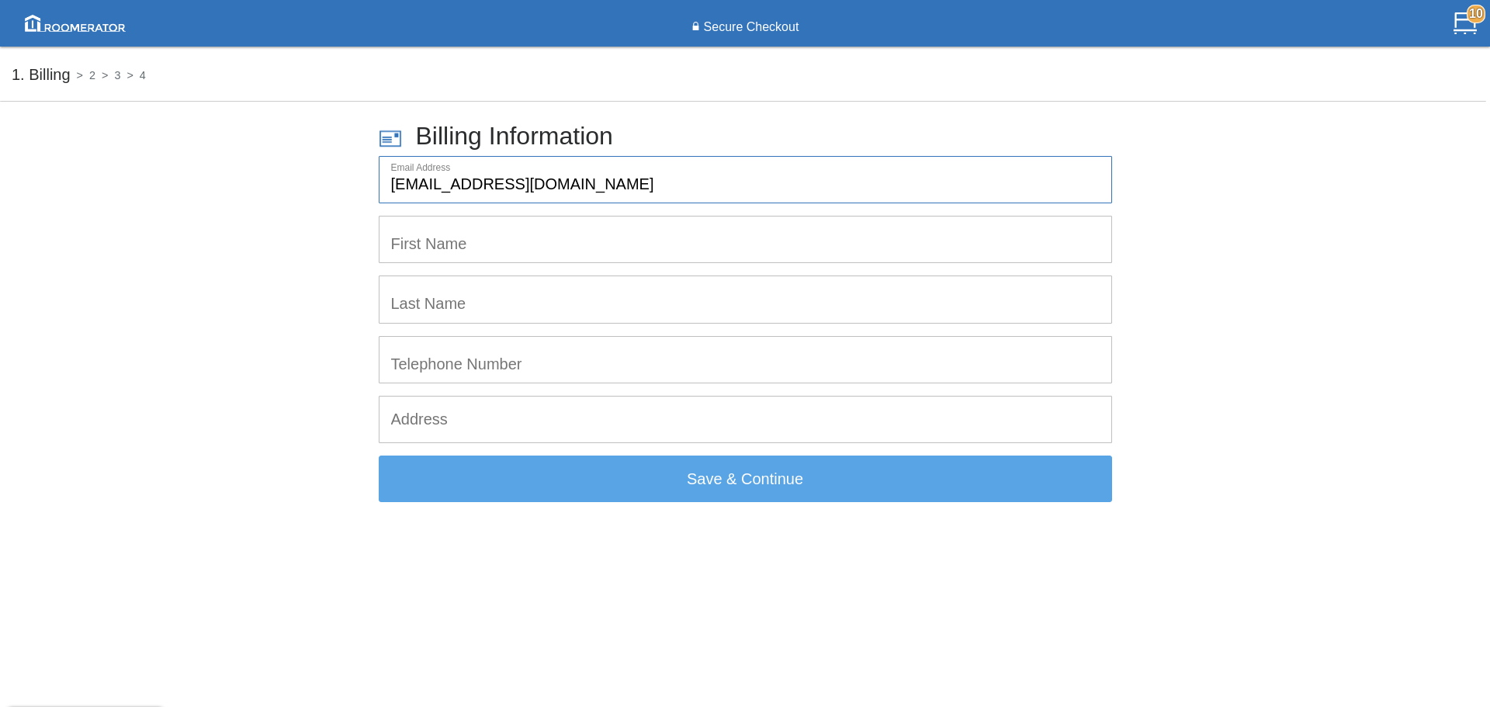
type input "[EMAIL_ADDRESS][DOMAIN_NAME]"
type input "[PERSON_NAME]"
type input "2266064724"
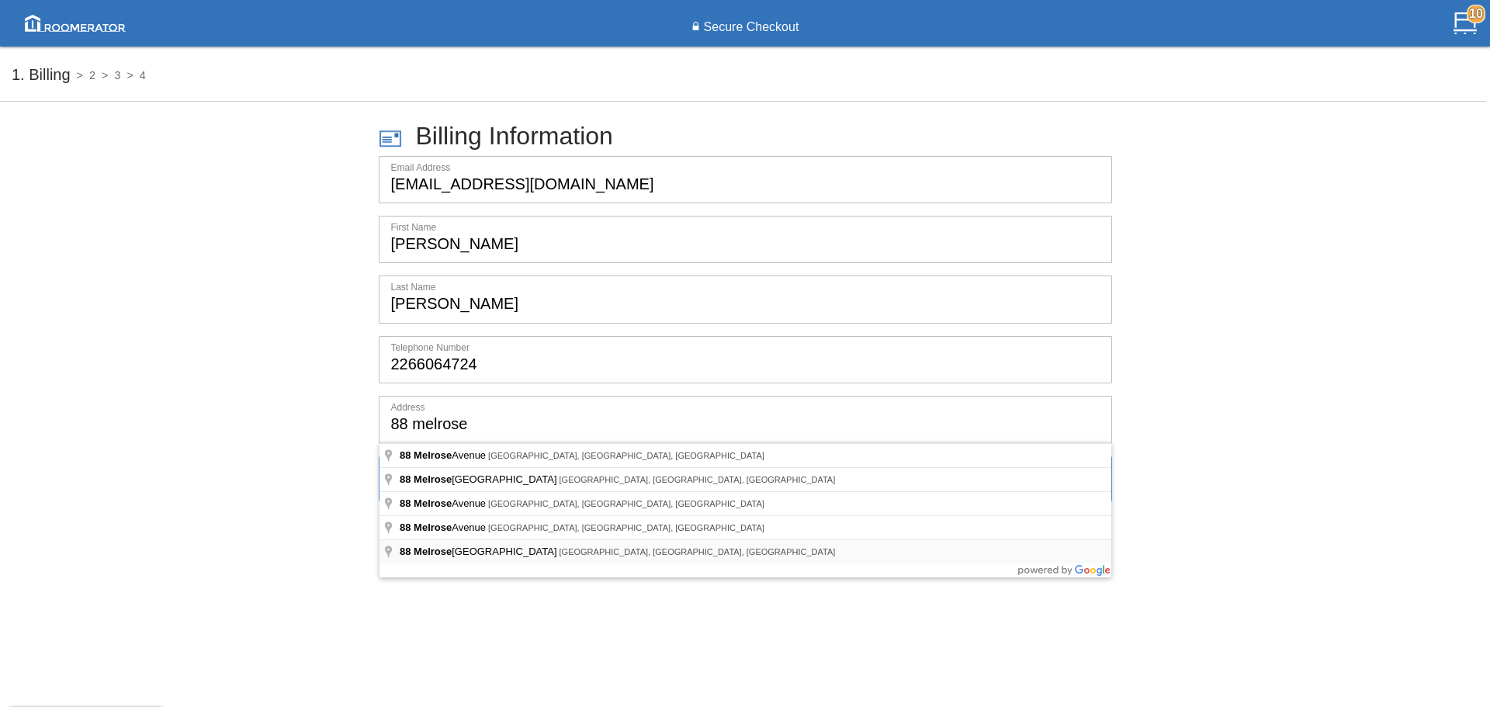
type input "[STREET_ADDRESS][PERSON_NAME]"
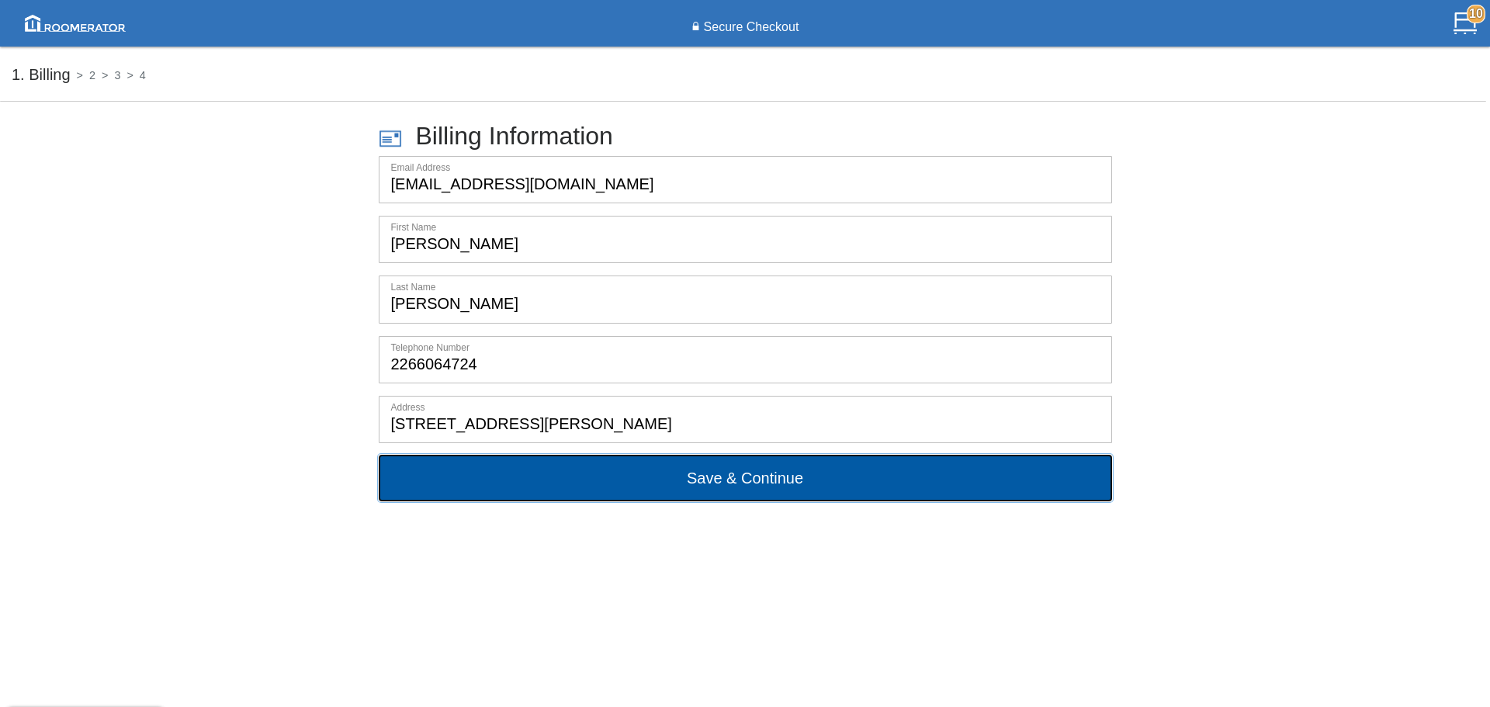
click at [456, 158] on button "Save & Continue" at bounding box center [745, 478] width 733 height 47
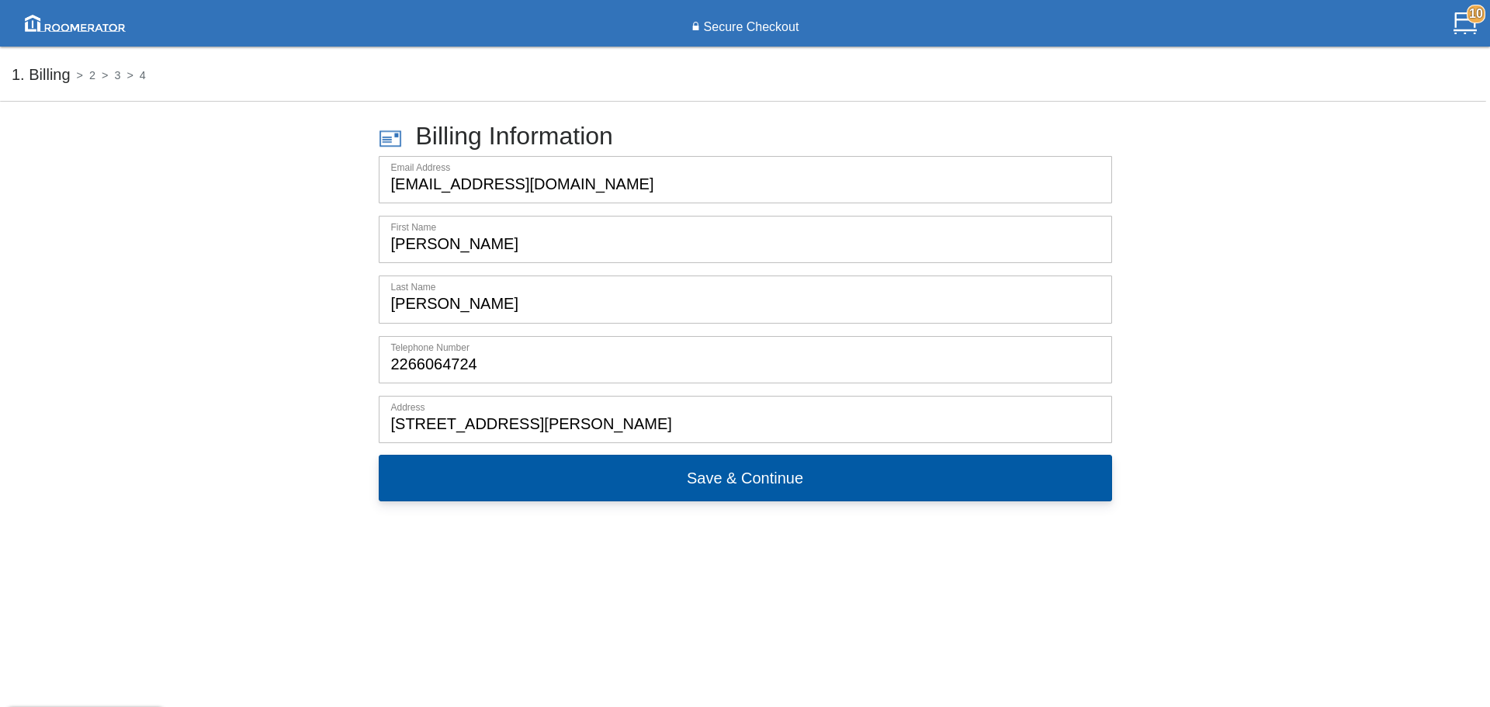
select select "Connaught"
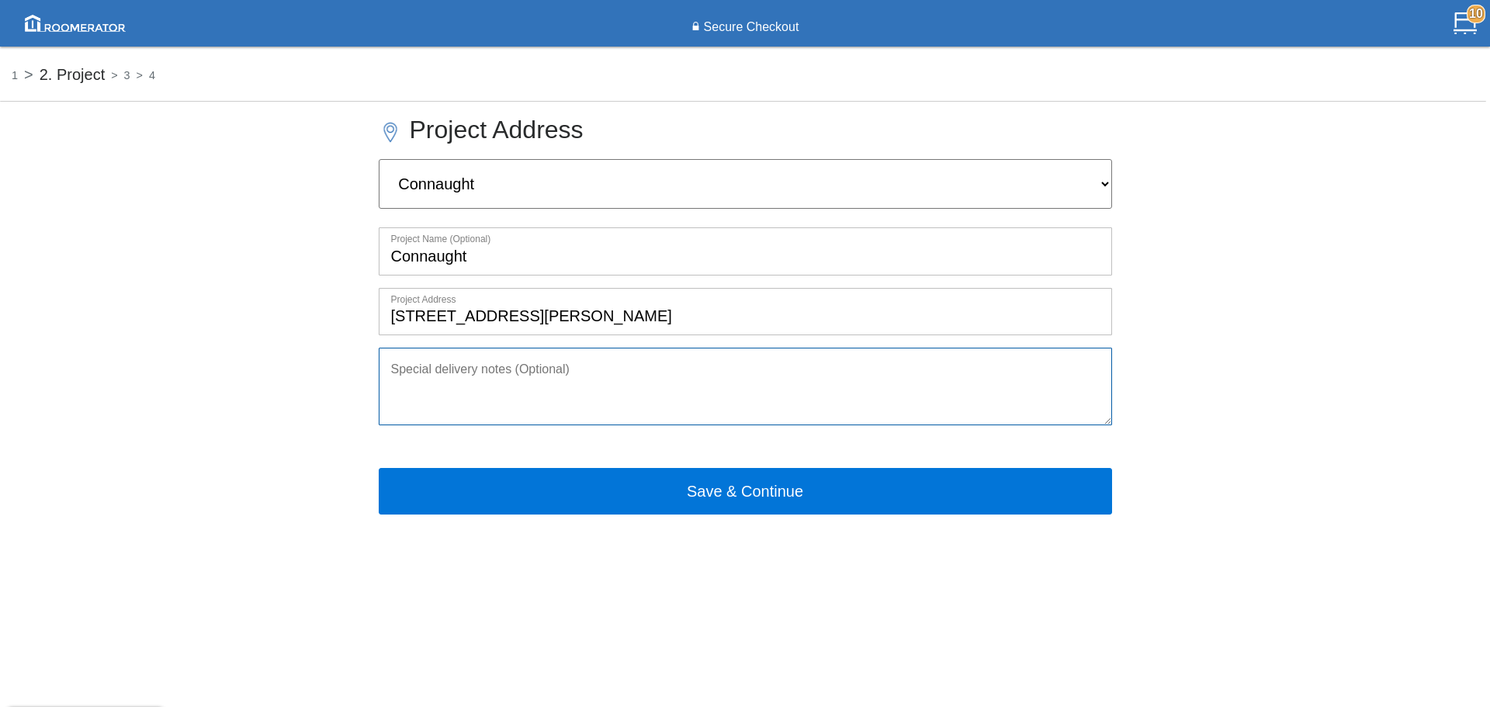
click at [456, 158] on textarea at bounding box center [745, 387] width 733 height 78
click at [392, 158] on textarea "Call [PERSON_NAME] before delivery please." at bounding box center [745, 387] width 733 height 78
drag, startPoint x: 740, startPoint y: 369, endPoint x: 543, endPoint y: 366, distance: 197.9
click at [456, 158] on textarea "Early morning preferably 9 Call [PERSON_NAME] before delivery please." at bounding box center [745, 387] width 733 height 78
click at [456, 158] on textarea "Early morning preferably 9am. Call [PERSON_NAME] at ." at bounding box center [745, 387] width 733 height 78
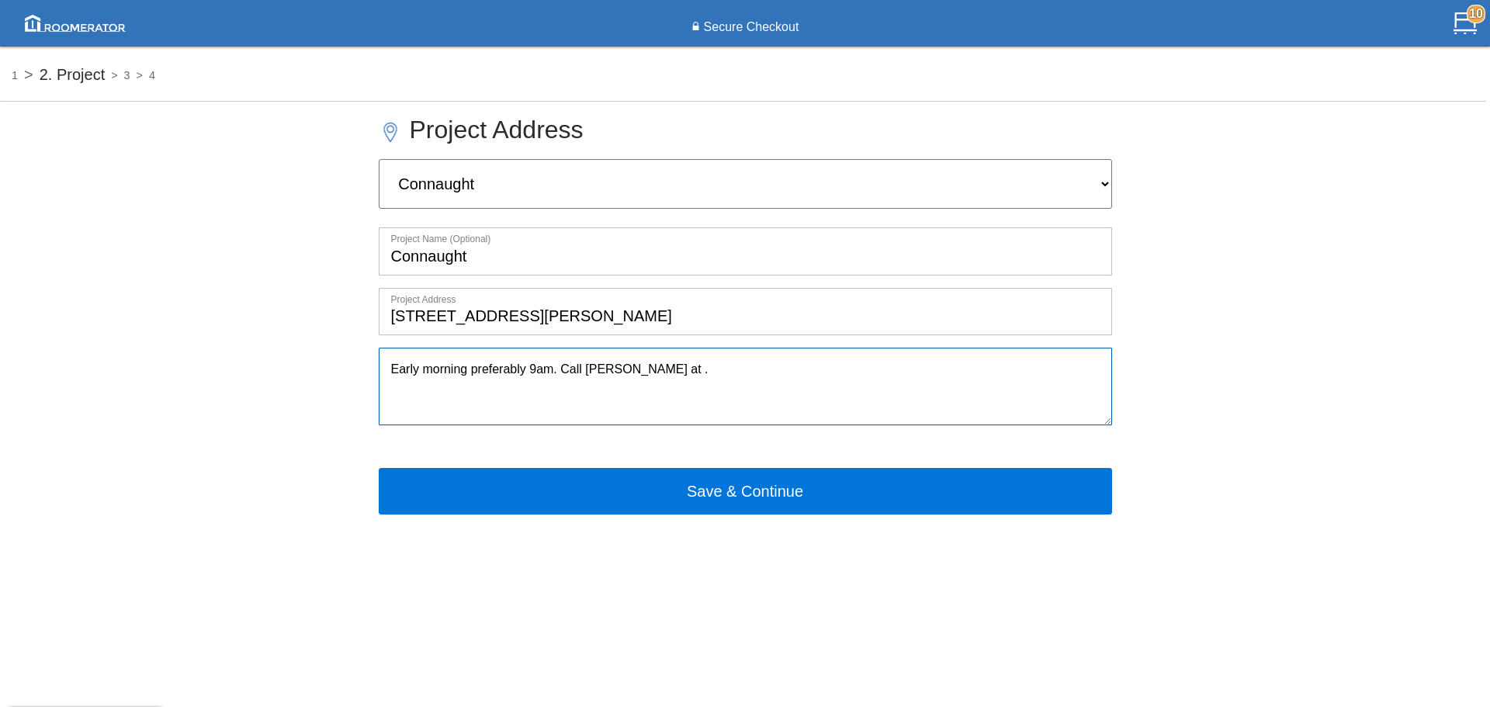
paste textarea "[PHONE_NUMBER]"
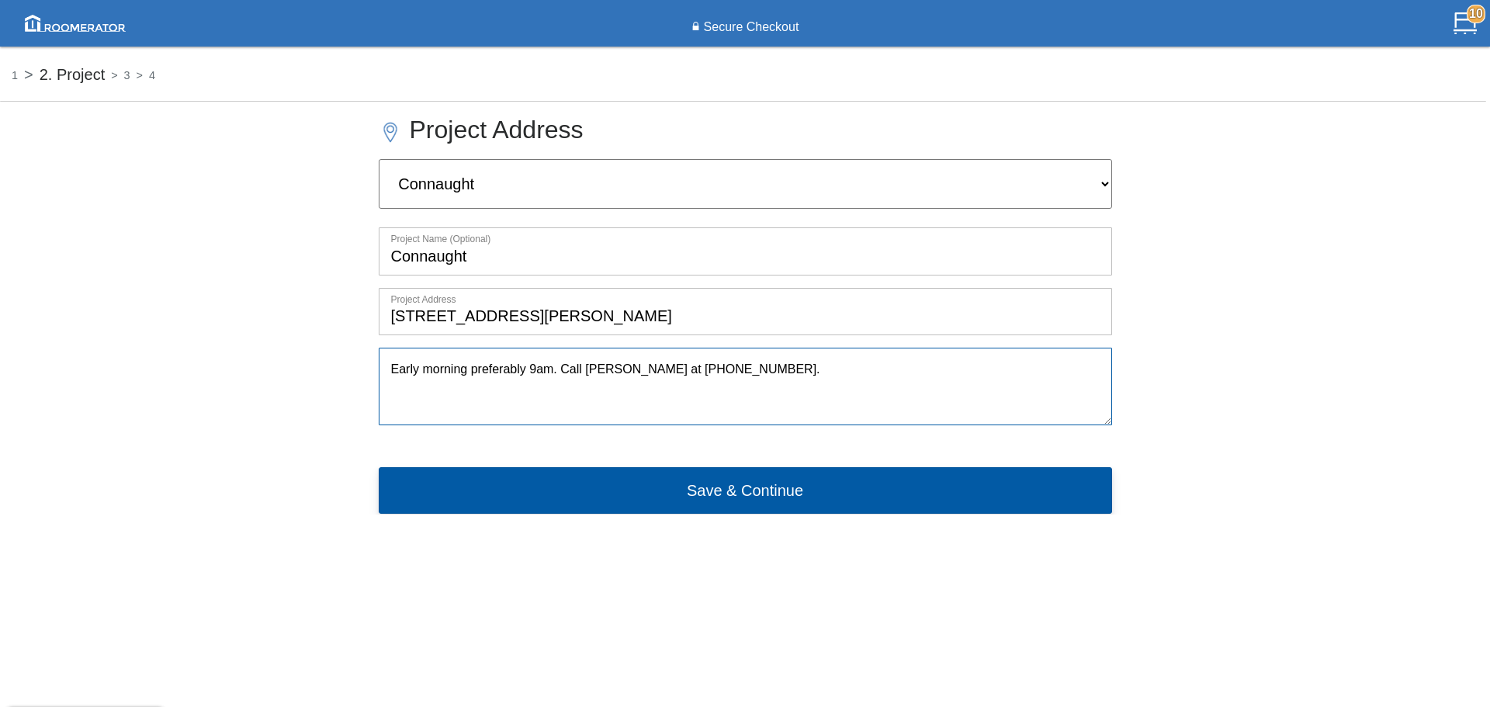
type textarea "Early morning preferably 9am. Call [PERSON_NAME] at [PHONE_NUMBER]."
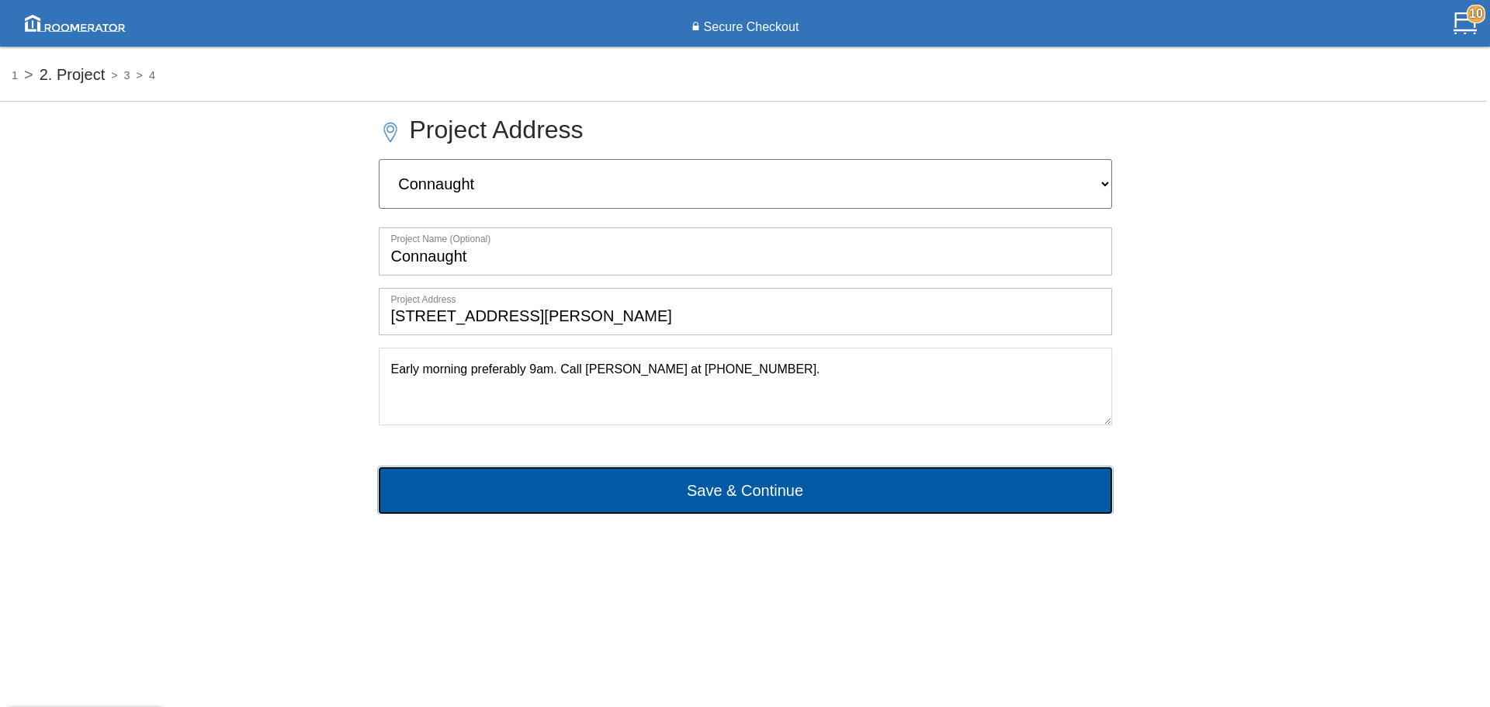
click at [456, 158] on button "Save & Continue" at bounding box center [745, 490] width 733 height 47
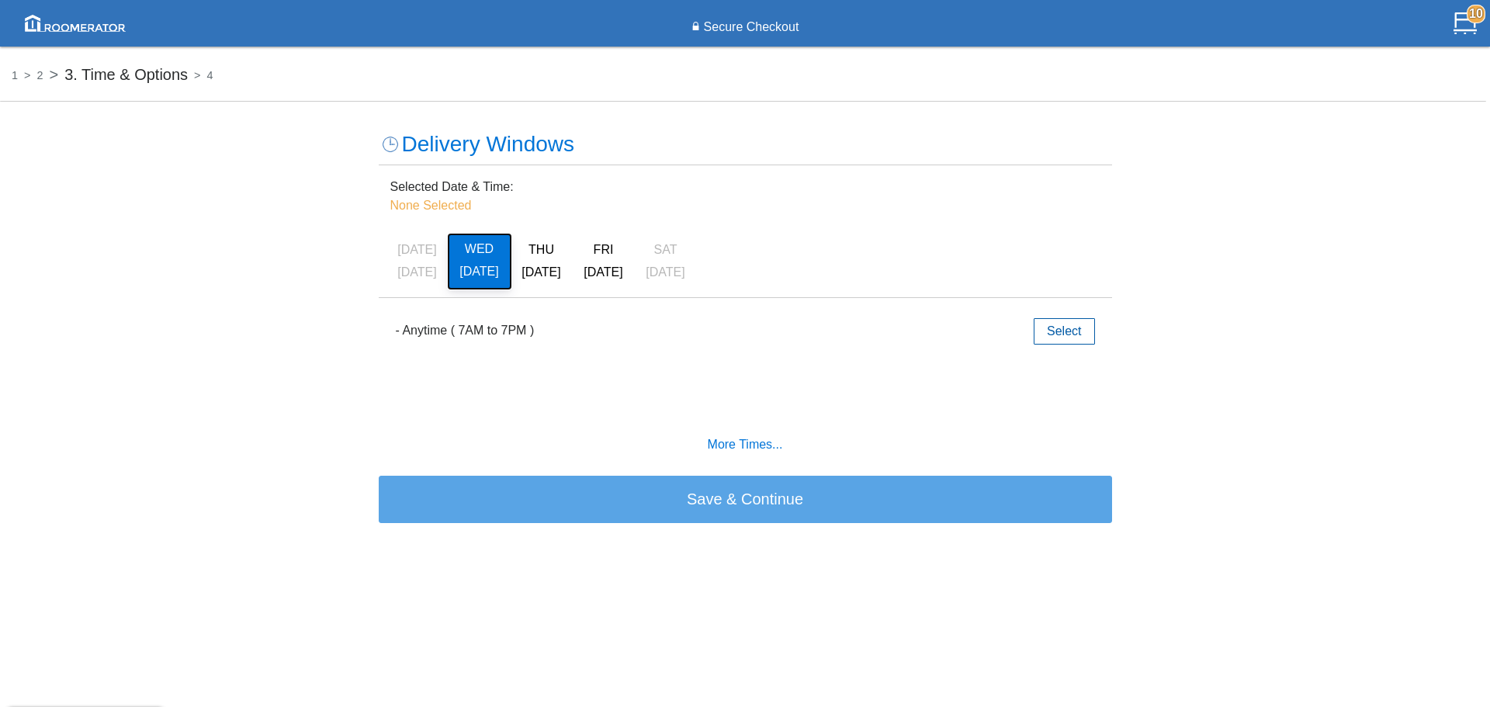
click at [456, 158] on h6 "WED" at bounding box center [479, 249] width 47 height 14
click at [456, 158] on label "- Anytime ( 7AM to 7PM )" at bounding box center [465, 330] width 139 height 19
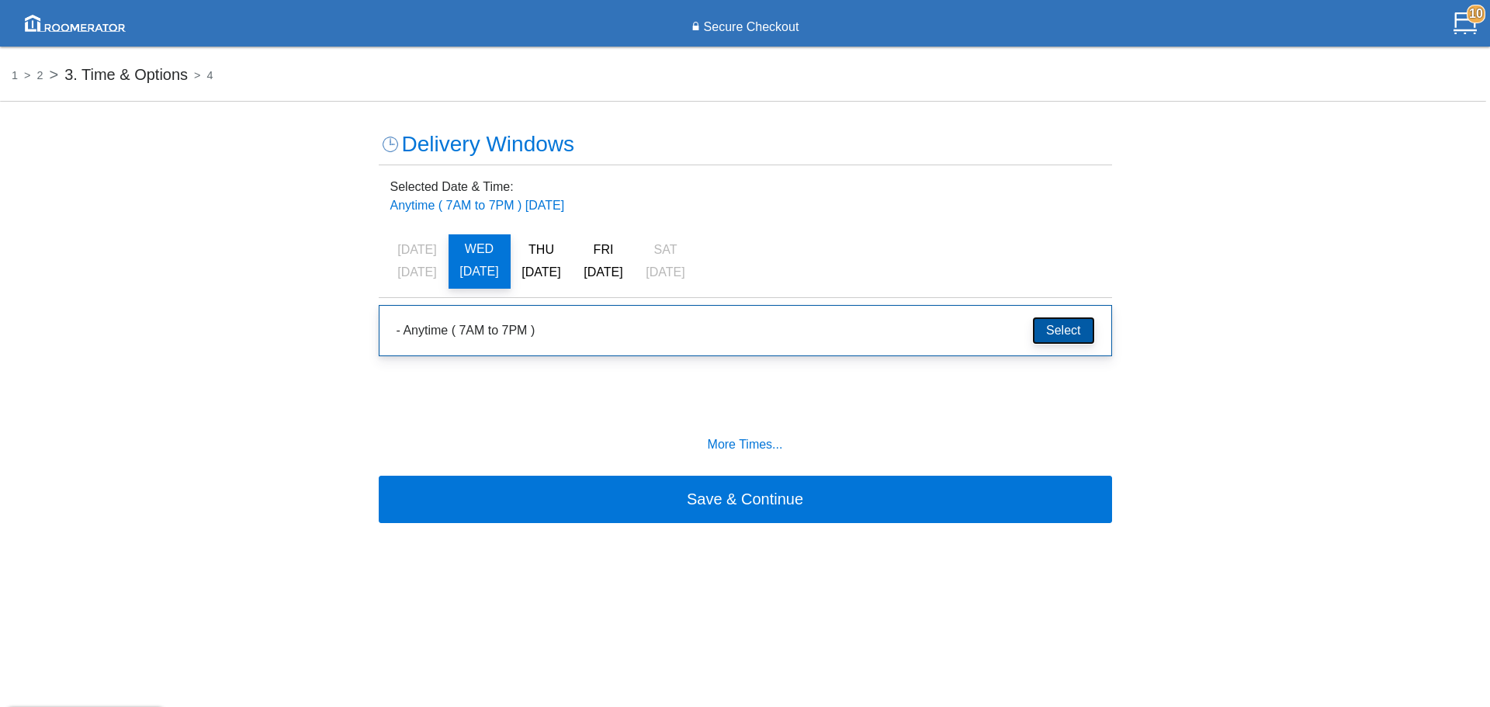
click at [456, 158] on button "Select" at bounding box center [1063, 330] width 61 height 26
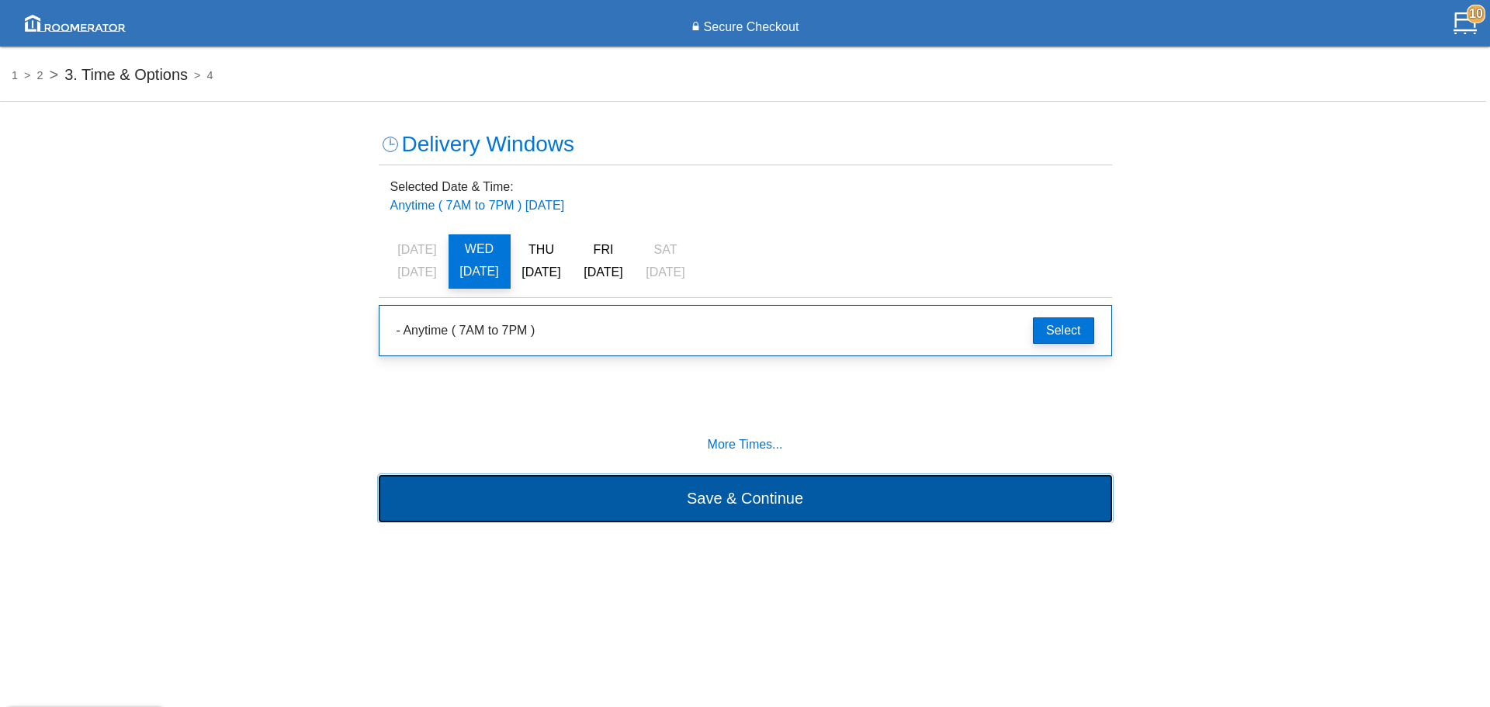
click at [456, 158] on button "Save & Continue" at bounding box center [745, 498] width 733 height 47
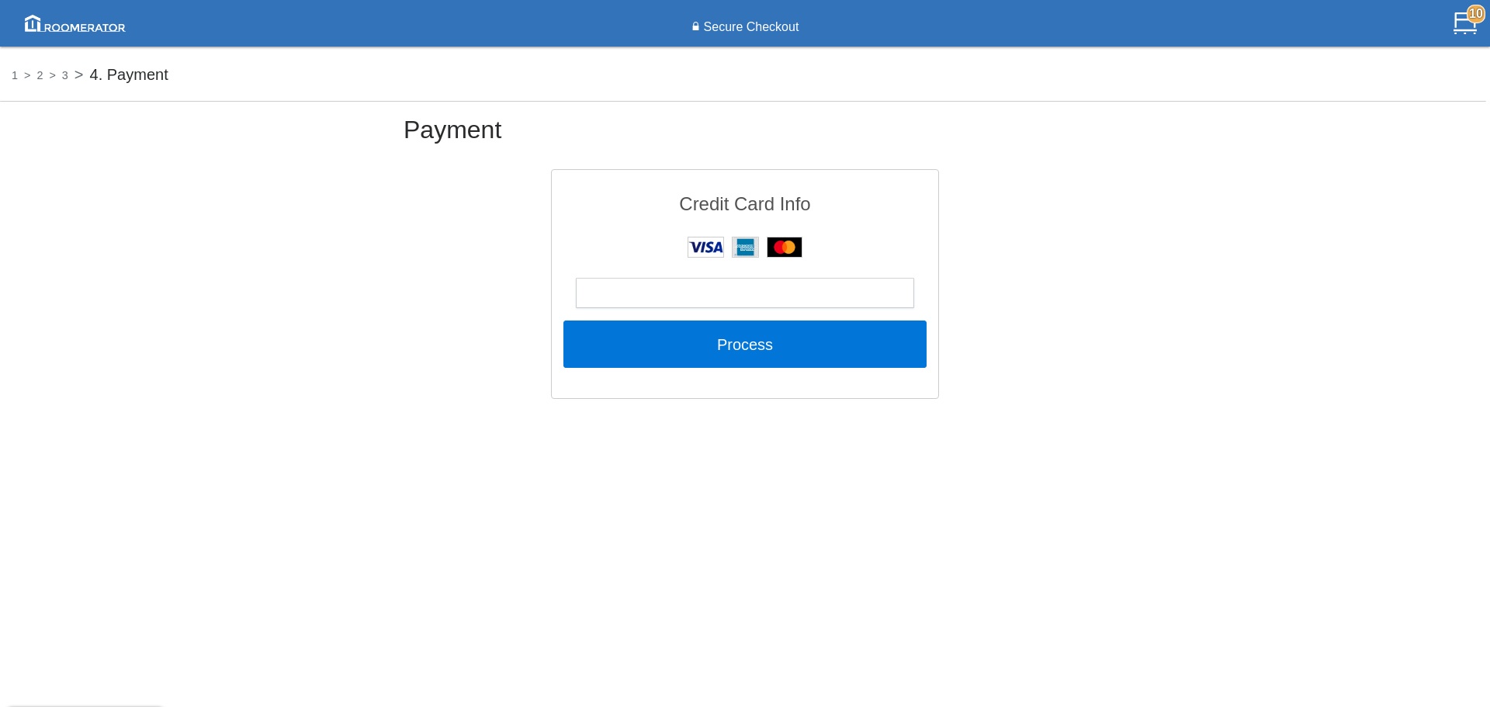
click at [456, 158] on div "1 2 3 4. Payment Payment Credit Card Info Process" at bounding box center [745, 364] width 1490 height 621
click at [456, 158] on div at bounding box center [745, 293] width 338 height 30
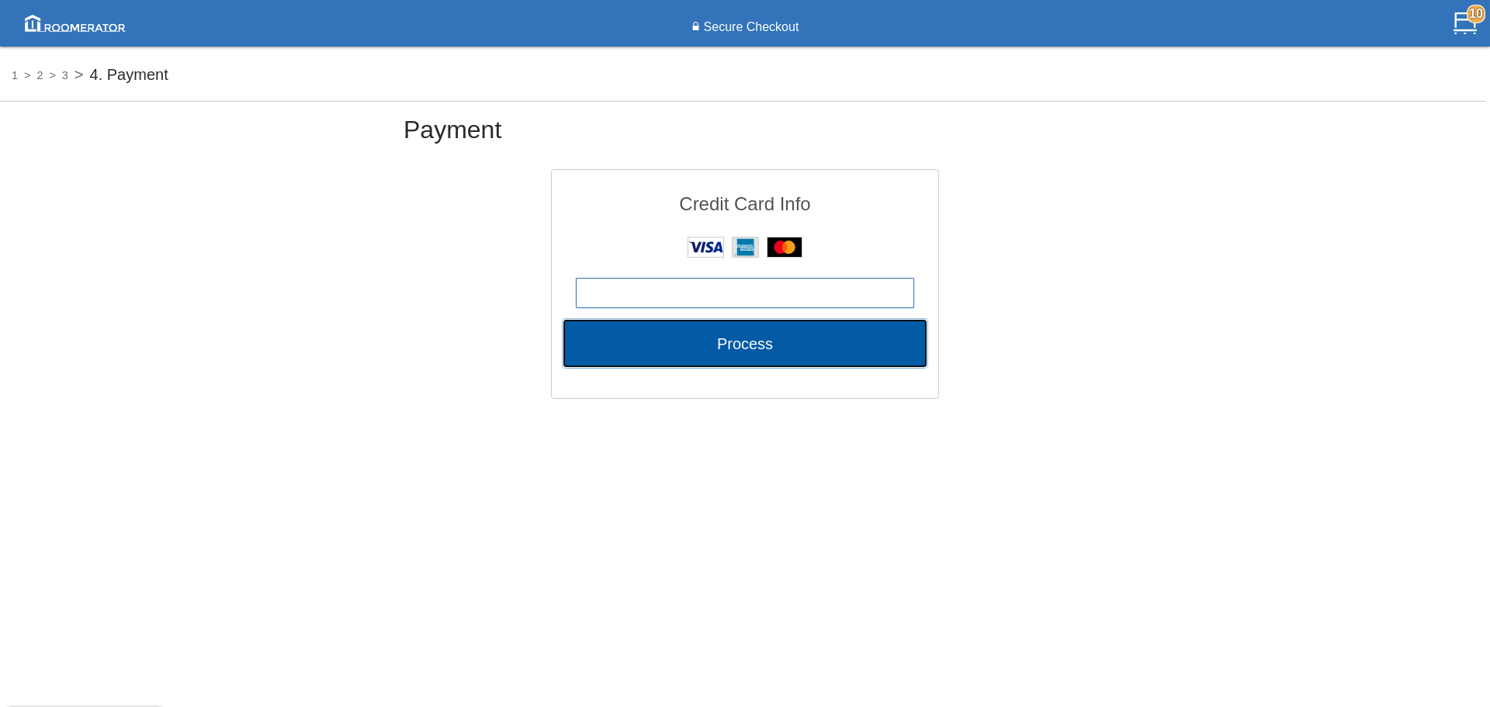
click at [456, 158] on button "Process" at bounding box center [744, 343] width 363 height 47
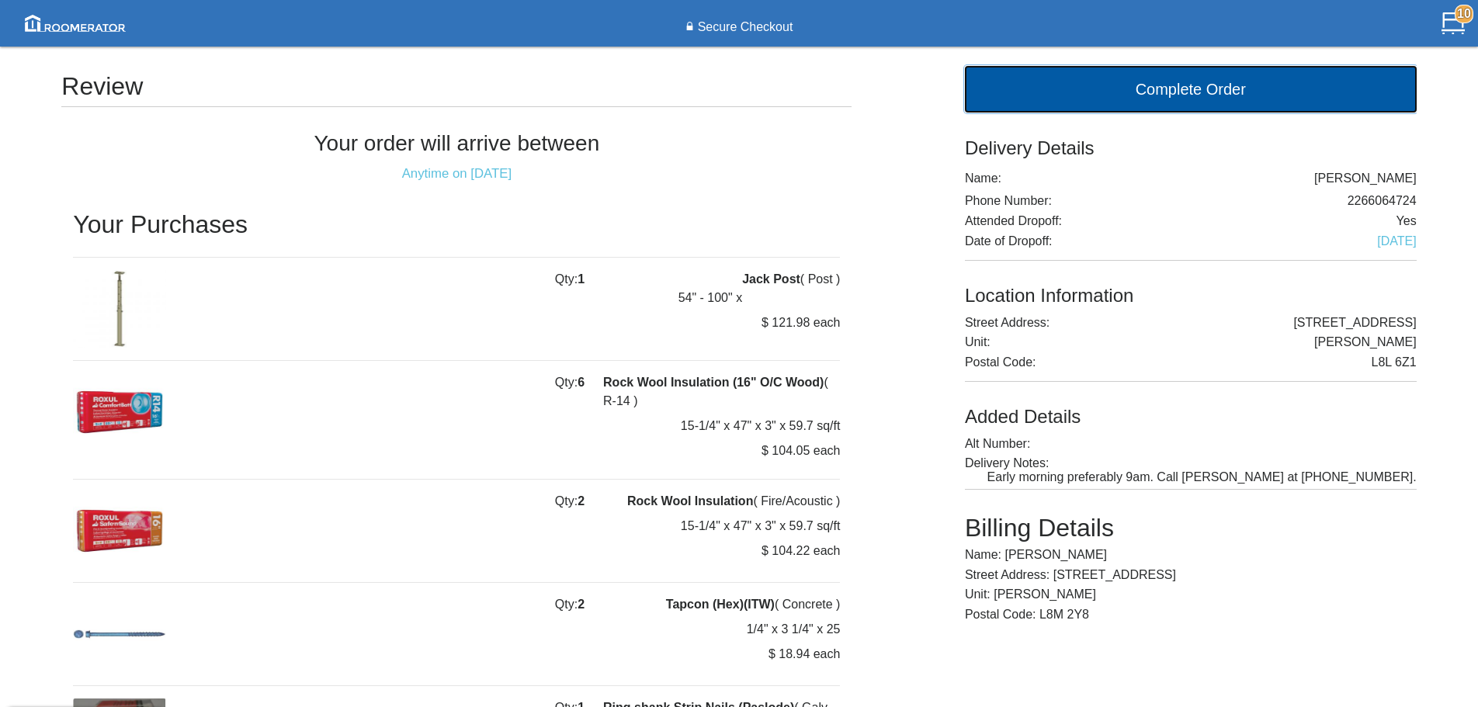
click at [456, 91] on button "Complete Order" at bounding box center [1191, 89] width 452 height 47
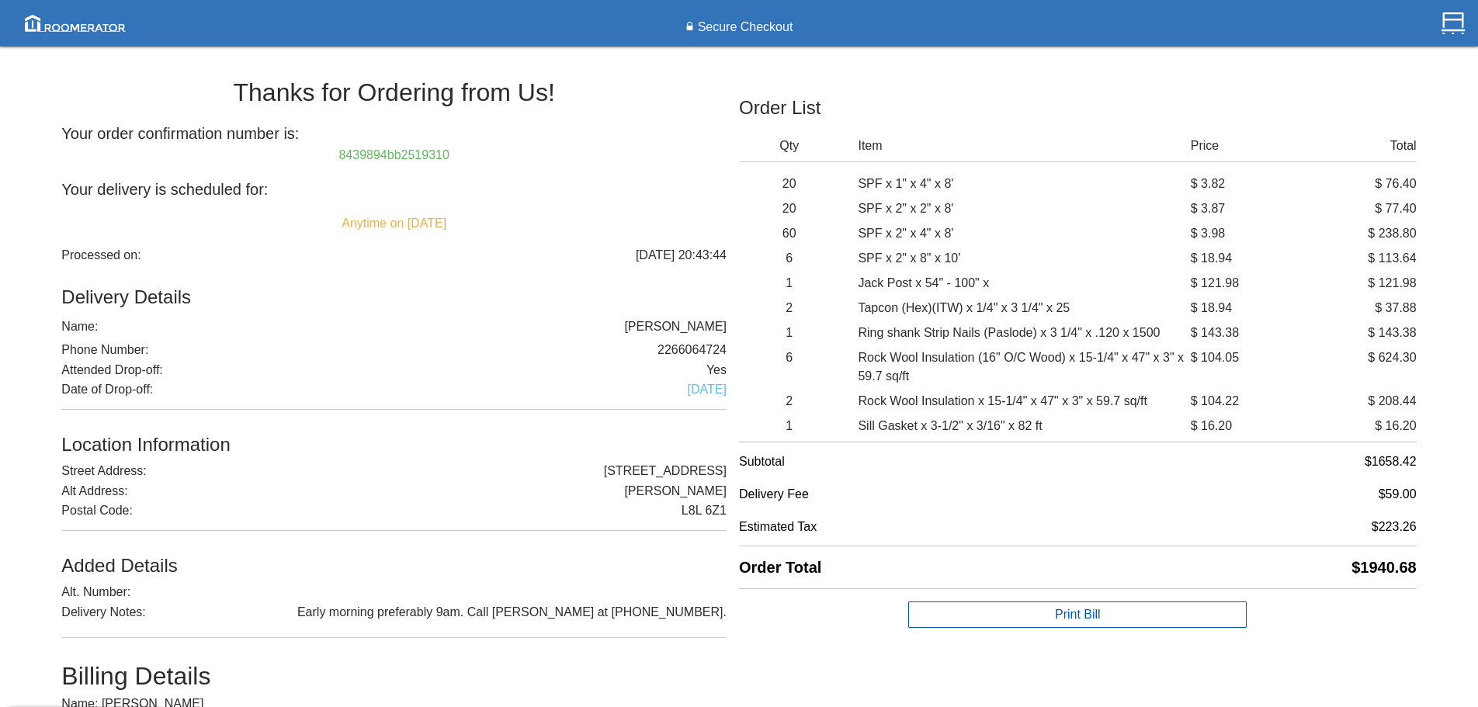
click at [456, 158] on h6 "Subtotal $1658.42" at bounding box center [1078, 462] width 678 height 26
